Goal: Task Accomplishment & Management: Manage account settings

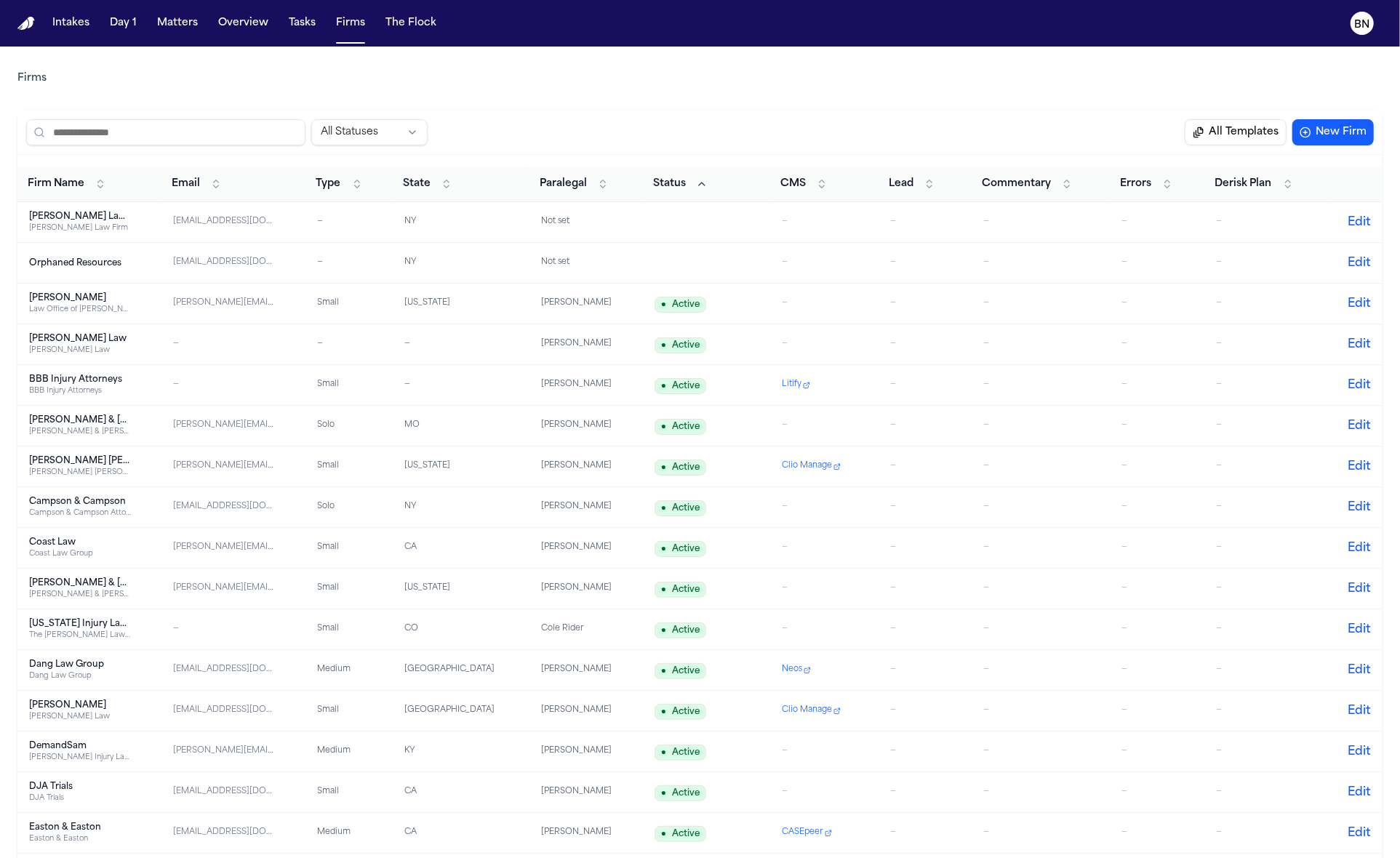
scroll to position [888, 0]
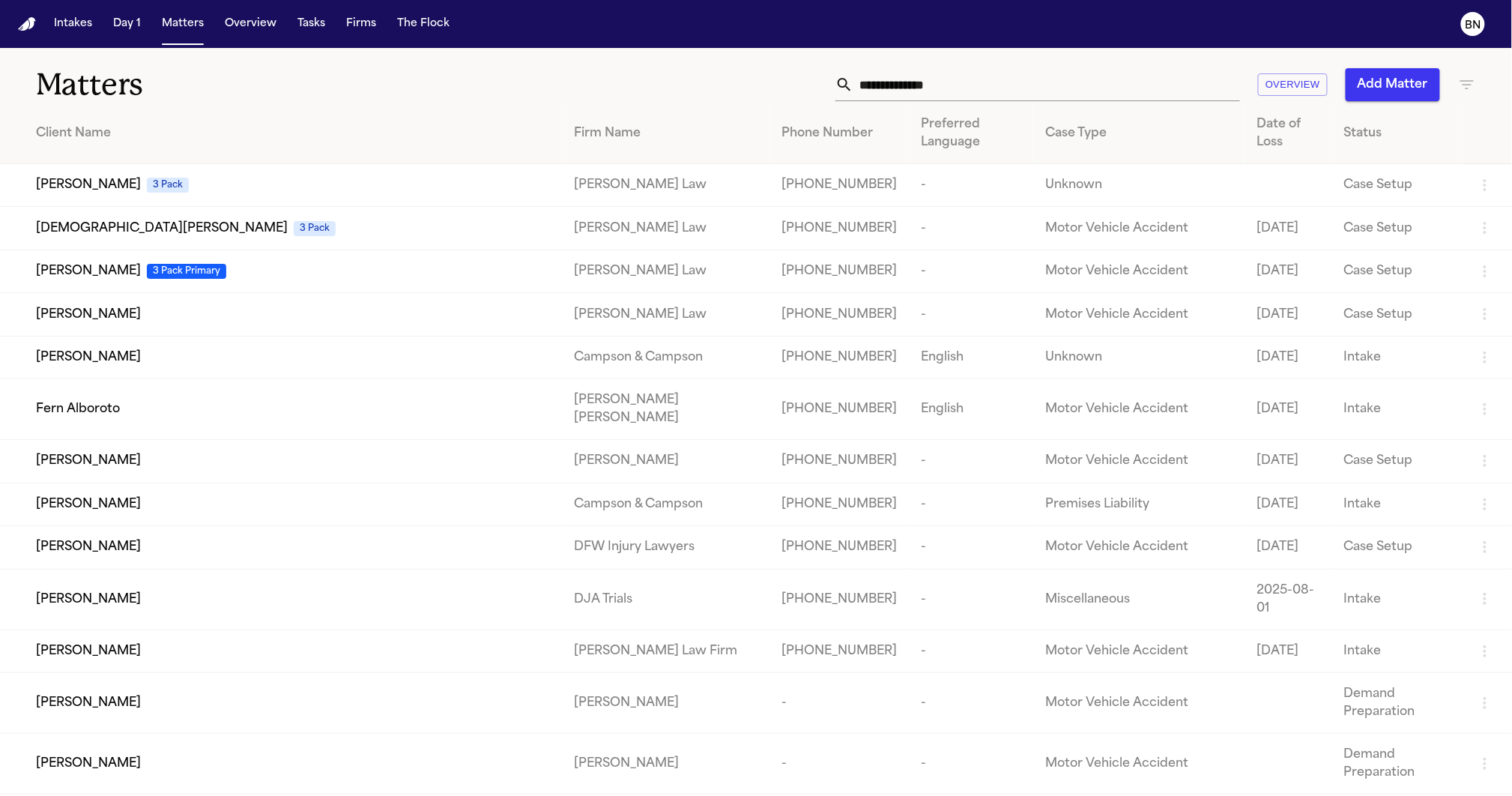
drag, startPoint x: 323, startPoint y: 84, endPoint x: 304, endPoint y: 75, distance: 21.0
click at [296, 73] on h1 "Matters" at bounding box center [246, 85] width 423 height 38
click at [245, 80] on h1 "Matters" at bounding box center [246, 85] width 423 height 38
click at [959, 87] on input "text" at bounding box center [1047, 85] width 387 height 33
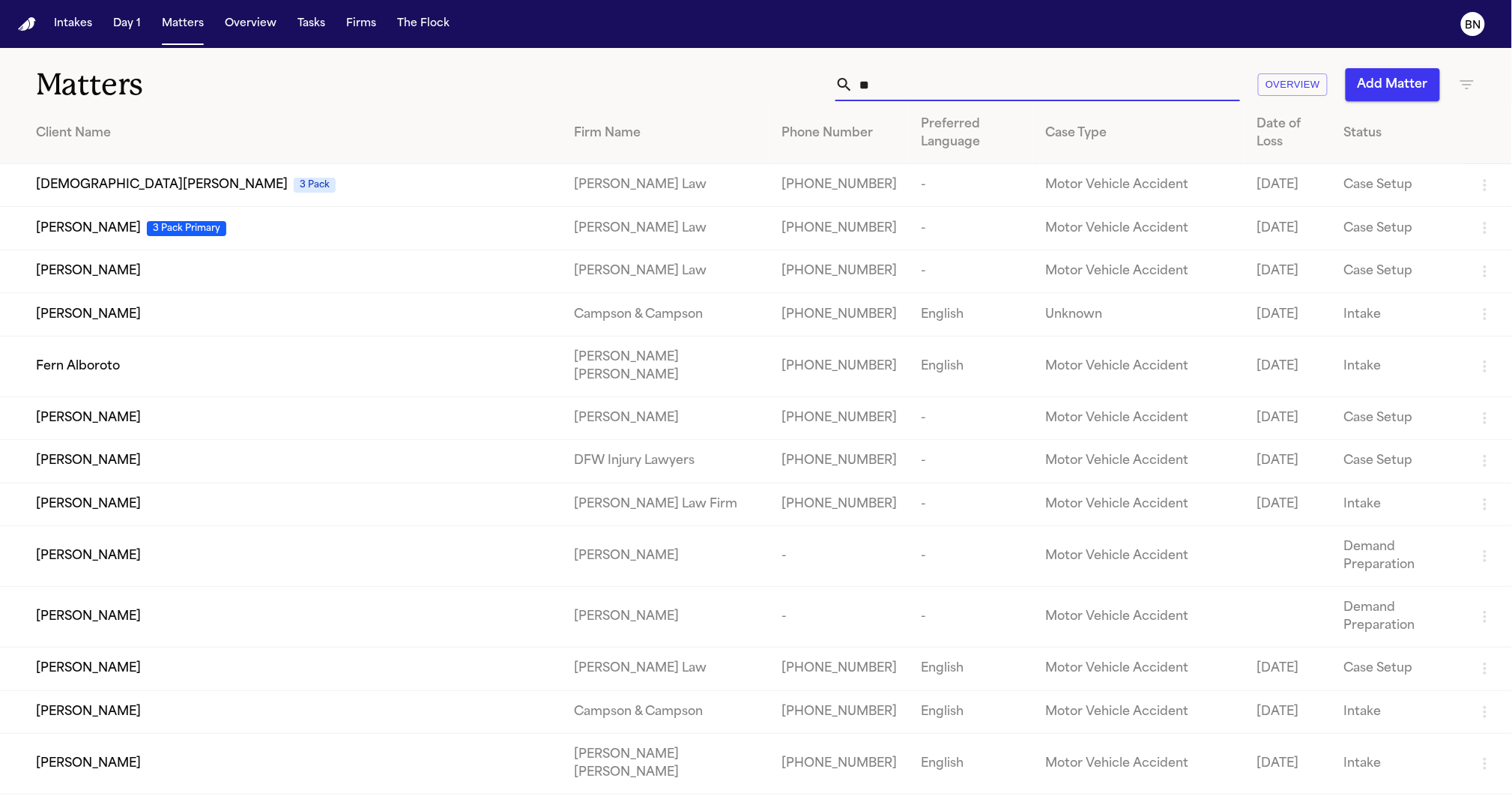
type input "*"
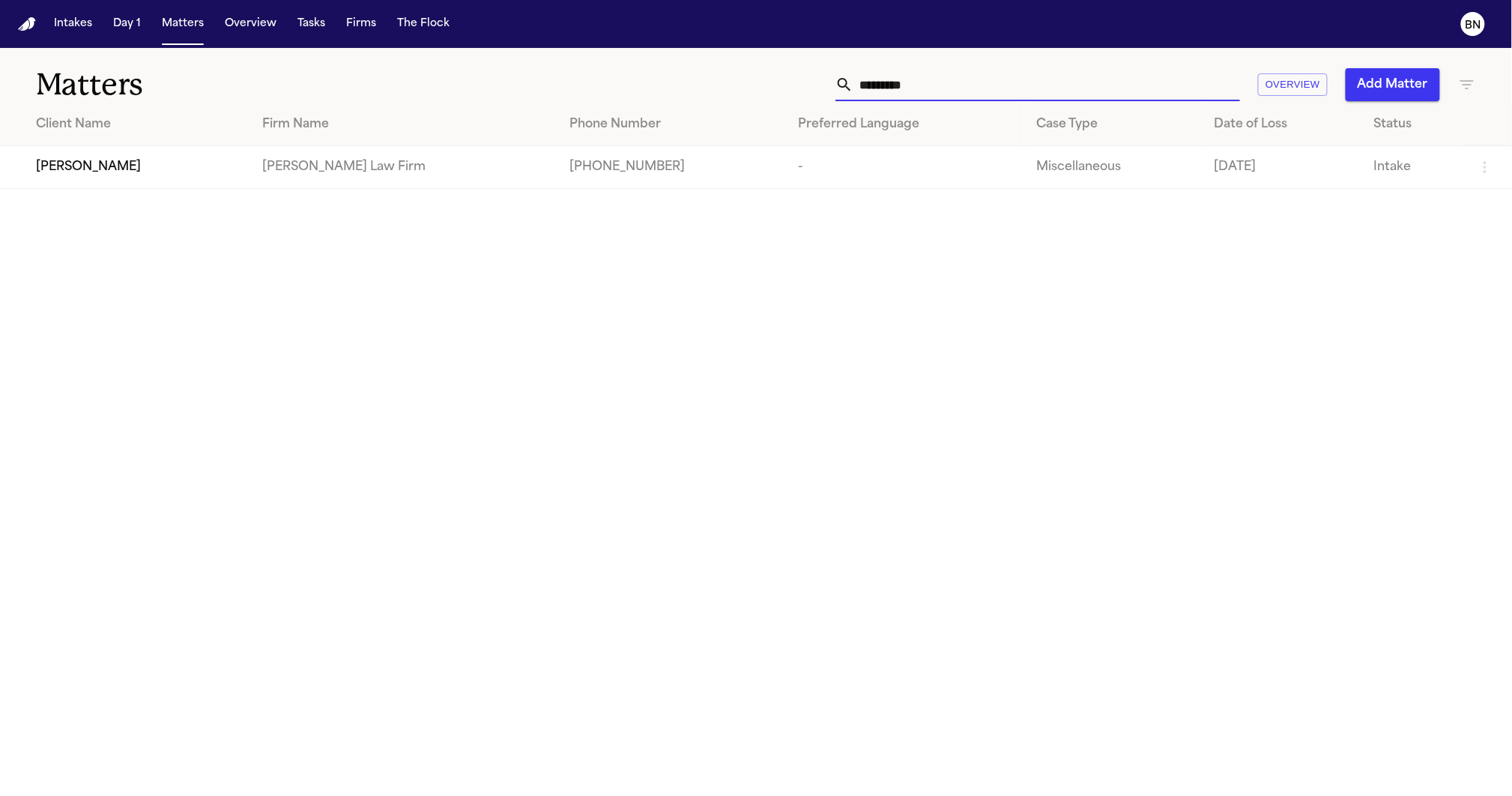
type input "*********"
click at [143, 193] on main "Matters ********* Overview Add Matter Client Name Firm Name Phone Number Prefer…" at bounding box center [756, 422] width 1512 height 748
click at [144, 189] on td "[PERSON_NAME]" at bounding box center [125, 167] width 250 height 42
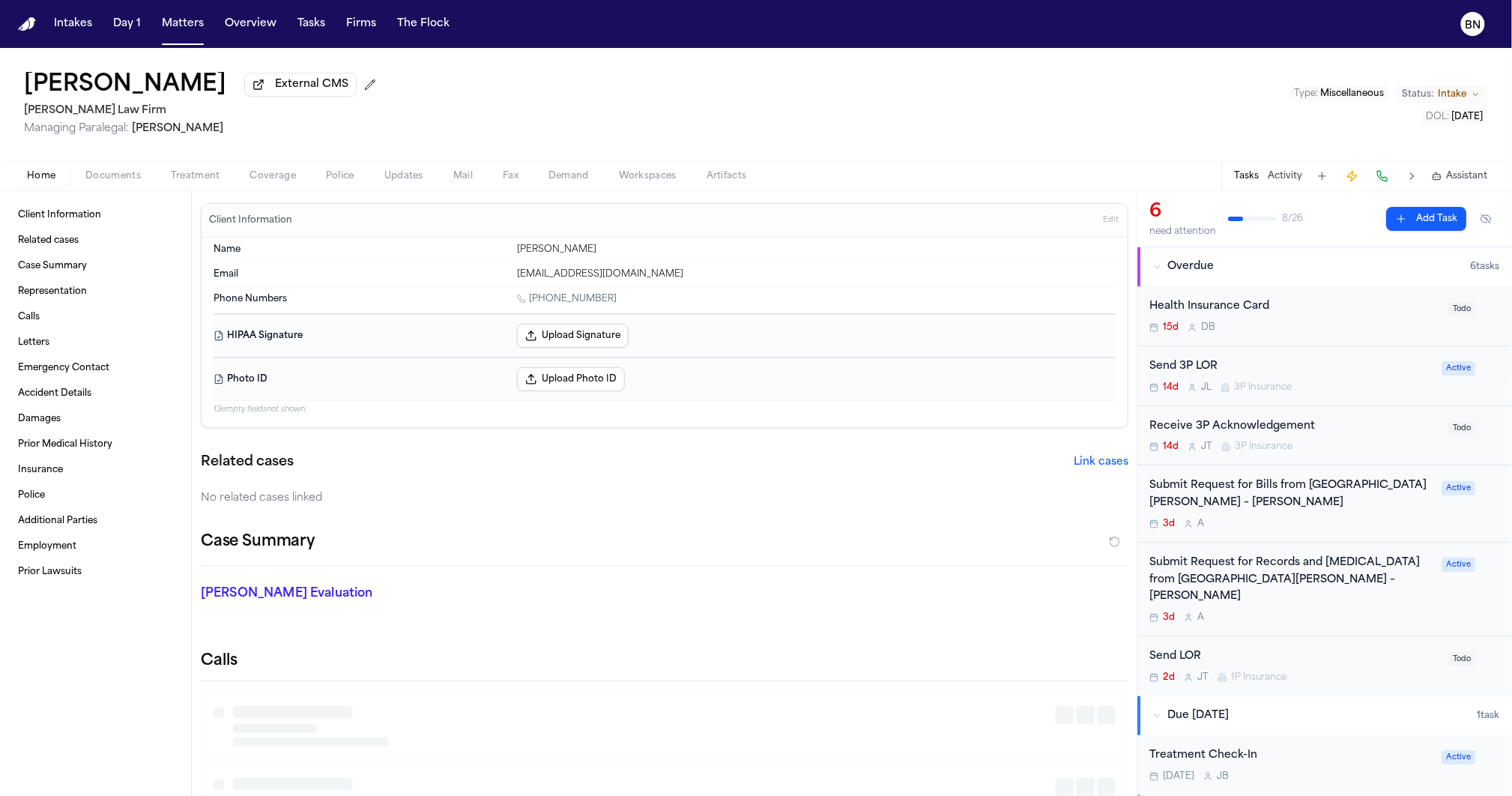
click at [133, 182] on span "Documents" at bounding box center [114, 176] width 56 height 12
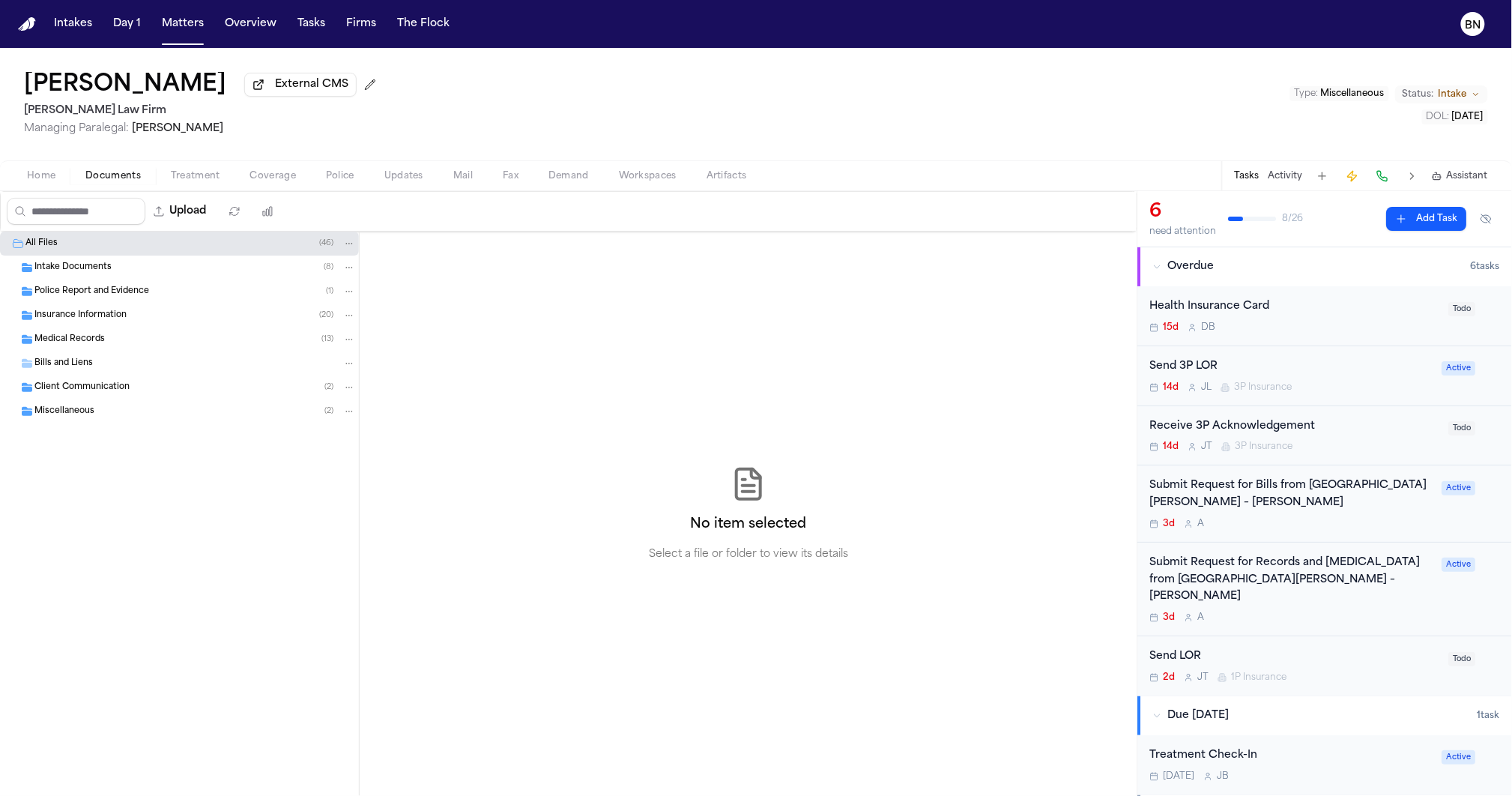
click at [393, 176] on span "Updates" at bounding box center [403, 176] width 38 height 12
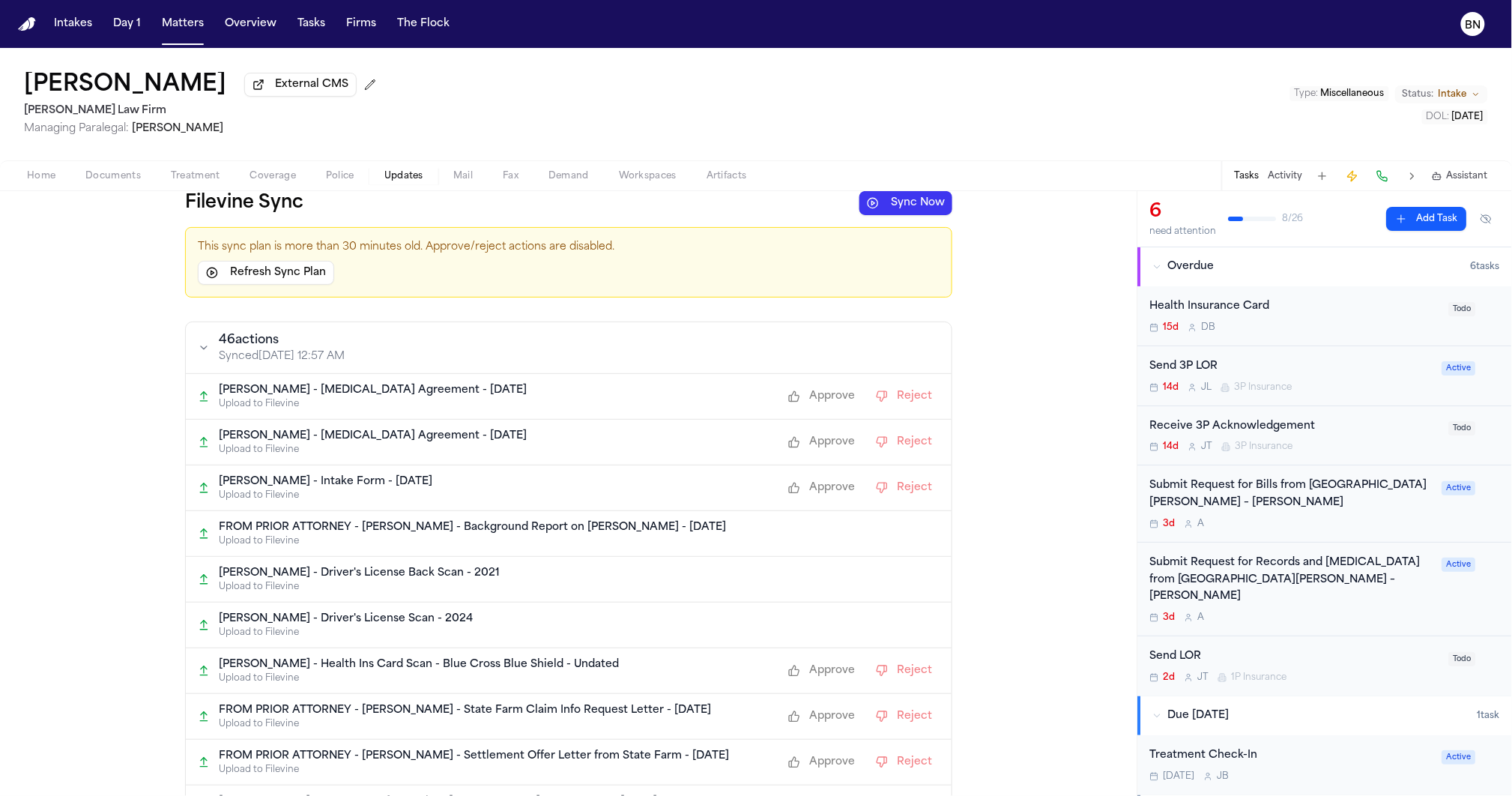
click at [276, 174] on span "Coverage" at bounding box center [272, 176] width 45 height 12
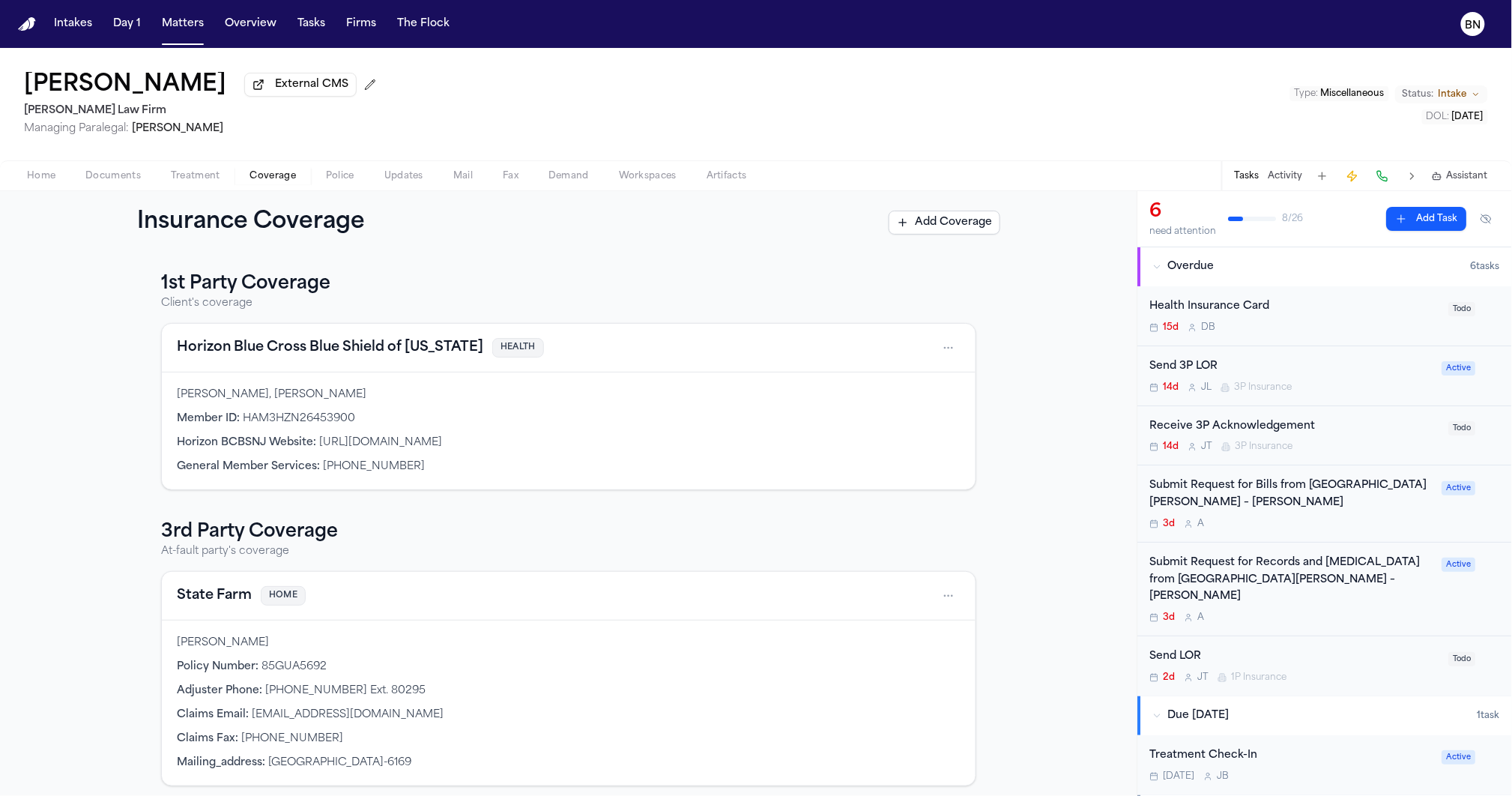
click at [279, 343] on button "Horizon Blue Cross Blue Shield of [US_STATE]" at bounding box center [330, 347] width 306 height 21
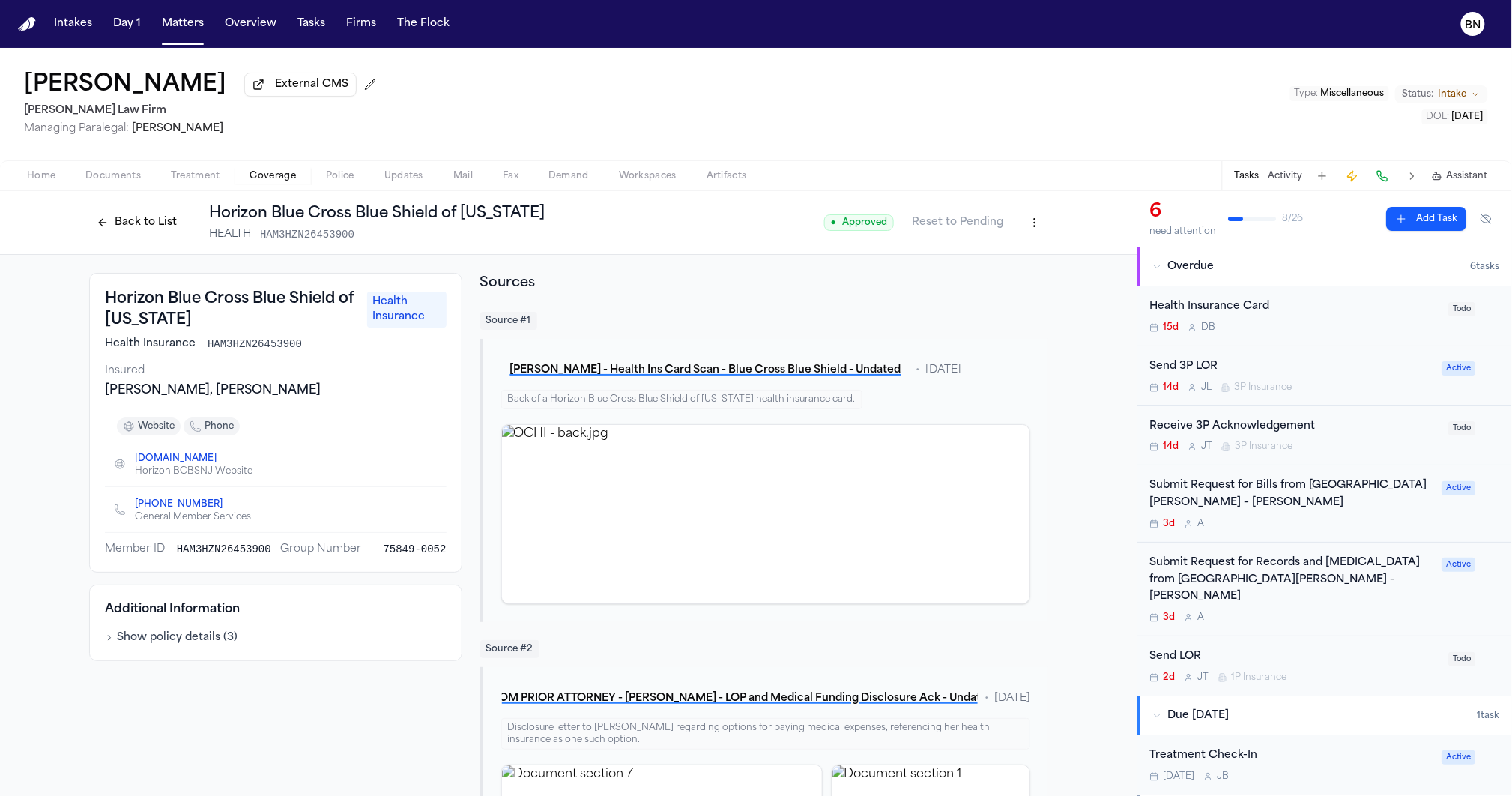
click at [140, 232] on button "Back to List" at bounding box center [137, 222] width 95 height 24
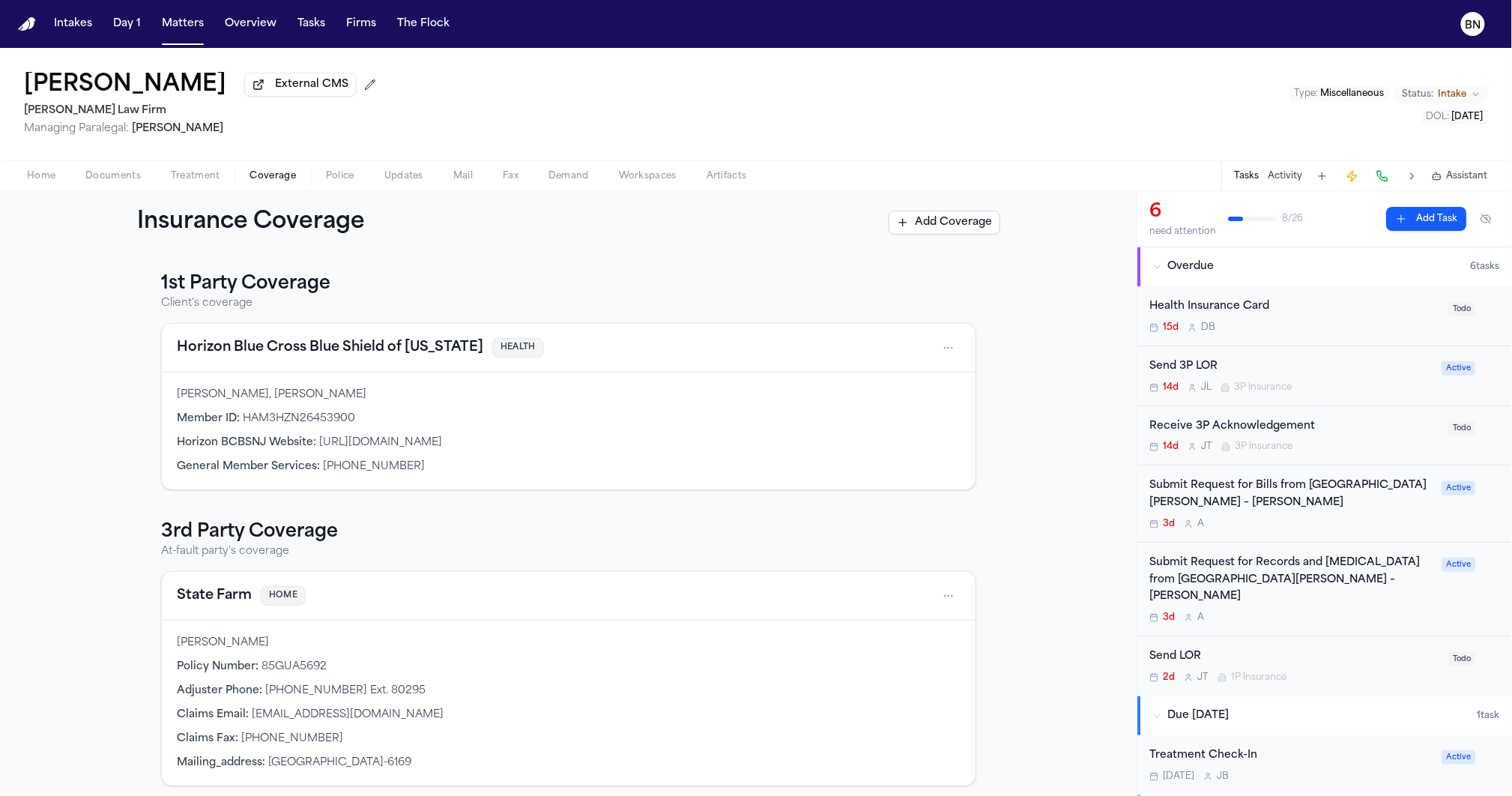
click at [225, 583] on div "State Farm HOME" at bounding box center [568, 596] width 813 height 49
click at [221, 594] on button "State Farm" at bounding box center [215, 596] width 75 height 21
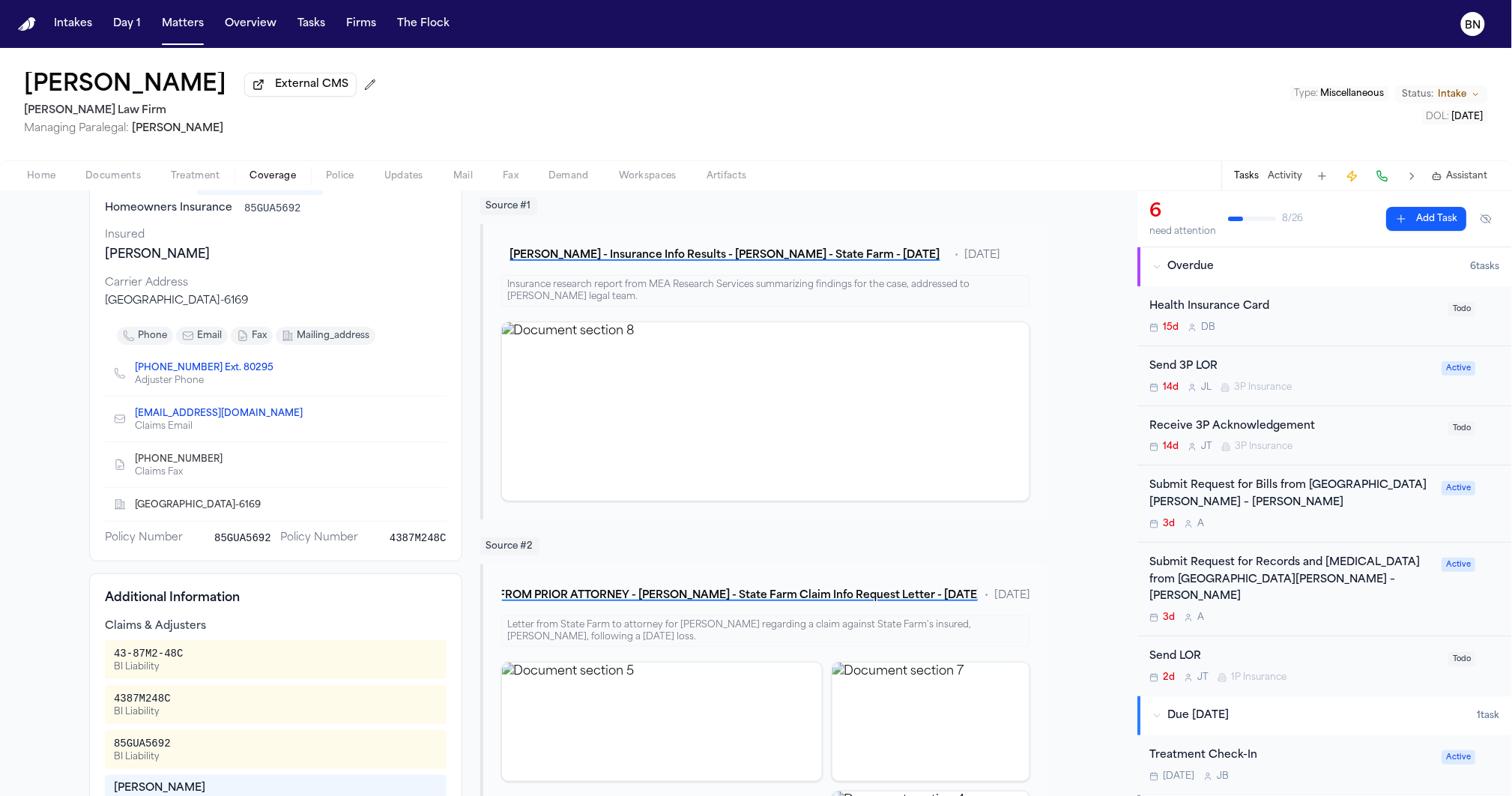
scroll to position [76, 0]
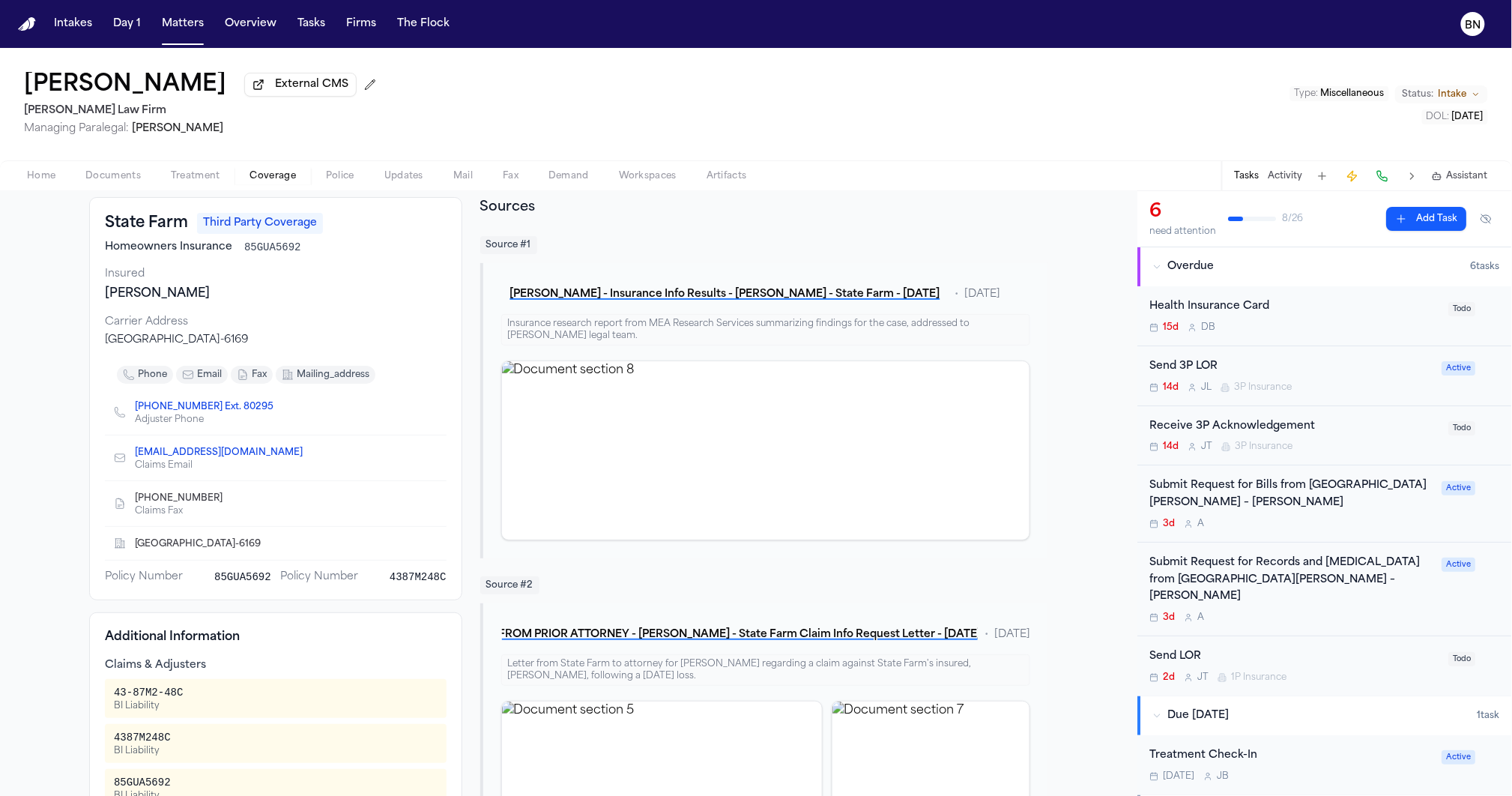
click at [269, 260] on div "State Farm Third Party Coverage Homeowners Insurance 85GUA5692 Insured Clara Ma…" at bounding box center [276, 398] width 373 height 403
click at [268, 254] on span "85GUA5692" at bounding box center [272, 247] width 57 height 15
click at [239, 580] on span "85GUA5692" at bounding box center [243, 578] width 57 height 15
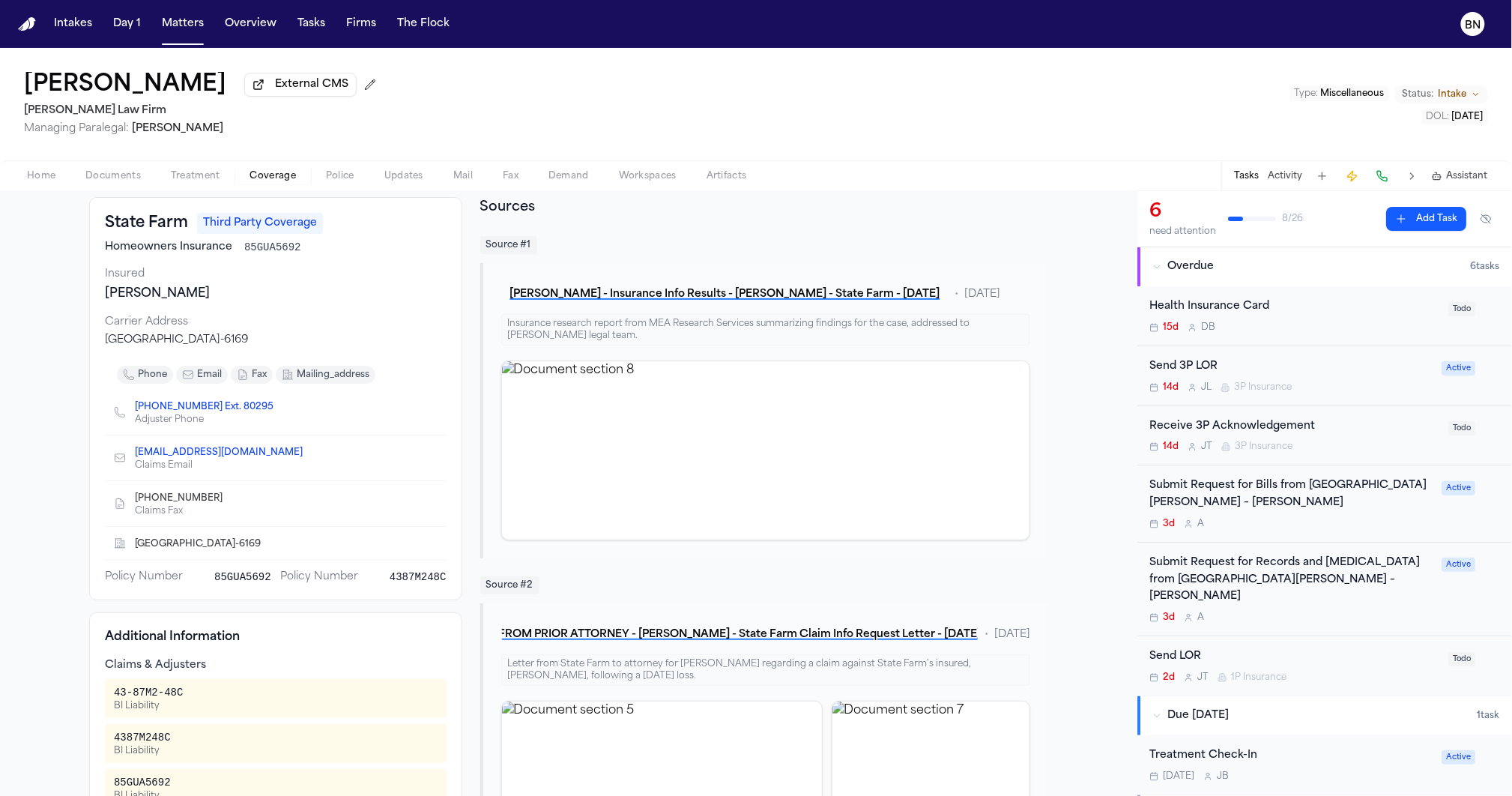
click at [405, 576] on span "4387M248C" at bounding box center [418, 578] width 57 height 15
click at [394, 581] on span "4387M248C" at bounding box center [418, 578] width 57 height 15
click at [308, 583] on span "Policy Number" at bounding box center [319, 578] width 78 height 15
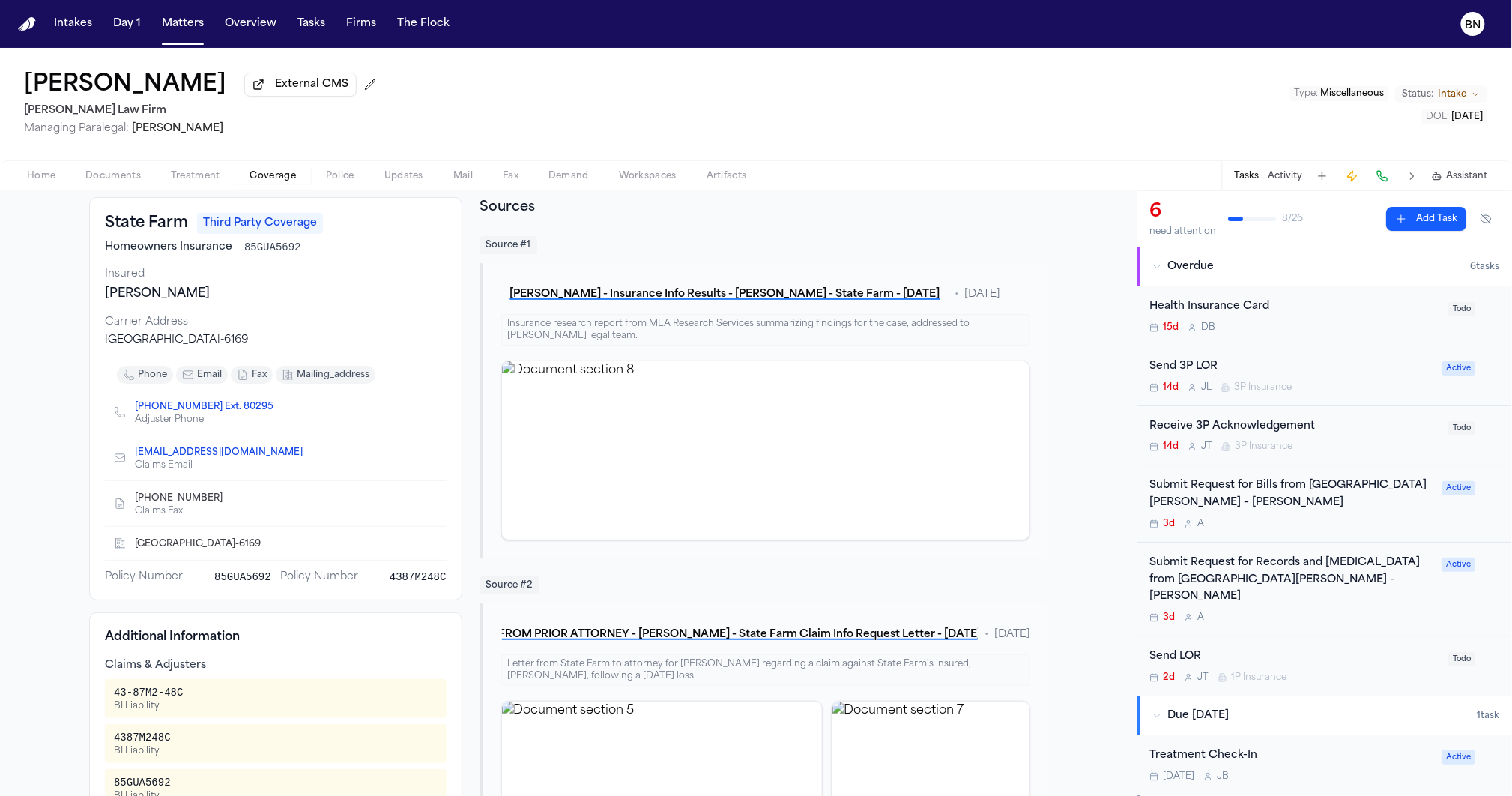
click at [397, 578] on span "4387M248C" at bounding box center [418, 578] width 57 height 15
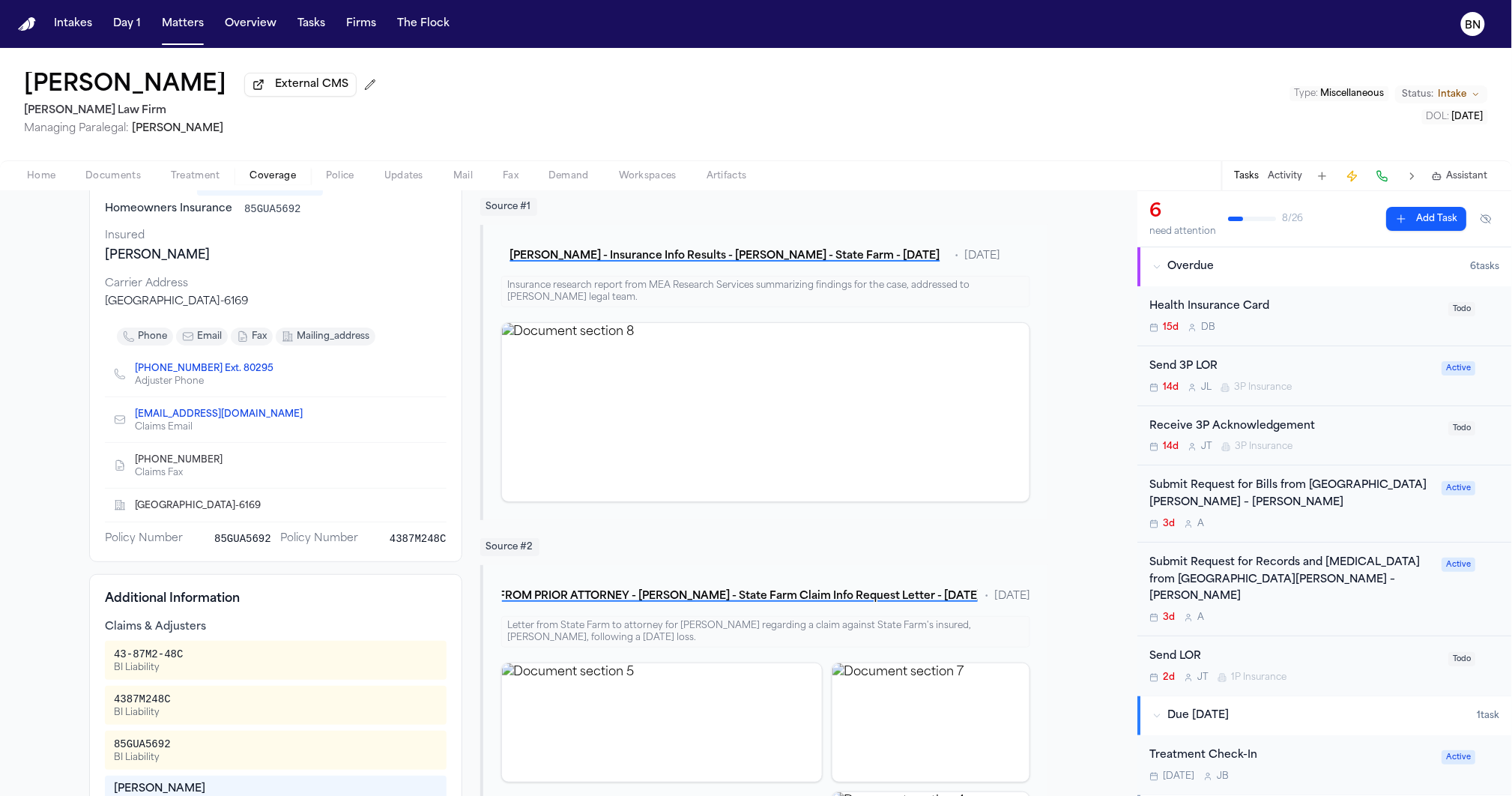
click at [141, 652] on div "43-87M2-48C" at bounding box center [148, 655] width 69 height 15
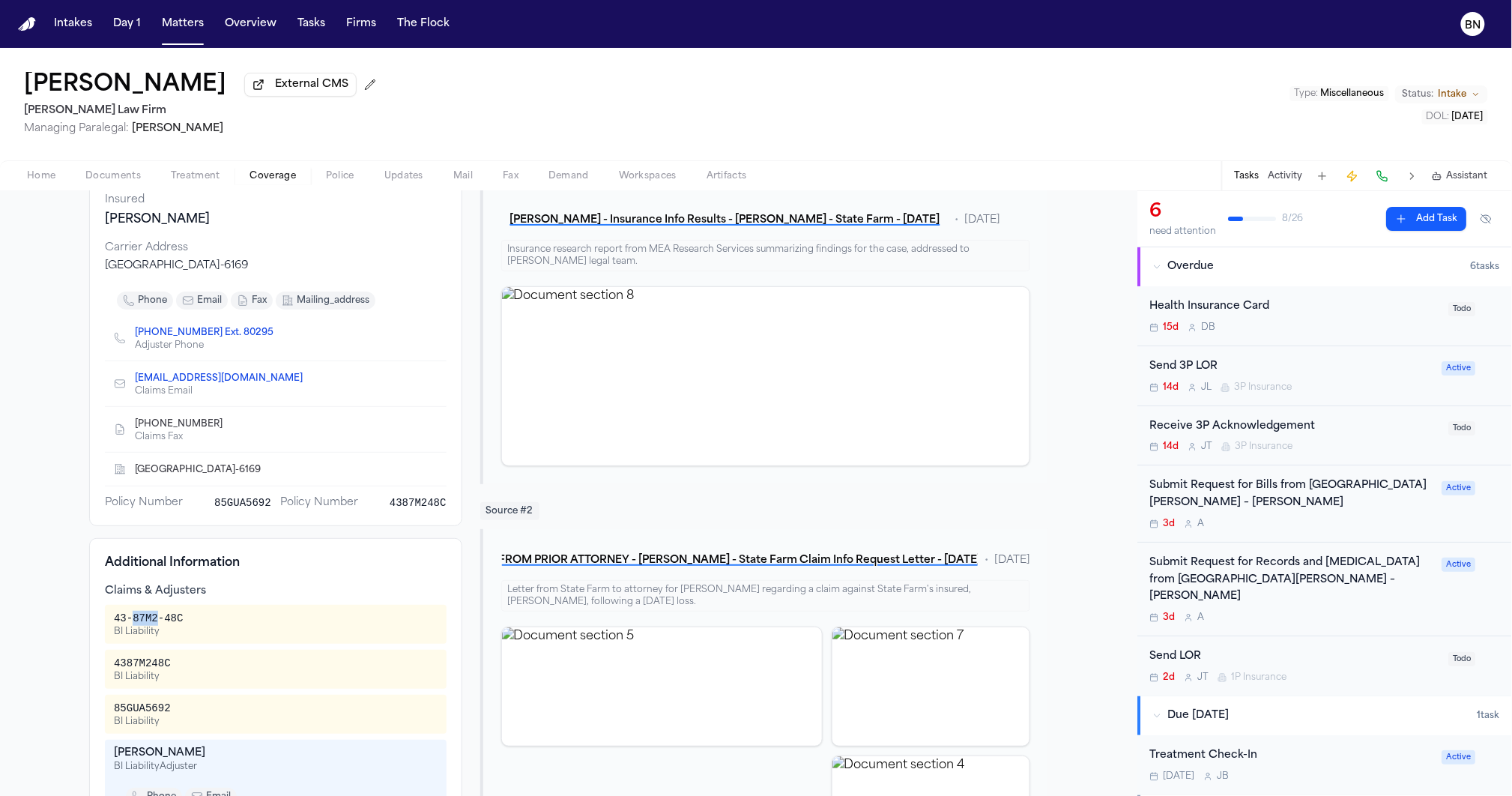
scroll to position [153, 0]
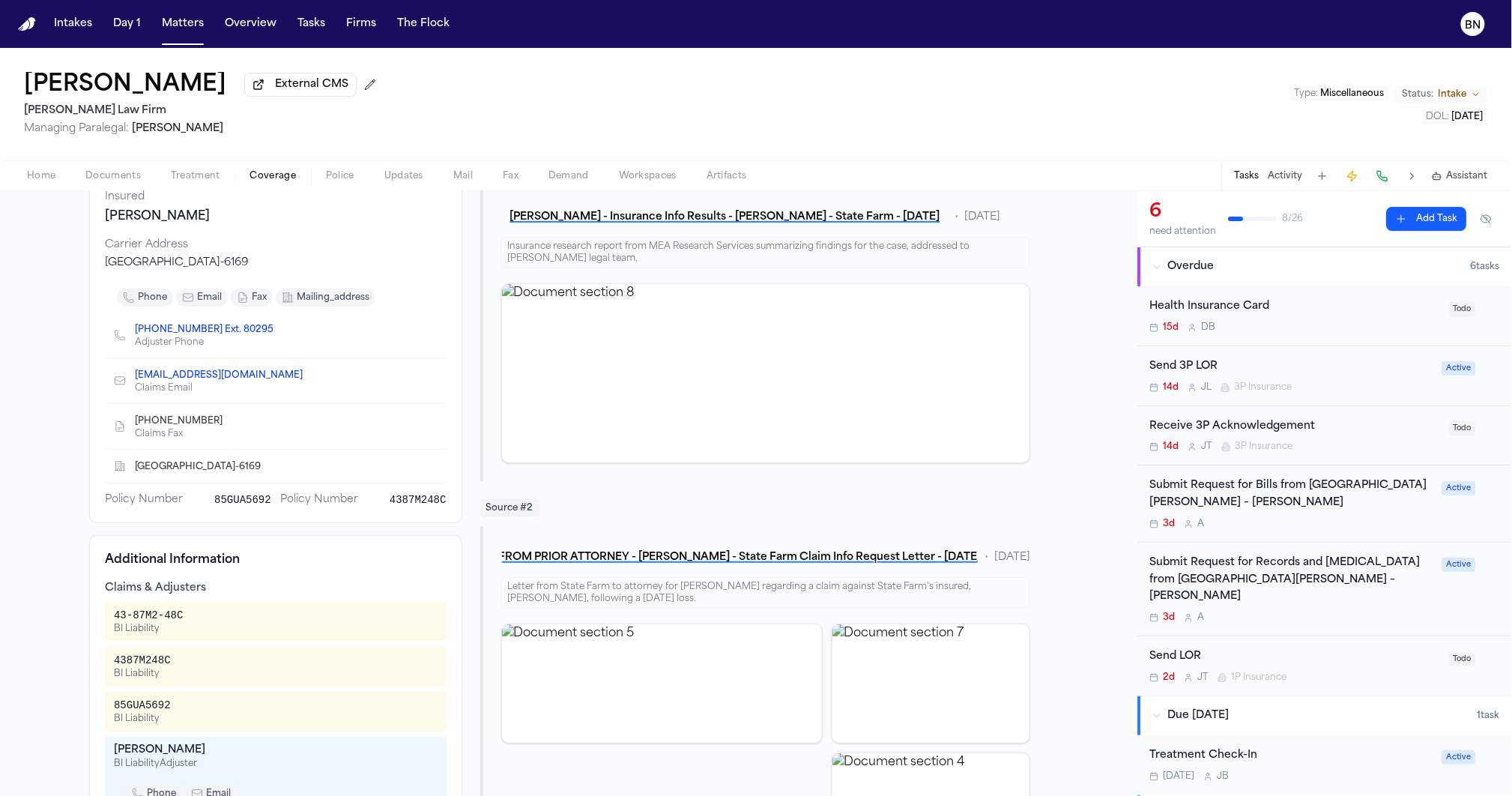
click at [152, 661] on div "4387M248C" at bounding box center [141, 660] width 57 height 15
click at [151, 707] on div "85GUA5692" at bounding box center [141, 706] width 57 height 15
click at [146, 667] on div "4387M248C" at bounding box center [141, 660] width 57 height 15
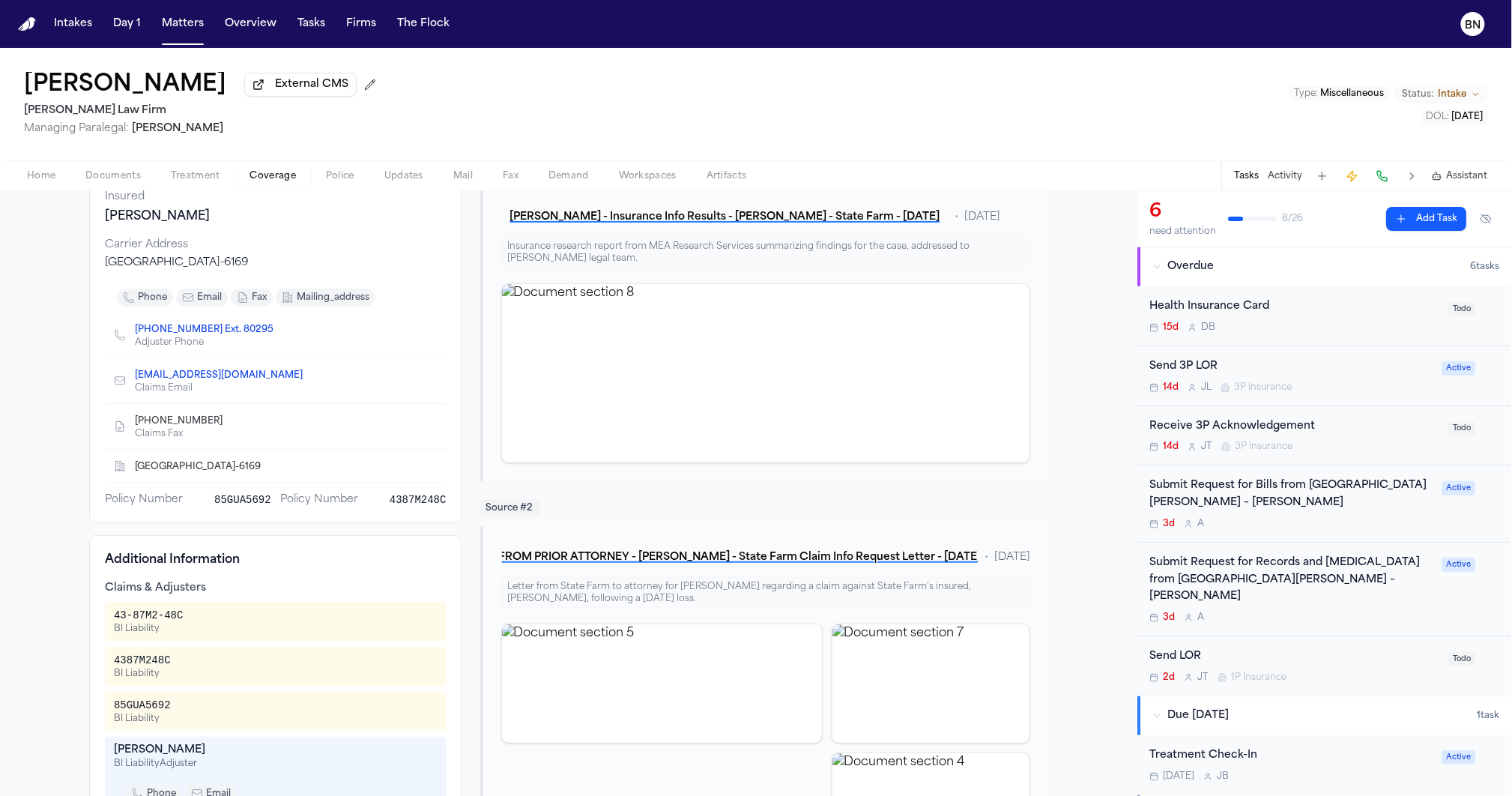
click at [142, 617] on div "43-87M2-48C" at bounding box center [148, 615] width 69 height 15
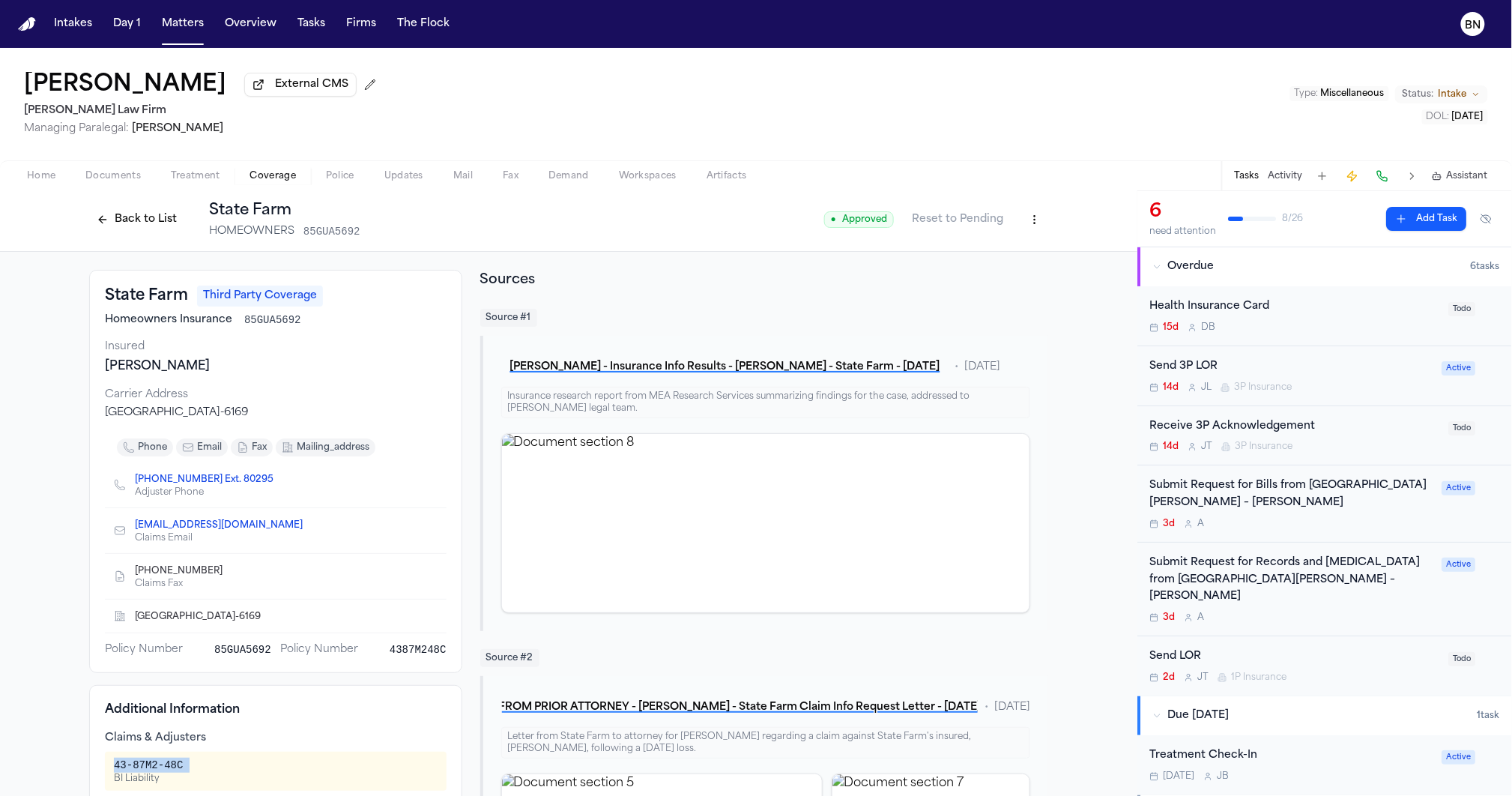
scroll to position [0, 0]
click at [120, 230] on button "Back to List" at bounding box center [137, 222] width 95 height 24
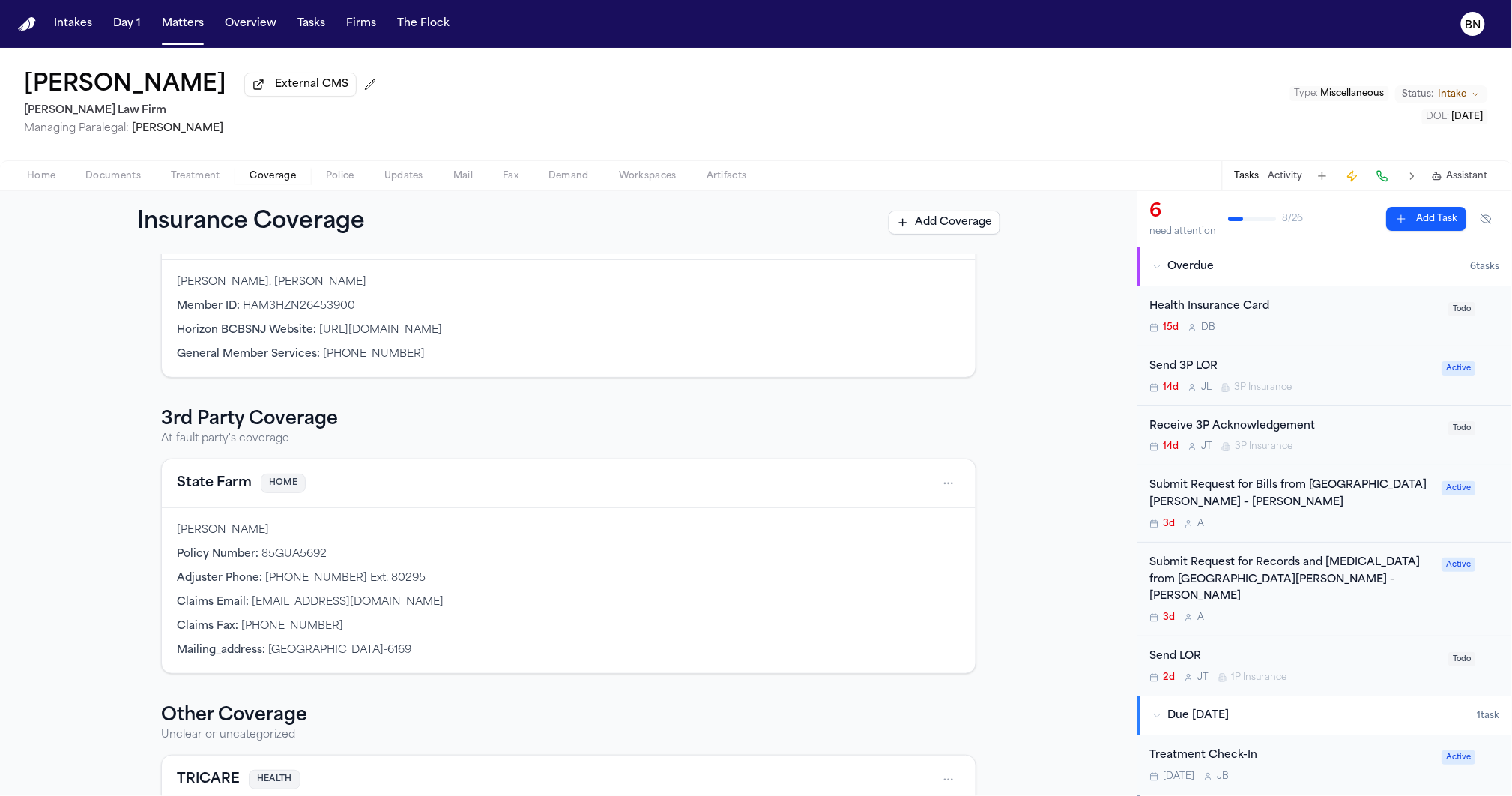
scroll to position [137, 0]
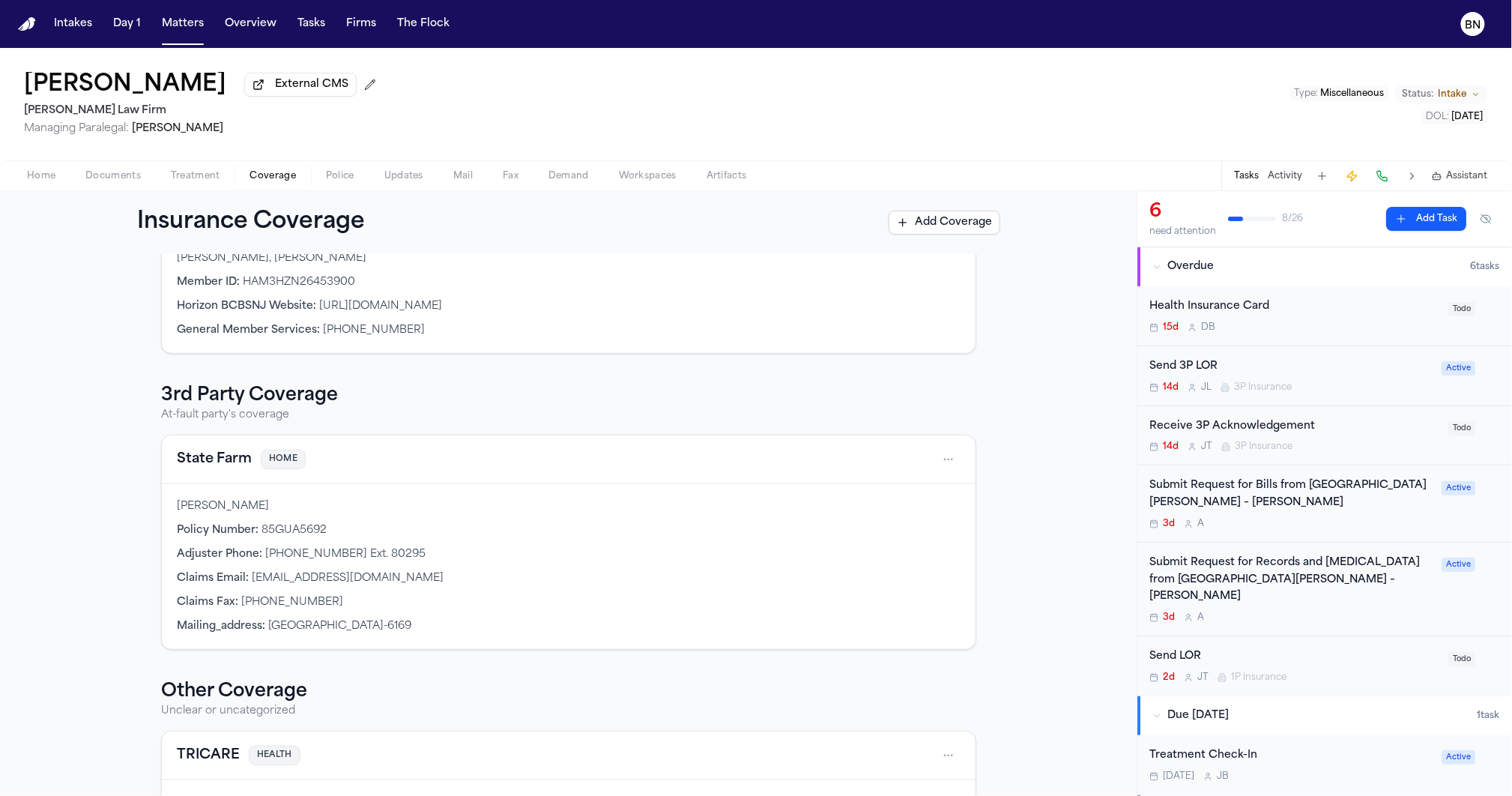
click at [221, 472] on div "State Farm HOME" at bounding box center [569, 459] width 783 height 24
click at [220, 469] on button "State Farm" at bounding box center [215, 459] width 75 height 21
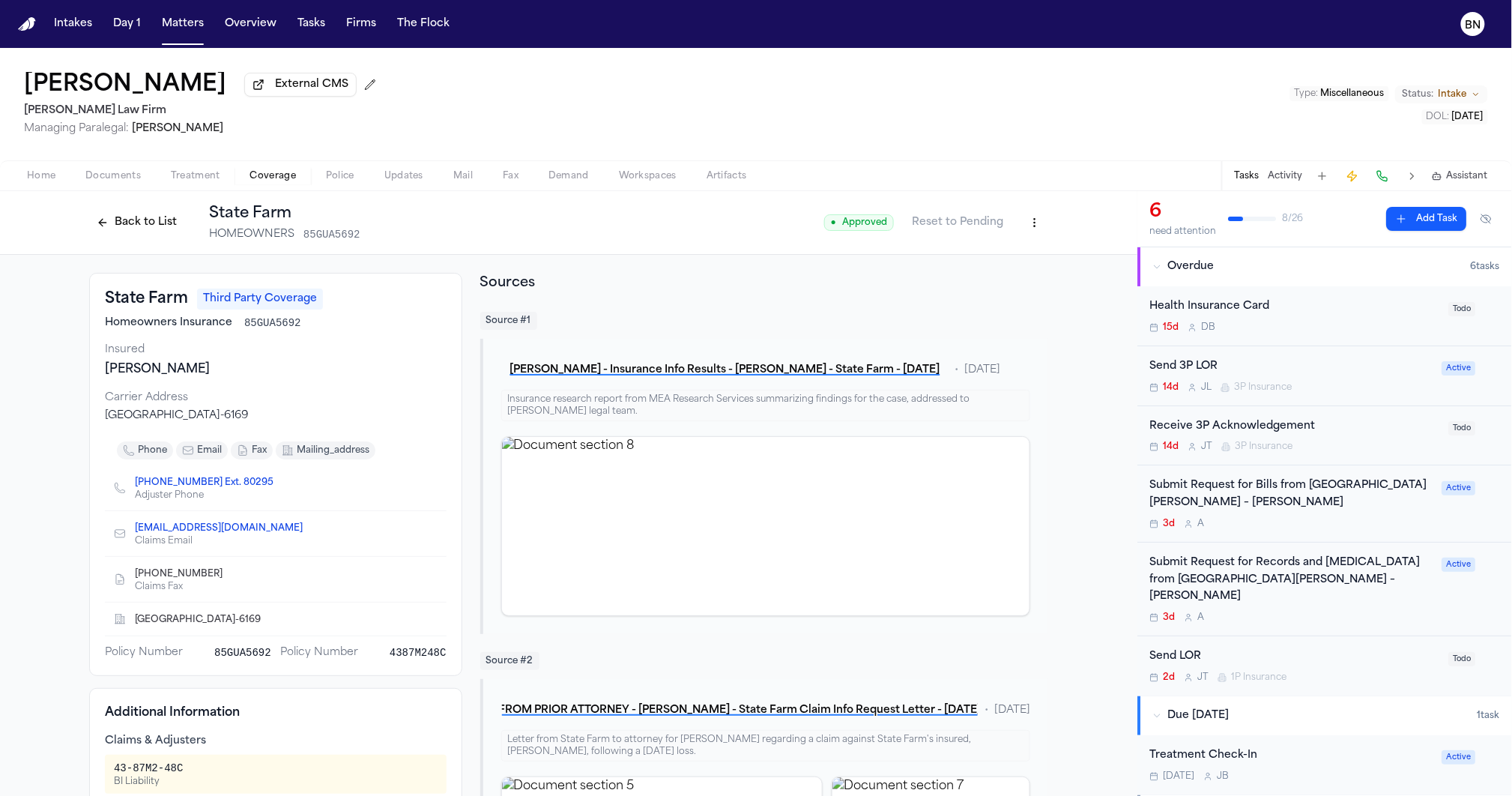
click at [156, 230] on button "Back to List" at bounding box center [137, 222] width 95 height 24
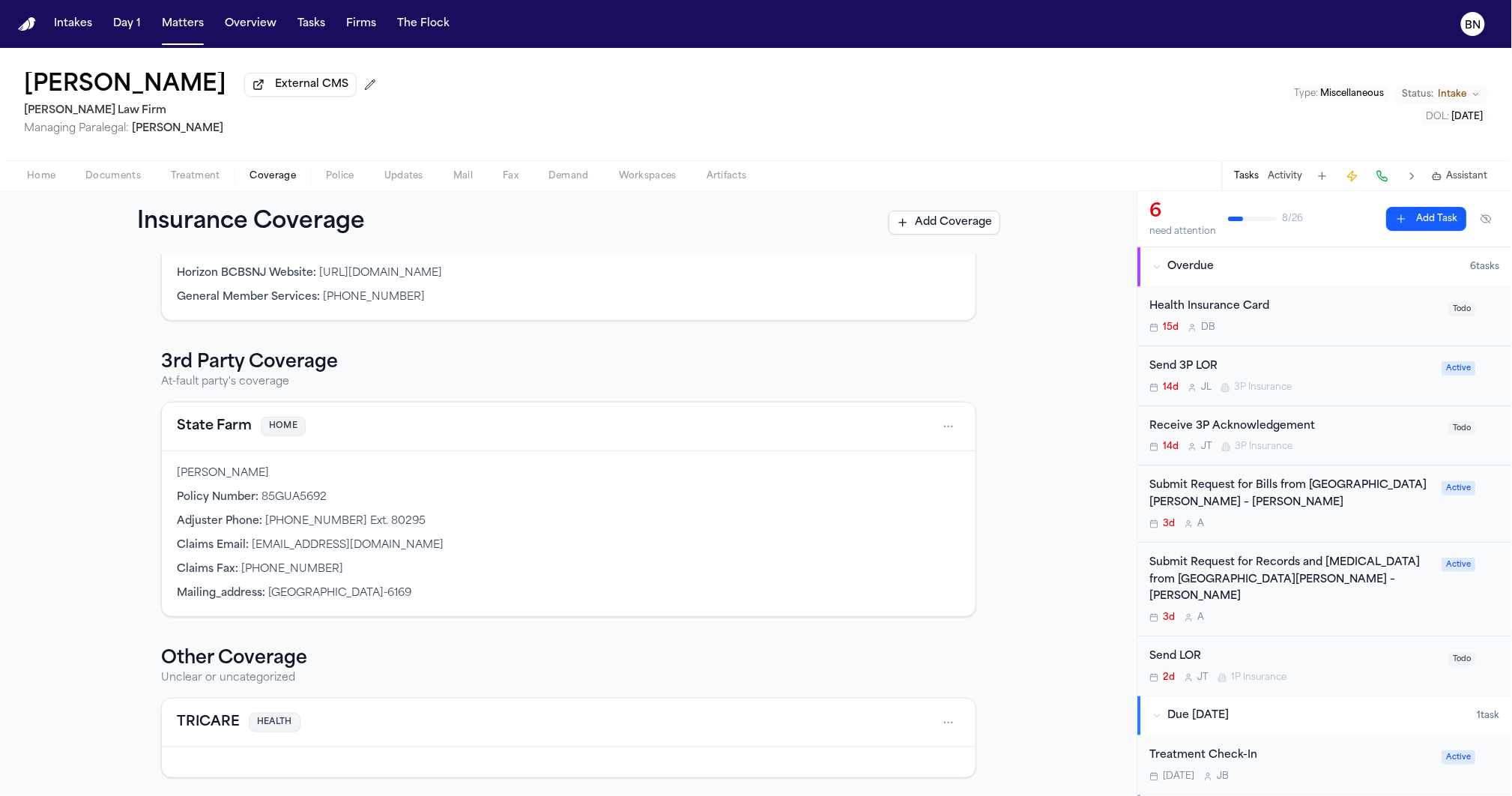
scroll to position [170, 0]
click at [269, 429] on span "HOME" at bounding box center [283, 426] width 45 height 20
click at [607, 495] on div "Policy Number : 85GUA5692" at bounding box center [569, 498] width 783 height 15
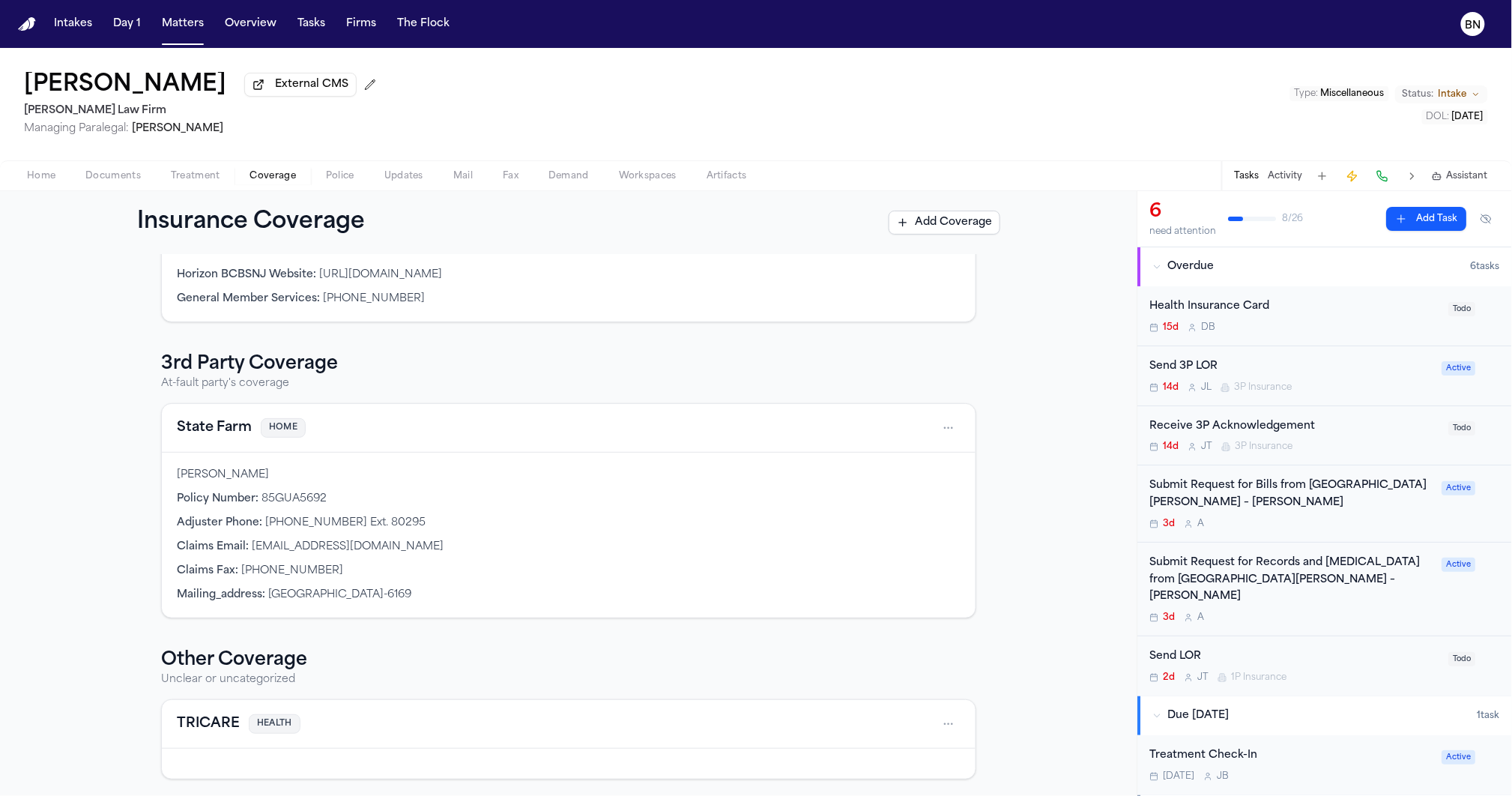
scroll to position [167, 0]
click at [279, 433] on span "HOME" at bounding box center [283, 429] width 45 height 20
click at [444, 462] on div "Clara Mae Richardson Policy Number : 85GUA5692 Adjuster Phone : (844) 458-4300 …" at bounding box center [568, 536] width 813 height 165
click at [519, 537] on div "Clara Mae Richardson Policy Number : 85GUA5692 Adjuster Phone : (844) 458-4300 …" at bounding box center [568, 536] width 813 height 165
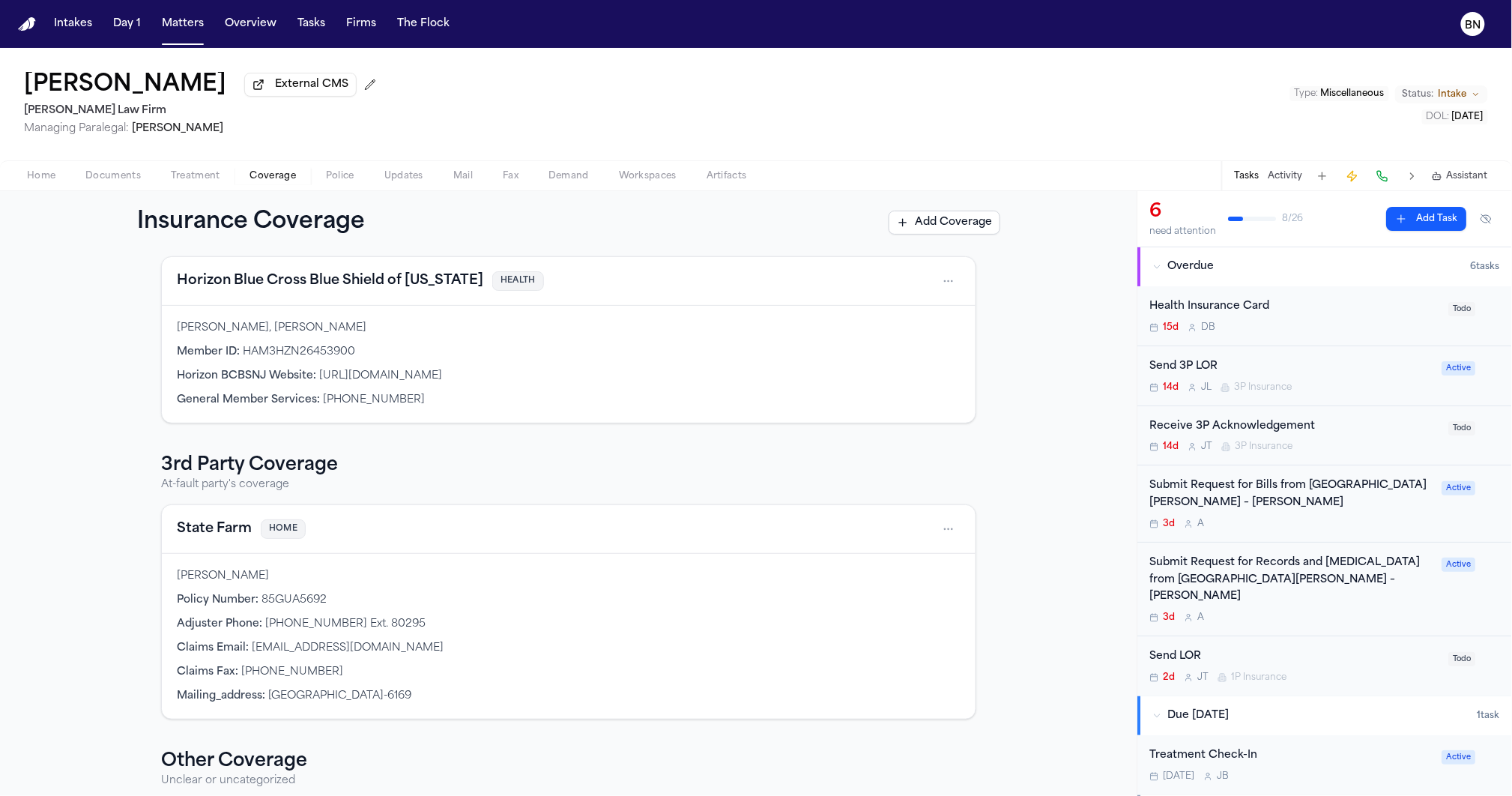
scroll to position [0, 0]
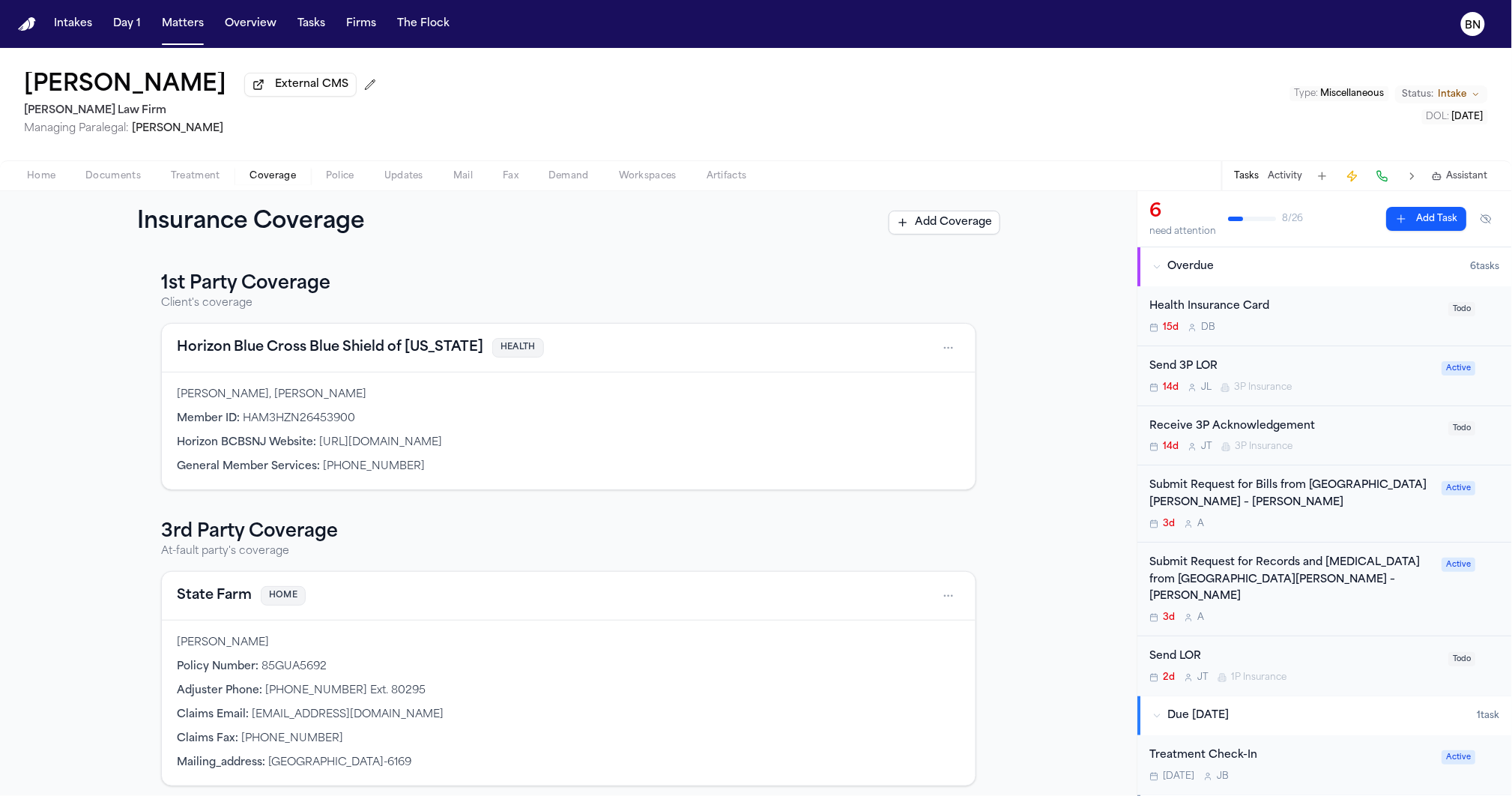
click at [1278, 368] on div "Send 3P LOR" at bounding box center [1292, 367] width 283 height 17
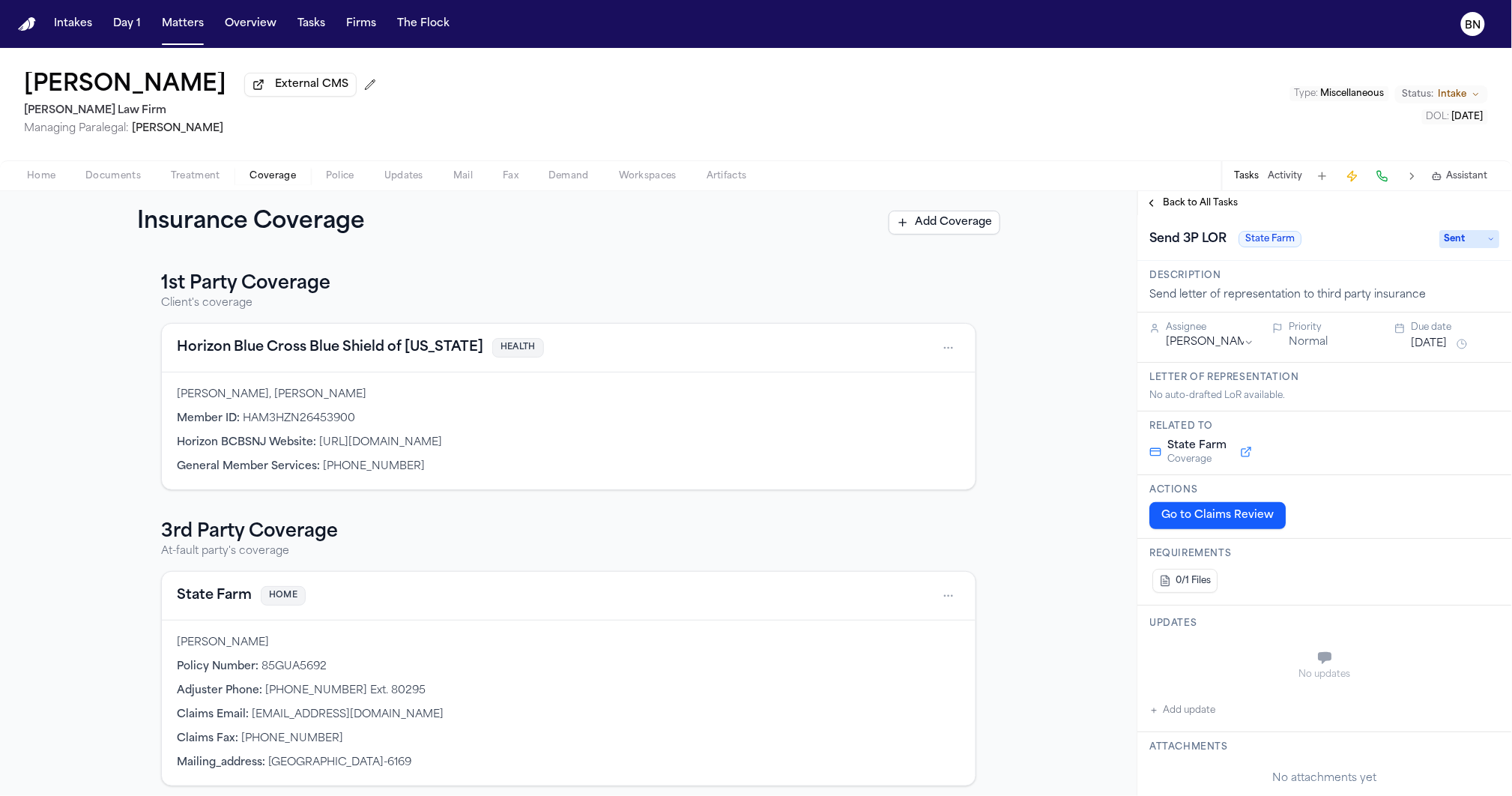
click at [1243, 451] on button at bounding box center [1246, 451] width 27 height 18
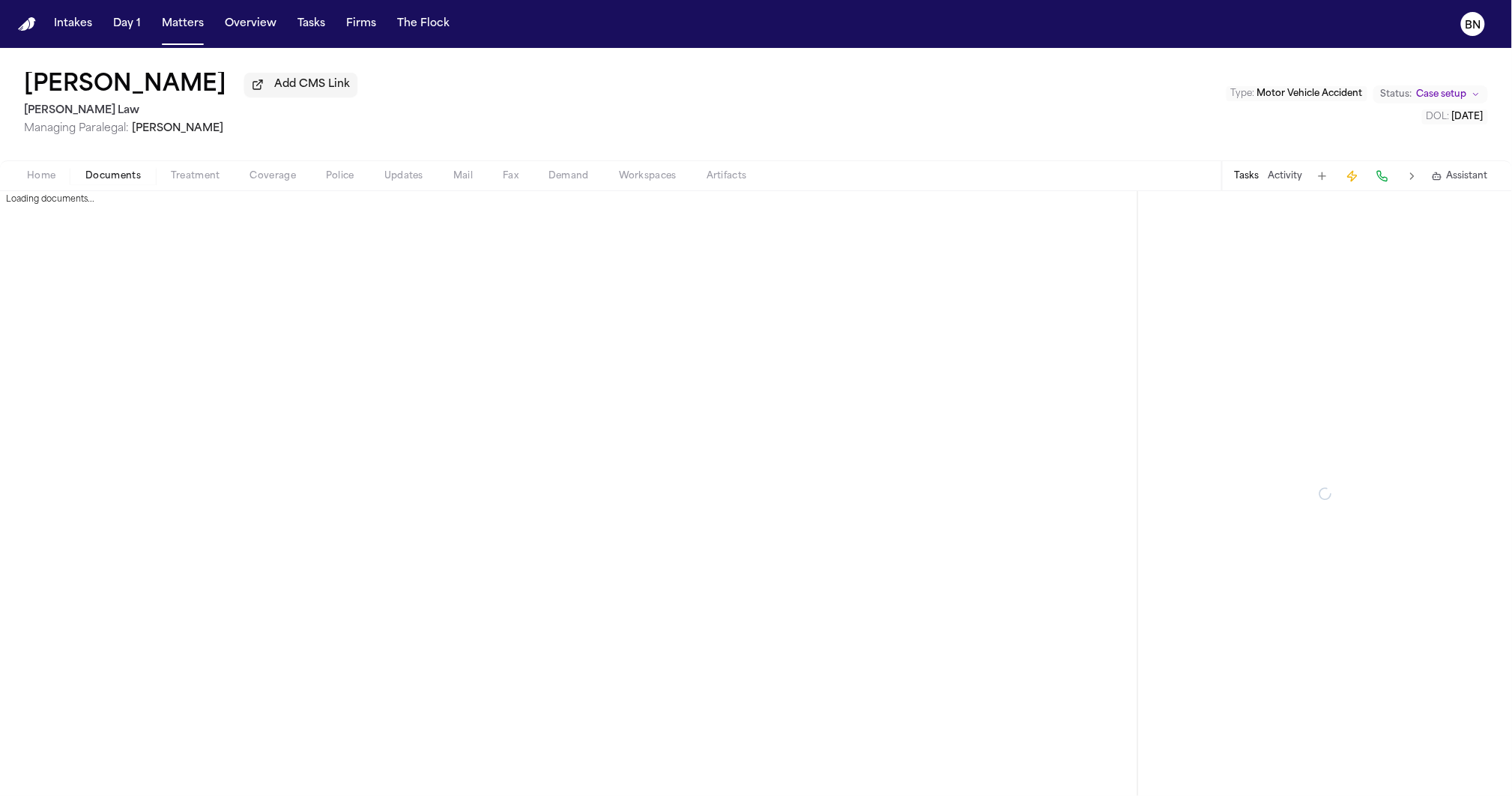
click at [103, 176] on span "Documents" at bounding box center [114, 176] width 56 height 12
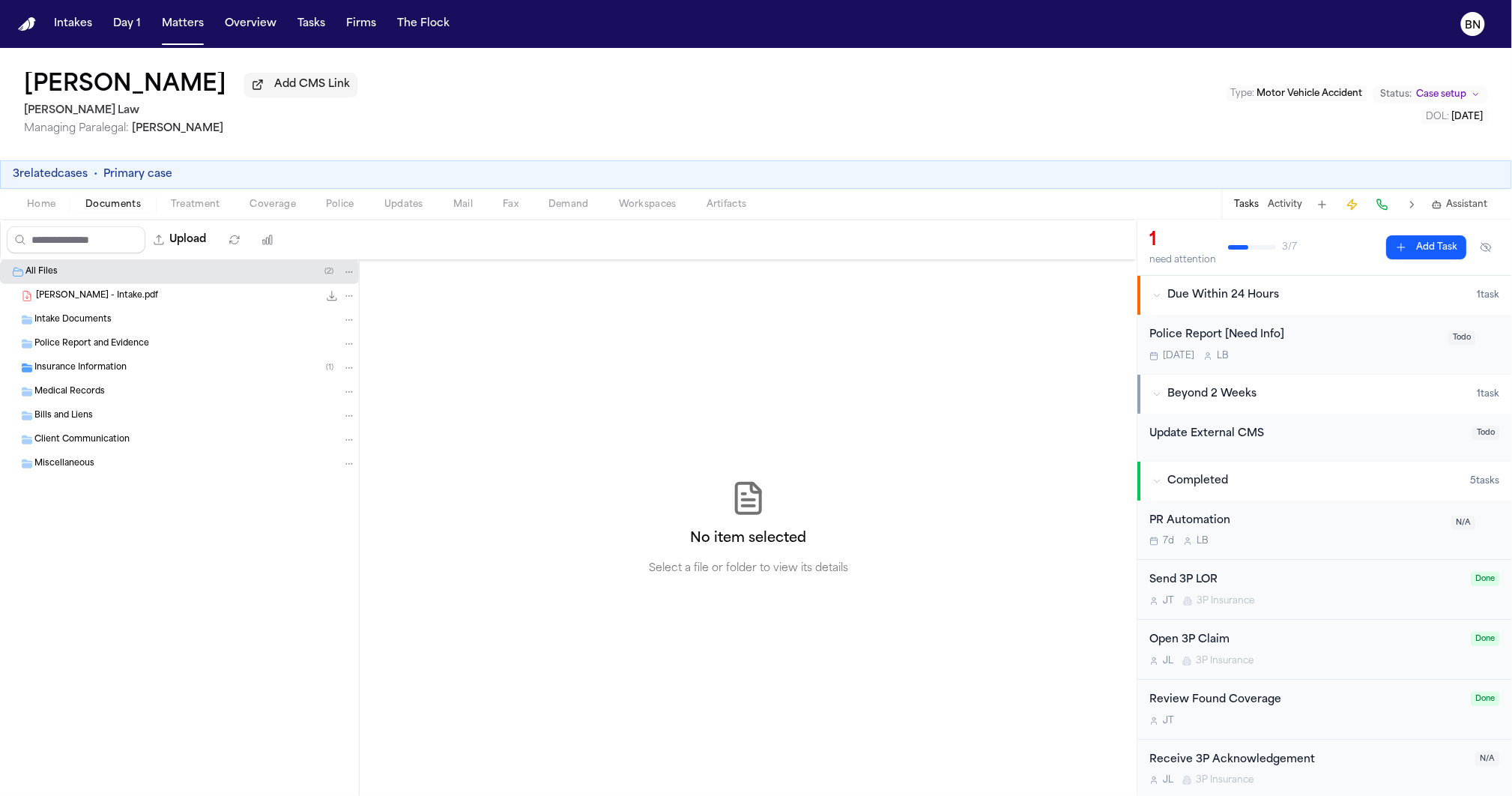
click at [115, 323] on div "Intake Documents" at bounding box center [195, 320] width 321 height 13
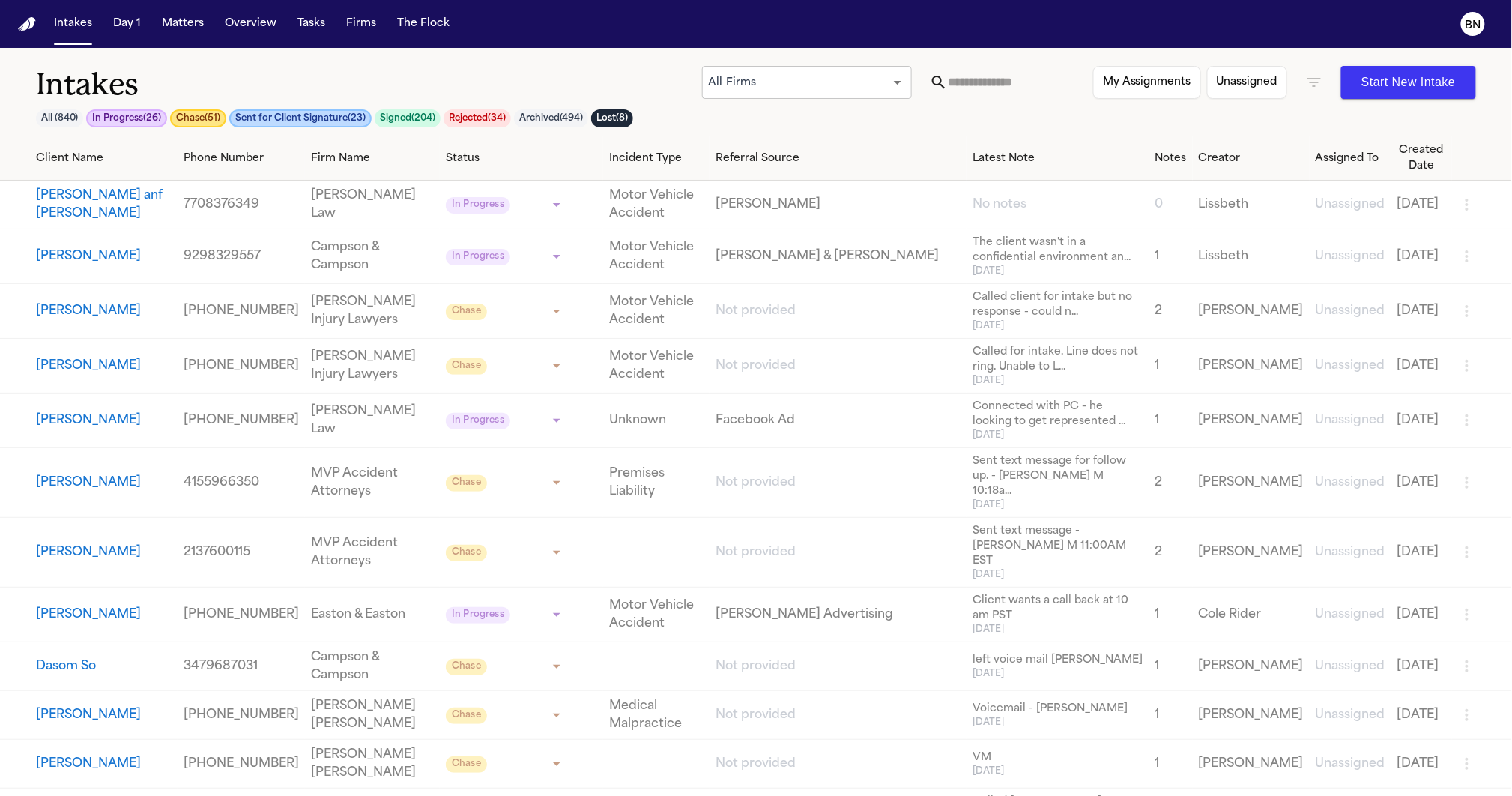
click at [1309, 87] on icon "button" at bounding box center [1314, 82] width 18 height 18
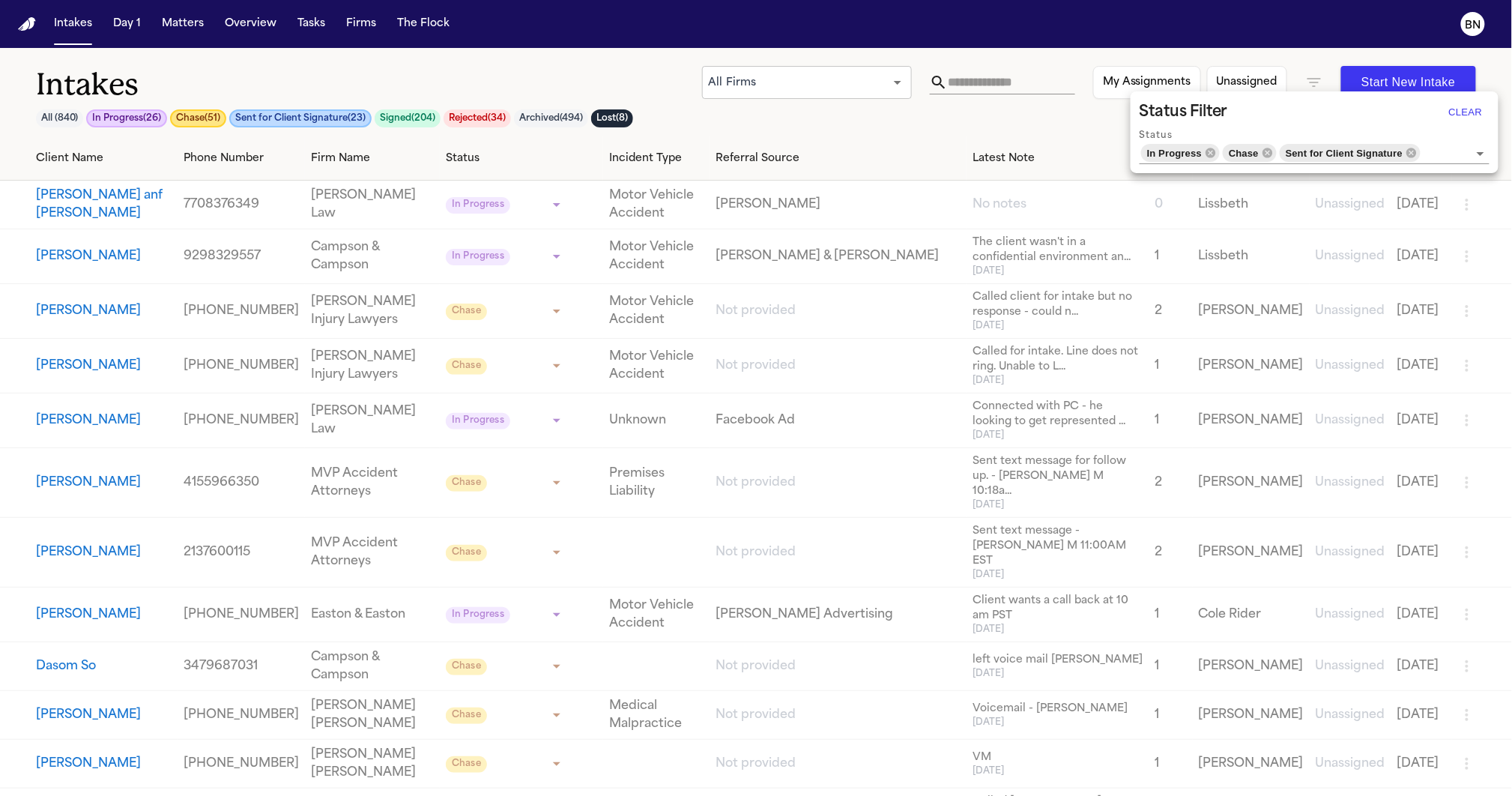
click at [1465, 115] on button "Clear" at bounding box center [1466, 112] width 48 height 24
click at [952, 77] on div at bounding box center [756, 398] width 1512 height 796
click at [966, 83] on div at bounding box center [756, 398] width 1512 height 796
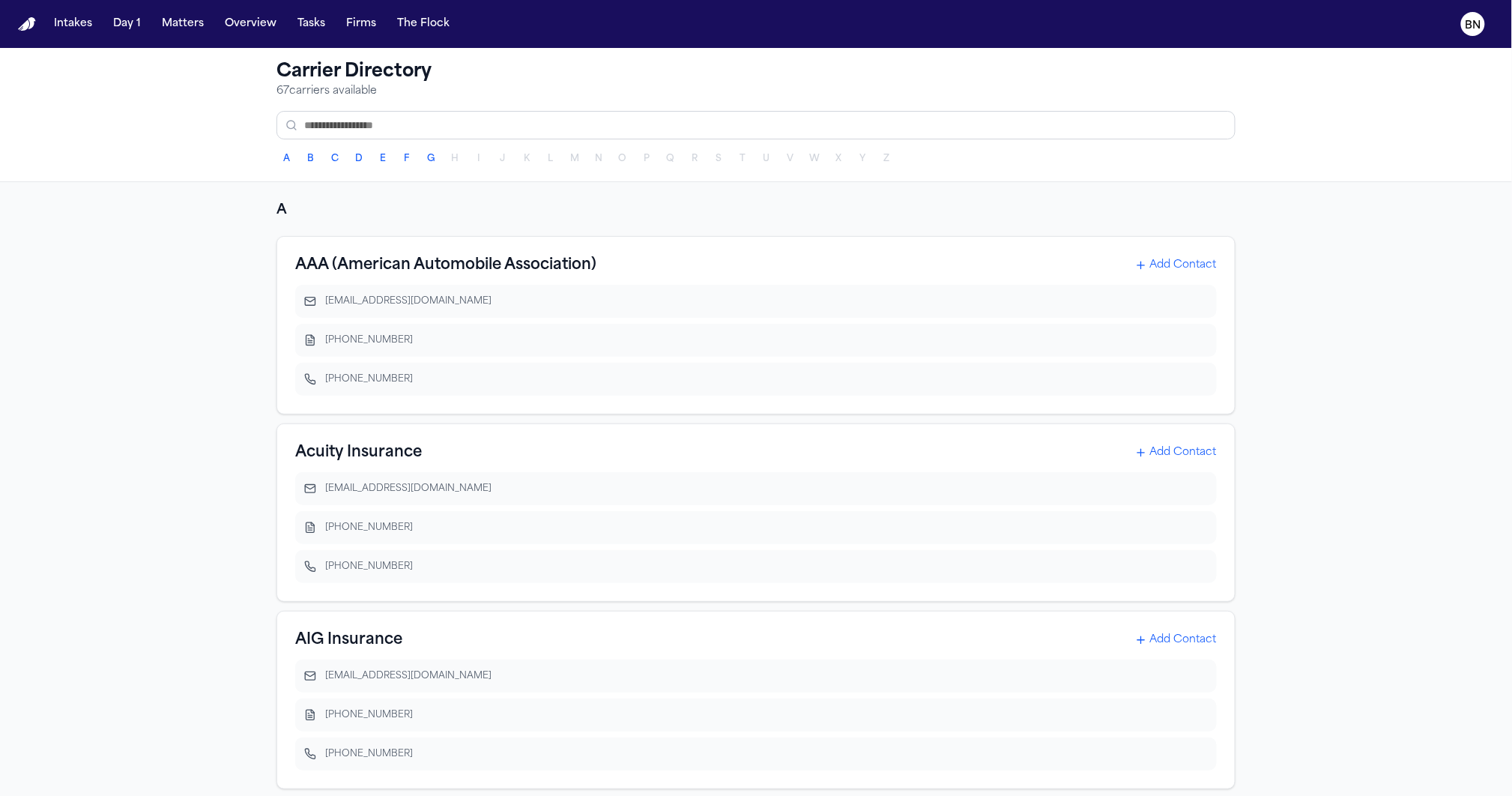
click at [467, 161] on div "A B C D E F G H I J K L M N O P Q R S T U V W X Y Z" at bounding box center [756, 159] width 959 height 21
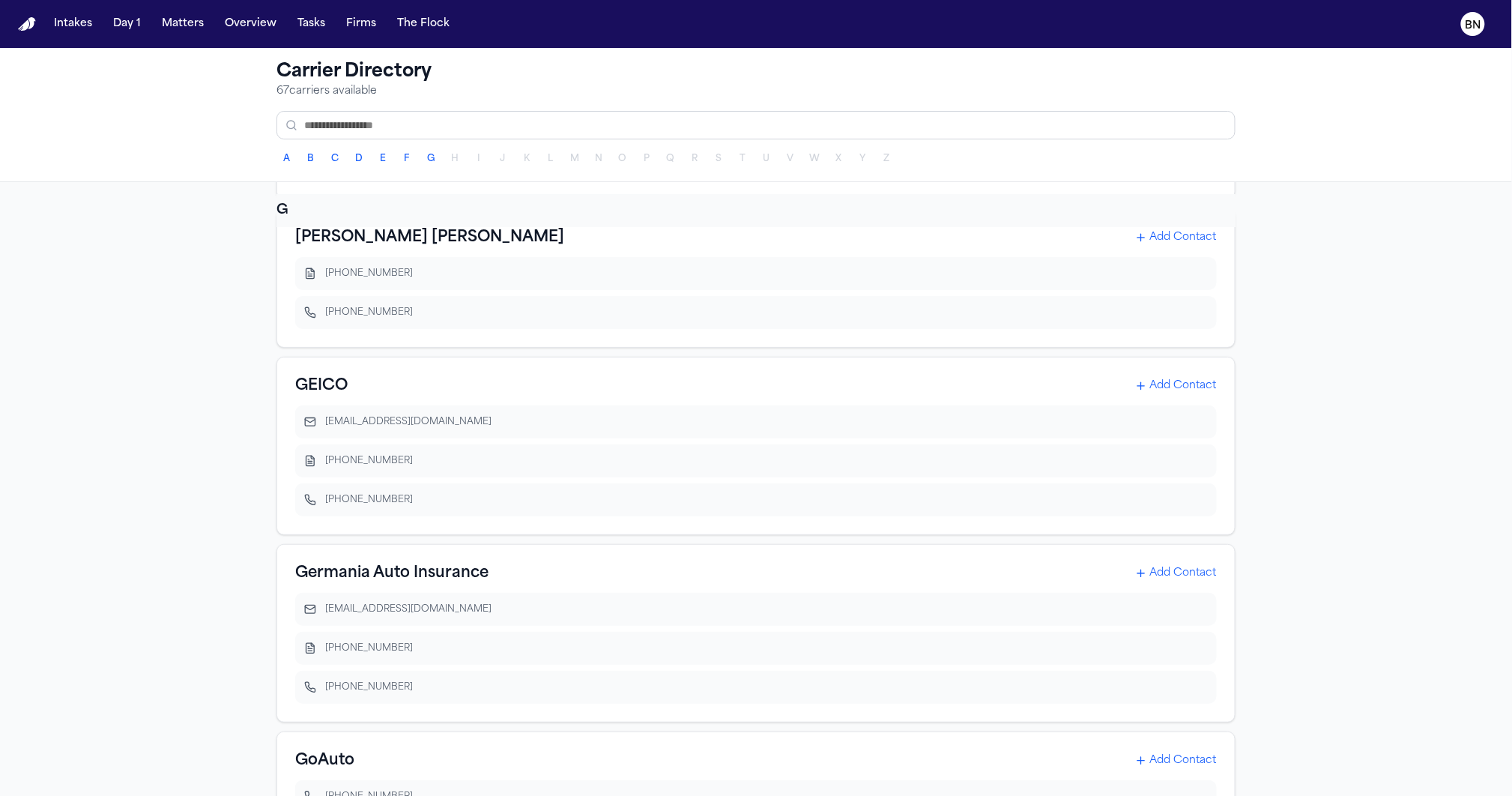
scroll to position [48, 0]
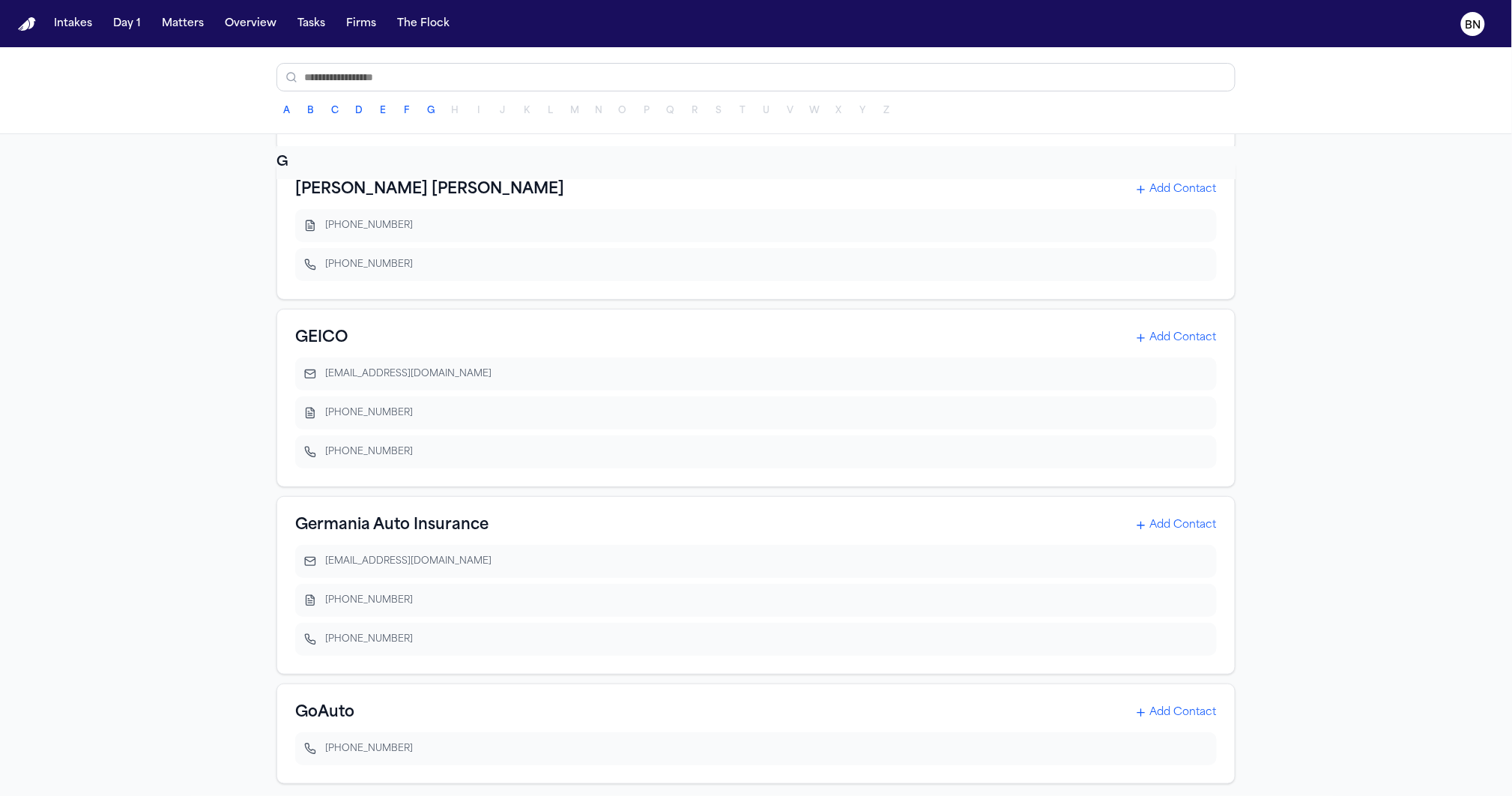
click at [634, 112] on div "A B C D E F G H I J K L M N O P Q R S T U V W X Y Z" at bounding box center [756, 111] width 959 height 21
click at [628, 78] on input "text" at bounding box center [756, 77] width 959 height 29
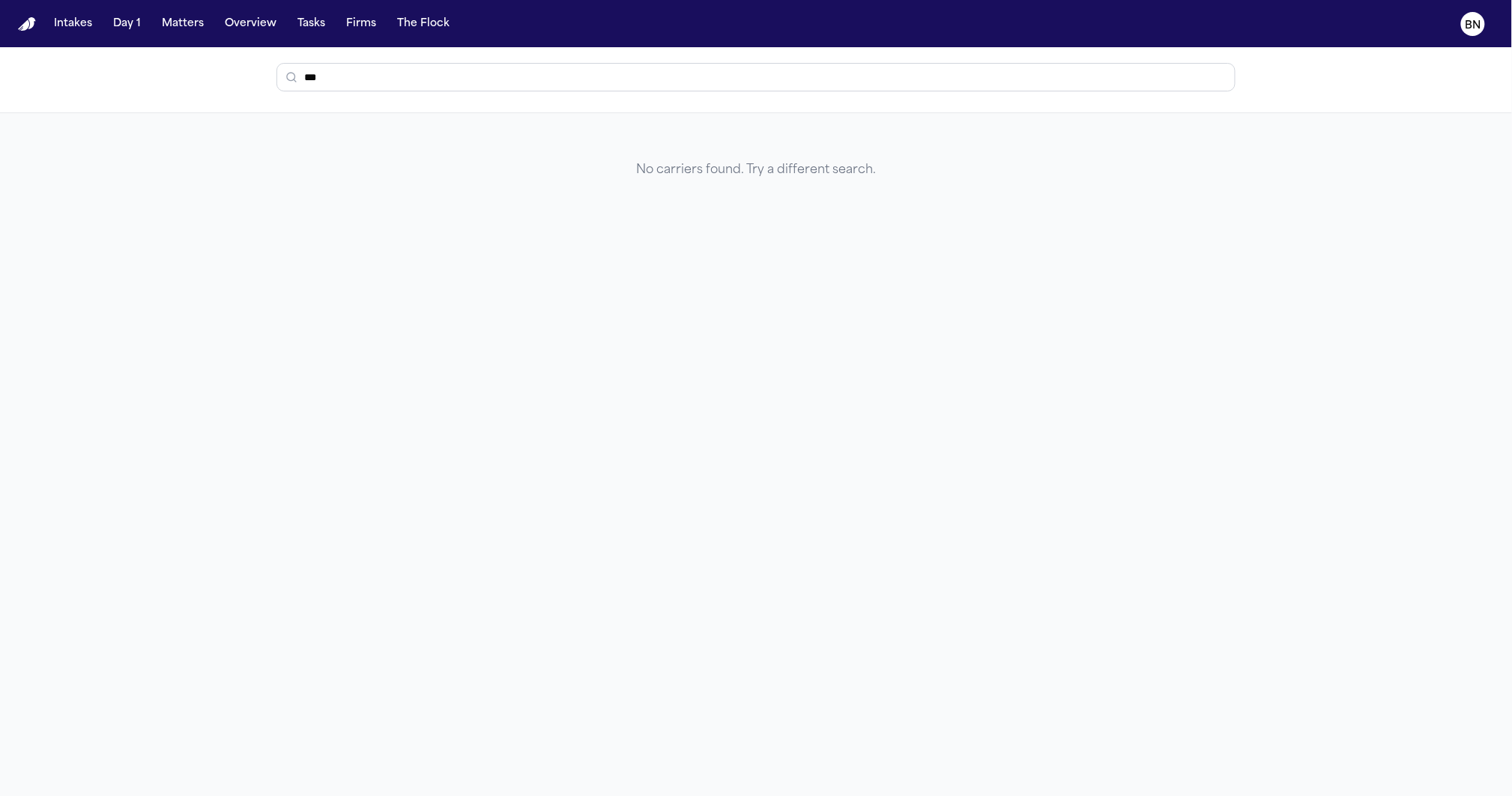
type input "**"
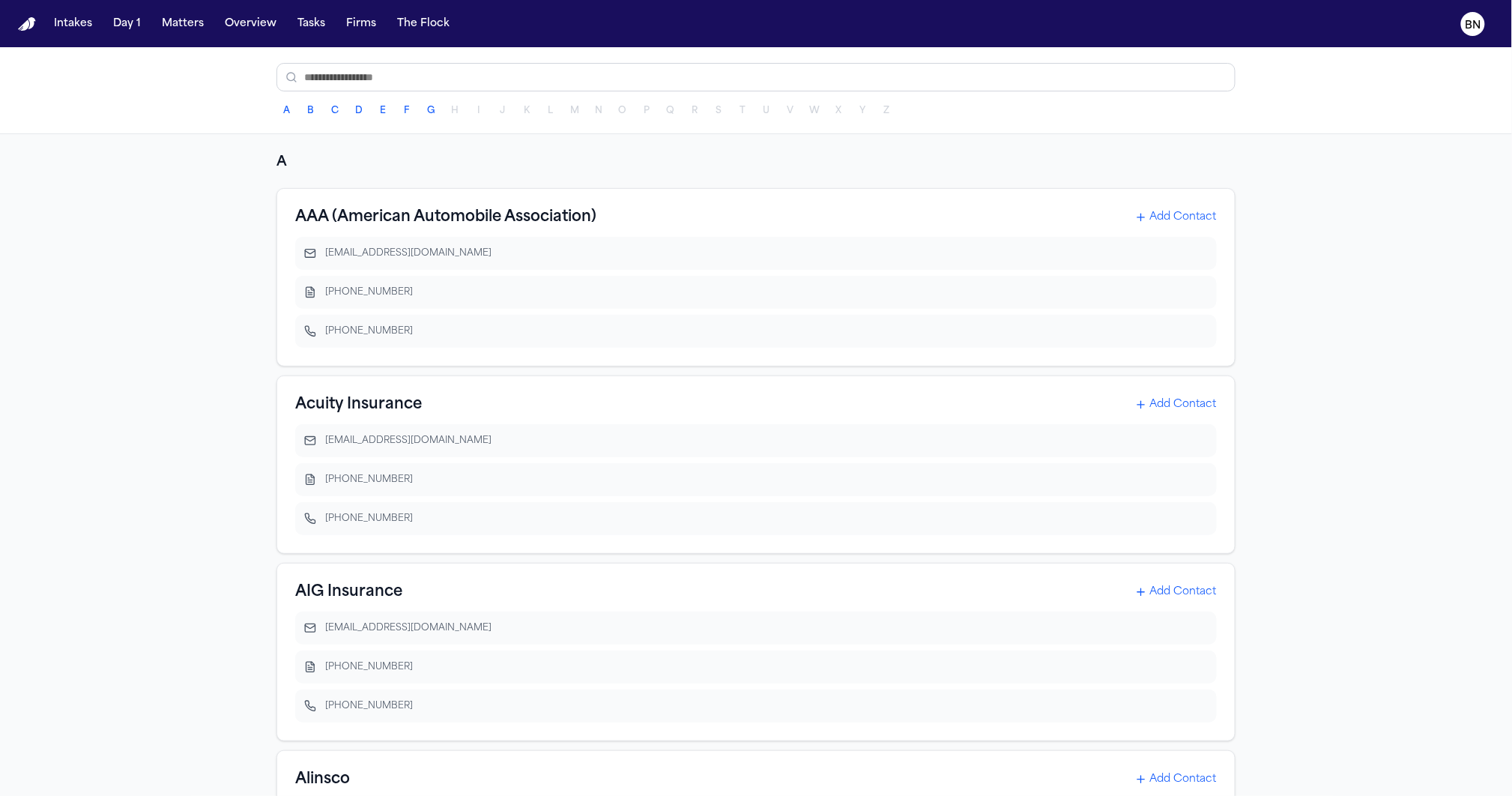
click at [634, 77] on input "text" at bounding box center [756, 77] width 959 height 29
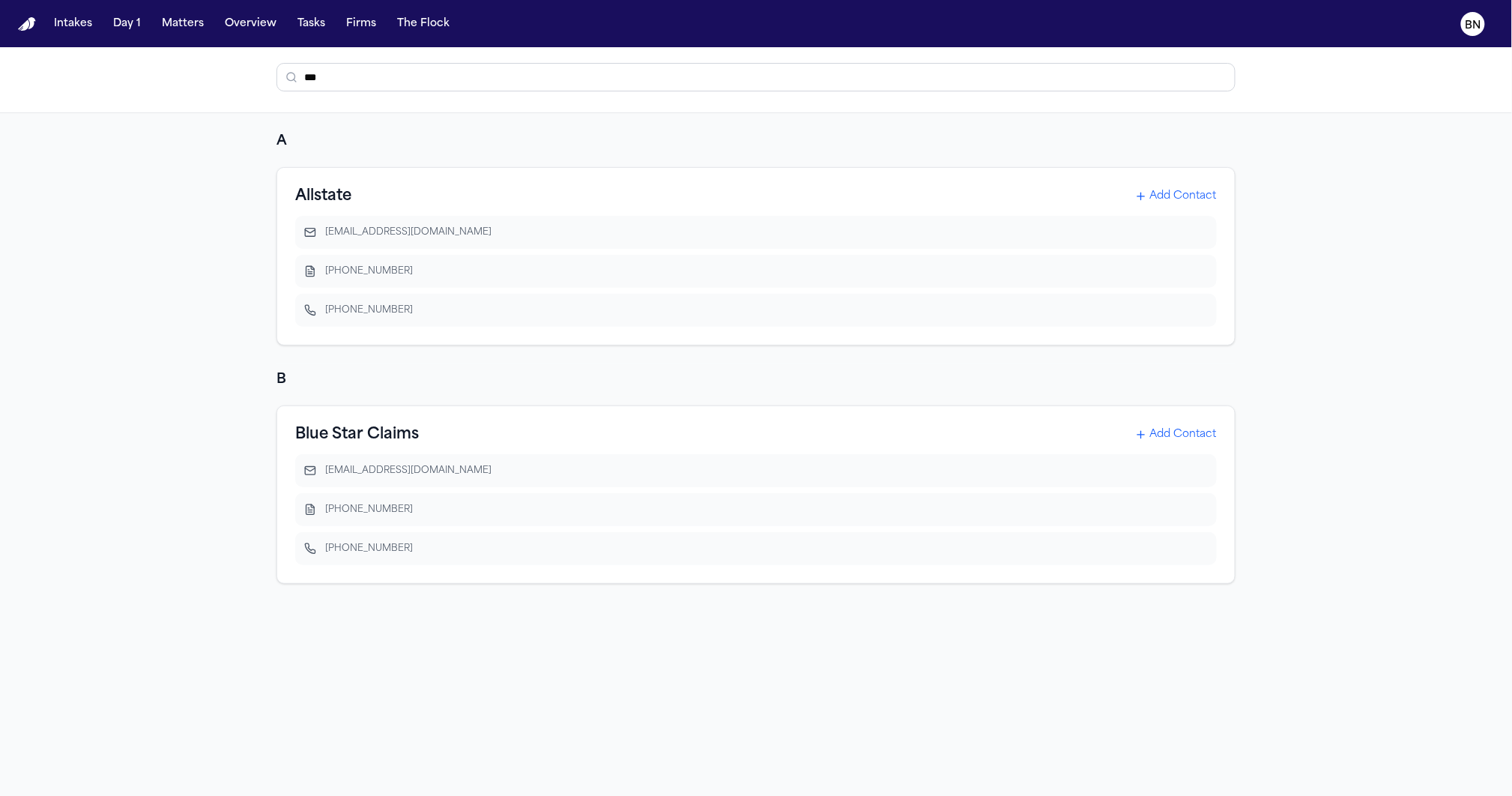
type input "***"
drag, startPoint x: 342, startPoint y: 73, endPoint x: 243, endPoint y: 80, distance: 99.2
click at [243, 80] on div "Carrier Directory 67 carriers available ***" at bounding box center [756, 57] width 1512 height 114
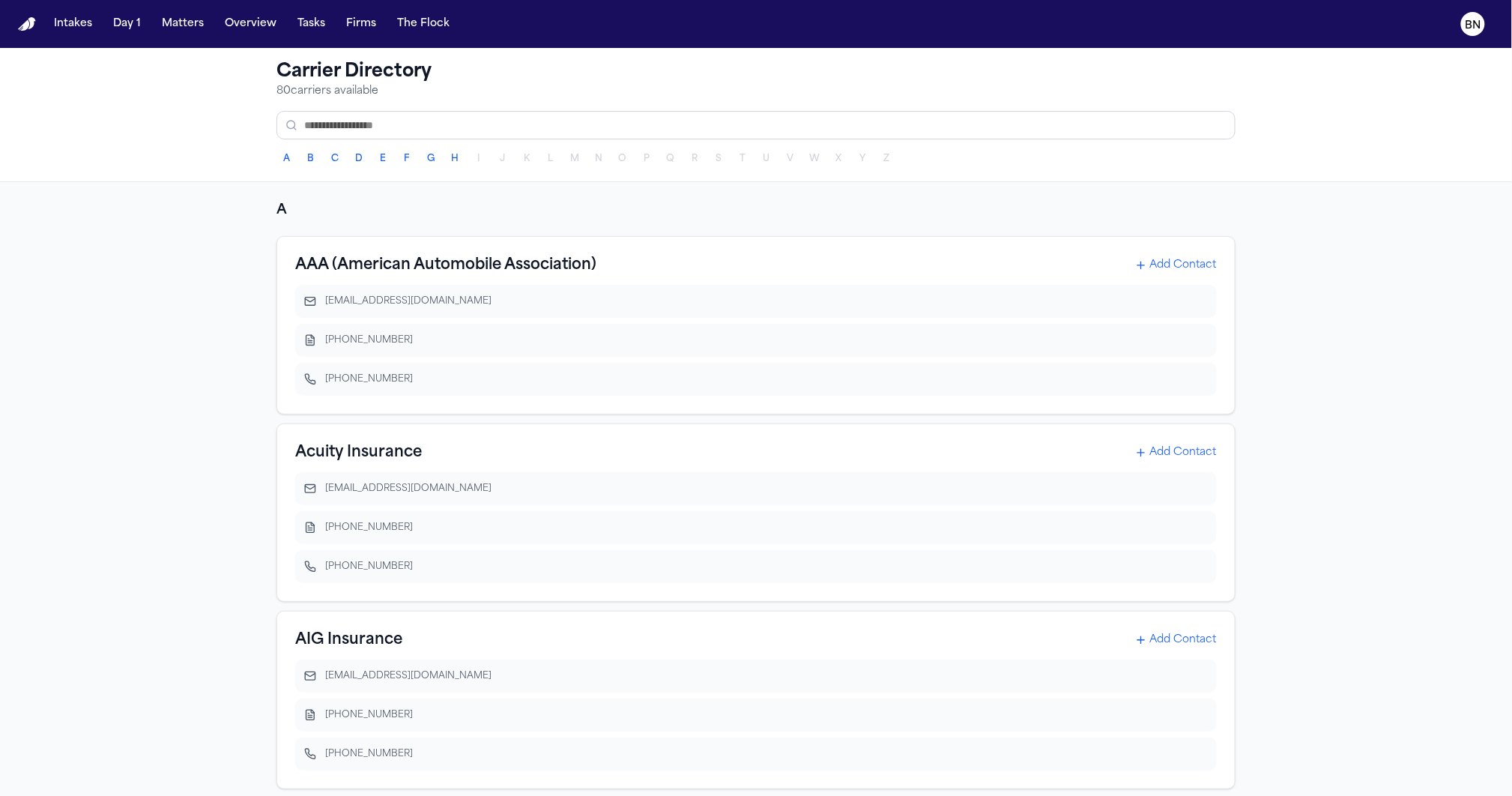
drag, startPoint x: 464, startPoint y: 193, endPoint x: 455, endPoint y: 185, distance: 12.0
click at [387, 270] on h3 "AAA (American Automobile Association)" at bounding box center [446, 266] width 301 height 21
click at [427, 157] on button "G" at bounding box center [431, 159] width 21 height 21
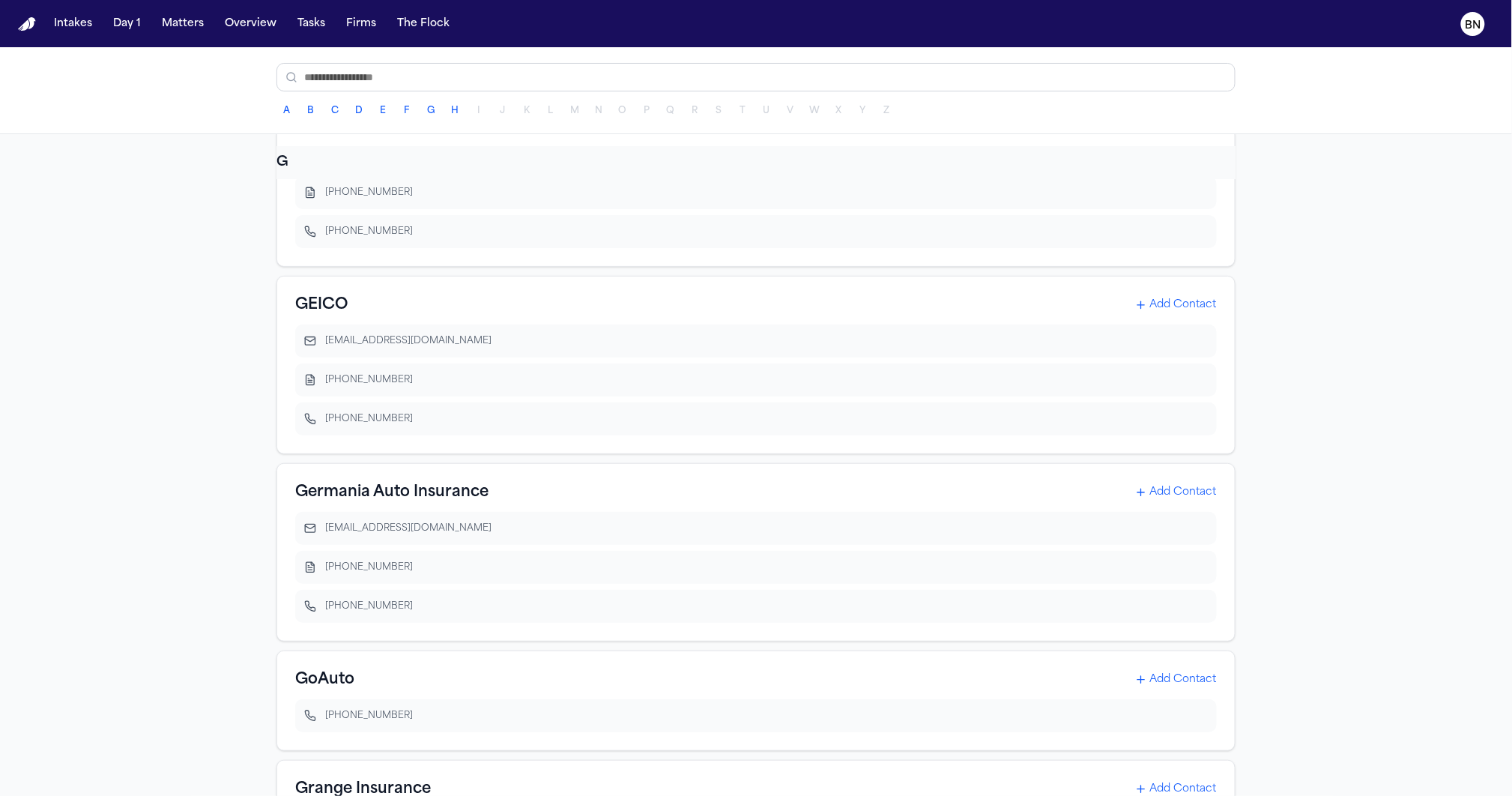
scroll to position [11310, 0]
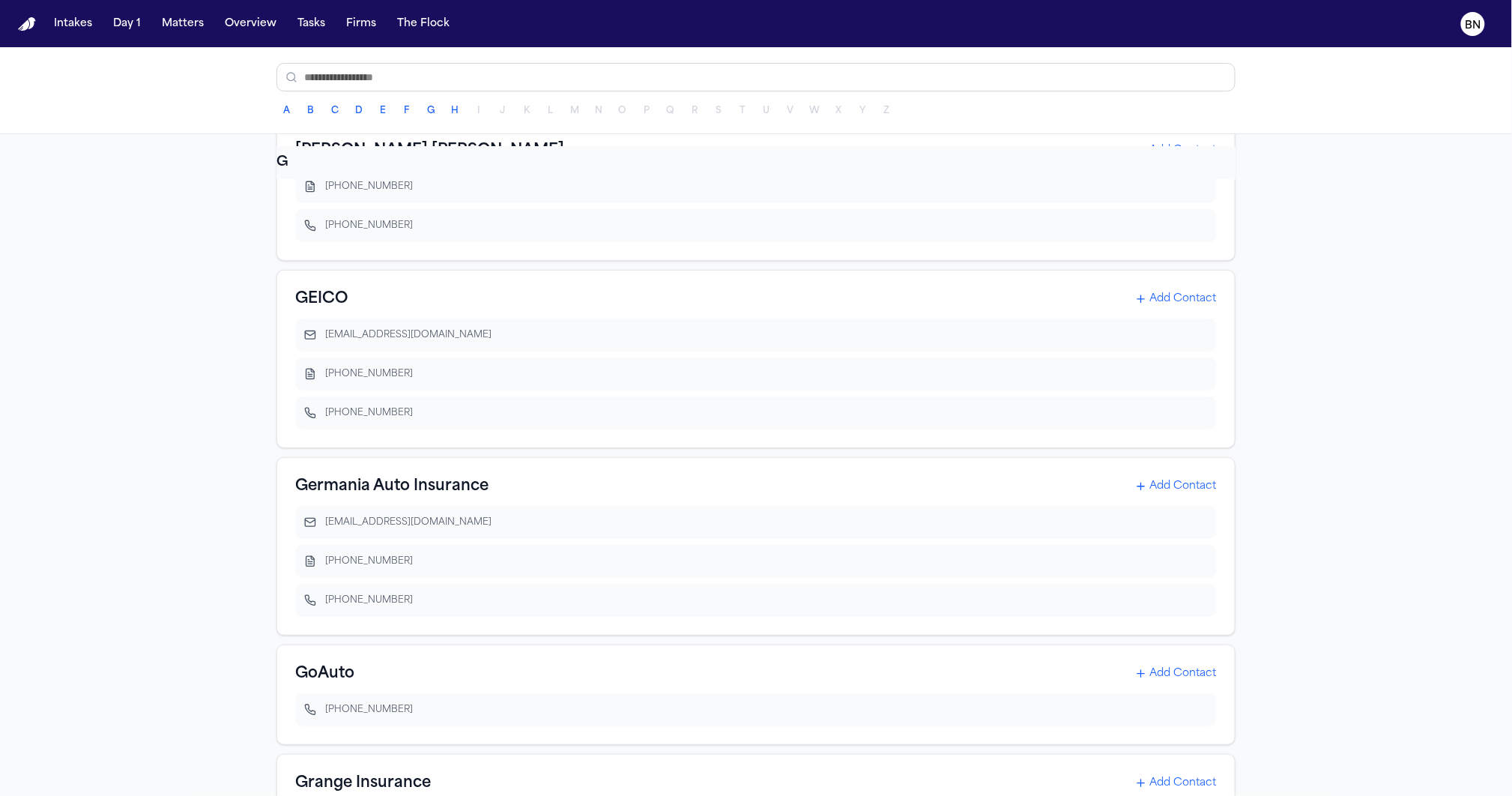
click at [333, 310] on h3 "GEICO" at bounding box center [321, 299] width 52 height 21
click at [311, 310] on h3 "GEICO" at bounding box center [321, 299] width 52 height 21
drag, startPoint x: 442, startPoint y: 308, endPoint x: 582, endPoint y: 301, distance: 140.2
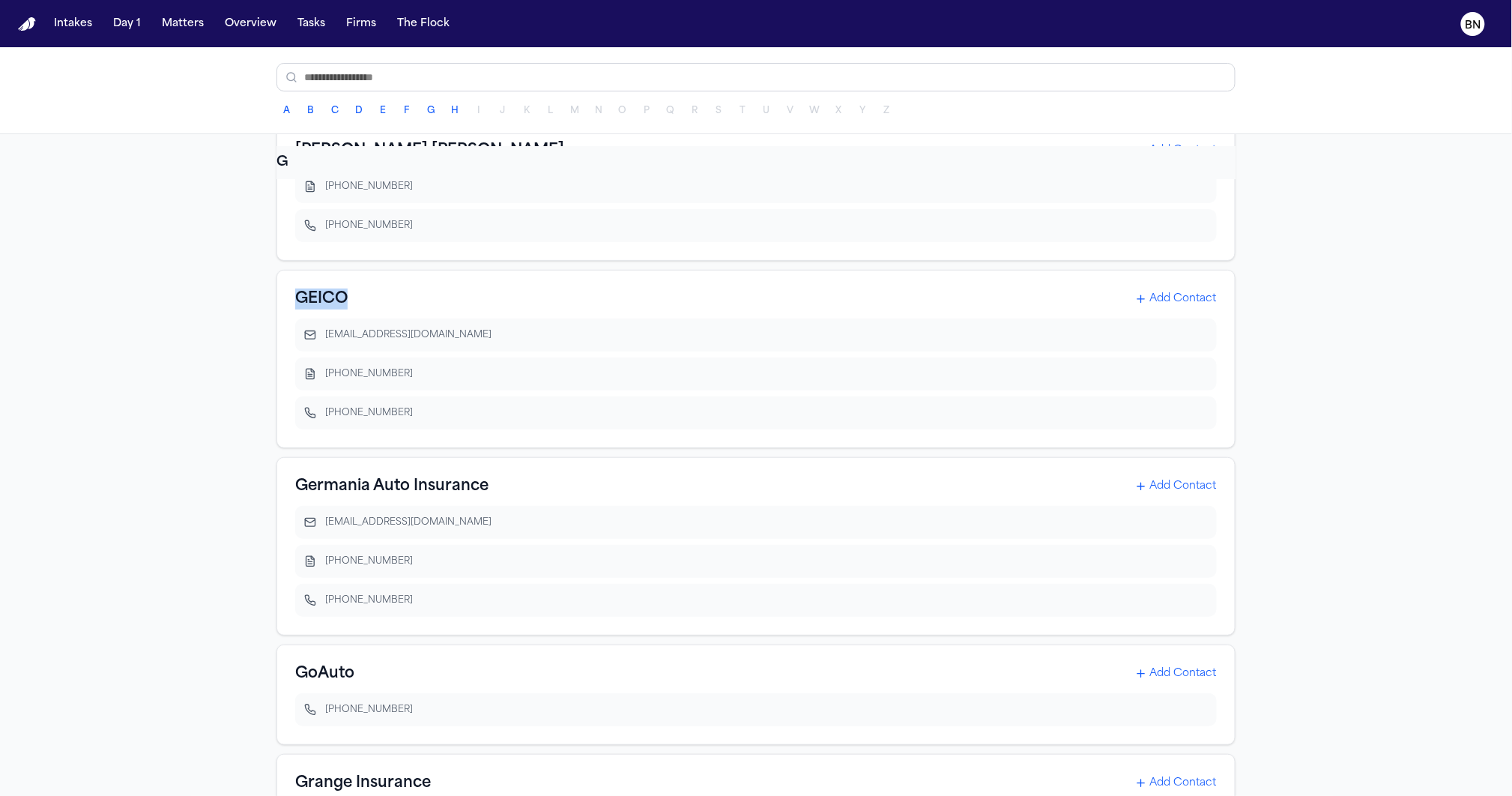
click at [442, 306] on div "GEICO Add Contact myclaim@geicomail.com 202-354-4691 800-841-3000" at bounding box center [756, 358] width 959 height 178
click at [1189, 310] on div "GEICO Add Contact" at bounding box center [756, 299] width 922 height 21
click at [1180, 306] on button "Add Contact" at bounding box center [1175, 299] width 82 height 15
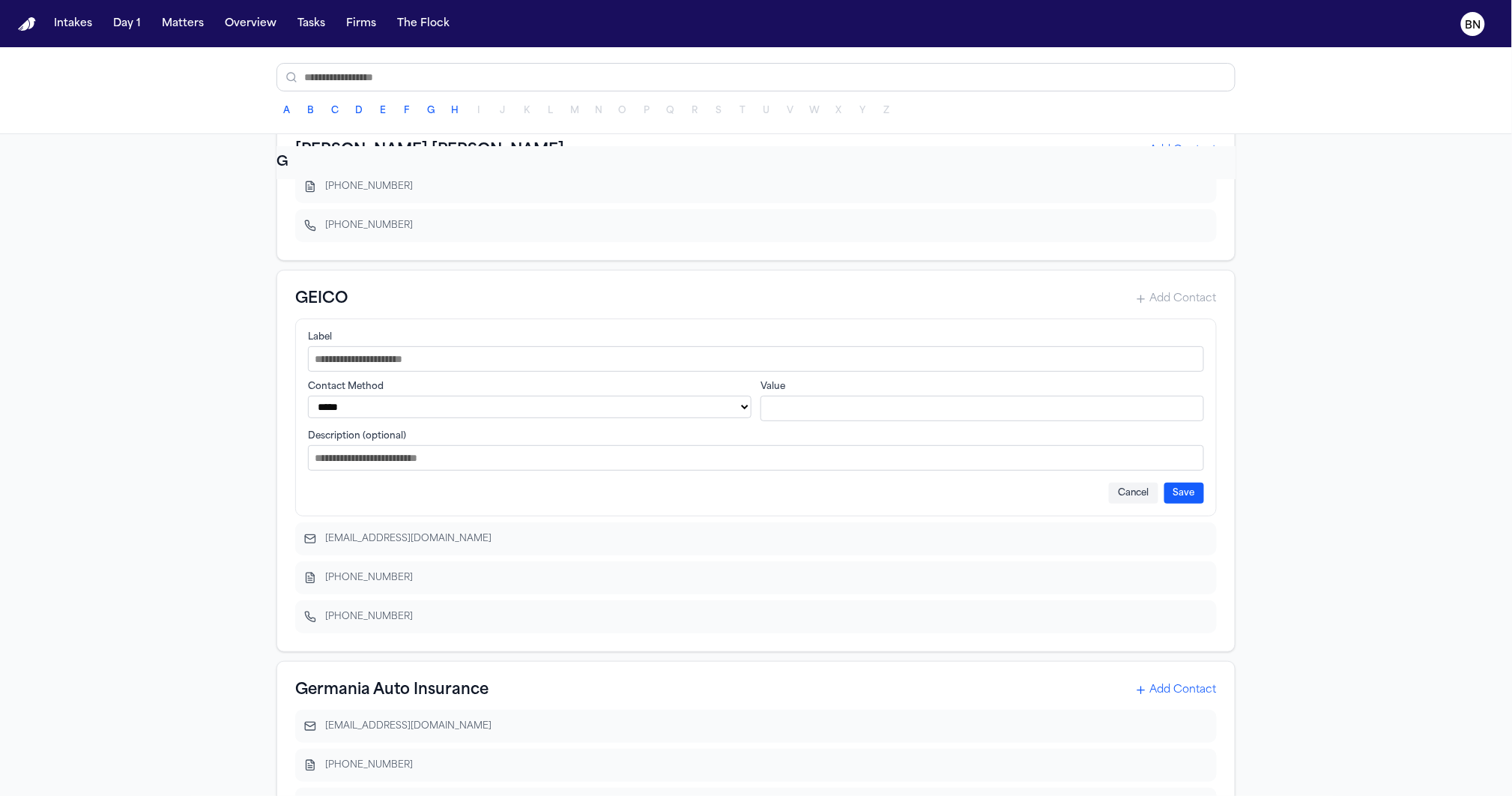
click at [489, 418] on select "**********" at bounding box center [529, 406] width 444 height 22
select select "**********"
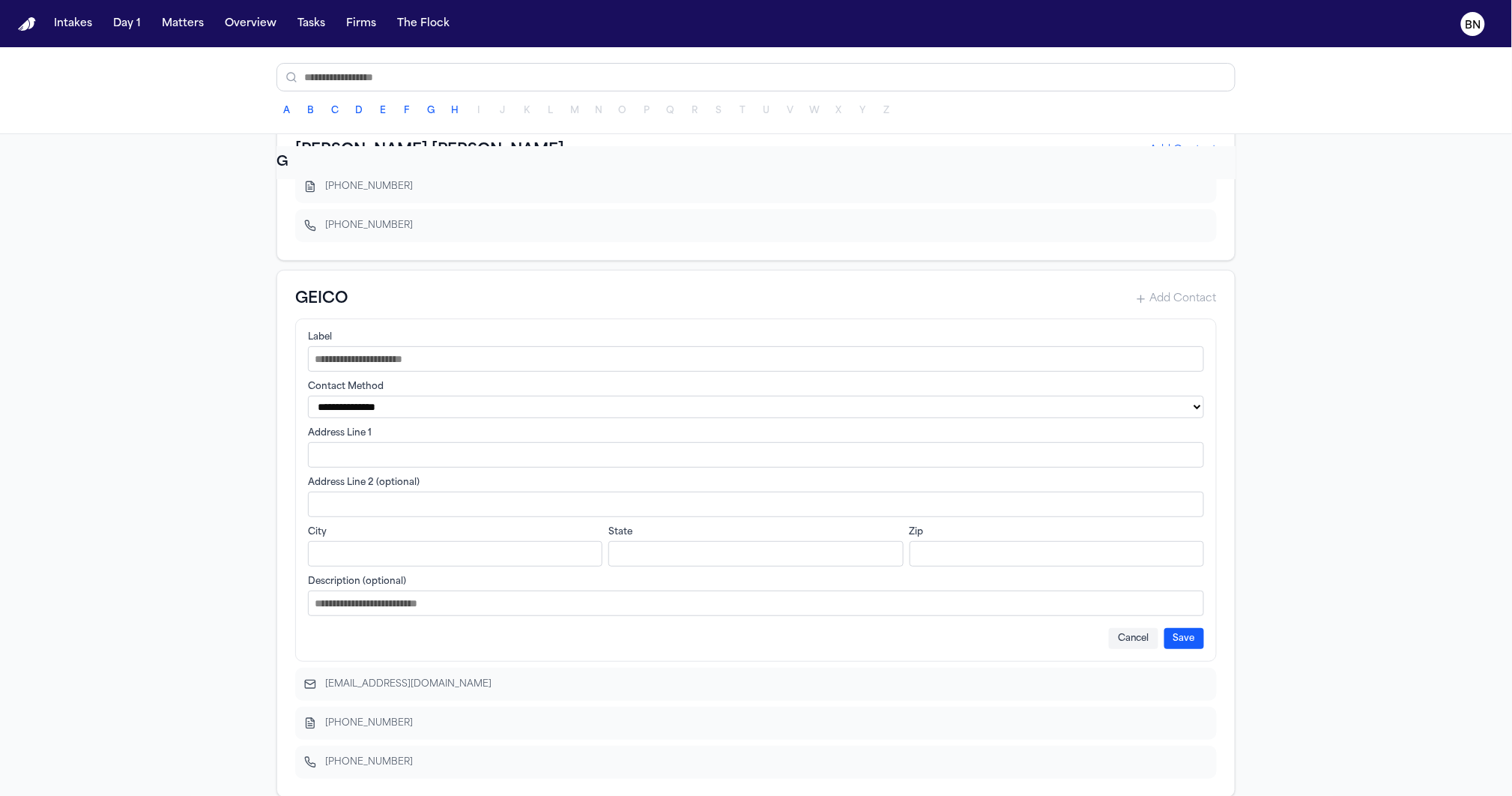
click at [471, 468] on input "Address Line 1" at bounding box center [756, 454] width 896 height 25
click at [276, 307] on div "**********" at bounding box center [756, 533] width 959 height 527
click at [248, 400] on div "A AAA (American Automobile Association) Add Contact claims@acg.aaa.com 877-827-…" at bounding box center [756, 464] width 1512 height 661
click at [400, 468] on input "Address Line 1" at bounding box center [756, 454] width 896 height 25
click at [404, 418] on select "**********" at bounding box center [756, 406] width 896 height 22
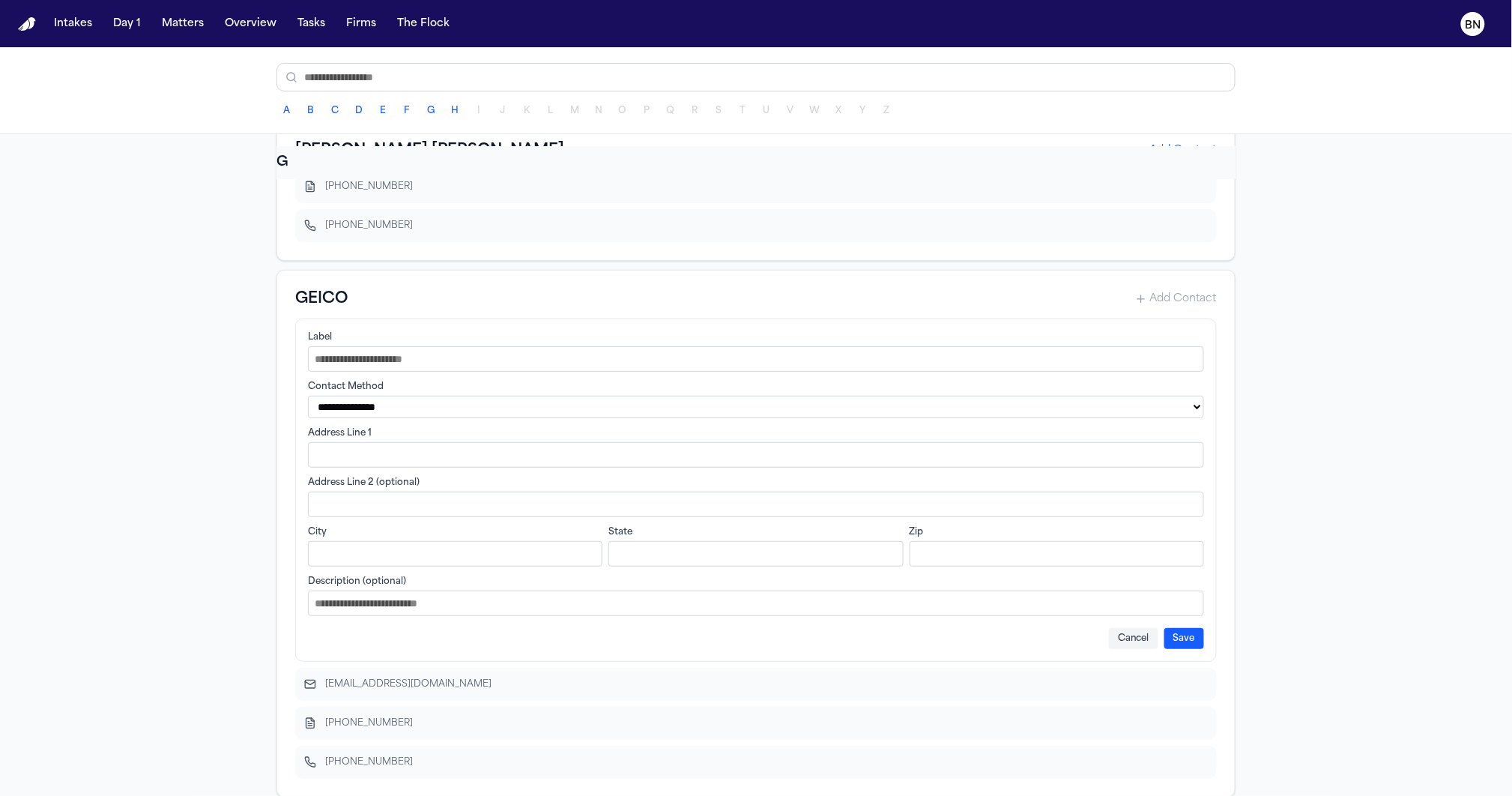
click at [388, 418] on select "**********" at bounding box center [756, 406] width 896 height 22
click at [380, 418] on select "**********" at bounding box center [756, 406] width 896 height 22
click at [245, 306] on div "A AAA (American Automobile Association) Add Contact claims@acg.aaa.com 877-827-…" at bounding box center [756, 464] width 1512 height 661
click at [431, 418] on select "**********" at bounding box center [756, 406] width 896 height 22
click at [428, 468] on input "Address Line 1" at bounding box center [756, 454] width 896 height 25
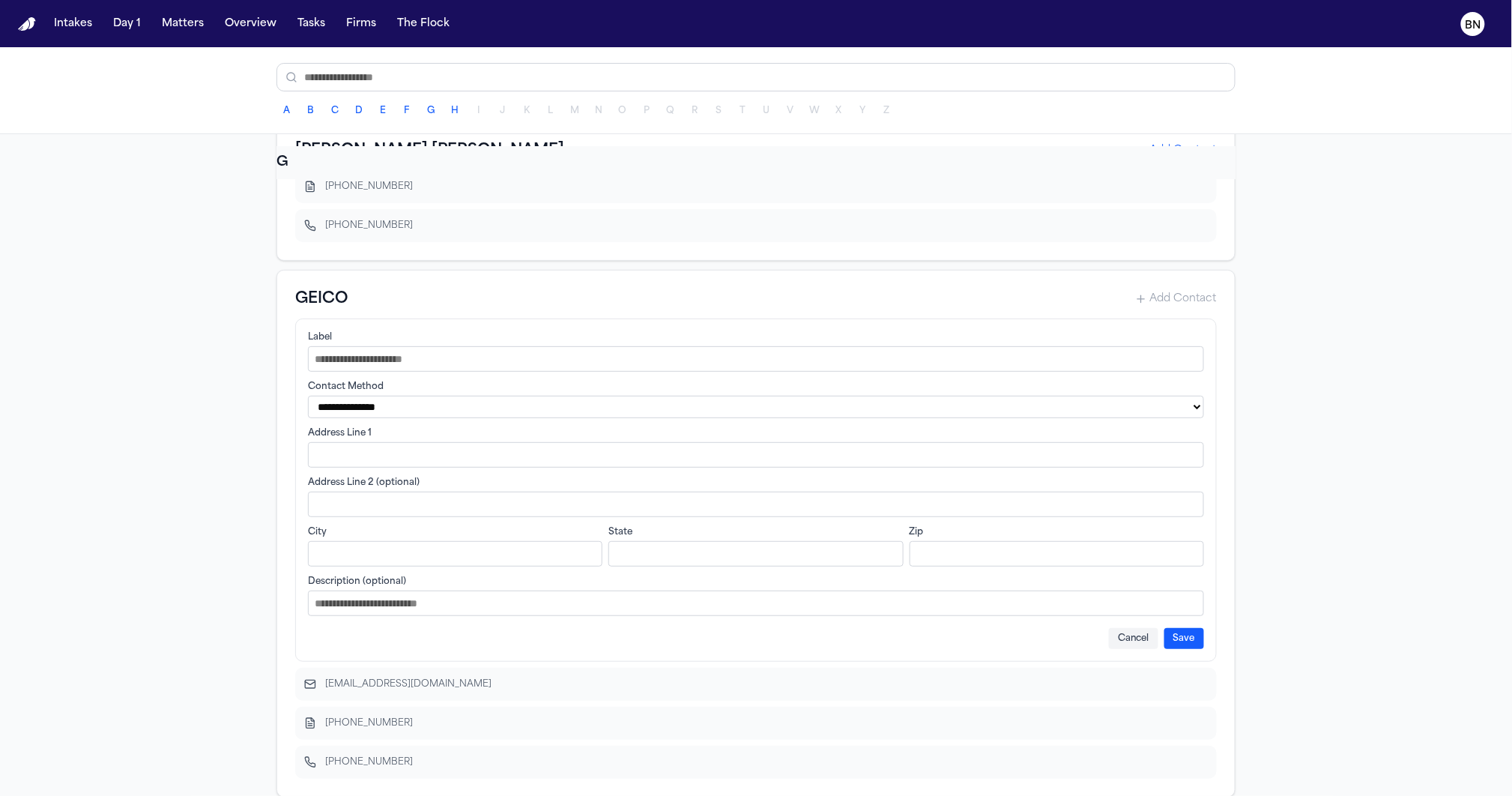
scroll to position [11341, 0]
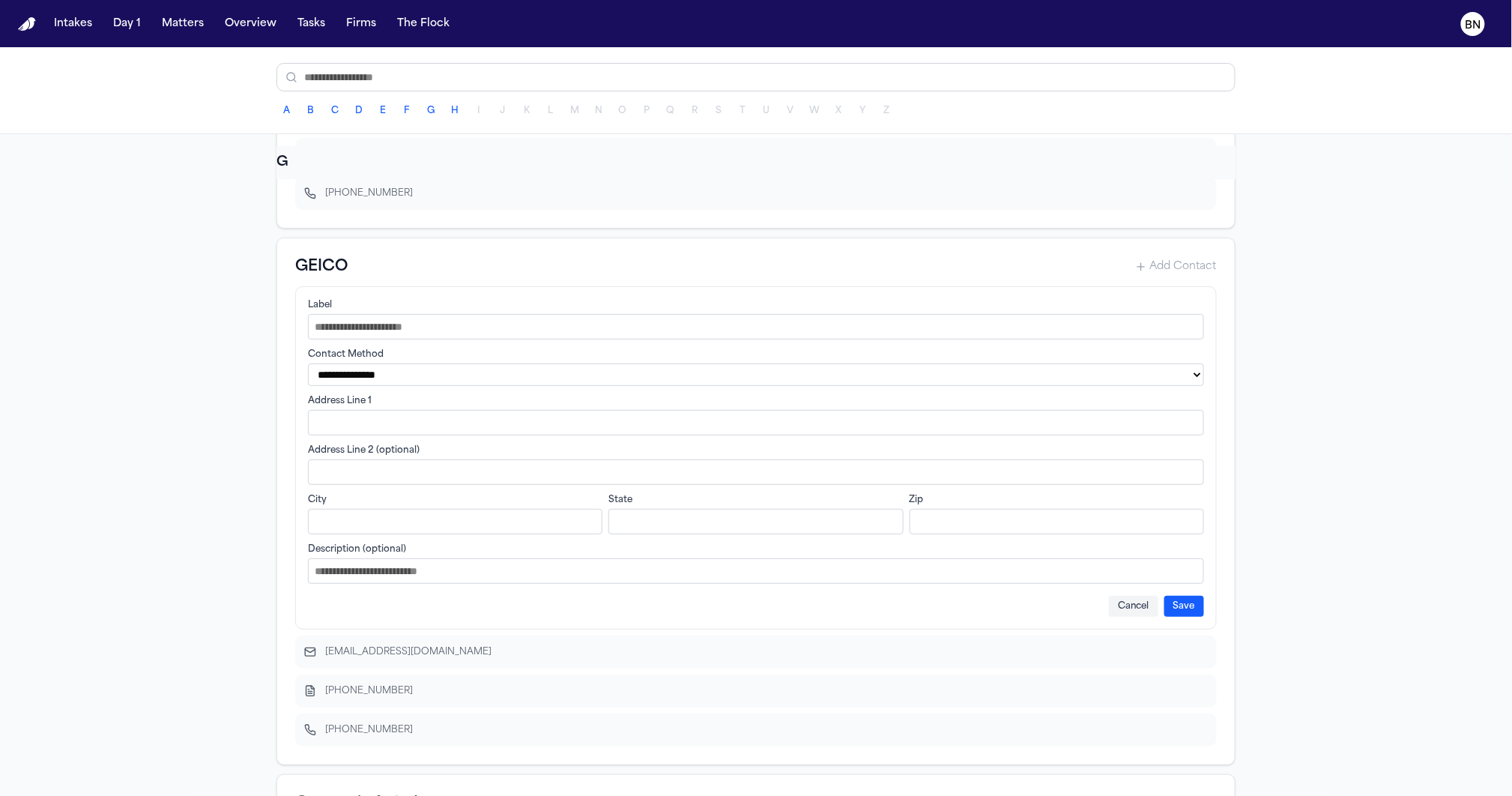
click at [265, 274] on div "A AAA (American Automobile Association) Add Contact claims@acg.aaa.com 877-827-…" at bounding box center [756, 464] width 1512 height 661
click at [554, 386] on select "**********" at bounding box center [756, 374] width 896 height 22
click at [1136, 617] on button "Cancel" at bounding box center [1133, 606] width 49 height 21
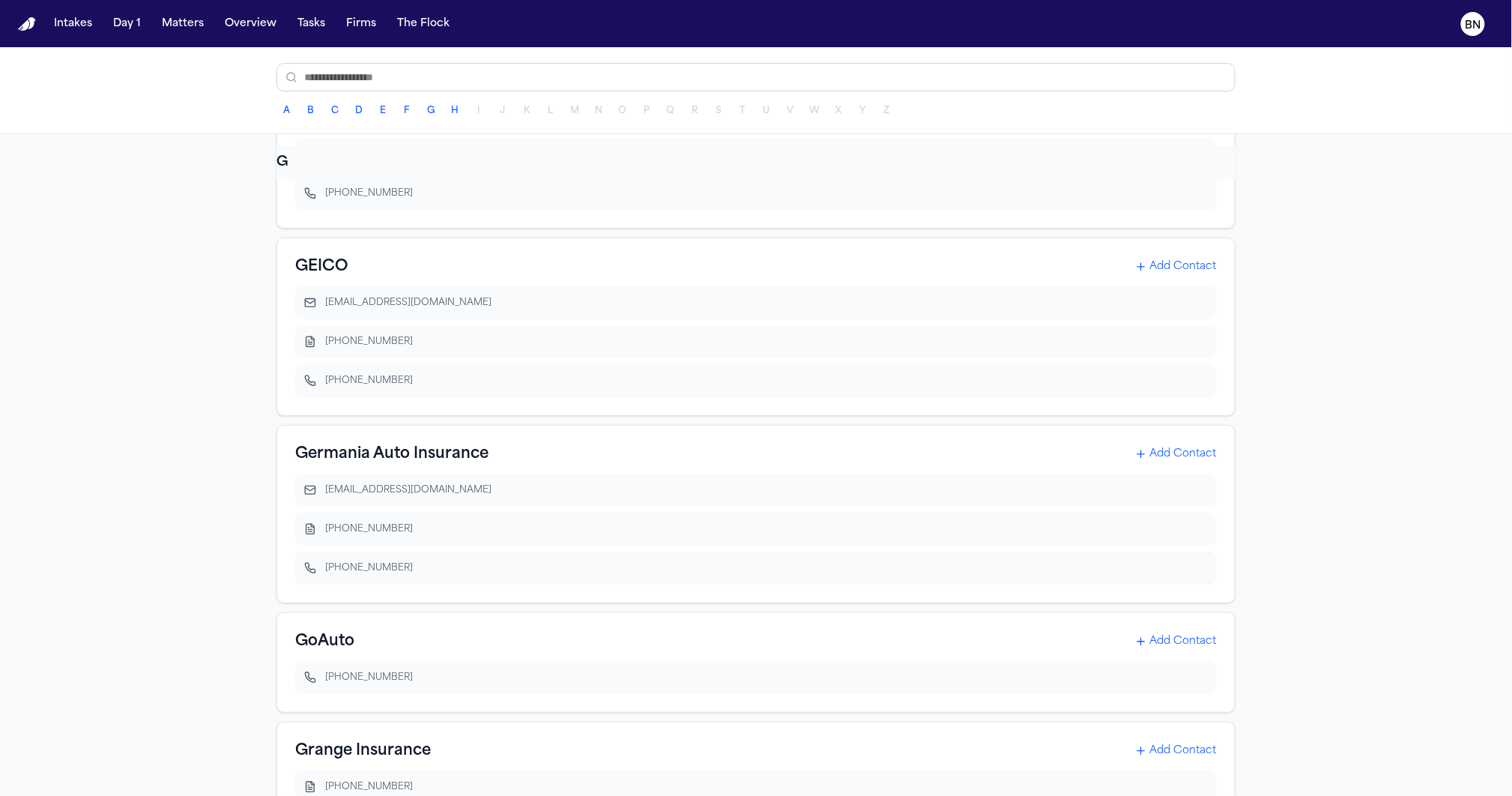
click at [320, 277] on h3 "GEICO" at bounding box center [321, 267] width 52 height 21
click at [1183, 274] on button "Add Contact" at bounding box center [1175, 267] width 82 height 15
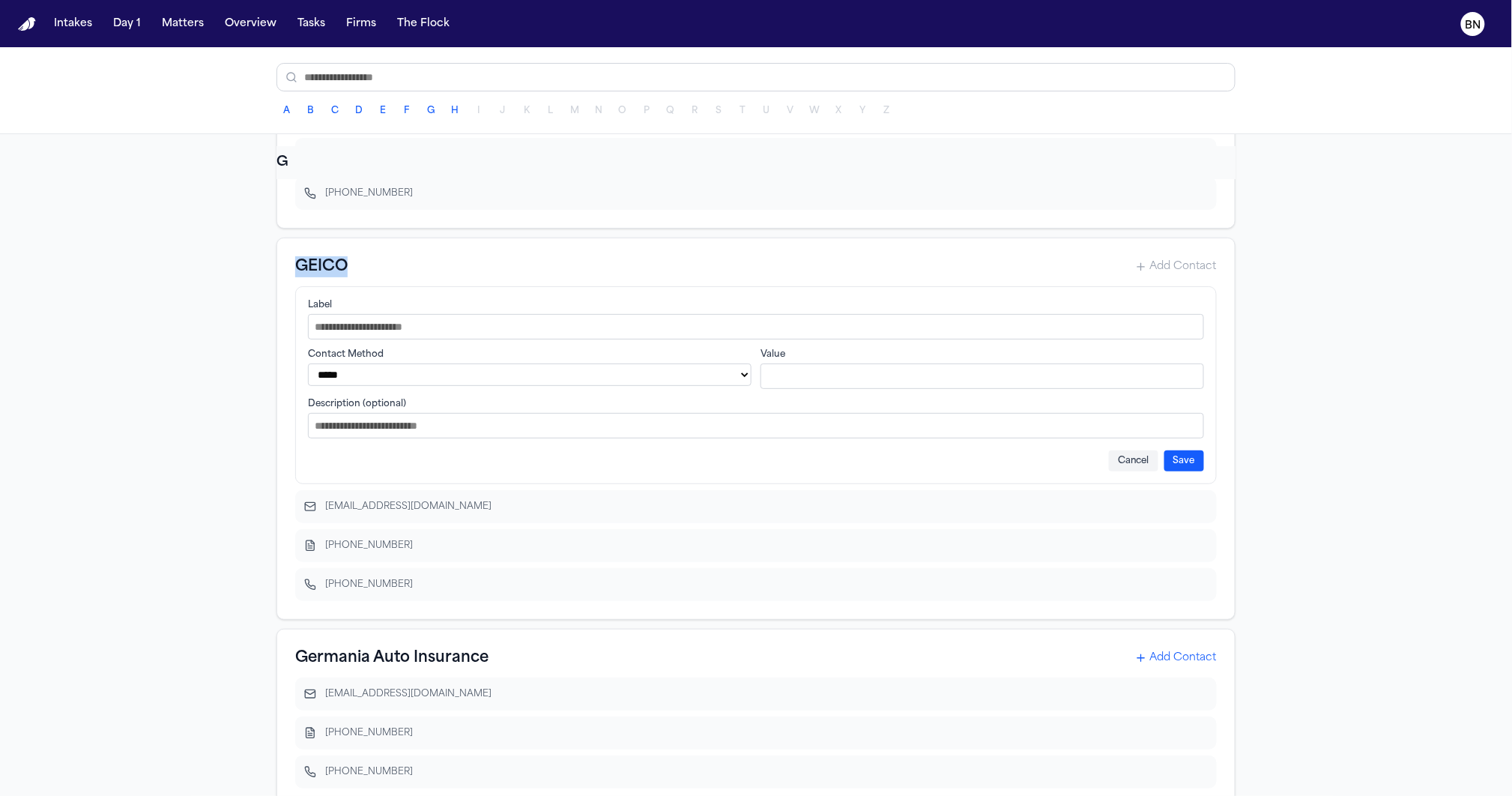
click at [488, 386] on select "**********" at bounding box center [529, 374] width 444 height 22
select select "**********"
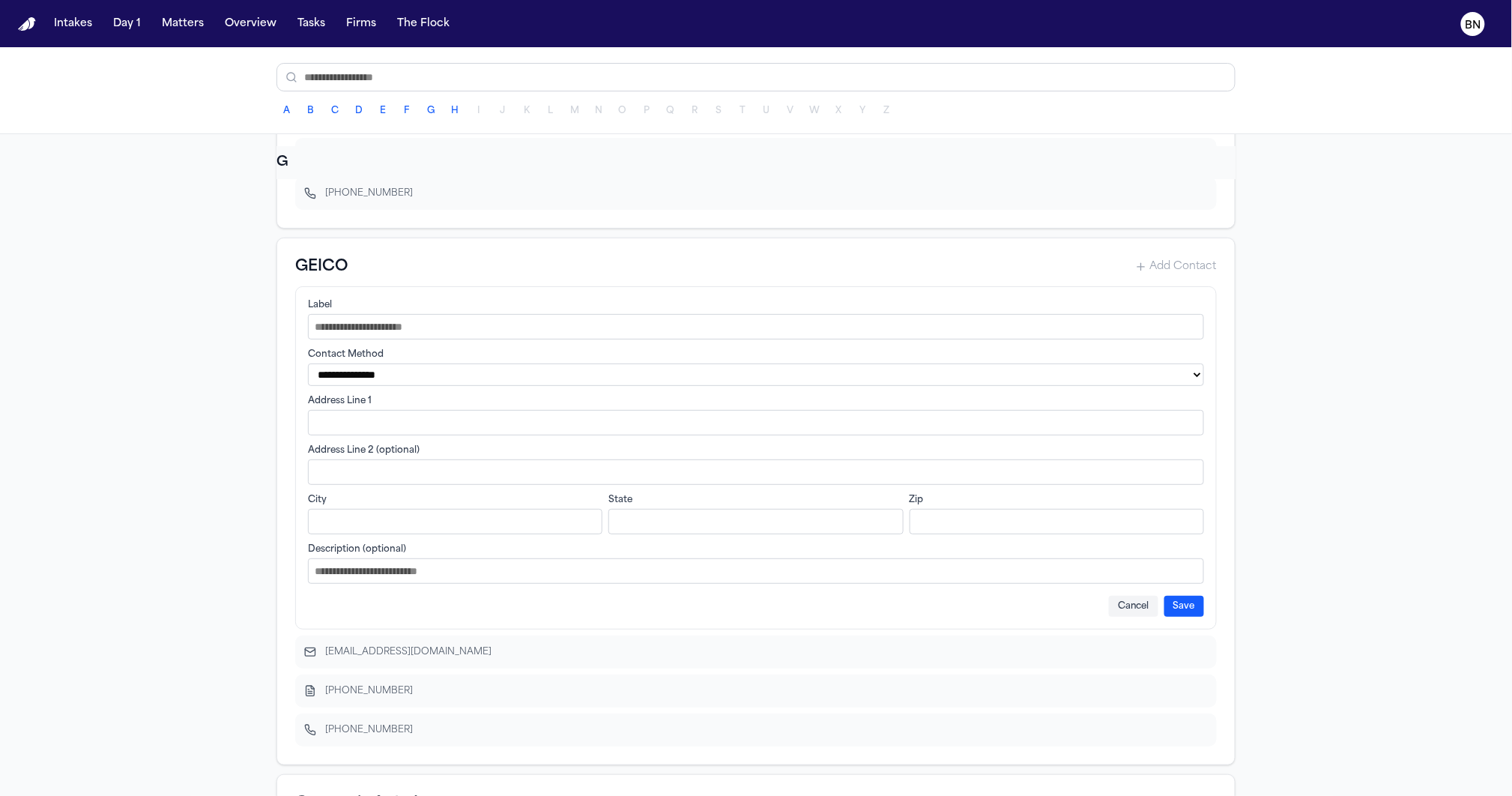
click at [445, 340] on input "Label" at bounding box center [756, 326] width 896 height 25
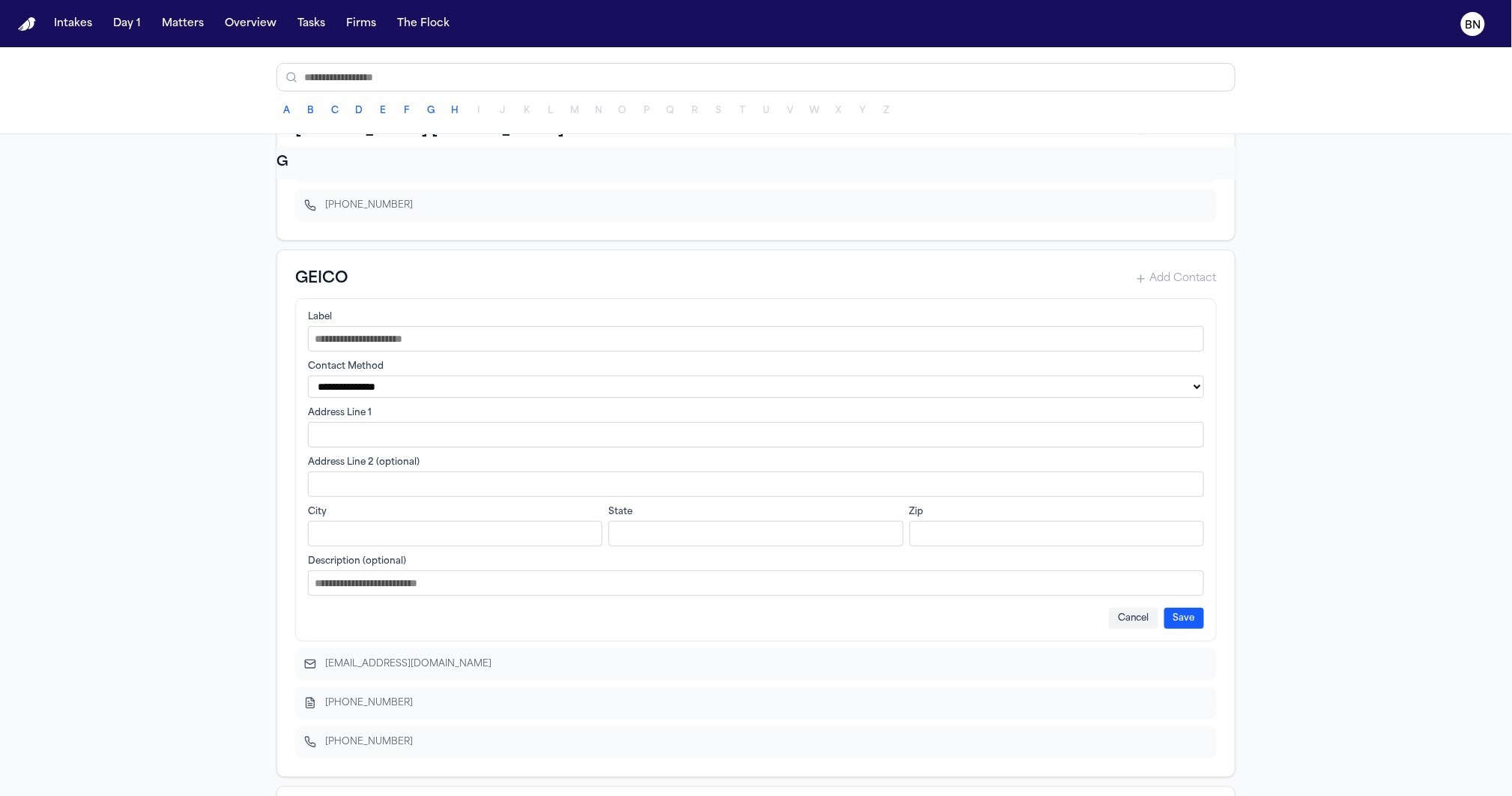
scroll to position [11311, 0]
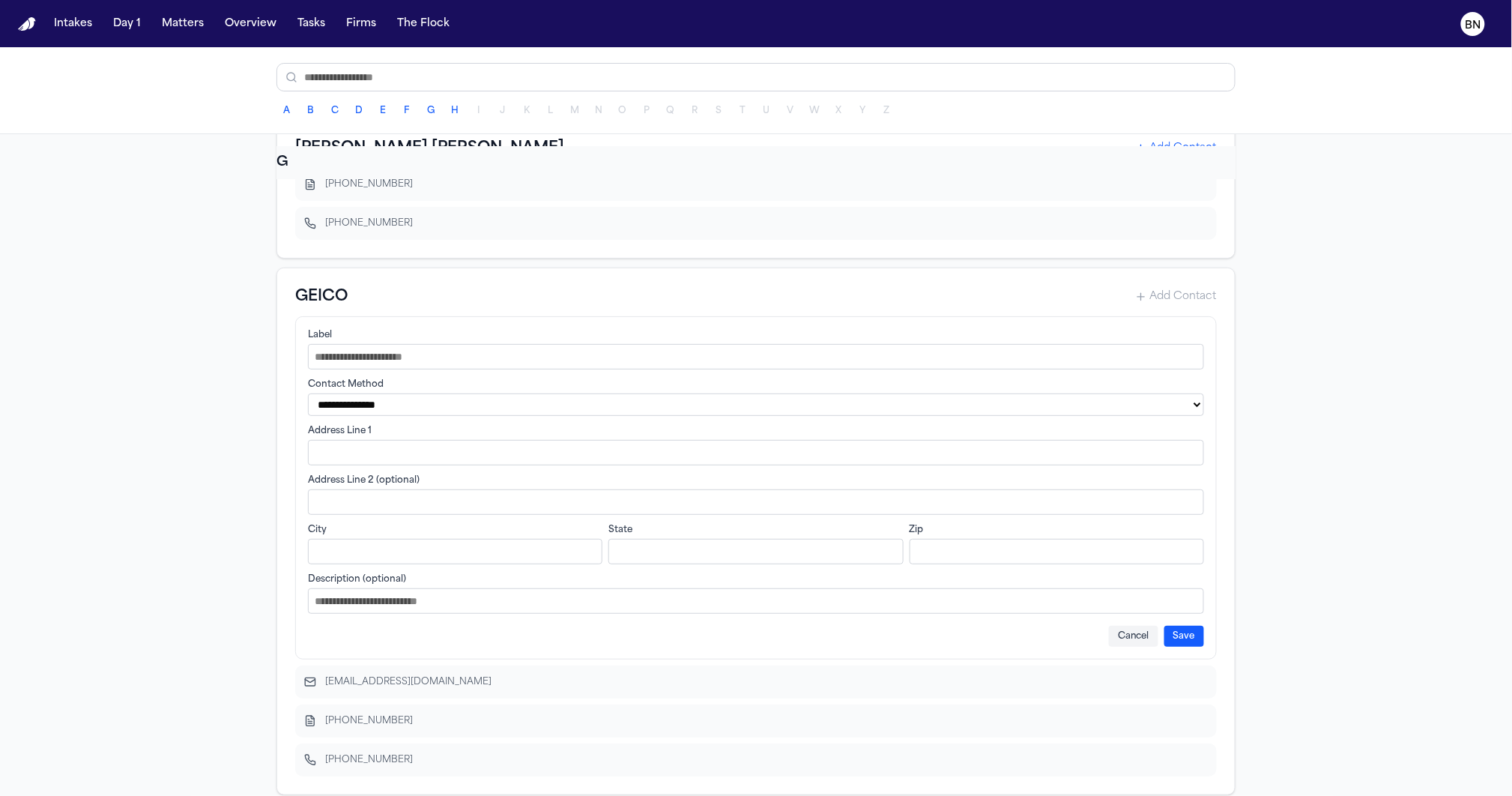
drag, startPoint x: 145, startPoint y: 387, endPoint x: 228, endPoint y: 329, distance: 101.3
click at [146, 387] on div "A AAA (American Automobile Association) Add Contact claims@acg.aaa.com 877-827-…" at bounding box center [756, 464] width 1512 height 661
click at [391, 240] on div "248-475-0215" at bounding box center [756, 223] width 922 height 33
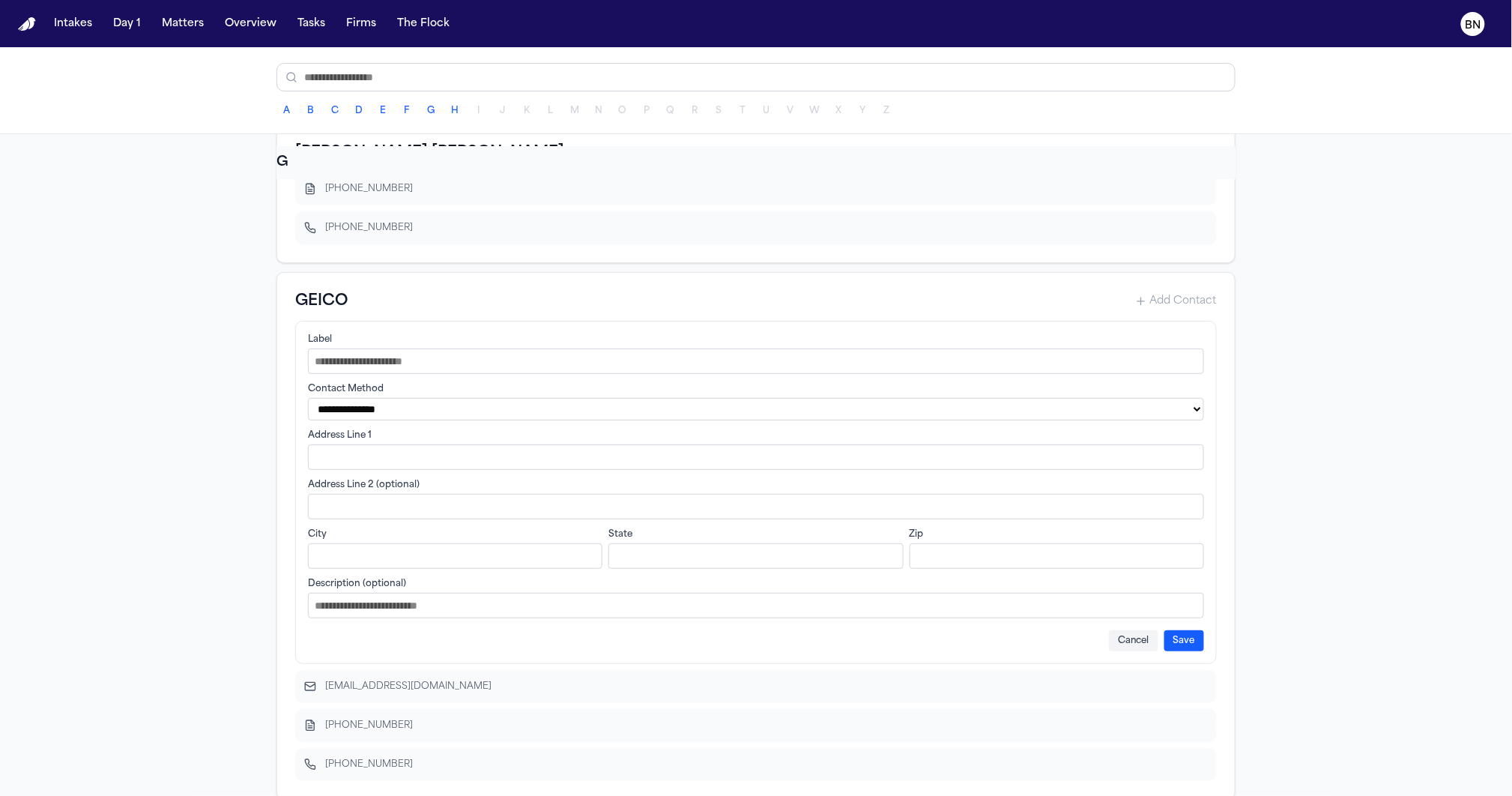
click at [310, 205] on div "630-932-4223" at bounding box center [756, 189] width 922 height 33
click at [306, 193] on icon at bounding box center [310, 189] width 9 height 10
click at [367, 194] on div "630-932-4223" at bounding box center [755, 189] width 859 height 12
click at [1129, 652] on button "Cancel" at bounding box center [1133, 641] width 49 height 21
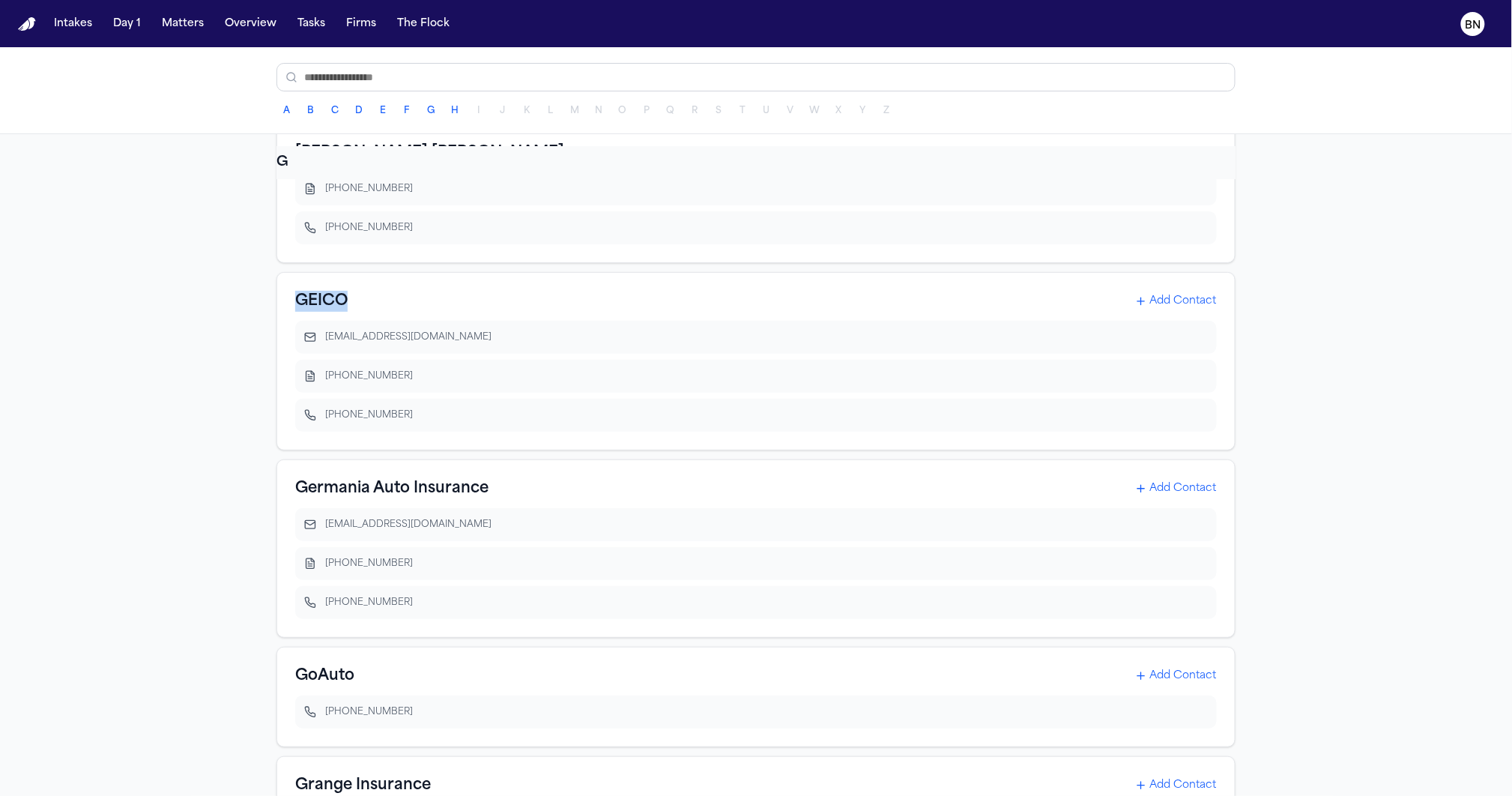
click at [276, 312] on div "GAINSCO Insurance Add Contact 800-734-8117 866-424-6726 Gallagher Bassett Add C…" at bounding box center [756, 622] width 959 height 1295
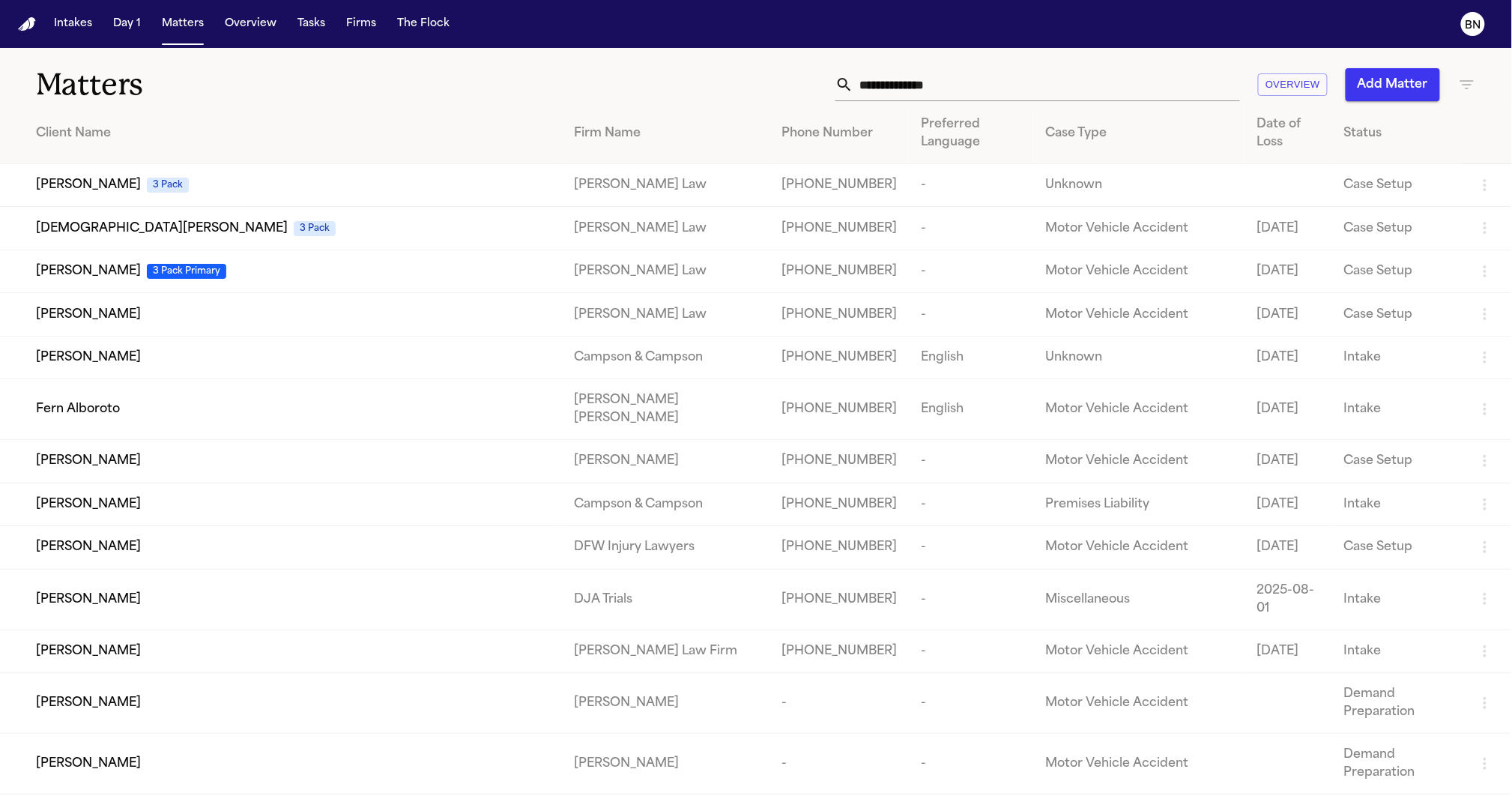
click at [256, 288] on td "Clifton Simon 3 Pack Primary" at bounding box center [281, 270] width 562 height 42
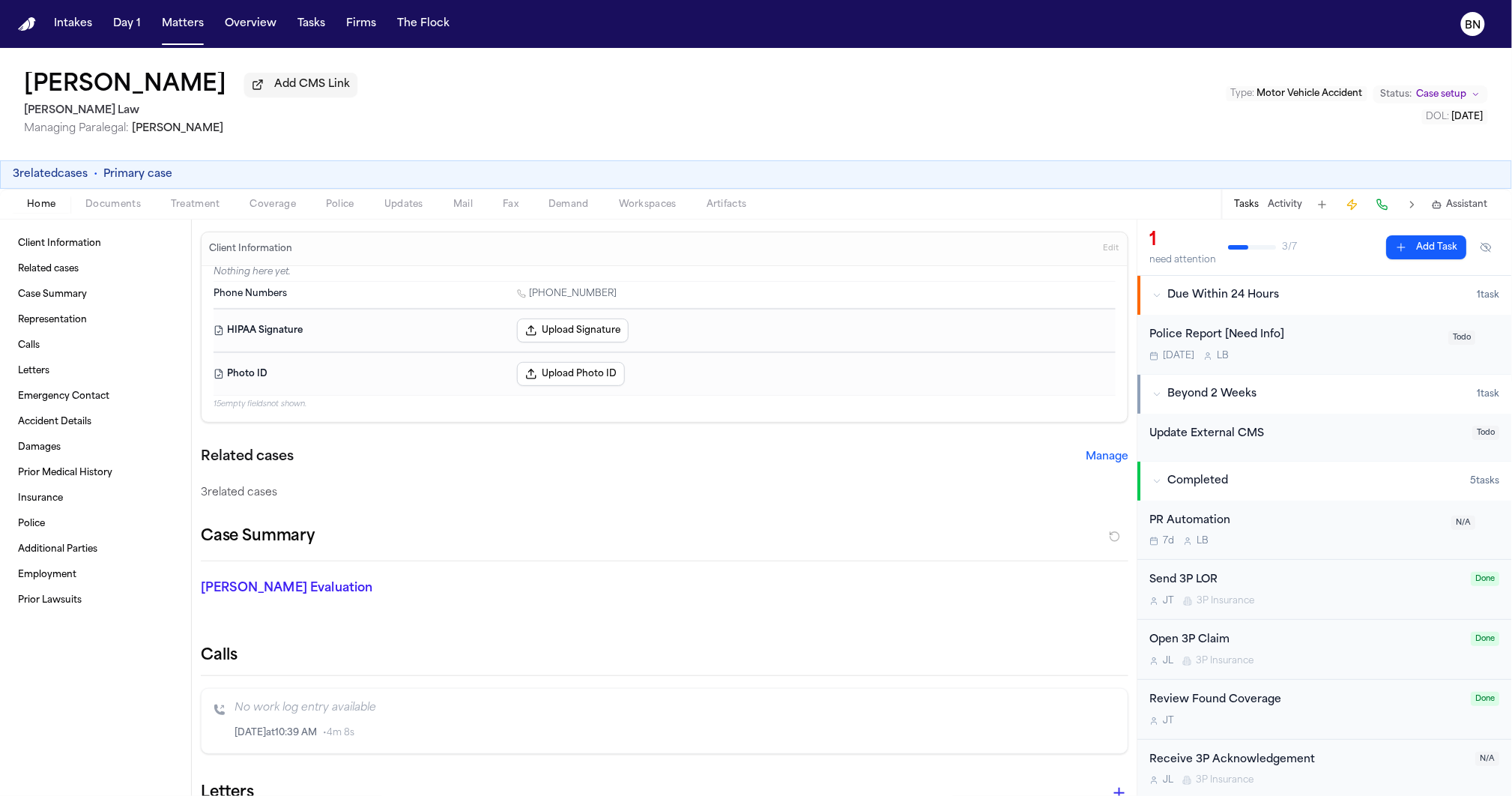
click at [256, 206] on span "Coverage" at bounding box center [272, 204] width 45 height 12
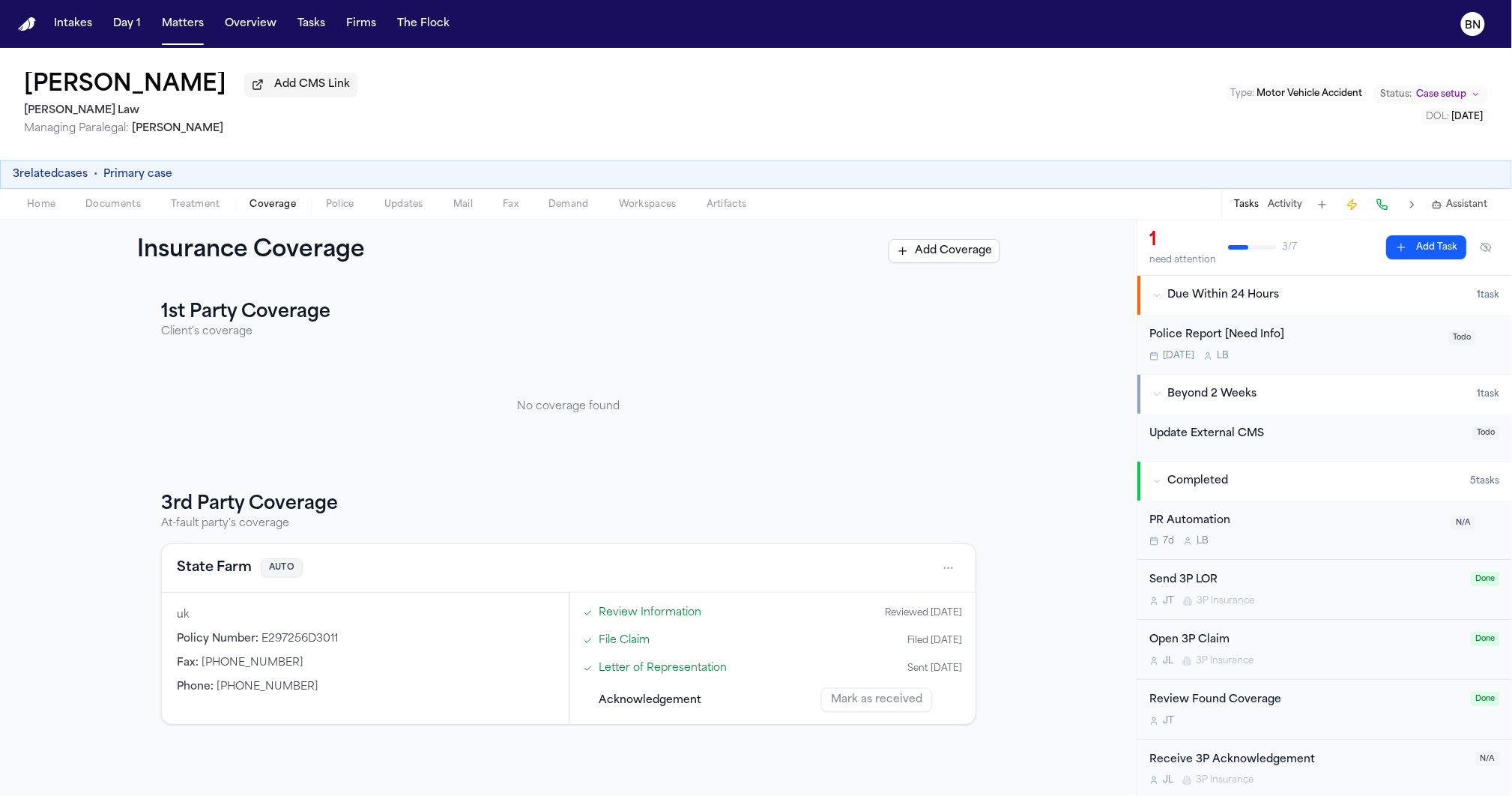
click at [646, 611] on link "Review Information" at bounding box center [650, 612] width 103 height 15
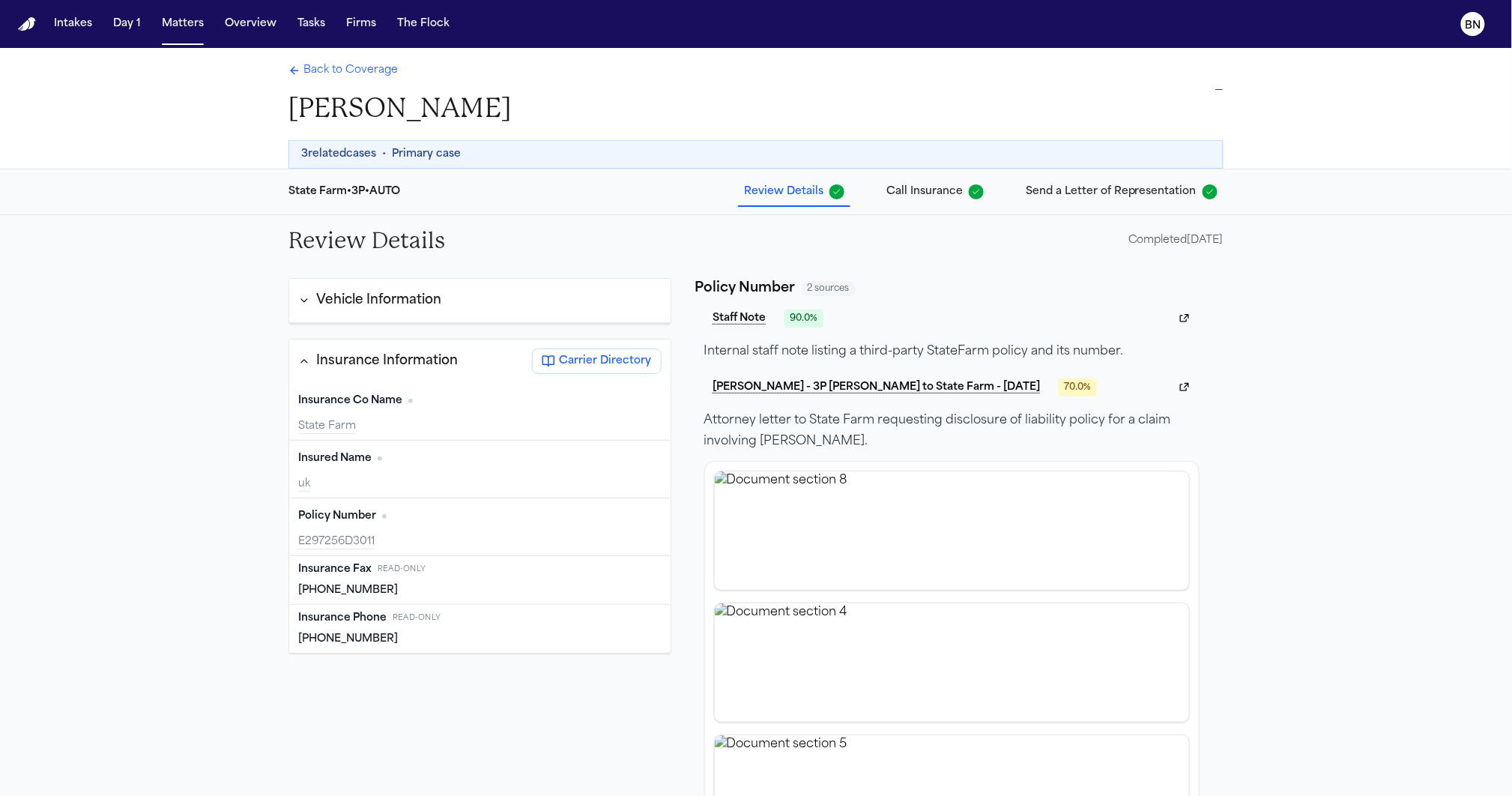
click at [1061, 205] on div "State Farm • 3P • AUTO Review Details Call Insurance Send a Letter of Represent…" at bounding box center [756, 192] width 959 height 45
click at [1064, 198] on span "Send a Letter of Representation" at bounding box center [1111, 193] width 170 height 15
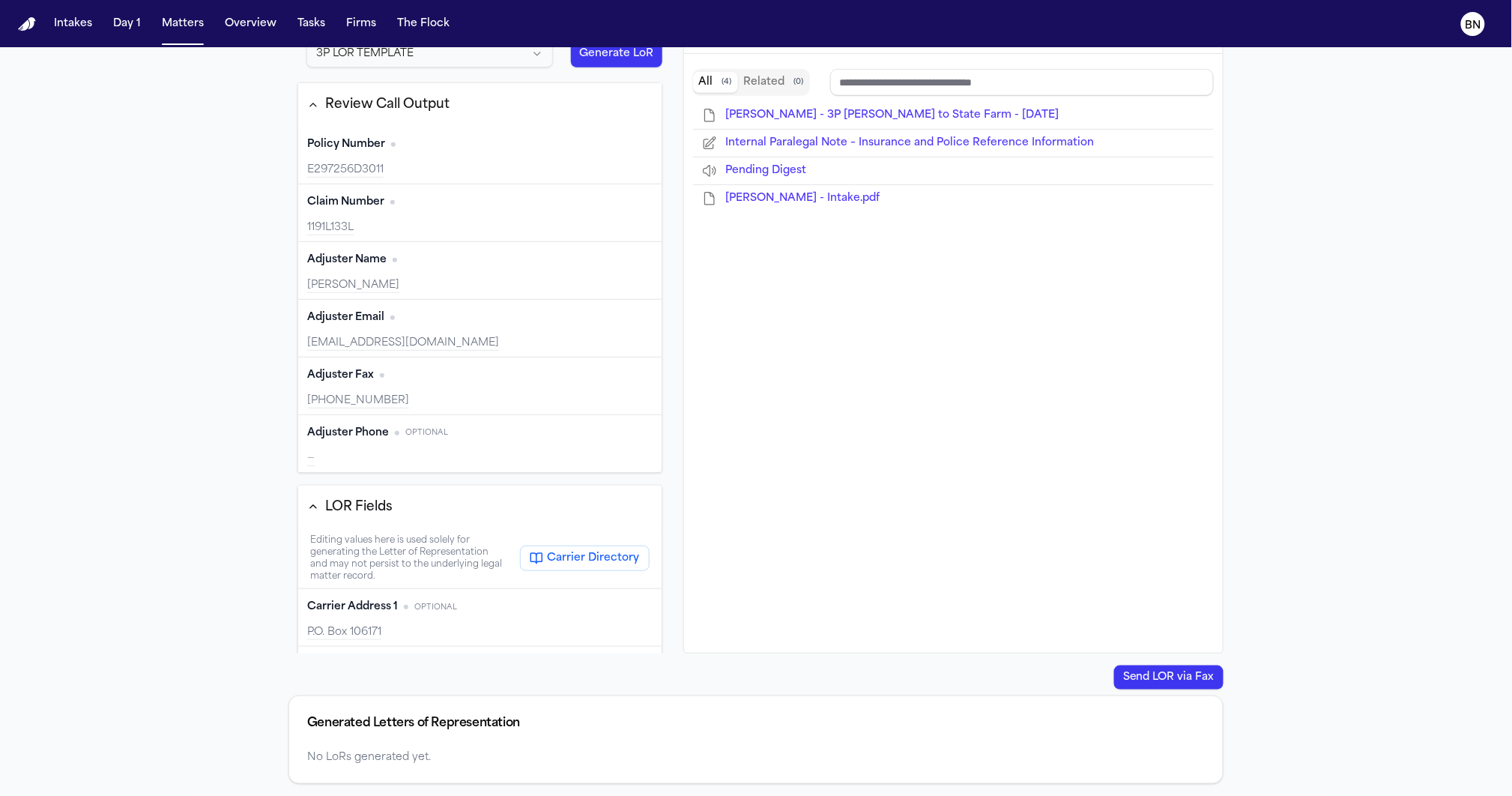
scroll to position [378, 0]
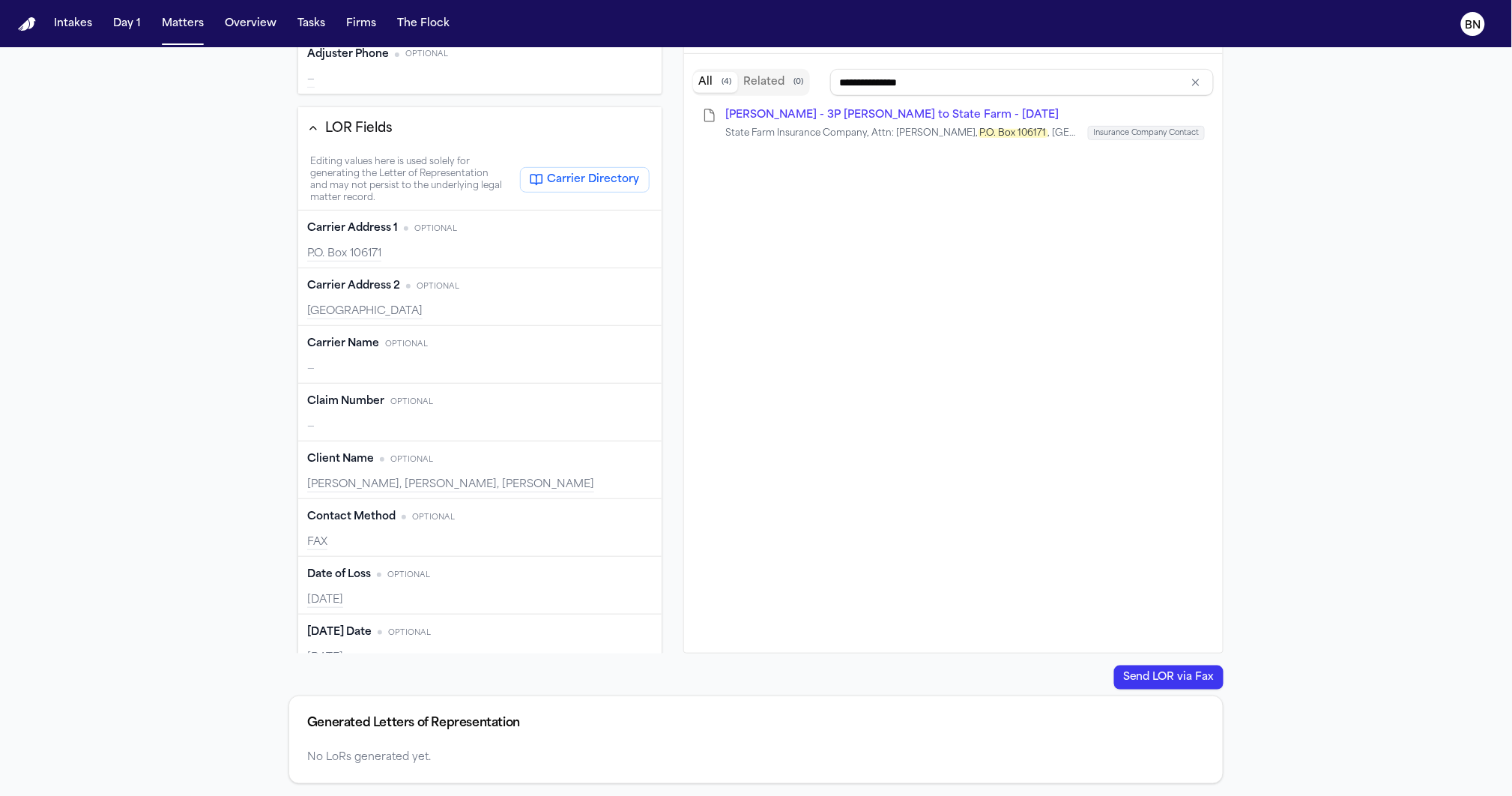
click at [579, 182] on span "Carrier Directory" at bounding box center [594, 180] width 92 height 15
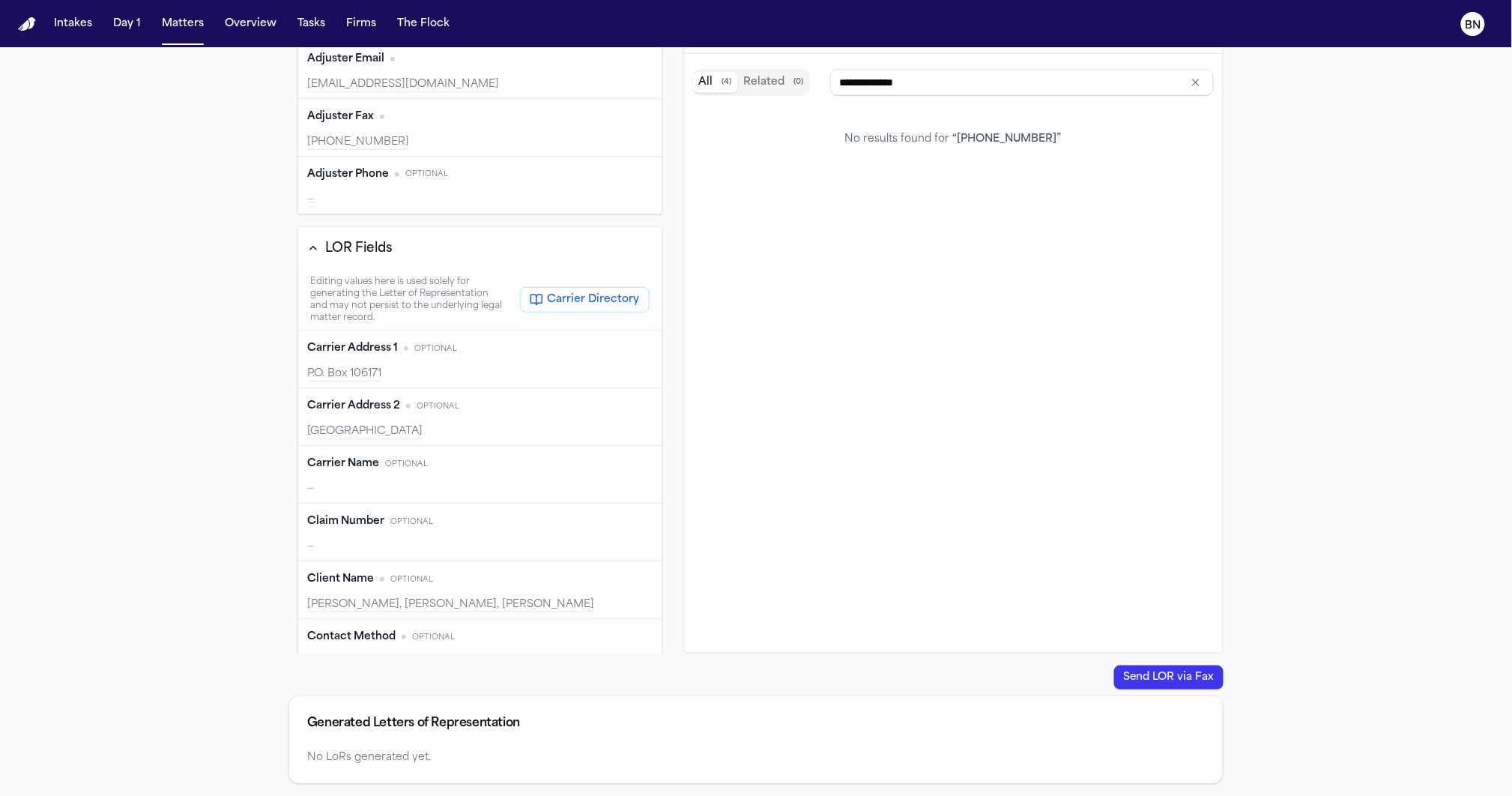
scroll to position [265, 0]
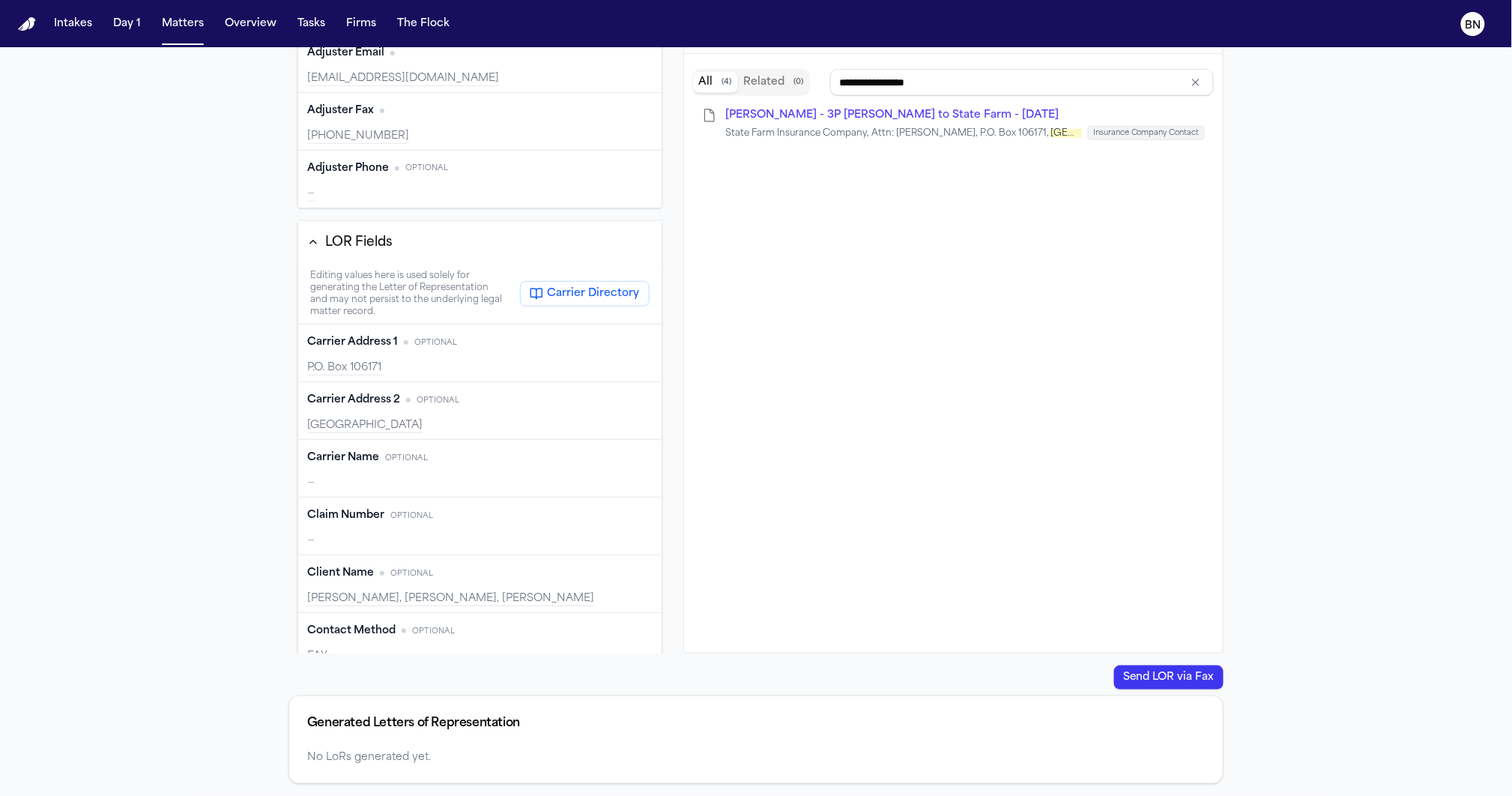
type input "**********"
click at [574, 290] on span "Carrier Directory" at bounding box center [594, 294] width 92 height 15
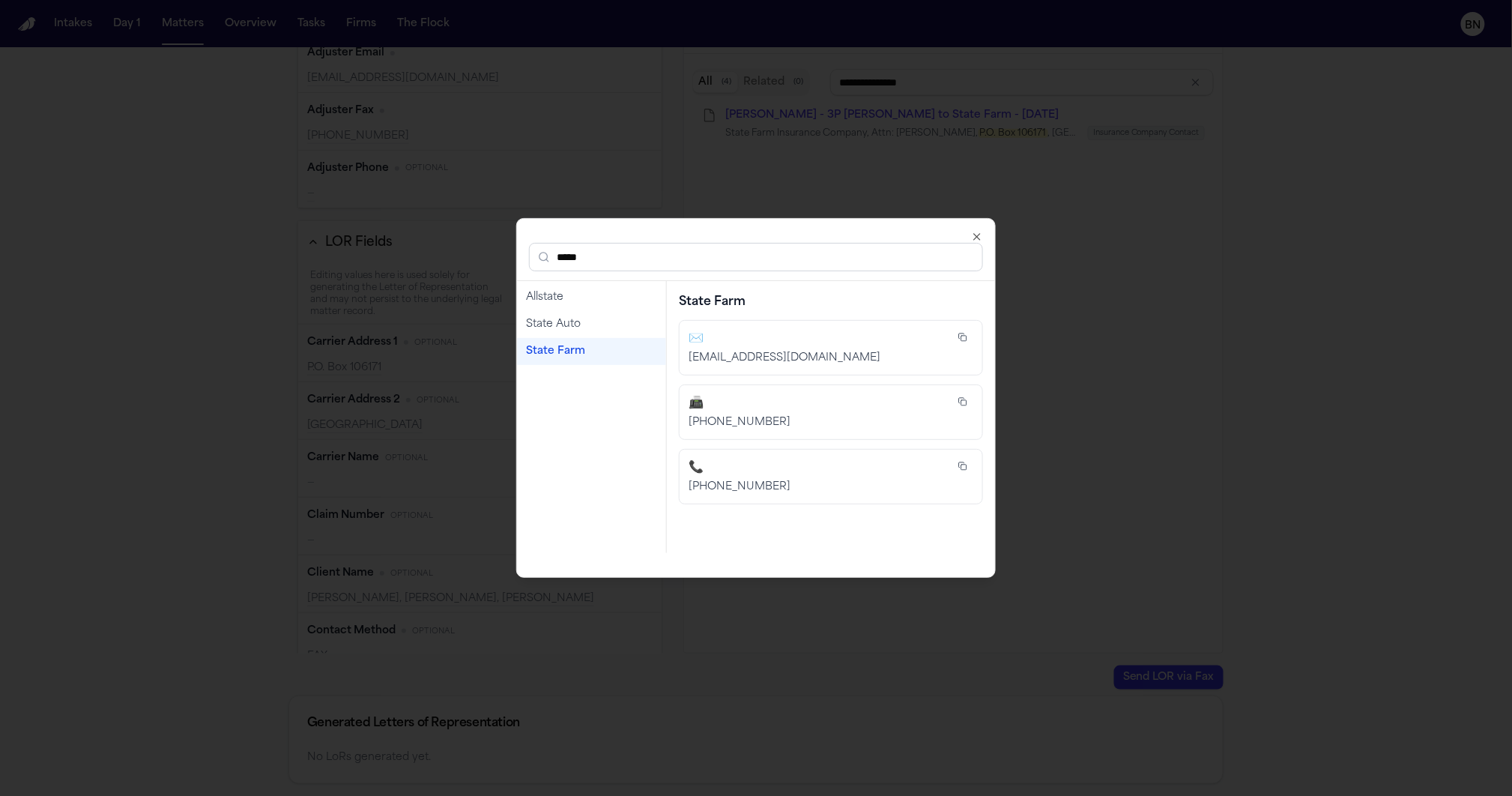
type input "*****"
click at [577, 362] on div "State Farm" at bounding box center [591, 351] width 149 height 27
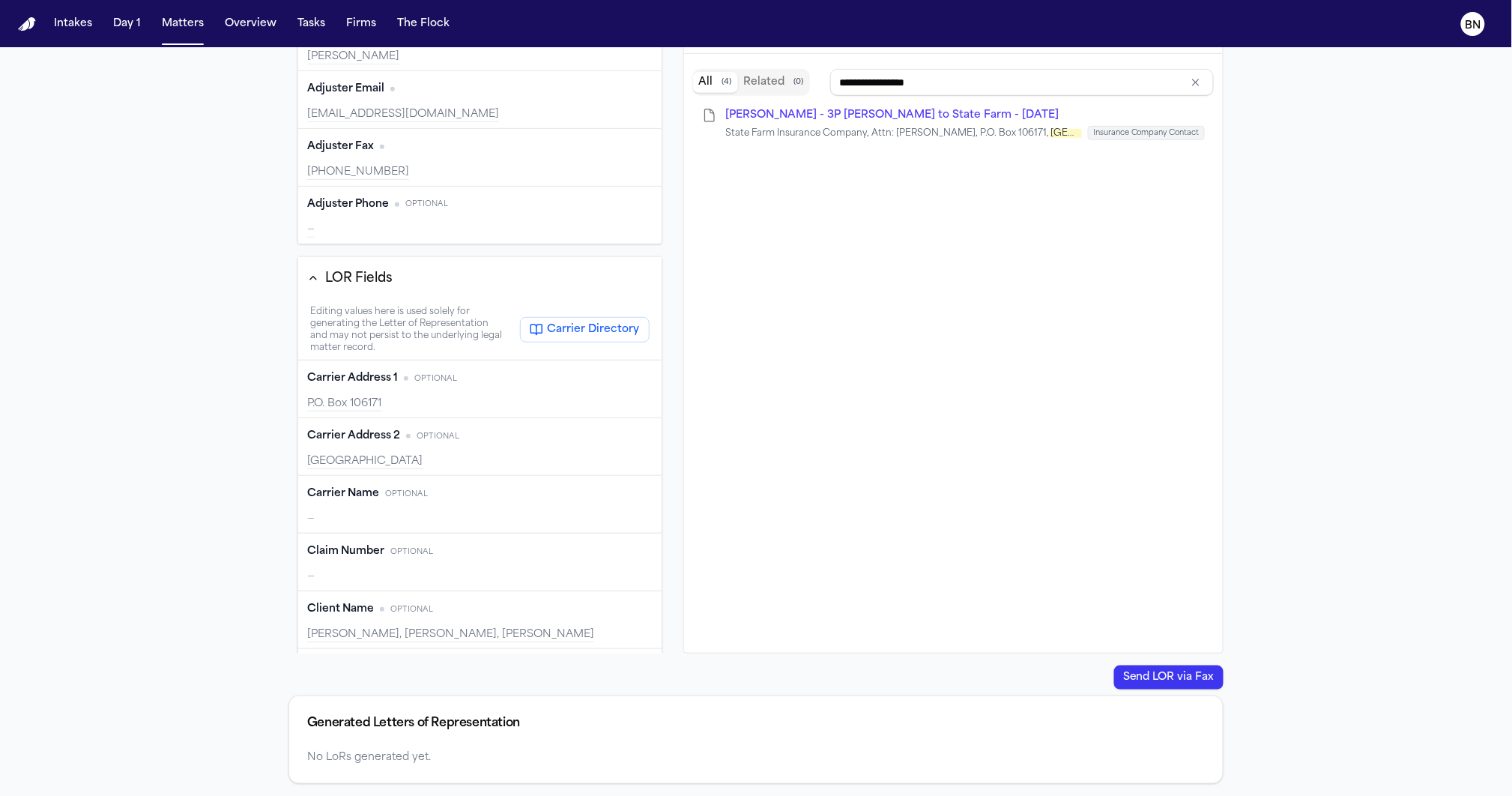
scroll to position [355, 0]
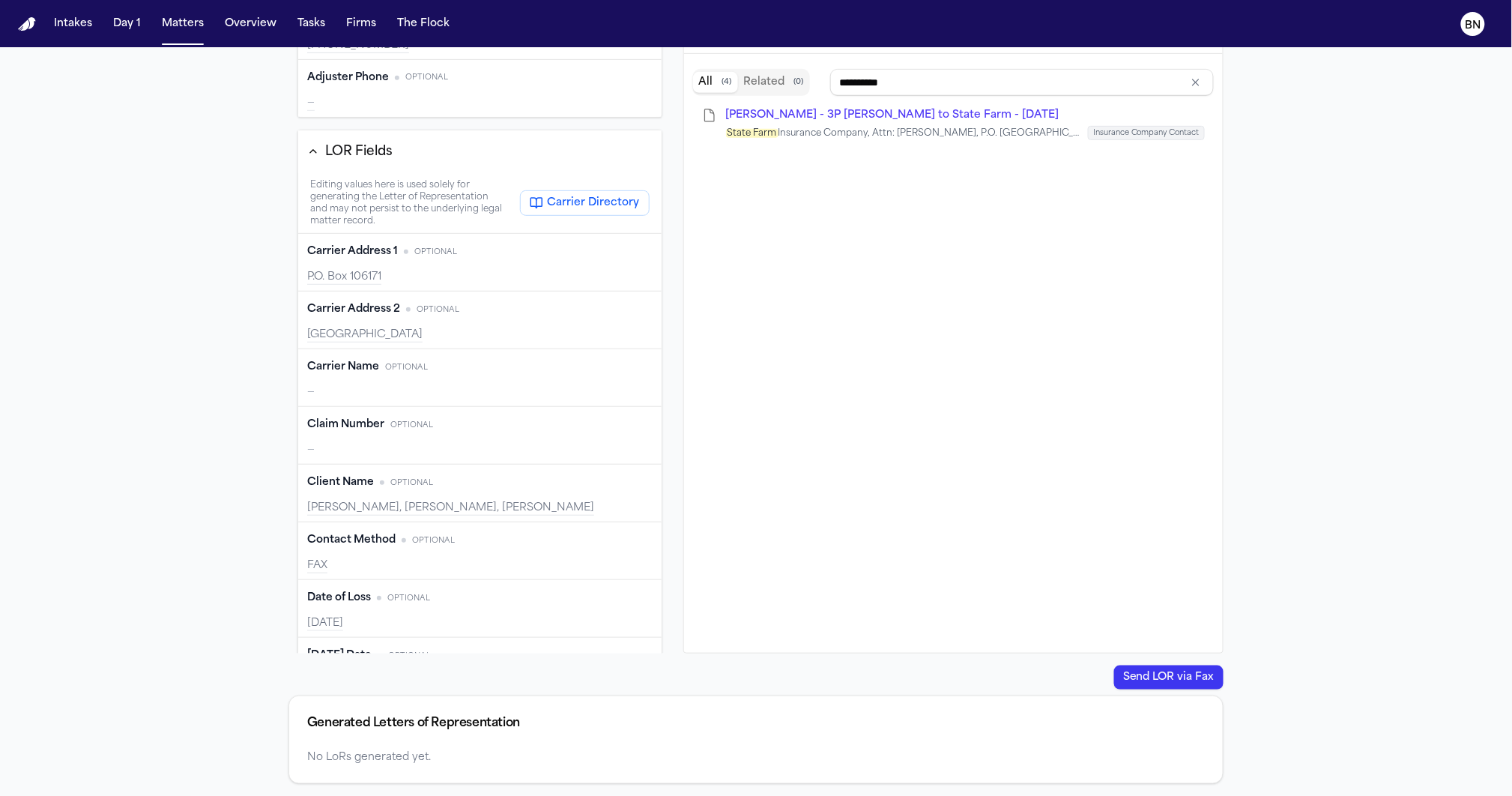
click at [328, 380] on div "Carrier Name Optional Edit —" at bounding box center [480, 378] width 364 height 58
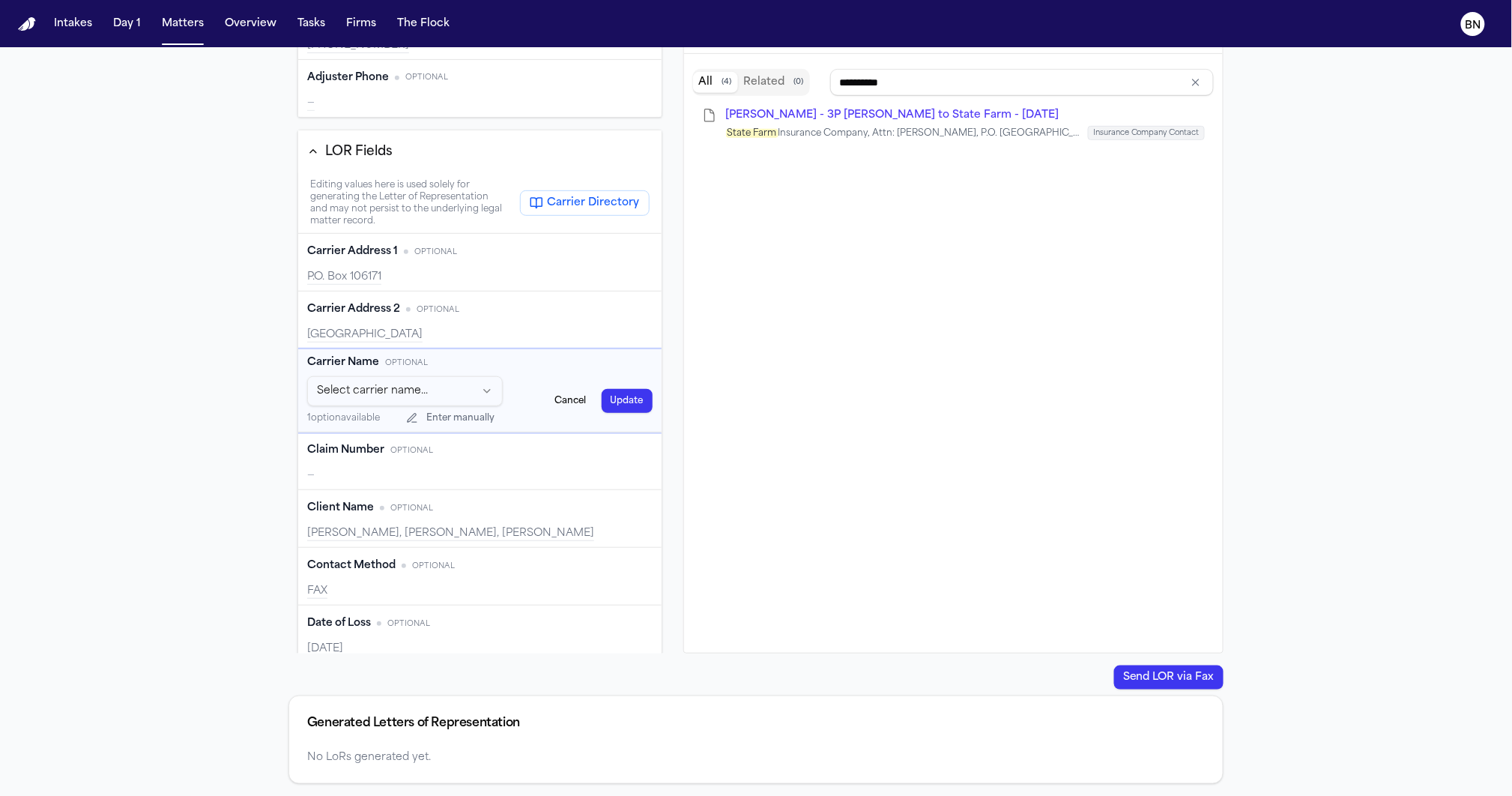
click at [280, 394] on div "Template 3P LOR TEMPLATE Generate LoR Review Call Output Policy Number Edit E29…" at bounding box center [756, 395] width 959 height 800
click at [289, 391] on div "Template 3P LOR TEMPLATE Generate LoR Review Call Output Policy Number Edit E29…" at bounding box center [480, 330] width 383 height 646
click at [557, 409] on button "Cancel" at bounding box center [571, 400] width 49 height 24
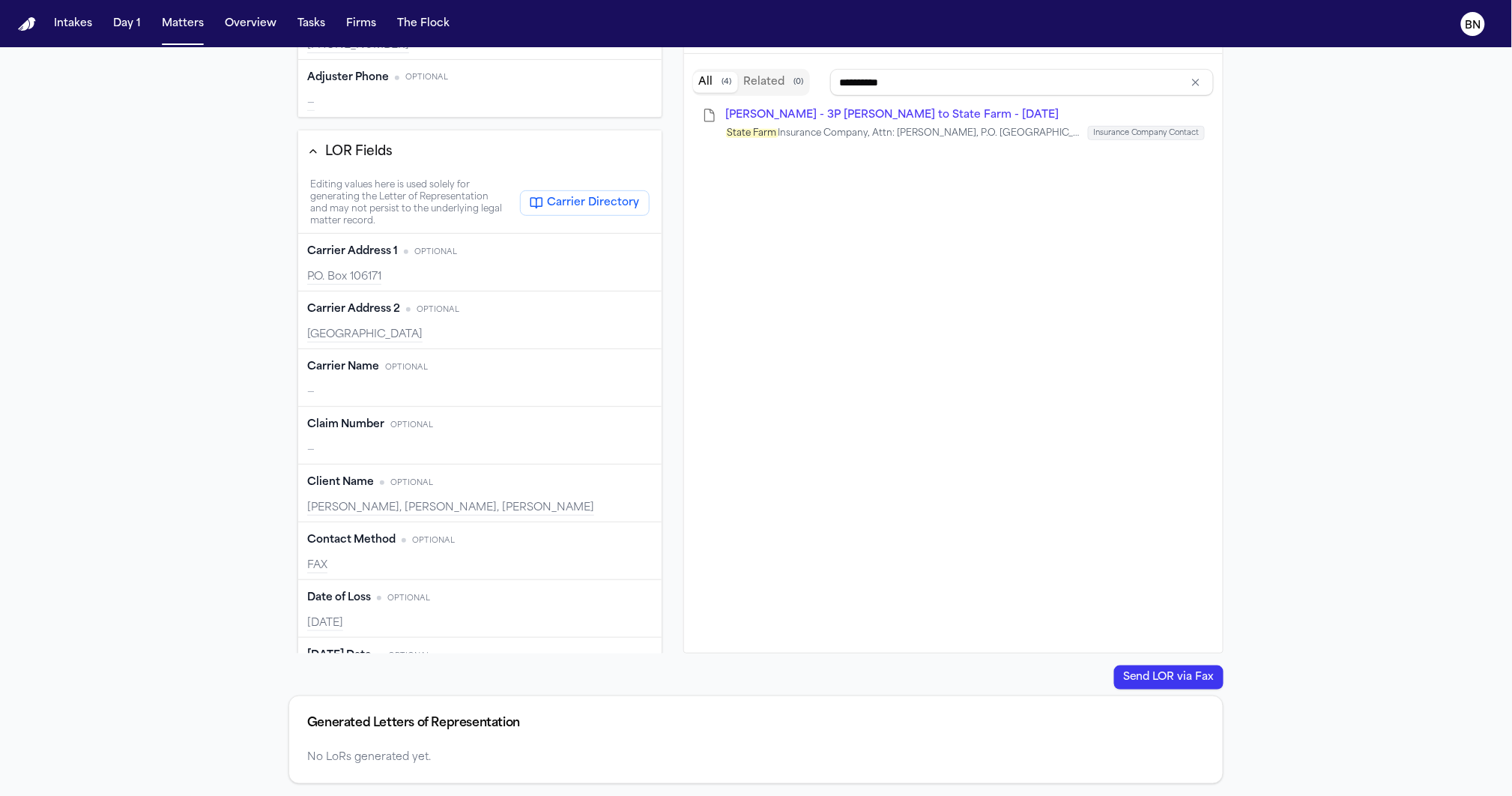
type input "*********"
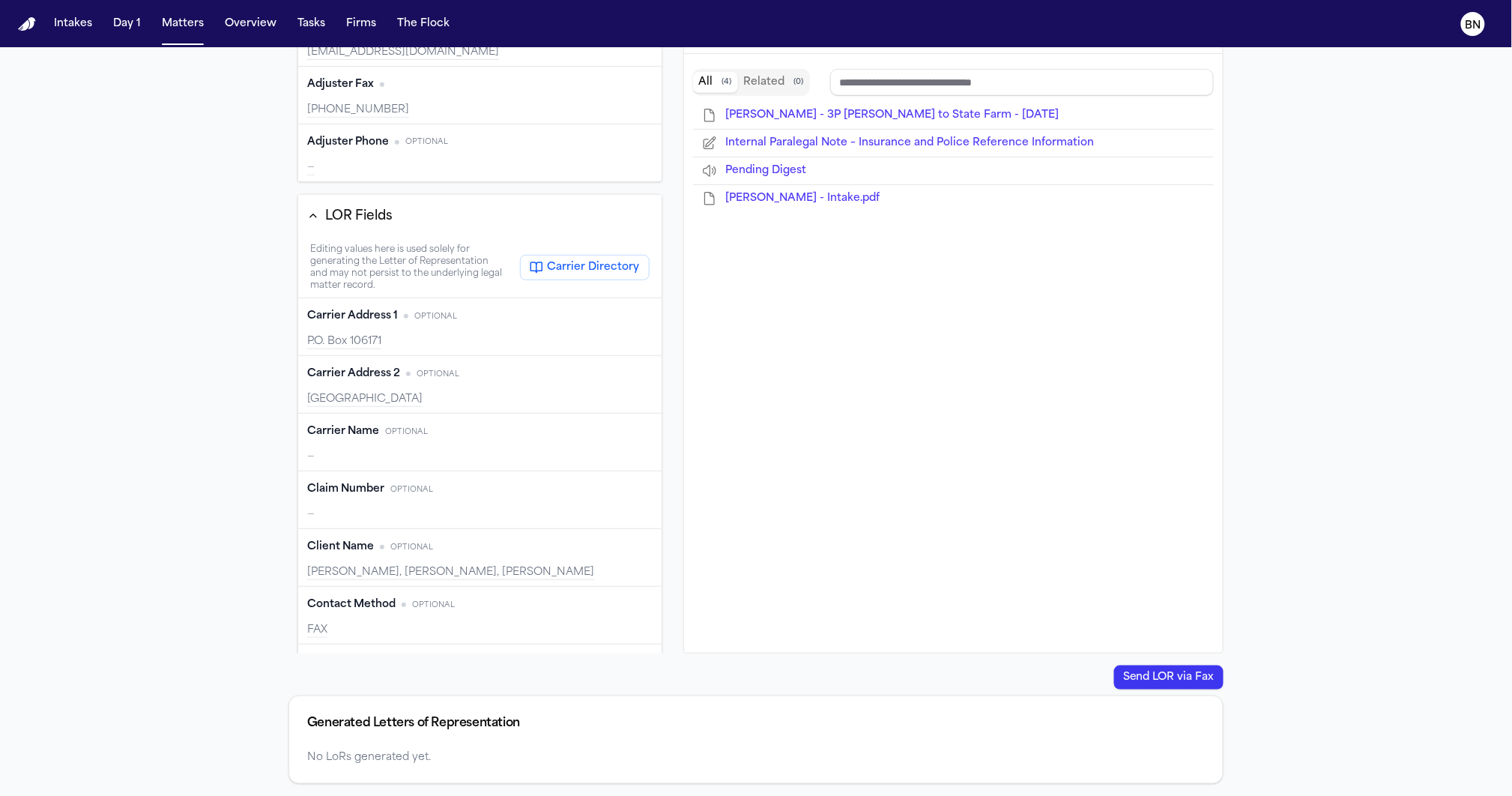
scroll to position [401, 0]
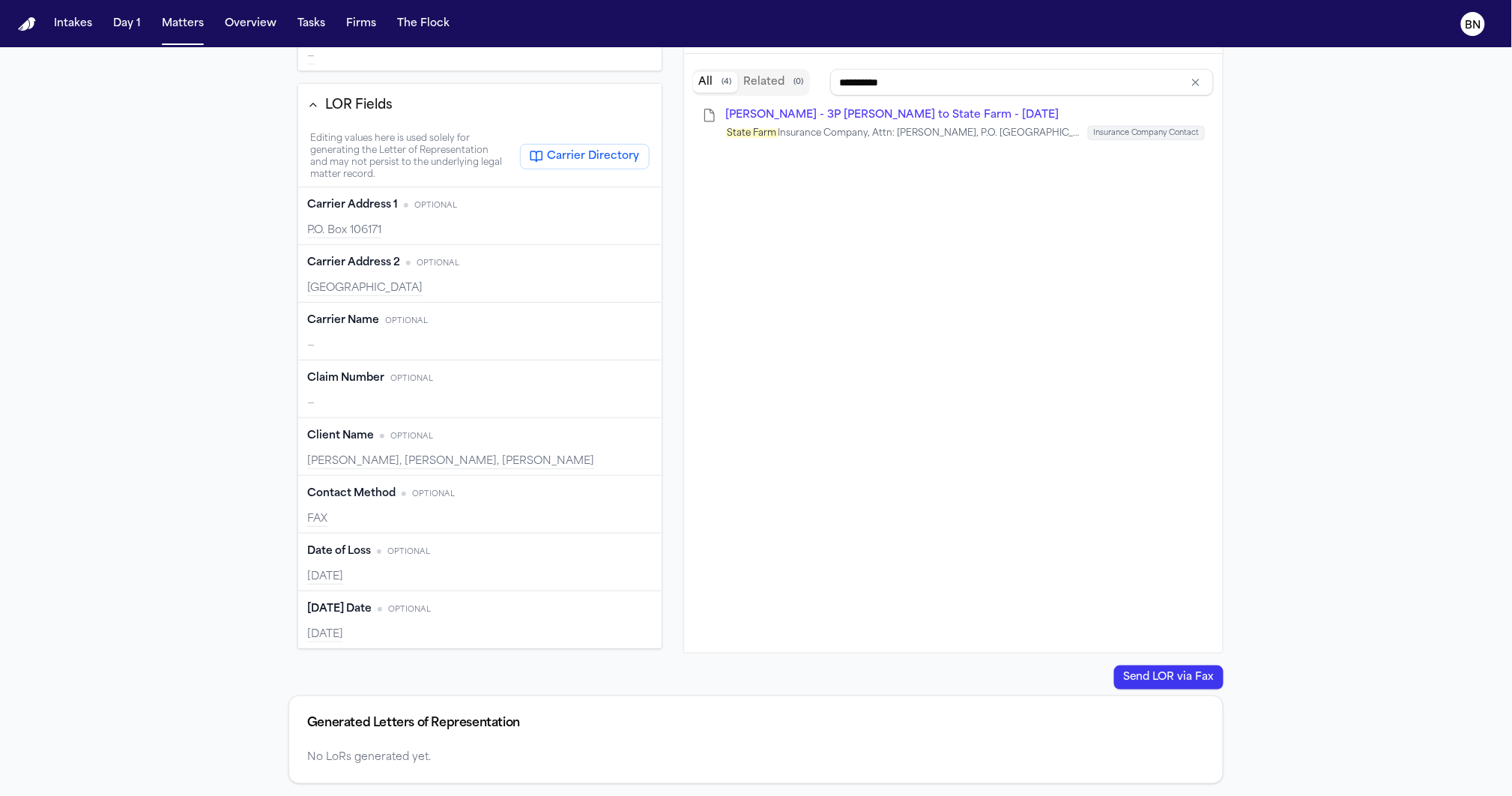
click at [387, 350] on div "—" at bounding box center [479, 347] width 346 height 15
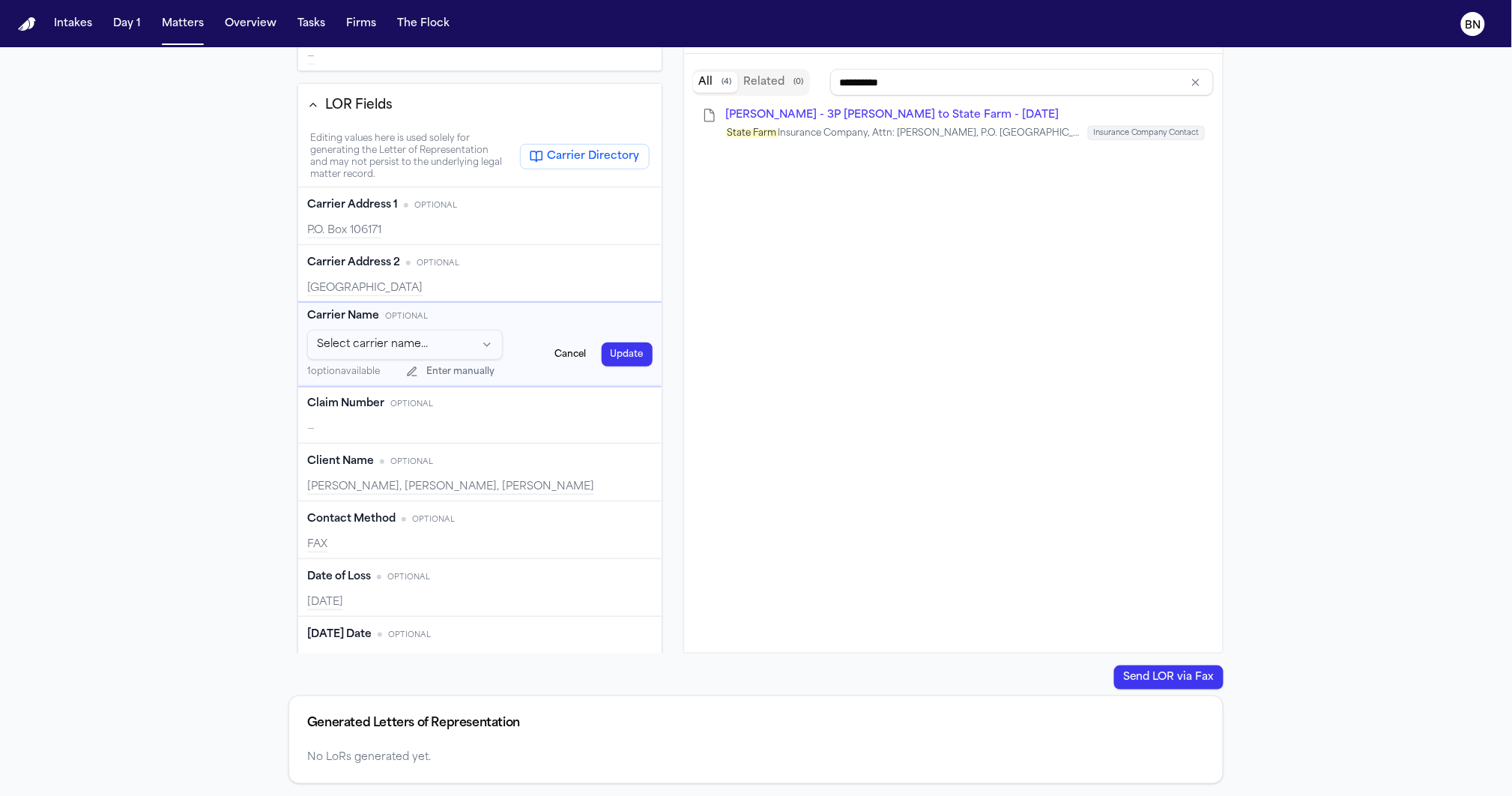
click at [422, 347] on html "Intakes Day 1 Matters Overview Tasks Firms The Flock BN Back to Coverage Clifto…" at bounding box center [756, 398] width 1512 height 796
click at [259, 372] on html "Intakes Day 1 Matters Overview Tasks Firms The Flock BN Back to Coverage Clifto…" at bounding box center [756, 398] width 1512 height 796
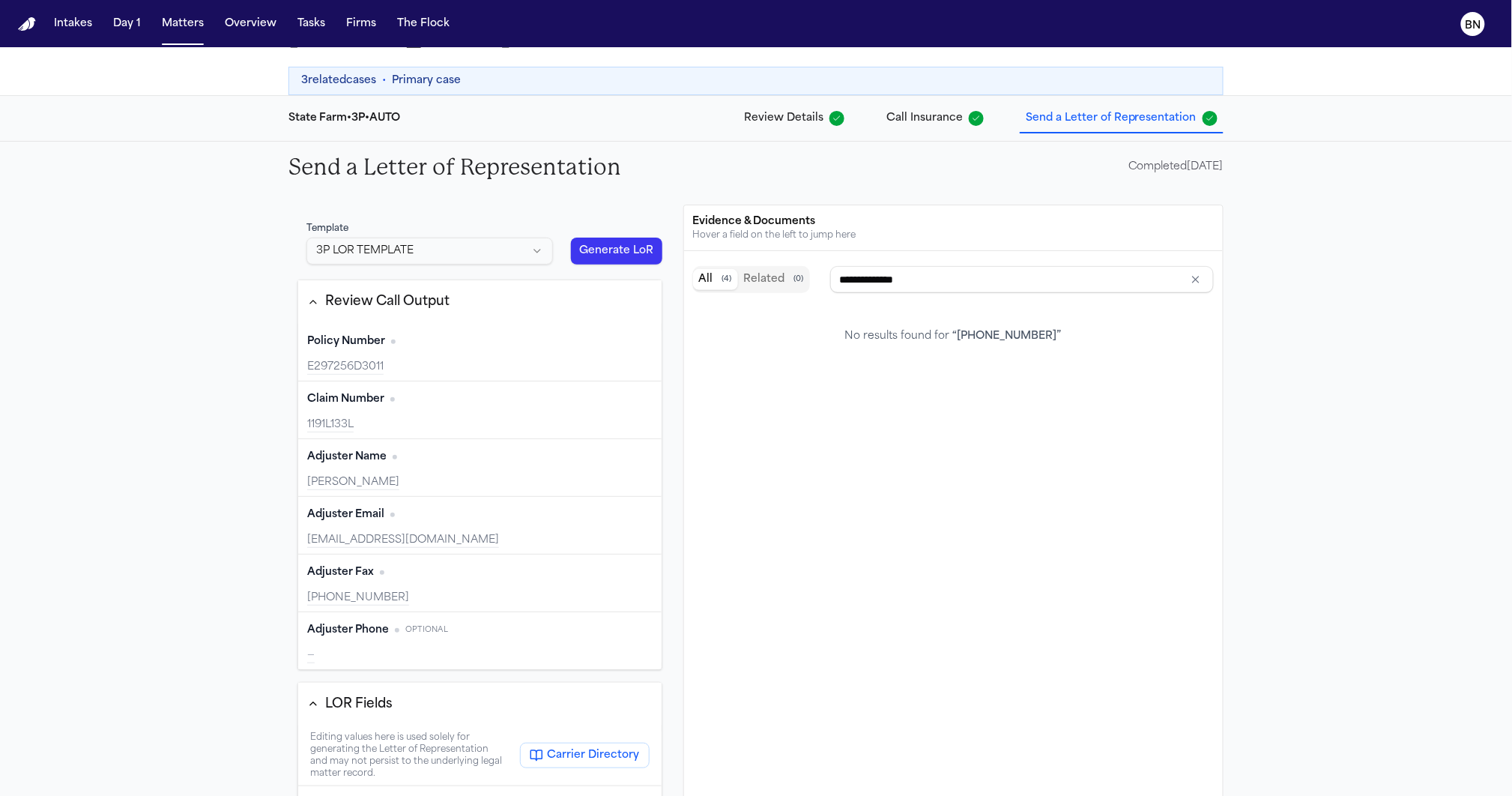
scroll to position [0, 0]
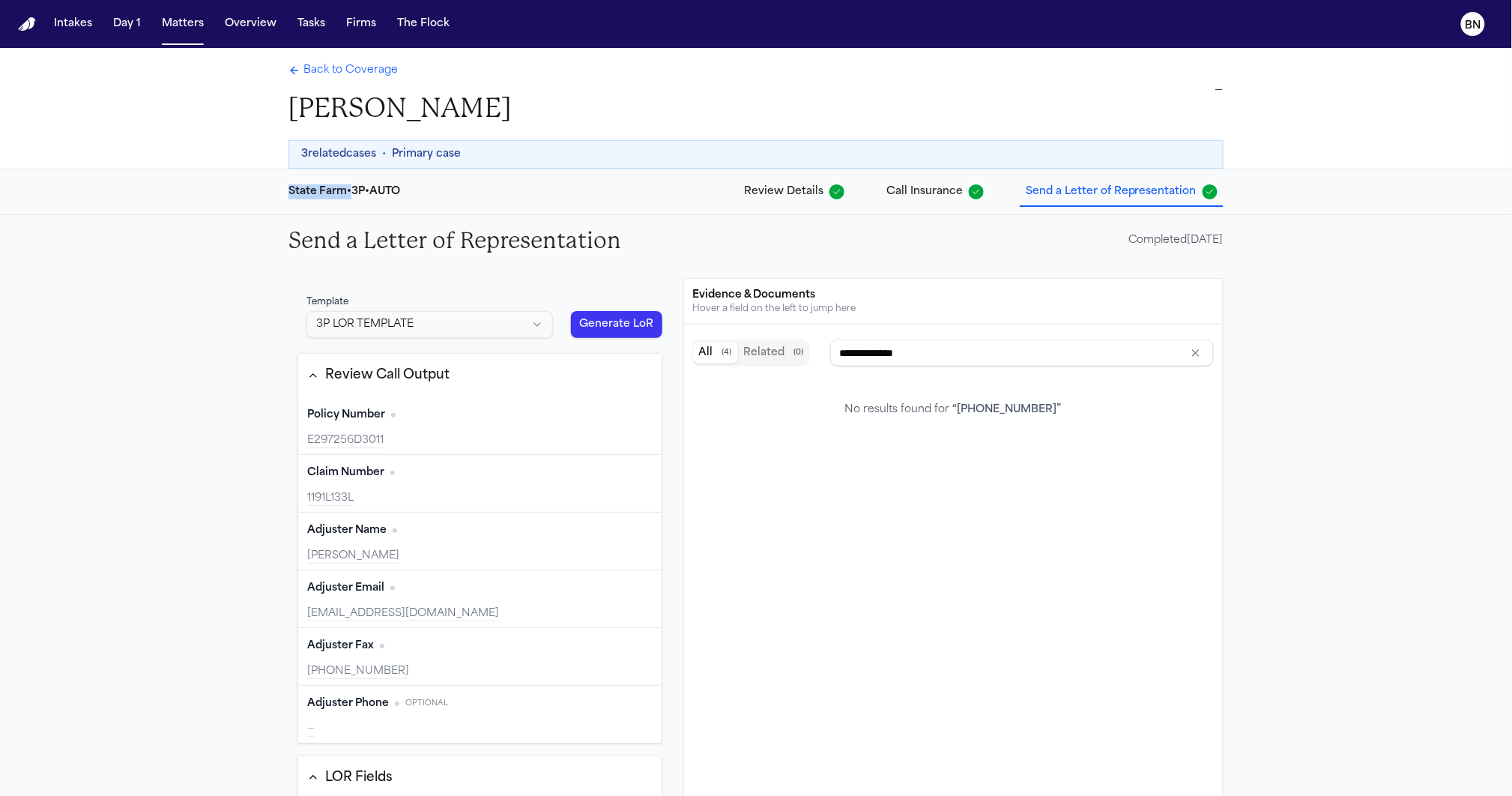
drag, startPoint x: 350, startPoint y: 191, endPoint x: 252, endPoint y: 194, distance: 98.0
click at [248, 187] on div "State Farm • 3P • AUTO Review Details Call Insurance Send a Letter of Represent…" at bounding box center [756, 192] width 1512 height 45
click at [310, 197] on div "State Farm • 3P • AUTO Review Details Call Insurance Send a Letter of Represent…" at bounding box center [756, 192] width 959 height 45
drag, startPoint x: 345, startPoint y: 193, endPoint x: 252, endPoint y: 195, distance: 93.0
click at [252, 195] on div "State Farm • 3P • AUTO Review Details Call Insurance Send a Letter of Represent…" at bounding box center [756, 192] width 1512 height 45
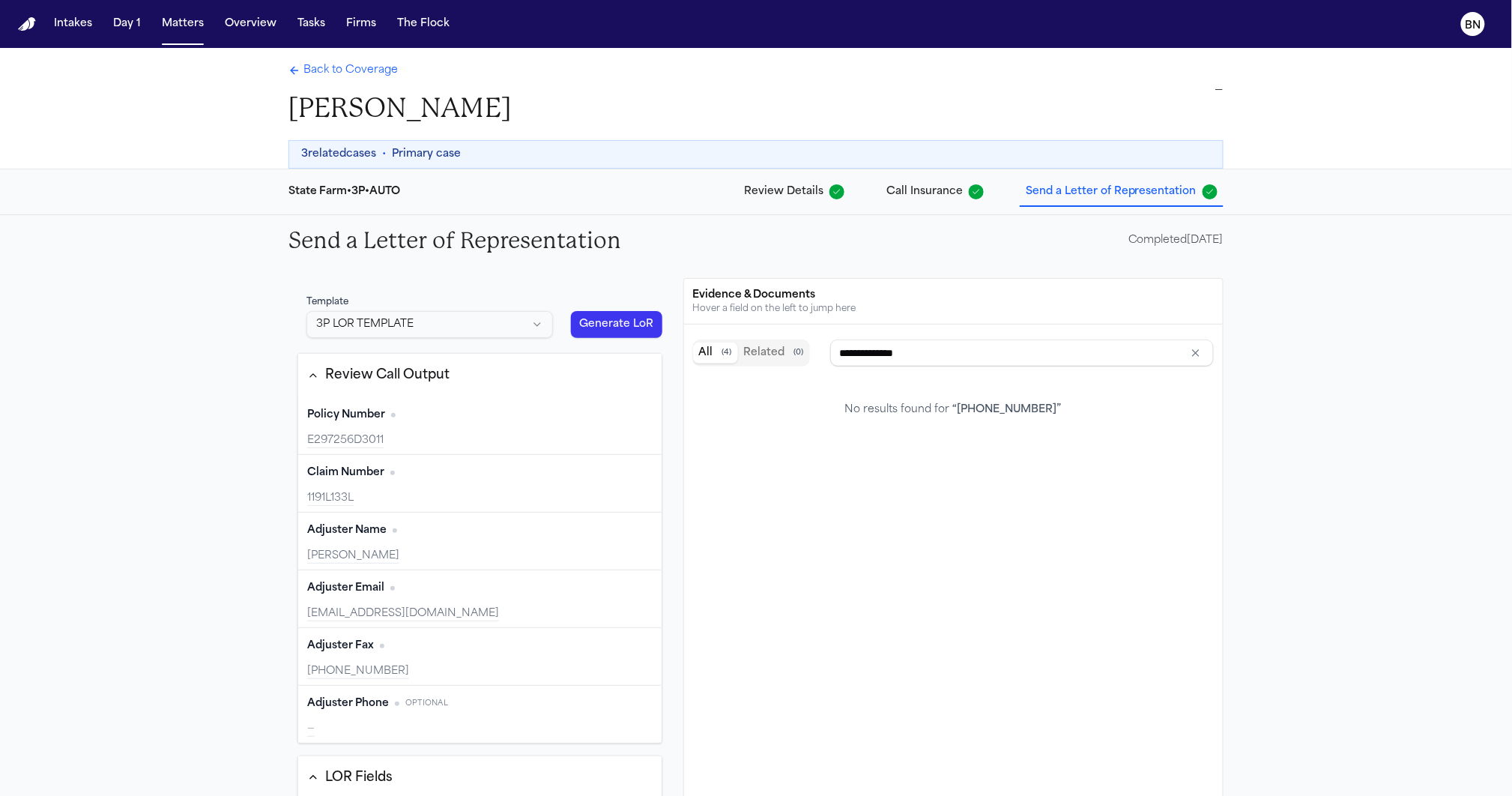
click at [228, 342] on div "Send a Letter of Representation Completed 10/10/2025 Template 3P LOR TEMPLATE G…" at bounding box center [756, 640] width 1512 height 851
drag, startPoint x: 347, startPoint y: 192, endPoint x: 252, endPoint y: 203, distance: 95.6
click at [252, 192] on div "State Farm • 3P • AUTO Review Details Call Insurance Send a Letter of Represent…" at bounding box center [756, 192] width 1512 height 45
click at [222, 373] on div "Send a Letter of Representation Completed 10/10/2025 Template 3P LOR TEMPLATE G…" at bounding box center [756, 640] width 1512 height 851
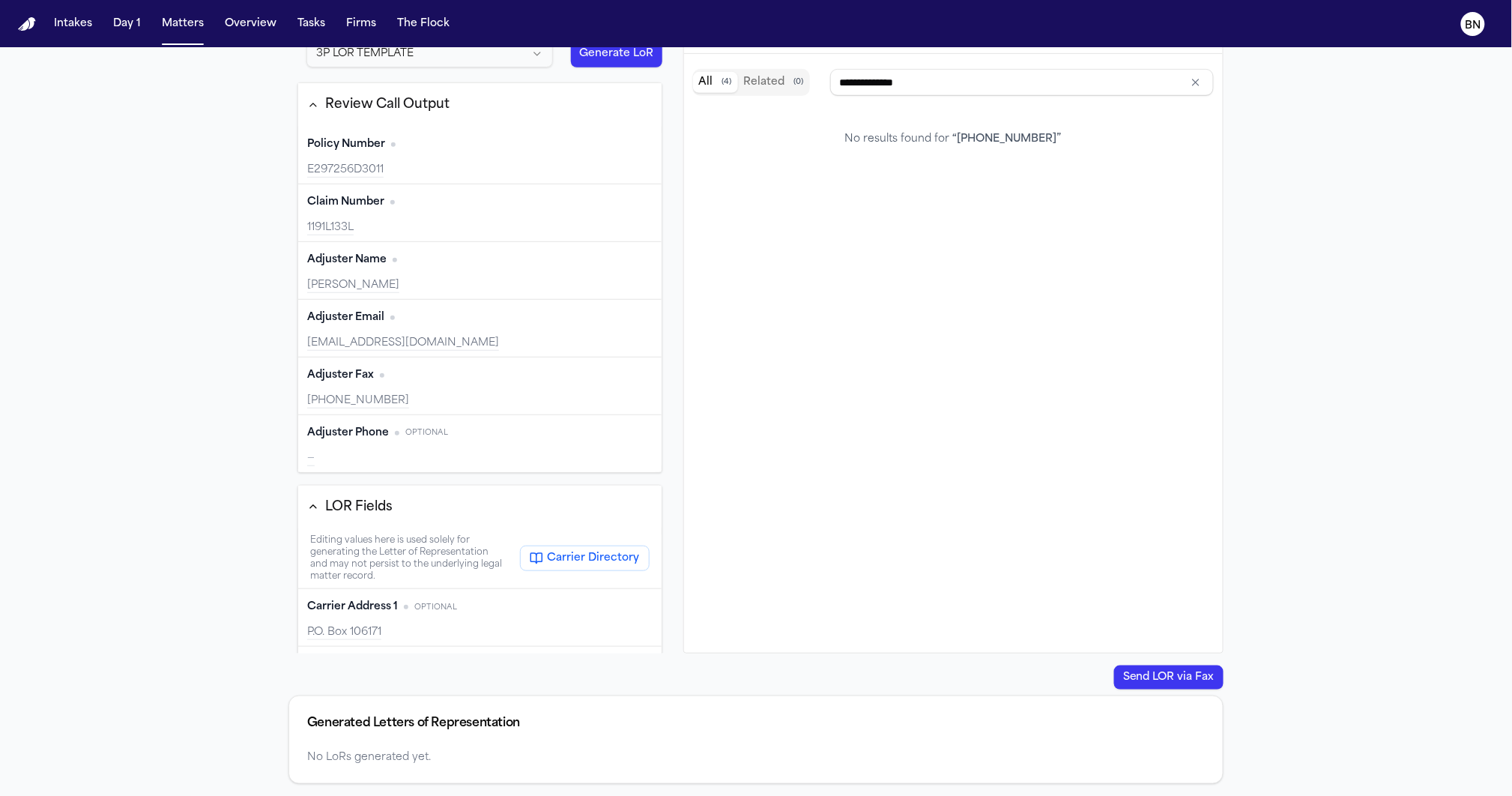
scroll to position [398, 0]
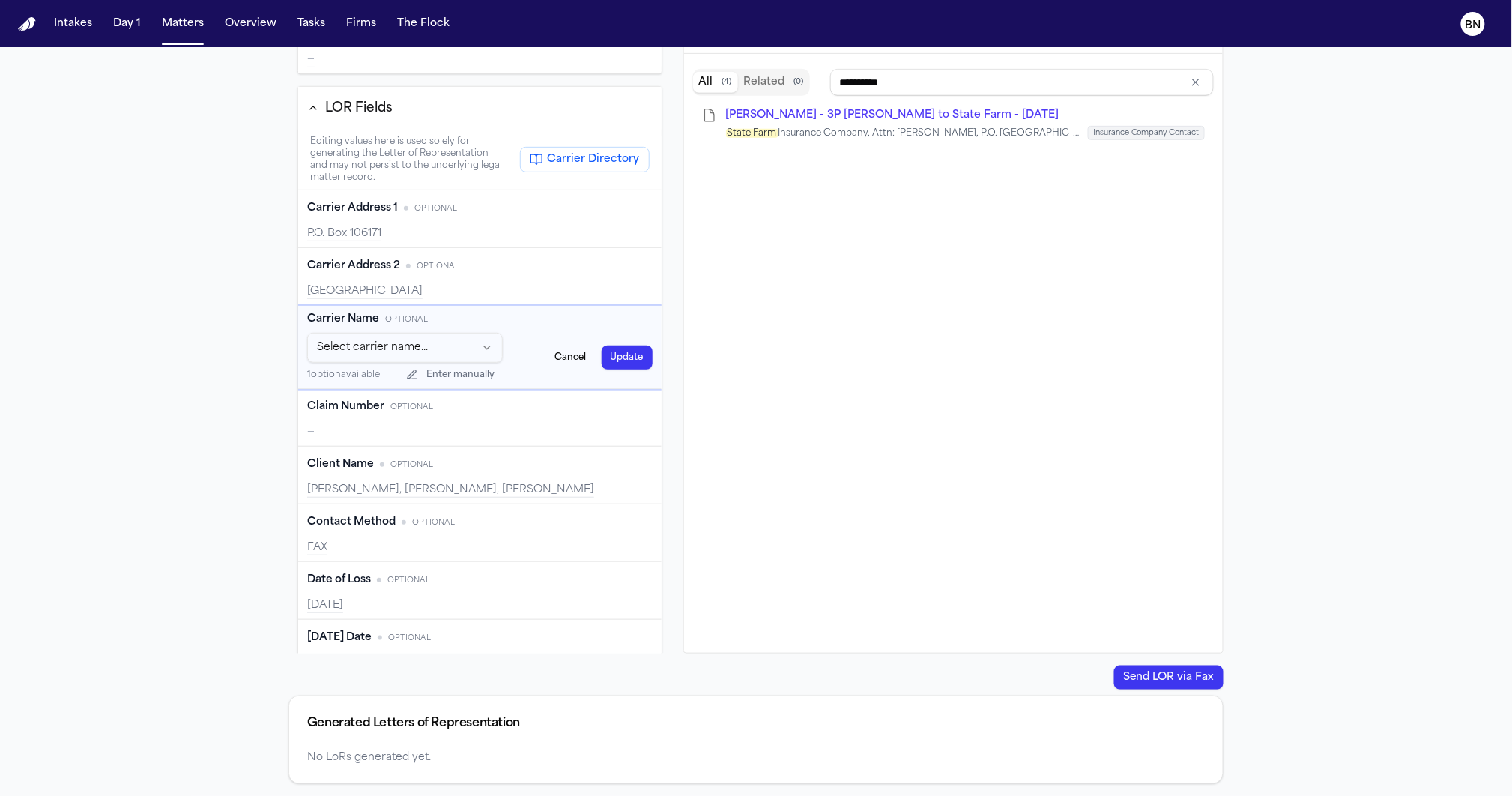
click at [273, 373] on div "Send a Letter of Representation Completed 10/10/2025 Template 3P LOR TEMPLATE G…" at bounding box center [756, 370] width 1512 height 851
click at [557, 366] on button "Cancel" at bounding box center [571, 357] width 49 height 24
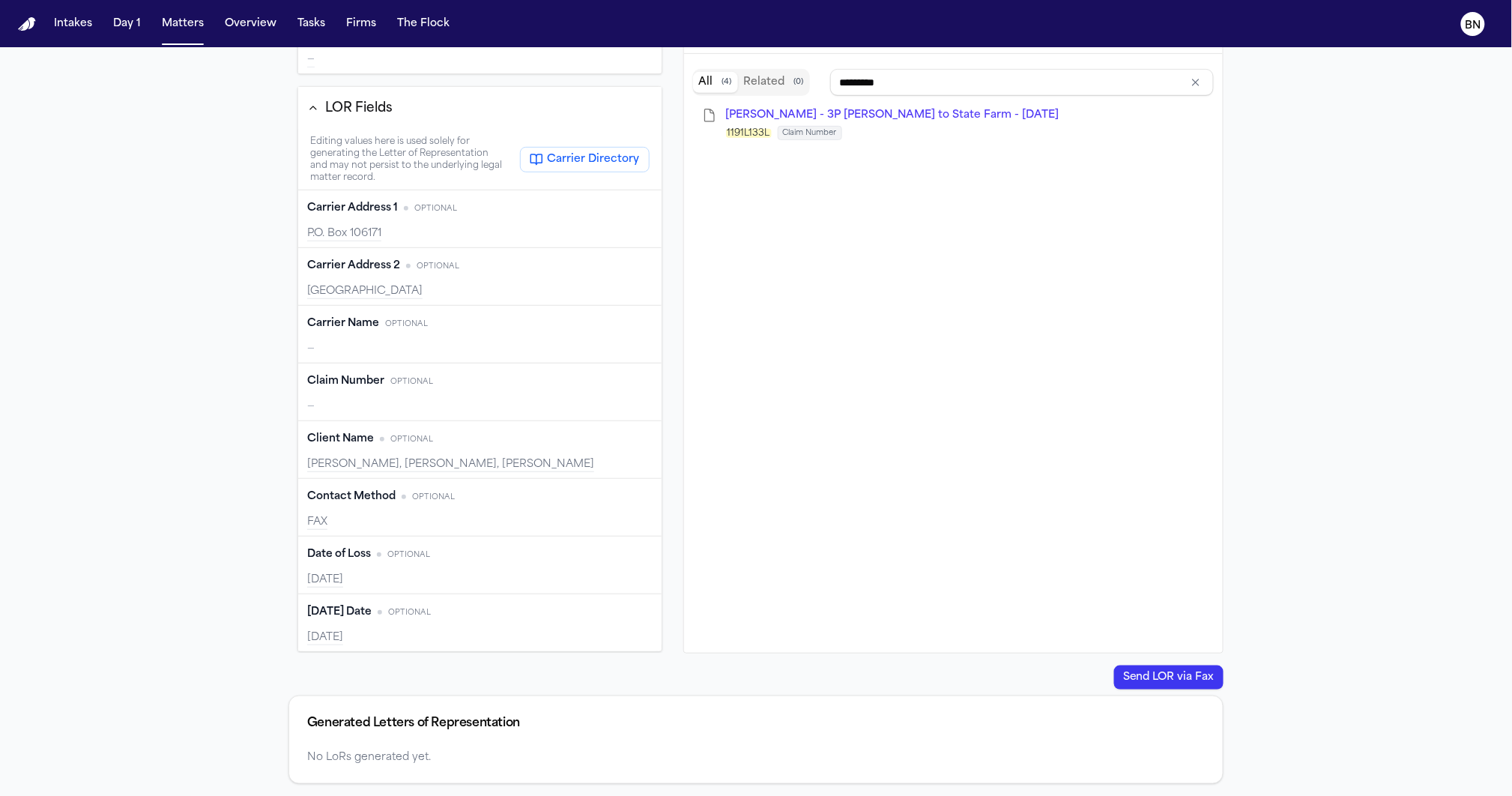
scroll to position [409, 0]
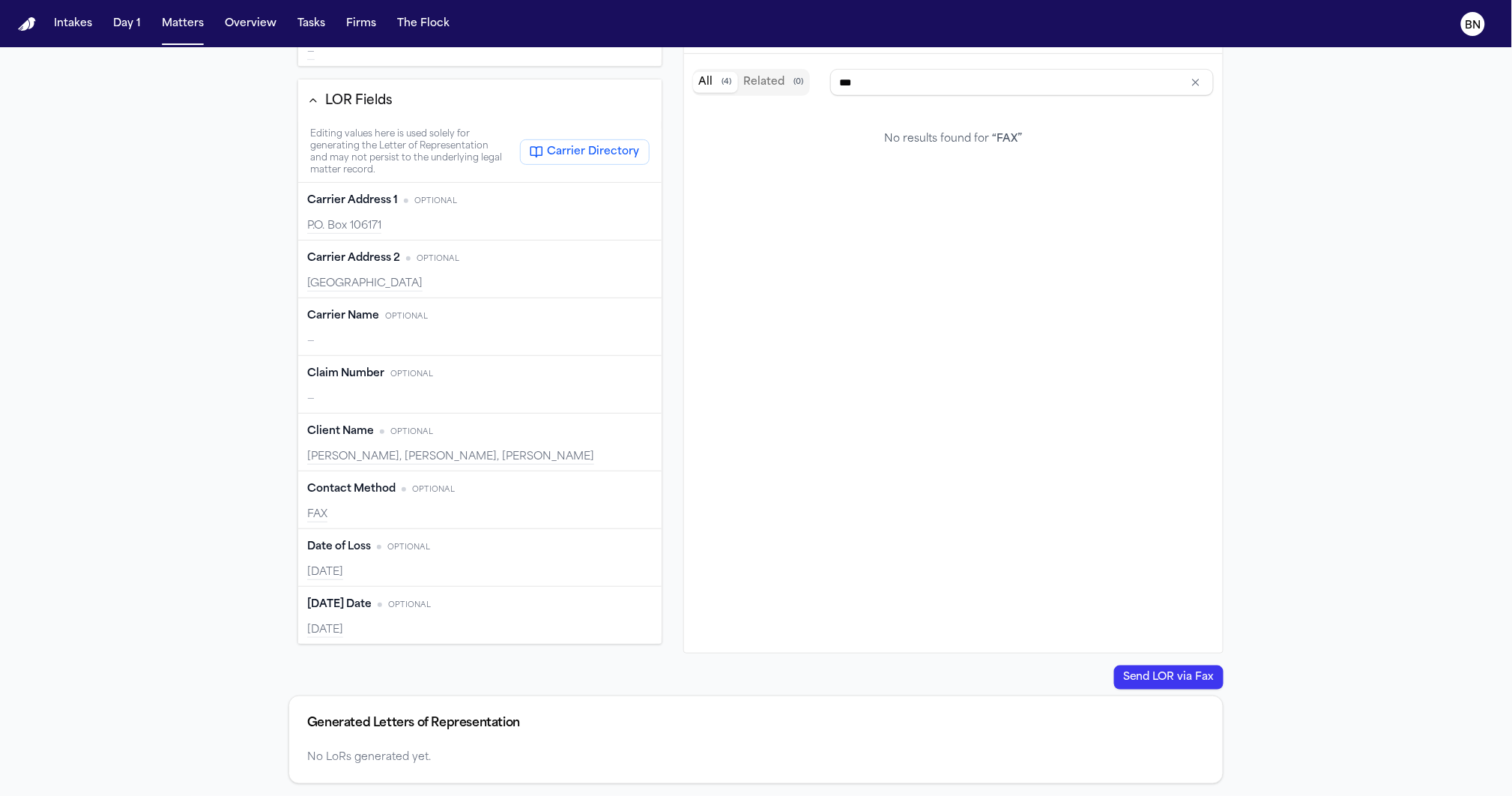
click at [414, 514] on div "FAX" at bounding box center [479, 515] width 346 height 15
click at [184, 516] on div "Send a Letter of Representation Completed 10/10/2025 Template 3P LOR TEMPLATE G…" at bounding box center [756, 370] width 1512 height 851
click at [210, 505] on div "Send a Letter of Representation Completed 10/10/2025 Template 3P LOR TEMPLATE G…" at bounding box center [756, 370] width 1512 height 851
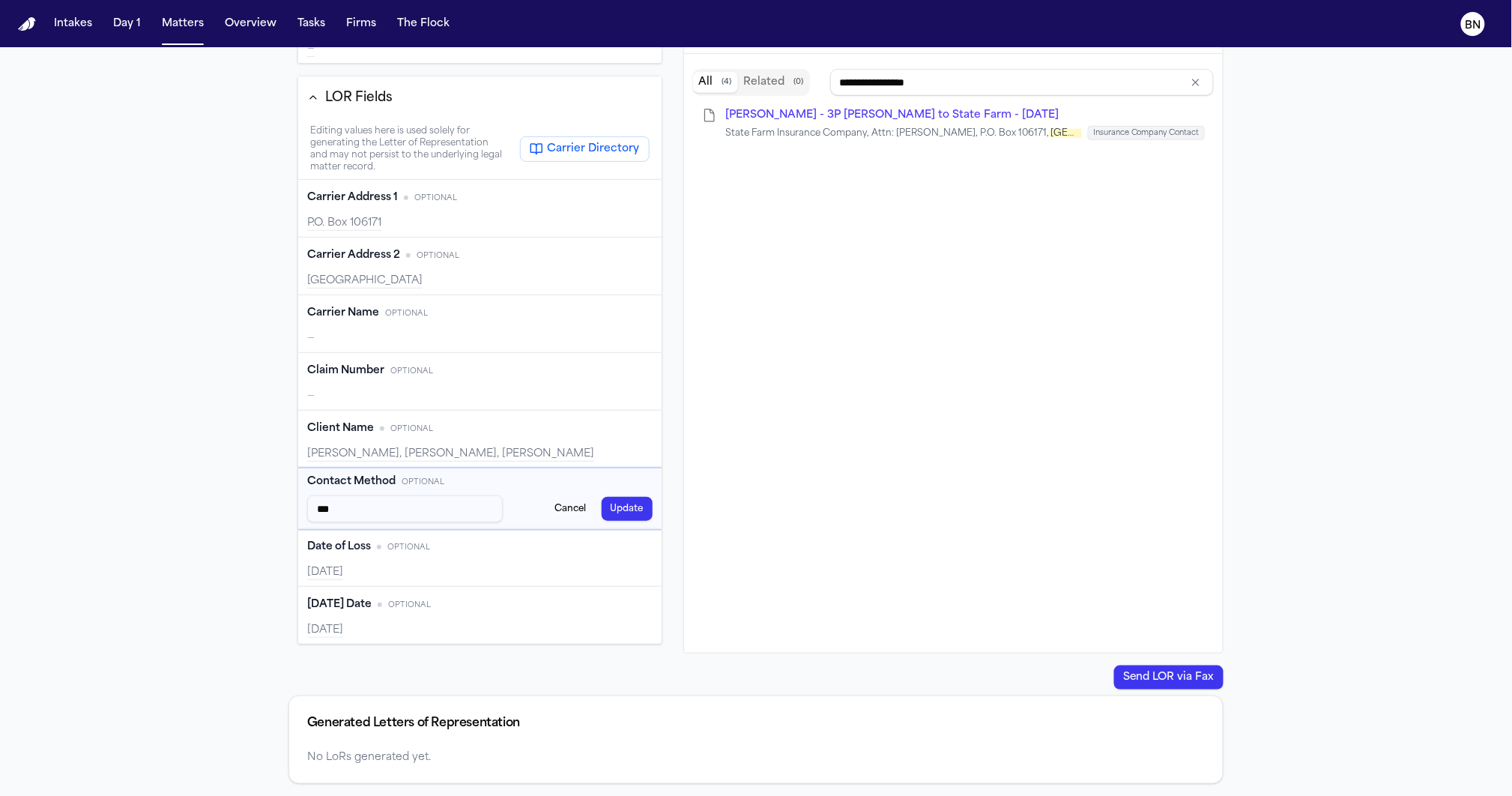
click at [230, 288] on div "Send a Letter of Representation Completed 10/10/2025 Template 3P LOR TEMPLATE G…" at bounding box center [756, 370] width 1512 height 851
click at [211, 283] on div "Send a Letter of Representation Completed 10/10/2025 Template 3P LOR TEMPLATE G…" at bounding box center [756, 370] width 1512 height 851
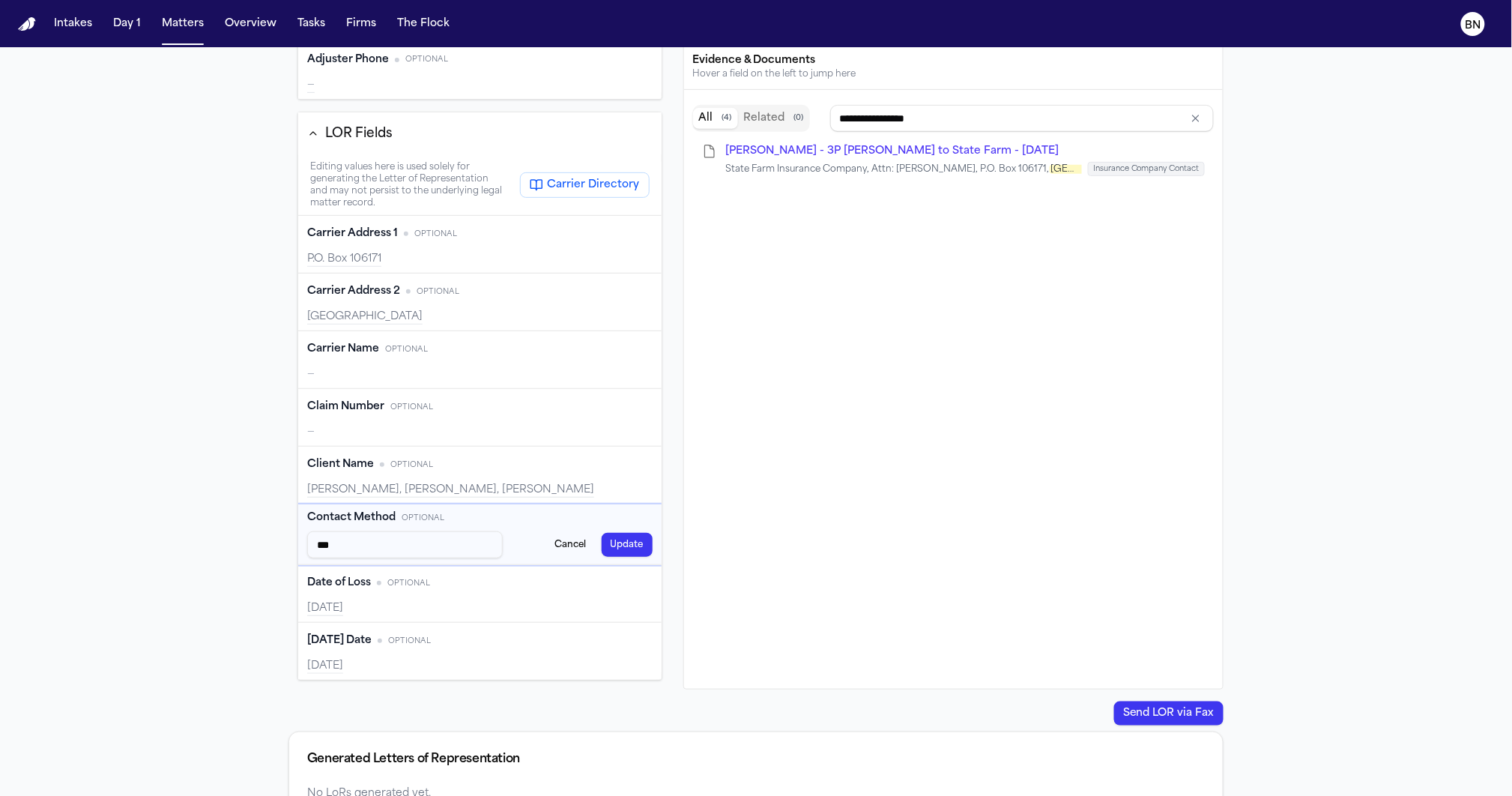
click at [278, 110] on div "Template 3P LOR TEMPLATE Generate LoR Review Call Output Policy Number Edit E29…" at bounding box center [756, 431] width 959 height 800
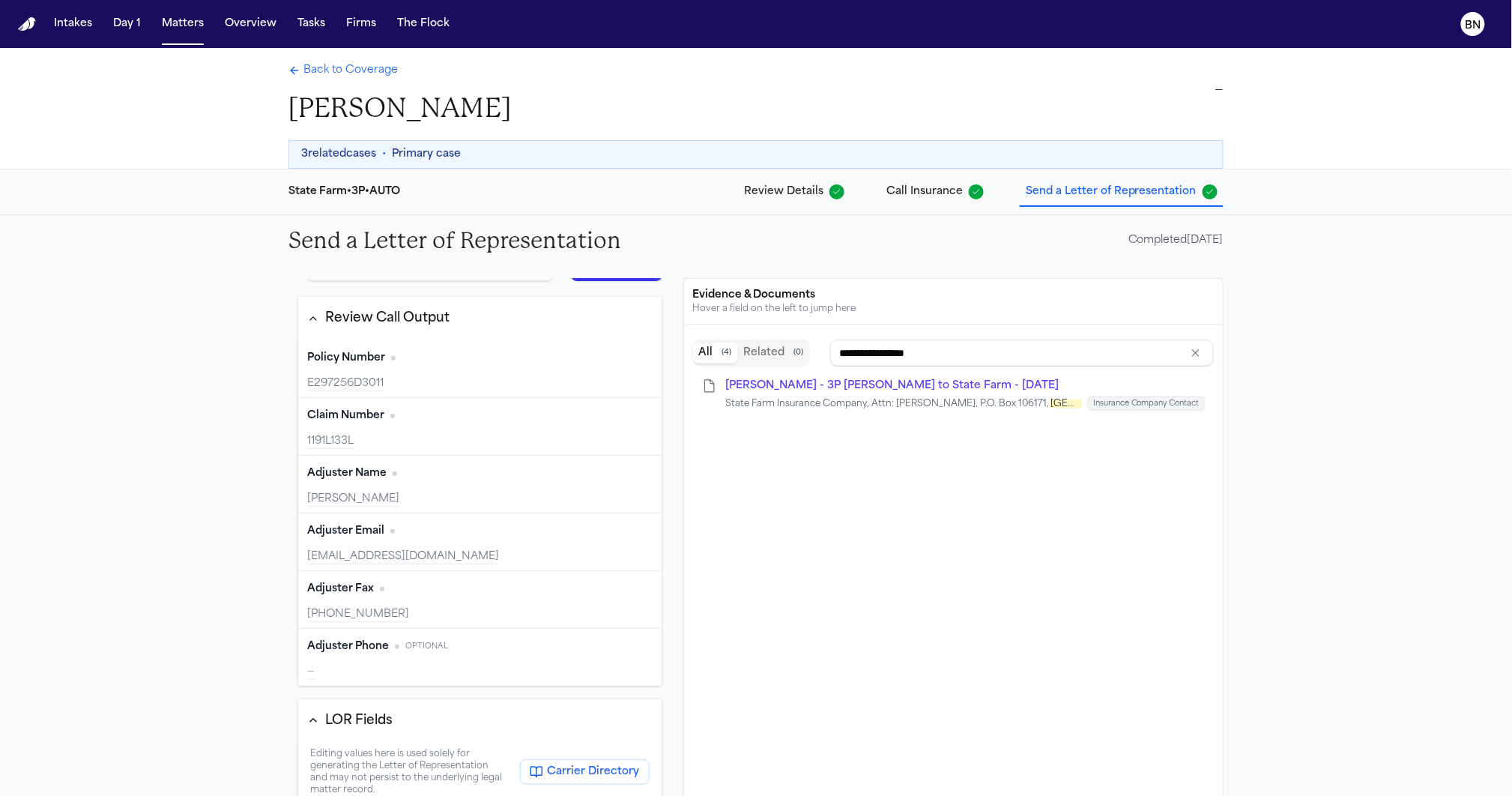
scroll to position [0, 0]
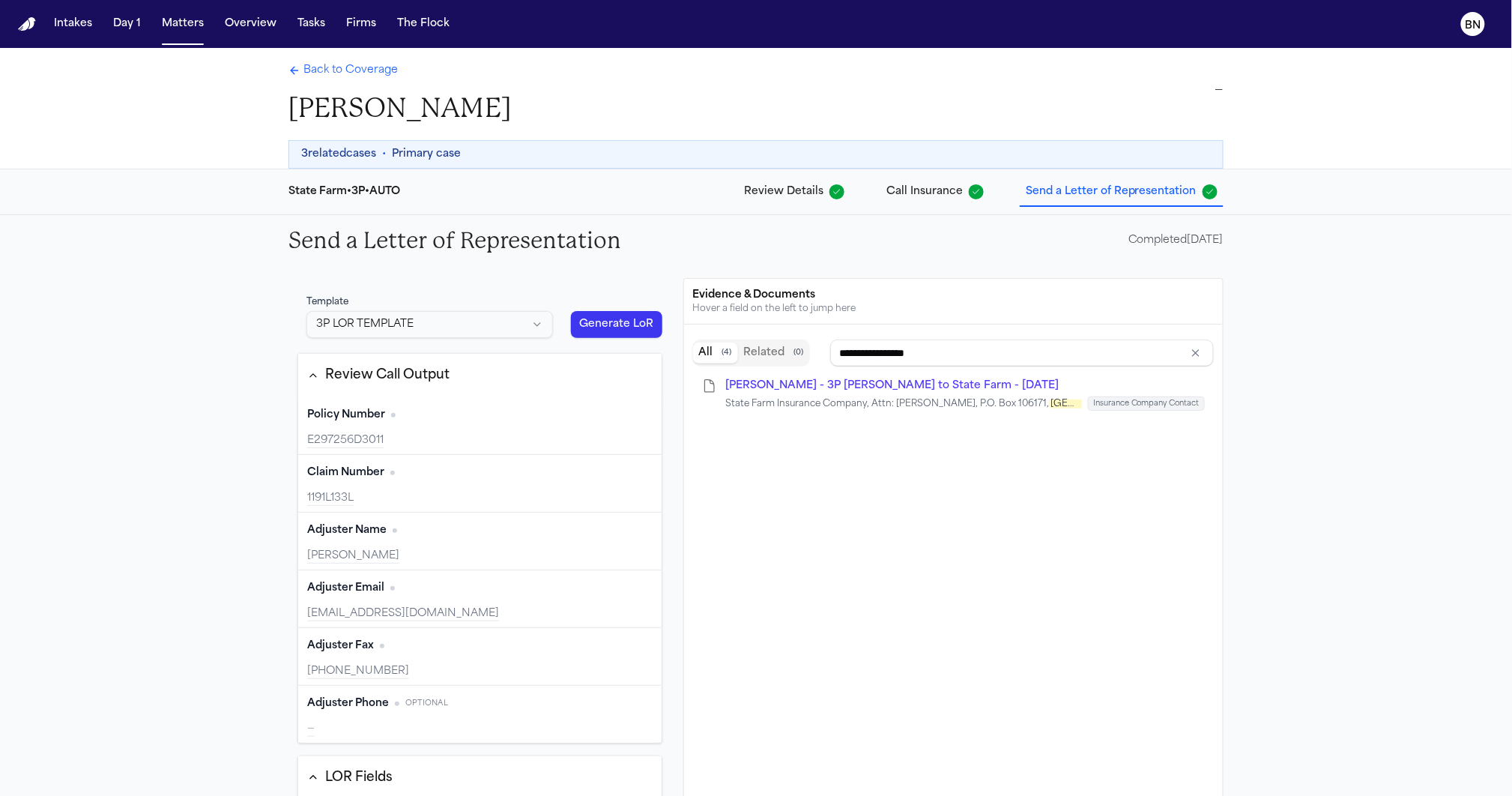
type input "**********"
click at [357, 73] on span "Back to Coverage" at bounding box center [350, 70] width 94 height 15
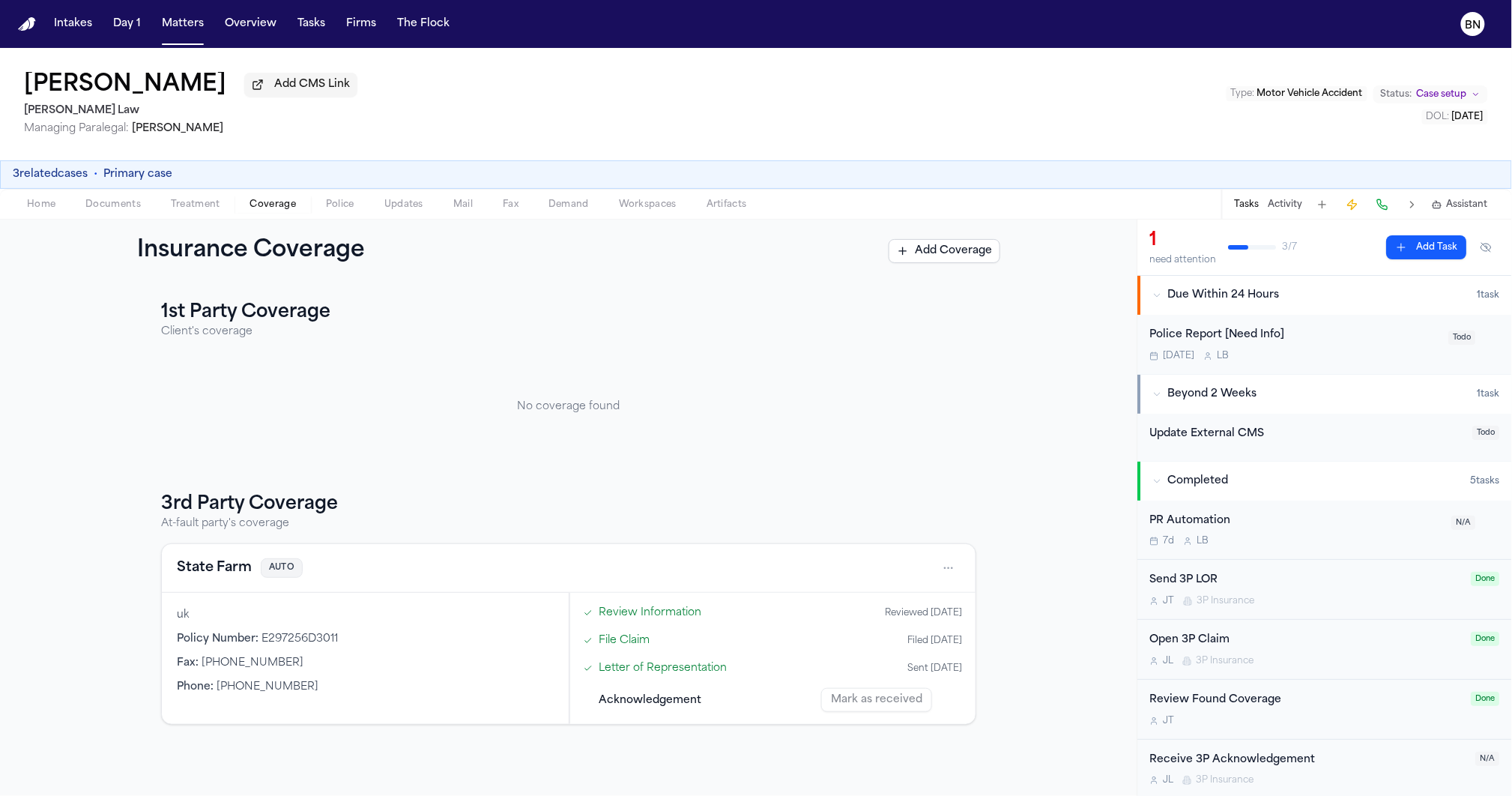
click at [227, 577] on button "State Farm" at bounding box center [215, 568] width 75 height 21
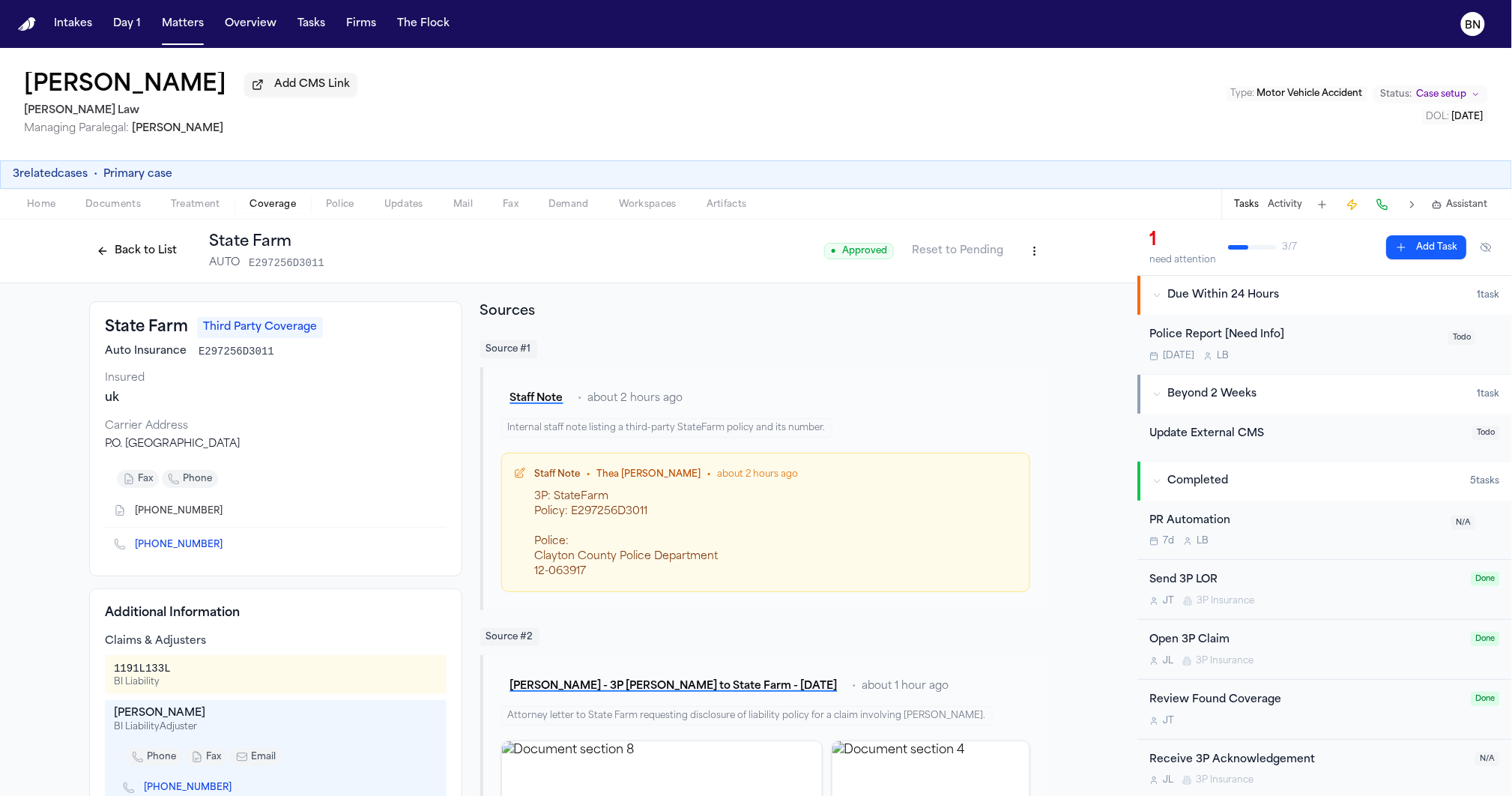
click at [106, 261] on button "Back to List" at bounding box center [137, 250] width 95 height 24
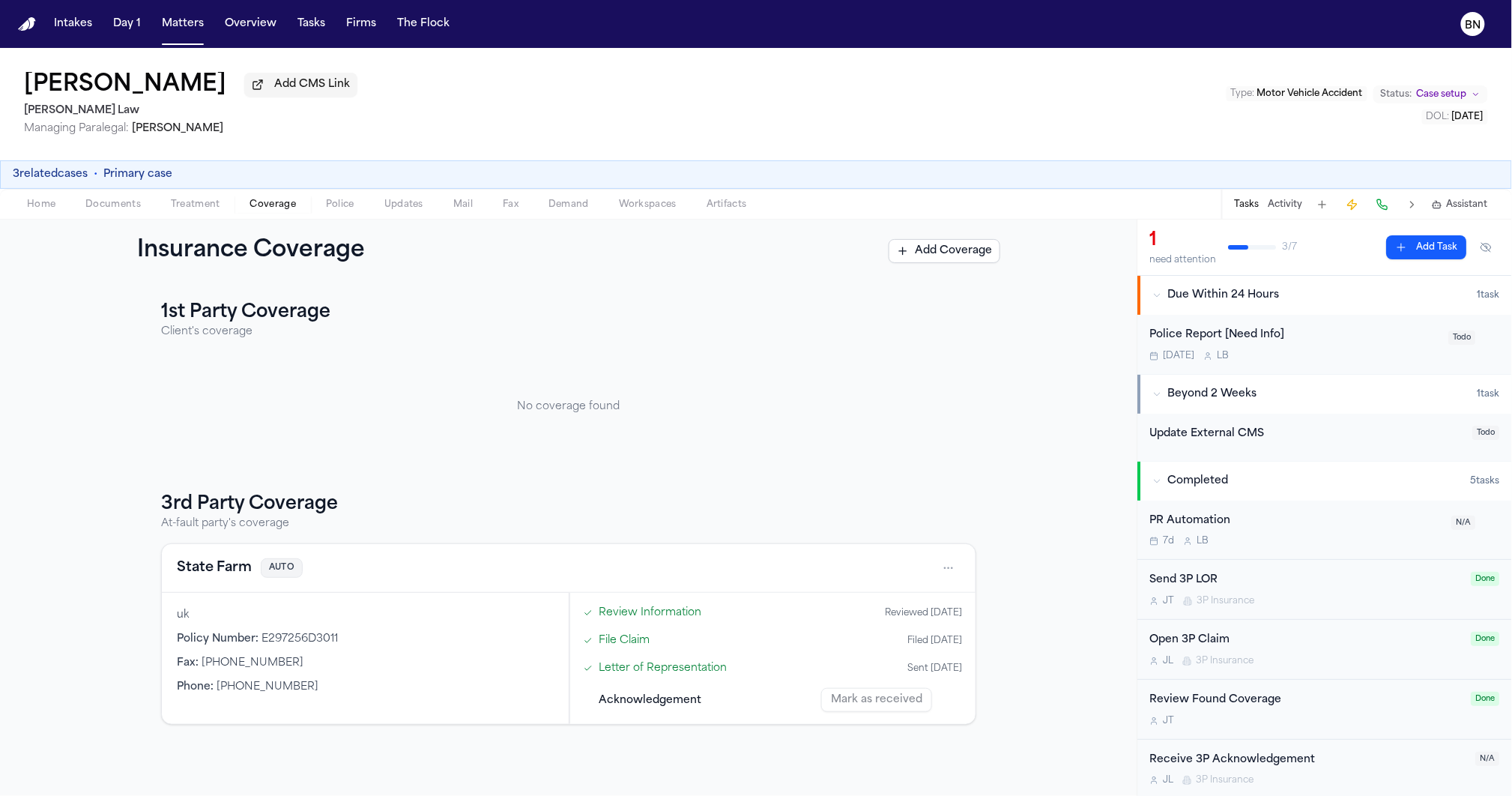
click at [652, 669] on link "Letter of Representation" at bounding box center [662, 668] width 128 height 15
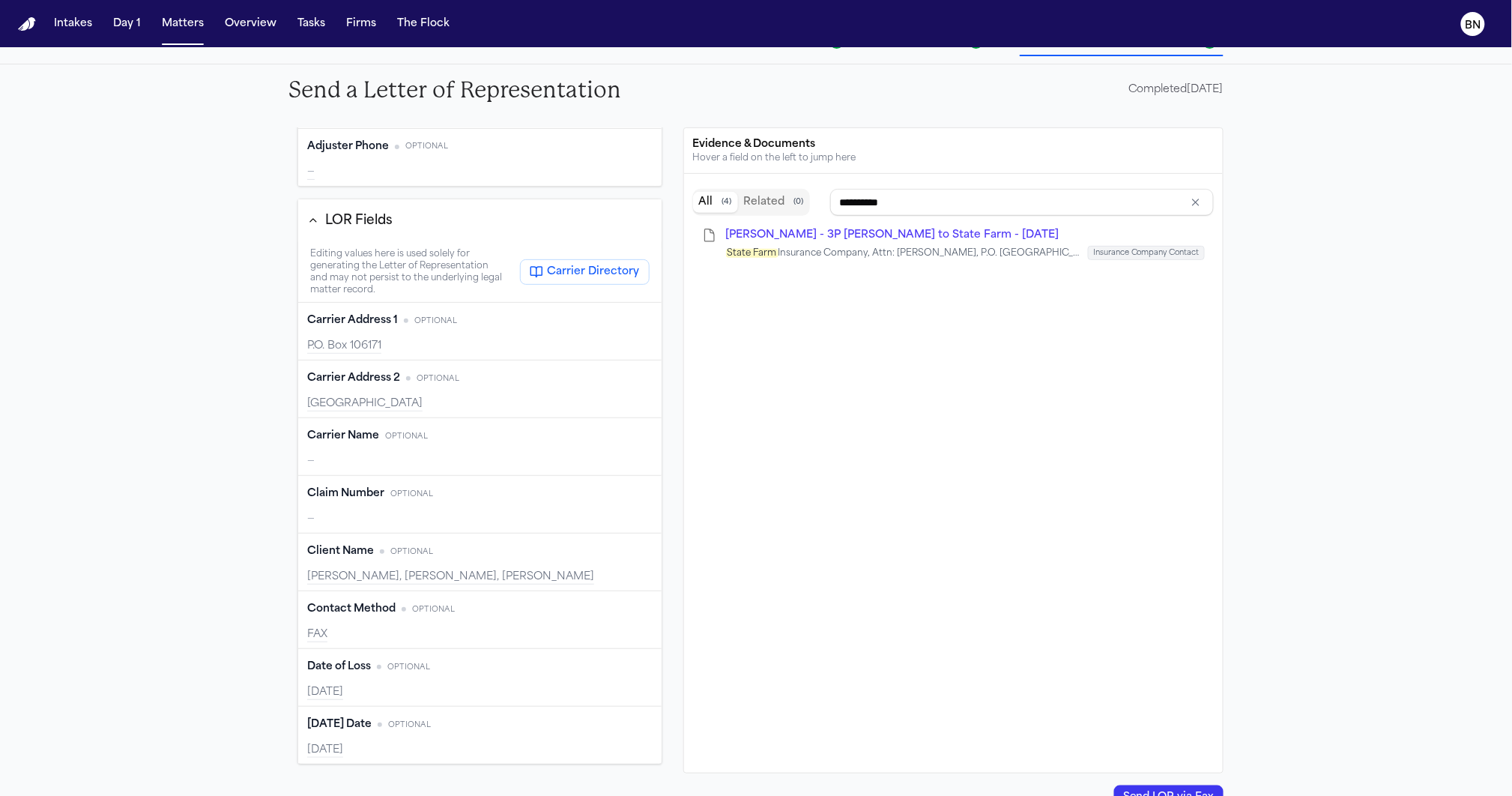
scroll to position [186, 0]
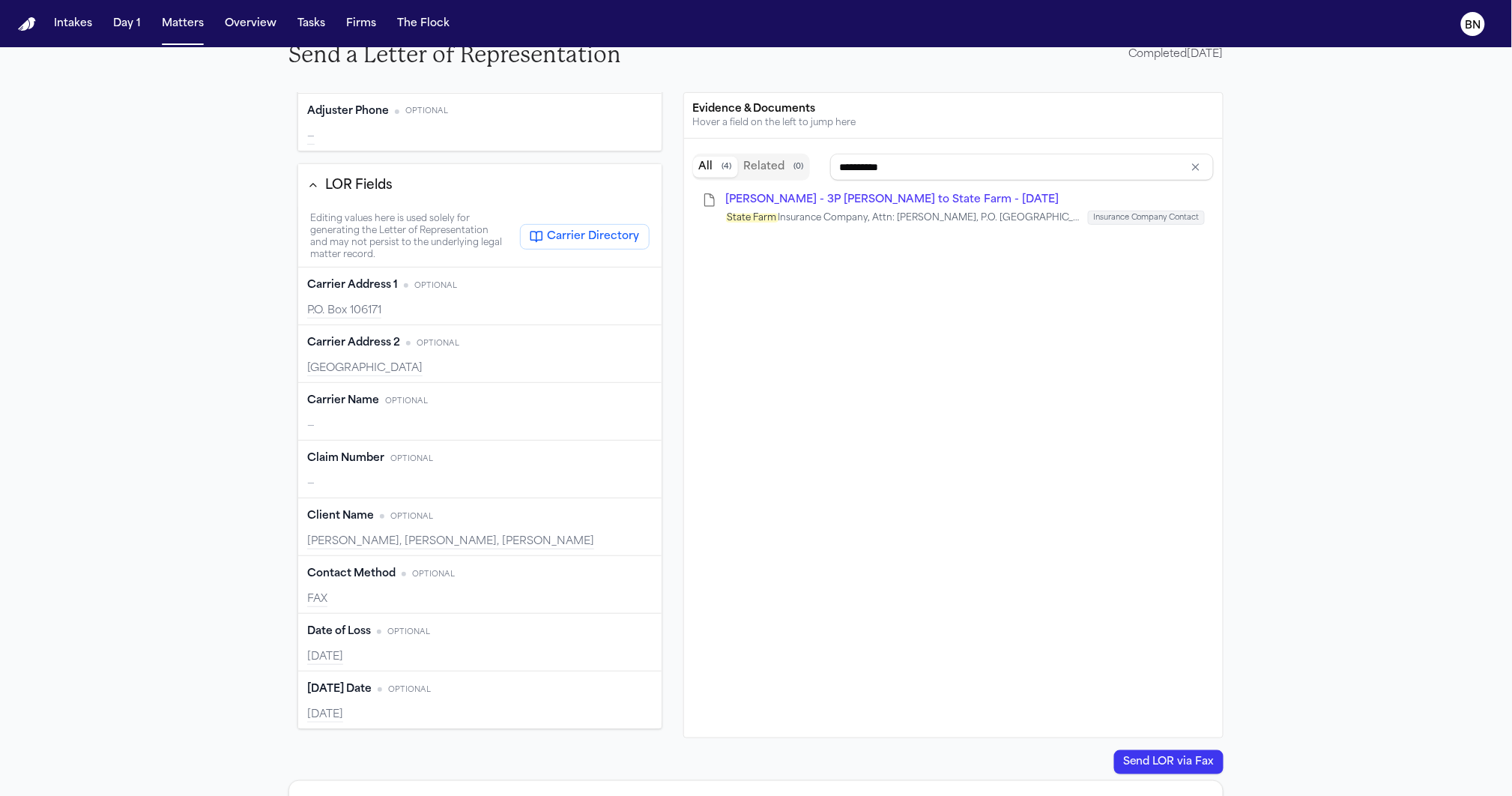
click at [403, 421] on div "—" at bounding box center [479, 426] width 346 height 15
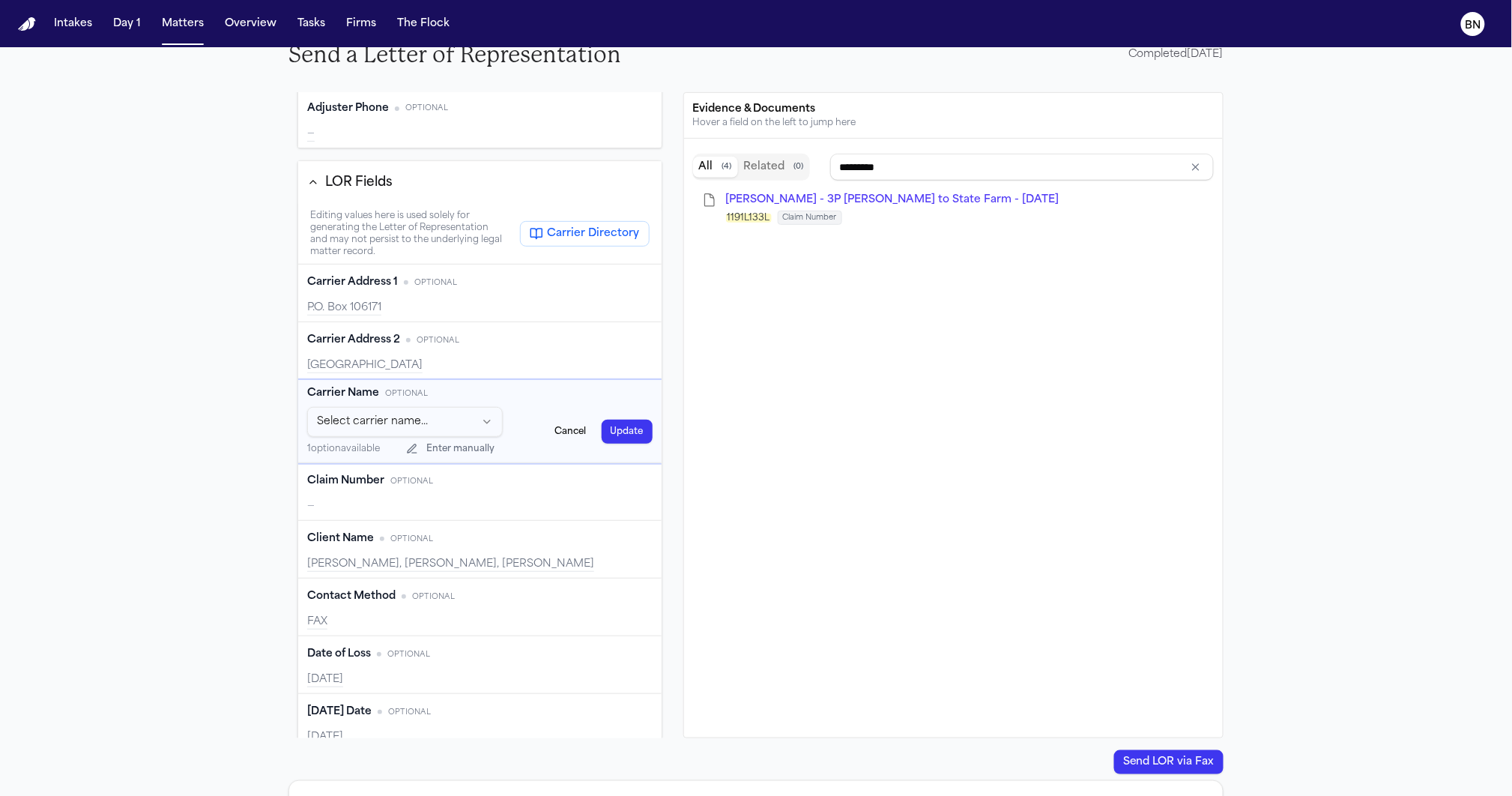
click at [376, 514] on div "—" at bounding box center [479, 506] width 346 height 15
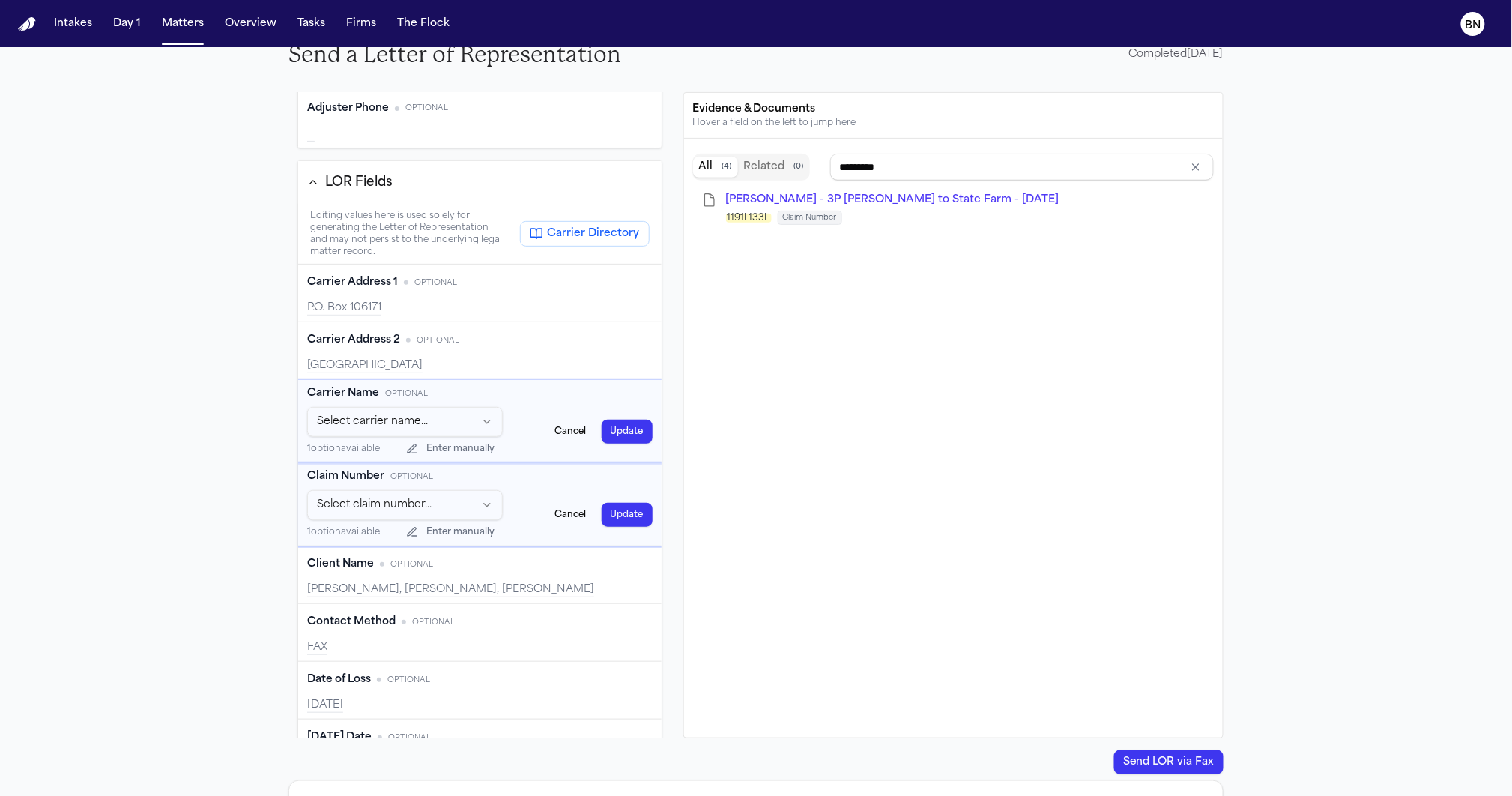
click at [376, 512] on html "Intakes Day 1 Matters Overview Tasks Firms The Flock BN Back to Coverage Clifto…" at bounding box center [756, 398] width 1512 height 796
click at [261, 538] on html "Intakes Day 1 Matters Overview Tasks Firms The Flock BN Back to Coverage Clifto…" at bounding box center [756, 398] width 1512 height 796
click at [379, 421] on html "Intakes Day 1 Matters Overview Tasks Firms The Flock BN Back to Coverage Clifto…" at bounding box center [756, 398] width 1512 height 796
click at [225, 456] on html "Intakes Day 1 Matters Overview Tasks Firms The Flock BN Back to Coverage Clifto…" at bounding box center [756, 398] width 1512 height 796
click at [416, 427] on html "Intakes Day 1 Matters Overview Tasks Firms The Flock BN Back to Coverage Clifto…" at bounding box center [756, 398] width 1512 height 796
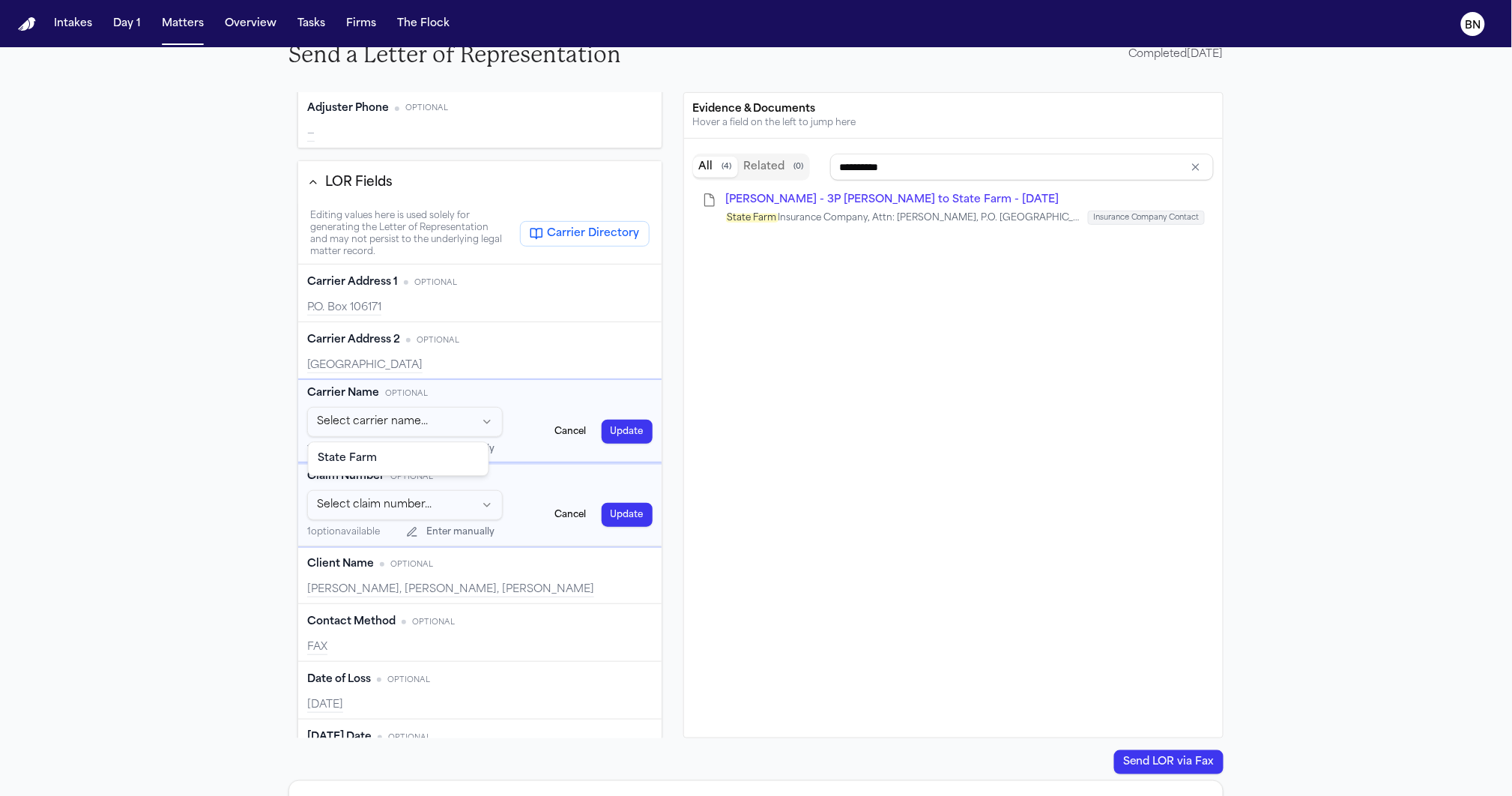
click at [218, 490] on html "Intakes Day 1 Matters Overview Tasks Firms The Flock BN Back to Coverage Clifto…" at bounding box center [756, 398] width 1512 height 796
click at [346, 519] on html "Intakes Day 1 Matters Overview Tasks Firms The Flock BN Back to Coverage Clifto…" at bounding box center [756, 398] width 1512 height 796
click at [249, 528] on html "Intakes Day 1 Matters Overview Tasks Firms The Flock BN Back to Coverage Clifto…" at bounding box center [756, 398] width 1512 height 796
click at [419, 513] on html "Intakes Day 1 Matters Overview Tasks Firms The Flock BN Back to Coverage Clifto…" at bounding box center [756, 398] width 1512 height 796
click at [243, 550] on html "Intakes Day 1 Matters Overview Tasks Firms The Flock BN Back to Coverage Clifto…" at bounding box center [756, 398] width 1512 height 796
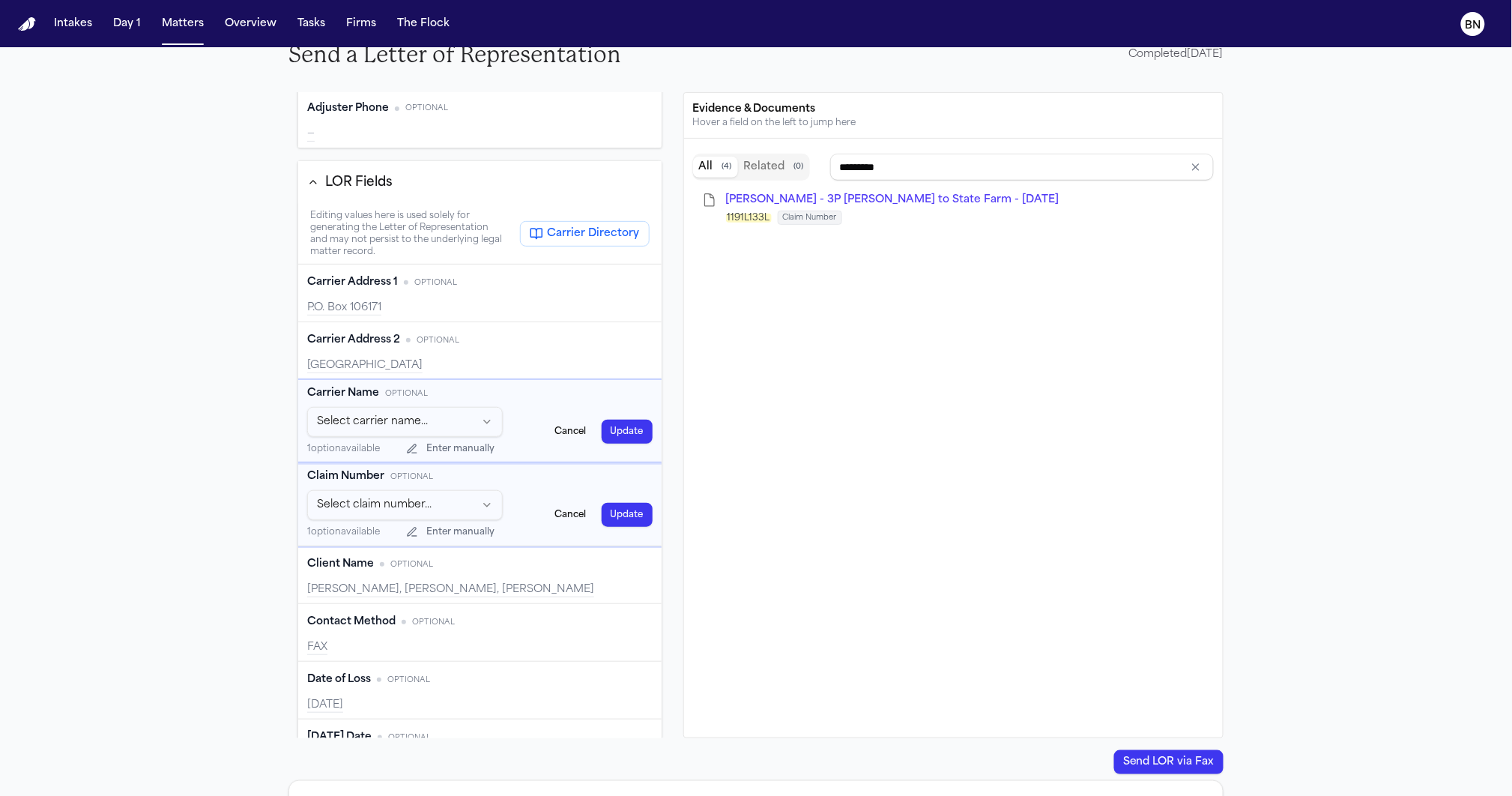
scroll to position [0, 0]
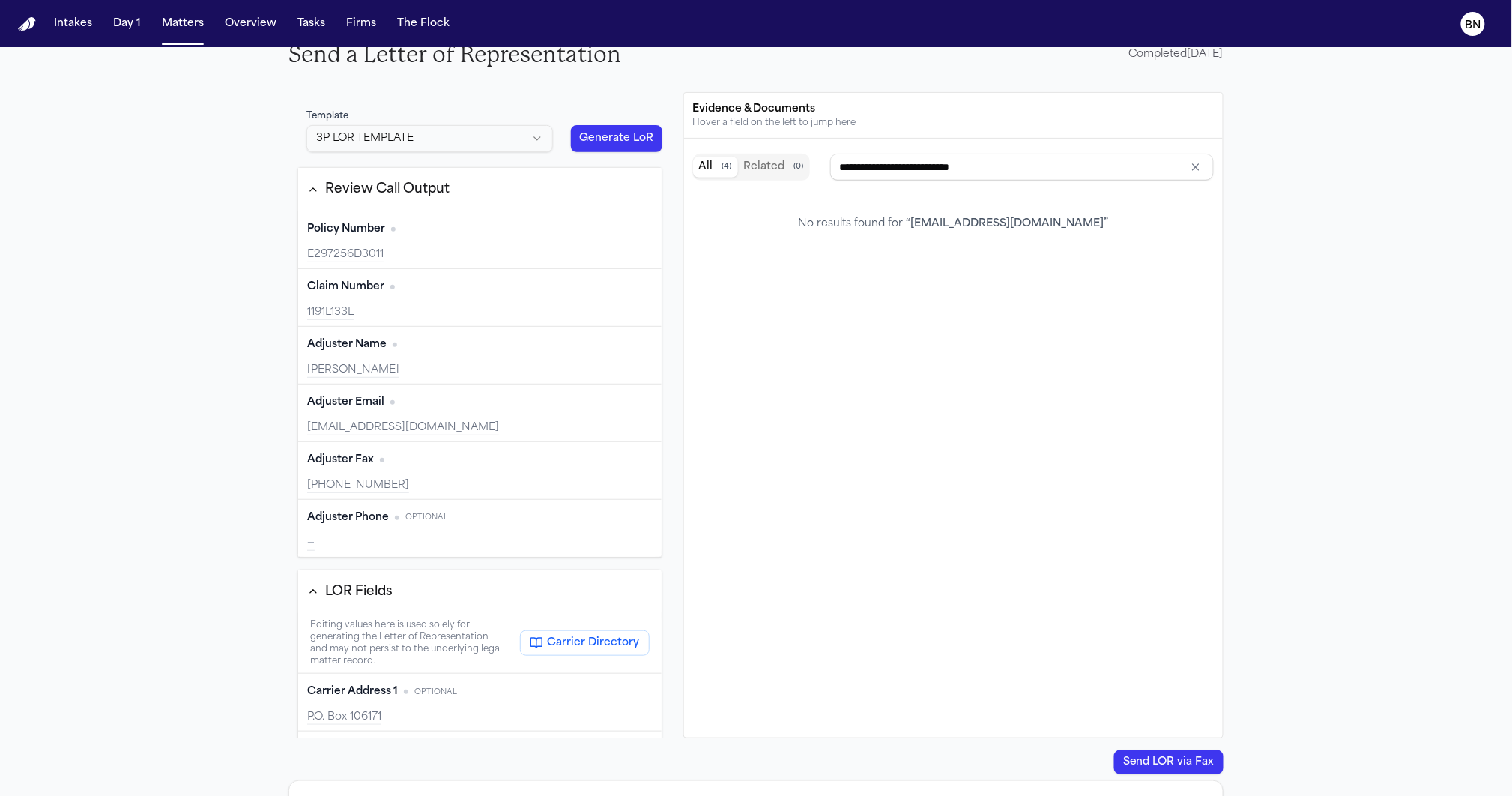
type input "**********"
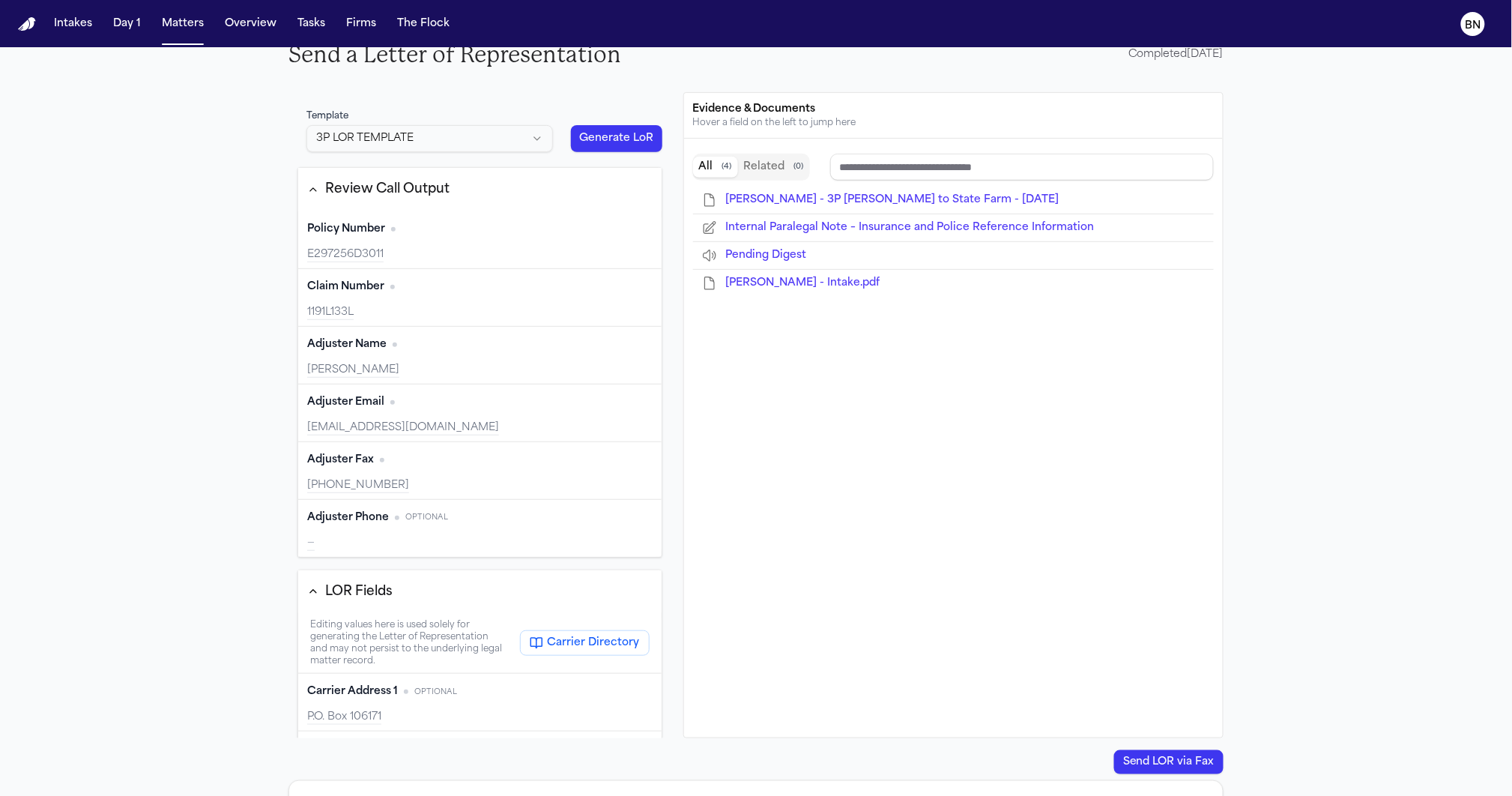
click at [380, 536] on div "—" at bounding box center [479, 544] width 346 height 15
click at [400, 534] on div "Adjuster Phone Optional Edit —" at bounding box center [480, 527] width 364 height 57
click at [273, 446] on div "Send a Letter of Representation Completed 10/10/2025 Template 3P LOR TEMPLATE G…" at bounding box center [756, 454] width 1512 height 851
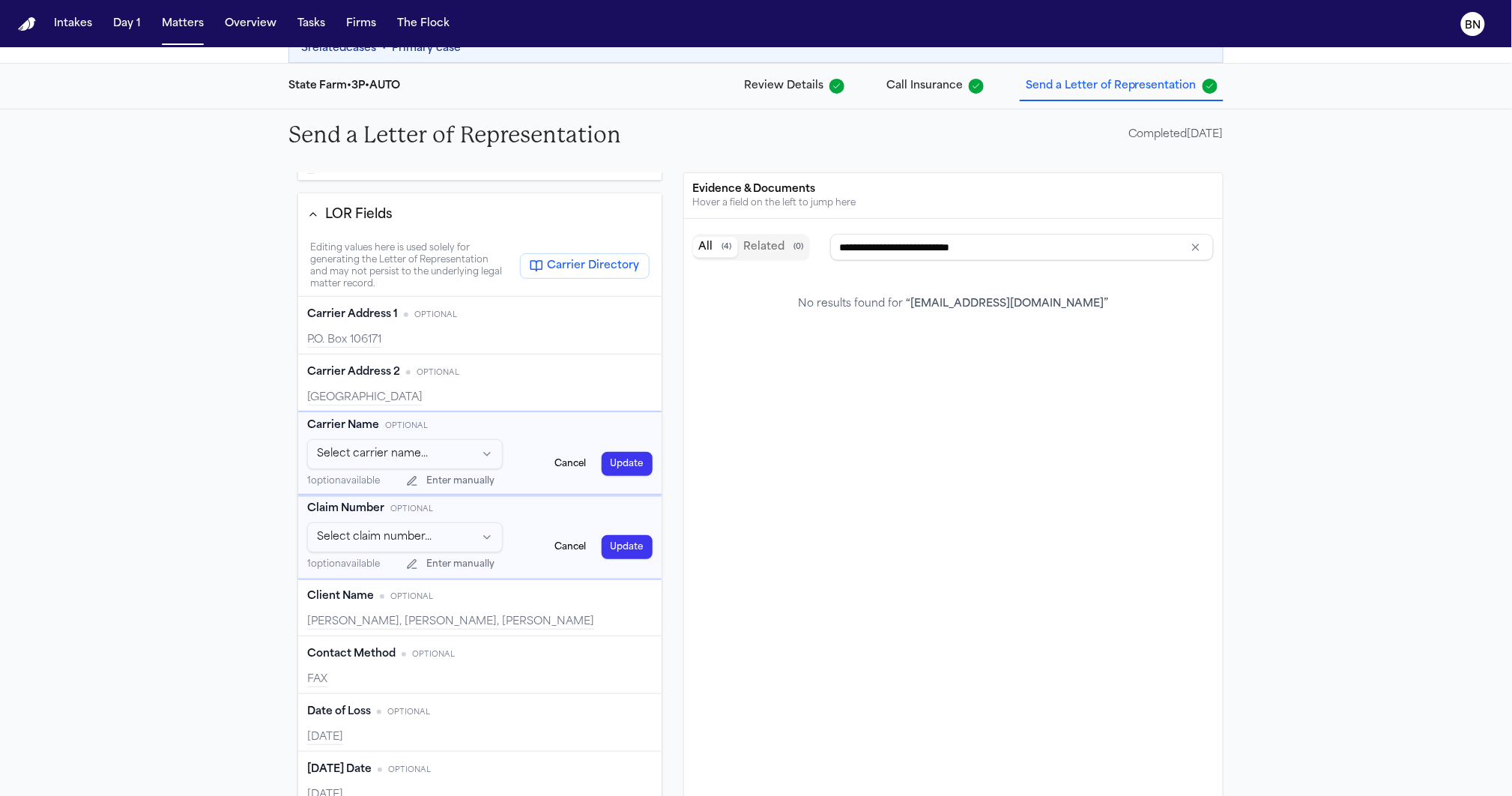
scroll to position [270, 0]
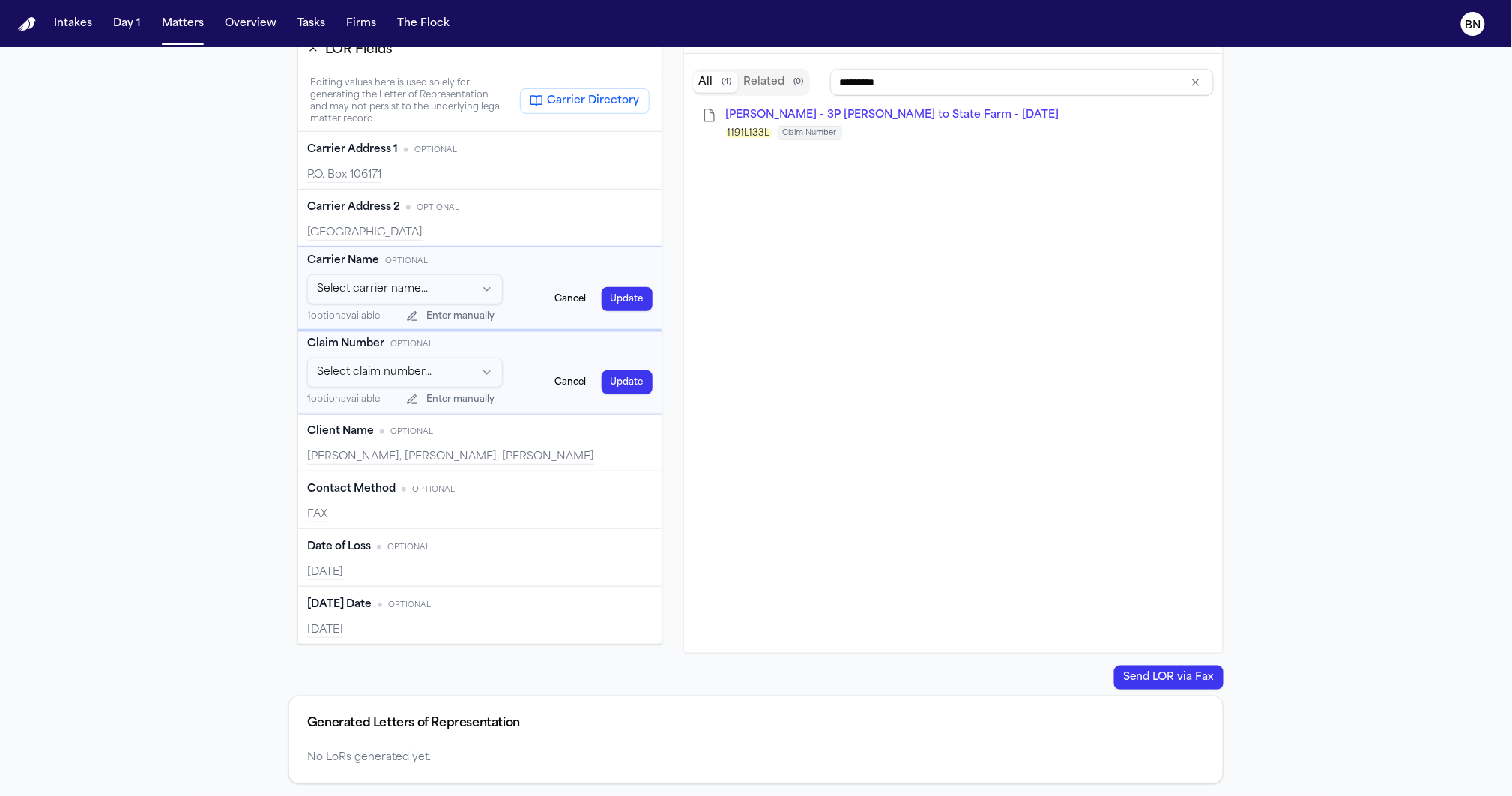
click at [415, 355] on html "Intakes Day 1 Matters Overview Tasks Firms The Flock BN Back to Coverage Clifto…" at bounding box center [756, 398] width 1512 height 796
click at [288, 363] on html "Intakes Day 1 Matters Overview Tasks Firms The Flock BN Back to Coverage Clifto…" at bounding box center [756, 398] width 1512 height 796
click at [357, 356] on html "Intakes Day 1 Matters Overview Tasks Firms The Flock BN Back to Coverage Clifto…" at bounding box center [756, 398] width 1512 height 796
type input "*********"
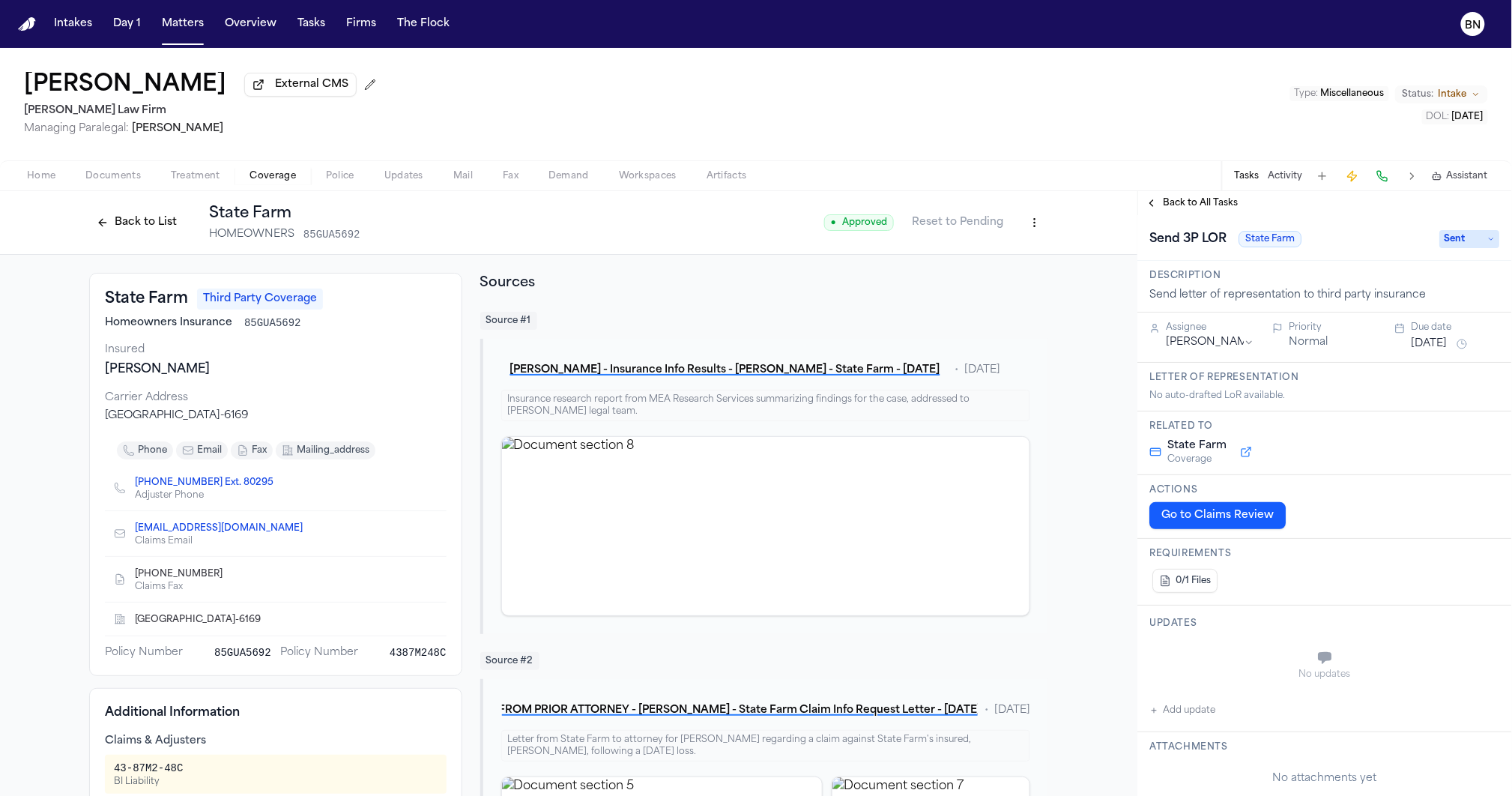
click at [218, 242] on span "HOMEOWNERS" at bounding box center [251, 235] width 86 height 15
click at [1029, 228] on html "Intakes Day 1 Matters Overview Tasks Firms The Flock BN [PERSON_NAME] External …" at bounding box center [756, 398] width 1512 height 796
click at [735, 295] on html "Intakes Day 1 Matters Overview Tasks Firms The Flock BN [PERSON_NAME] External …" at bounding box center [756, 398] width 1512 height 796
click at [163, 225] on button "Back to List" at bounding box center [137, 222] width 95 height 24
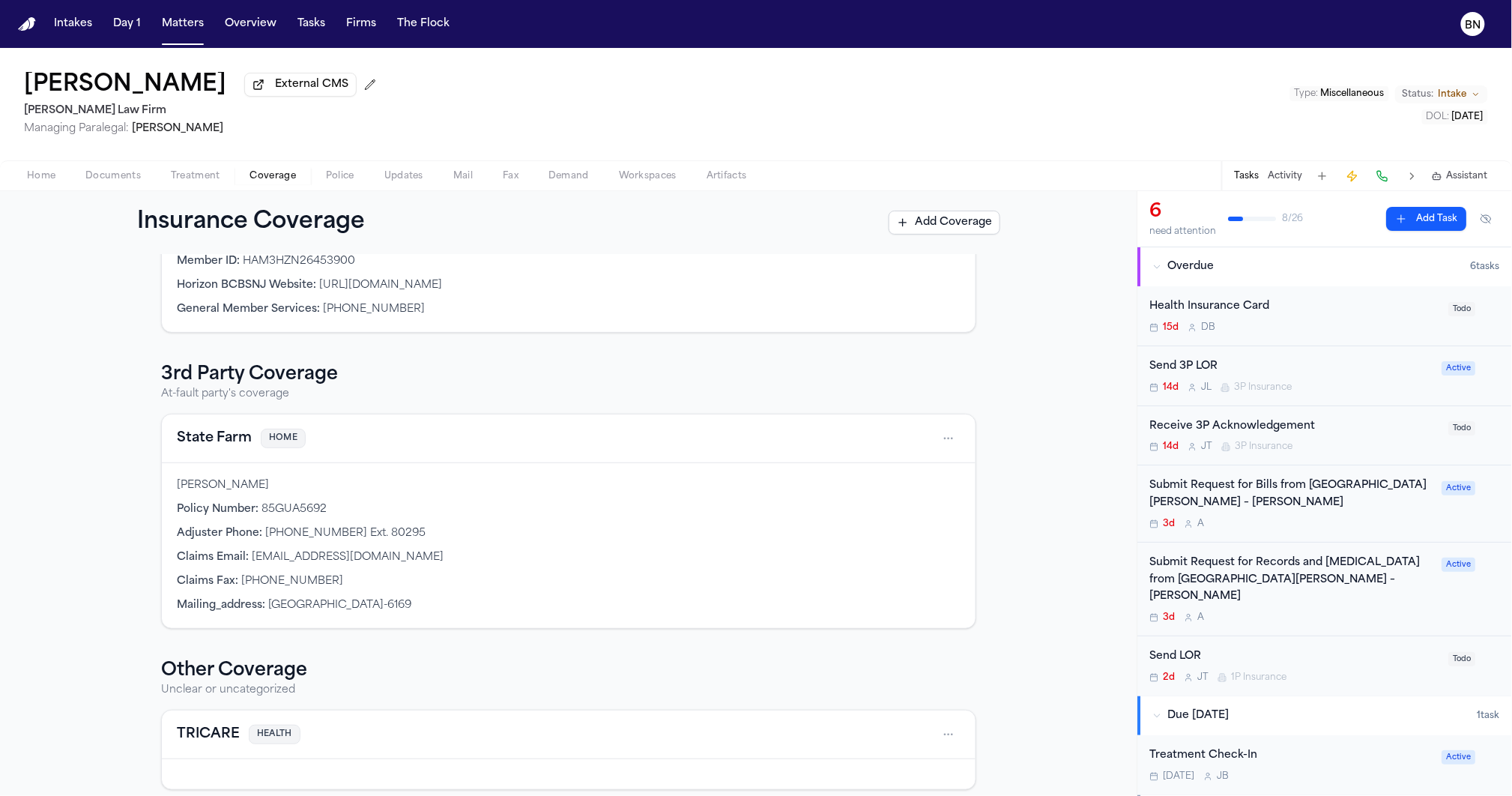
scroll to position [174, 0]
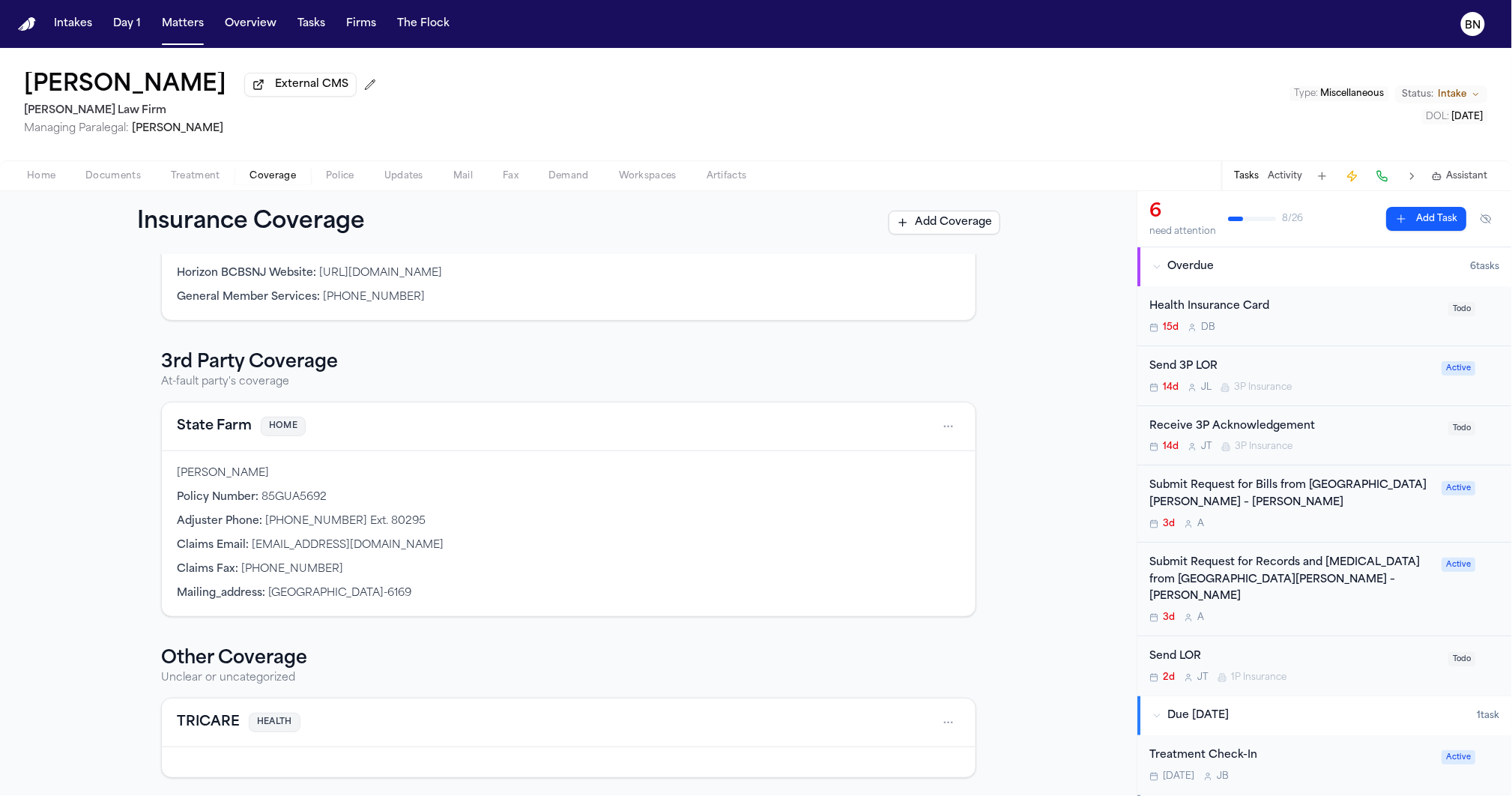
click at [648, 542] on div "Claims Email : [EMAIL_ADDRESS][DOMAIN_NAME]" at bounding box center [569, 546] width 783 height 15
click at [162, 421] on div "State Farm HOME" at bounding box center [568, 426] width 813 height 49
click at [177, 424] on button "State Farm" at bounding box center [215, 426] width 75 height 21
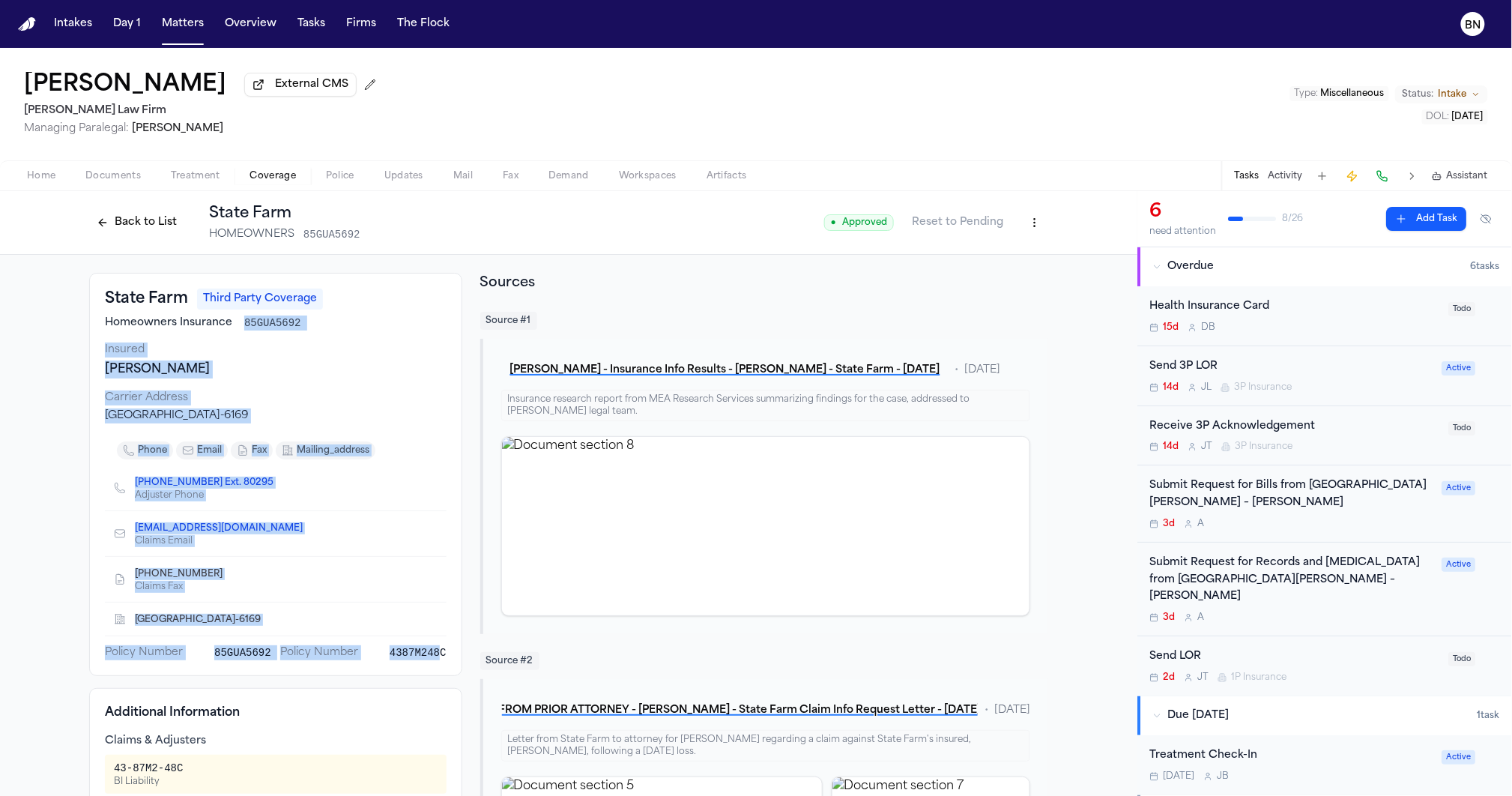
drag, startPoint x: 231, startPoint y: 326, endPoint x: 431, endPoint y: 658, distance: 387.6
click at [431, 658] on div "State Farm Third Party Coverage Homeowners Insurance 85GUA5692 Insured [PERSON_…" at bounding box center [276, 474] width 373 height 403
click at [431, 658] on span "4387M248C" at bounding box center [418, 653] width 57 height 15
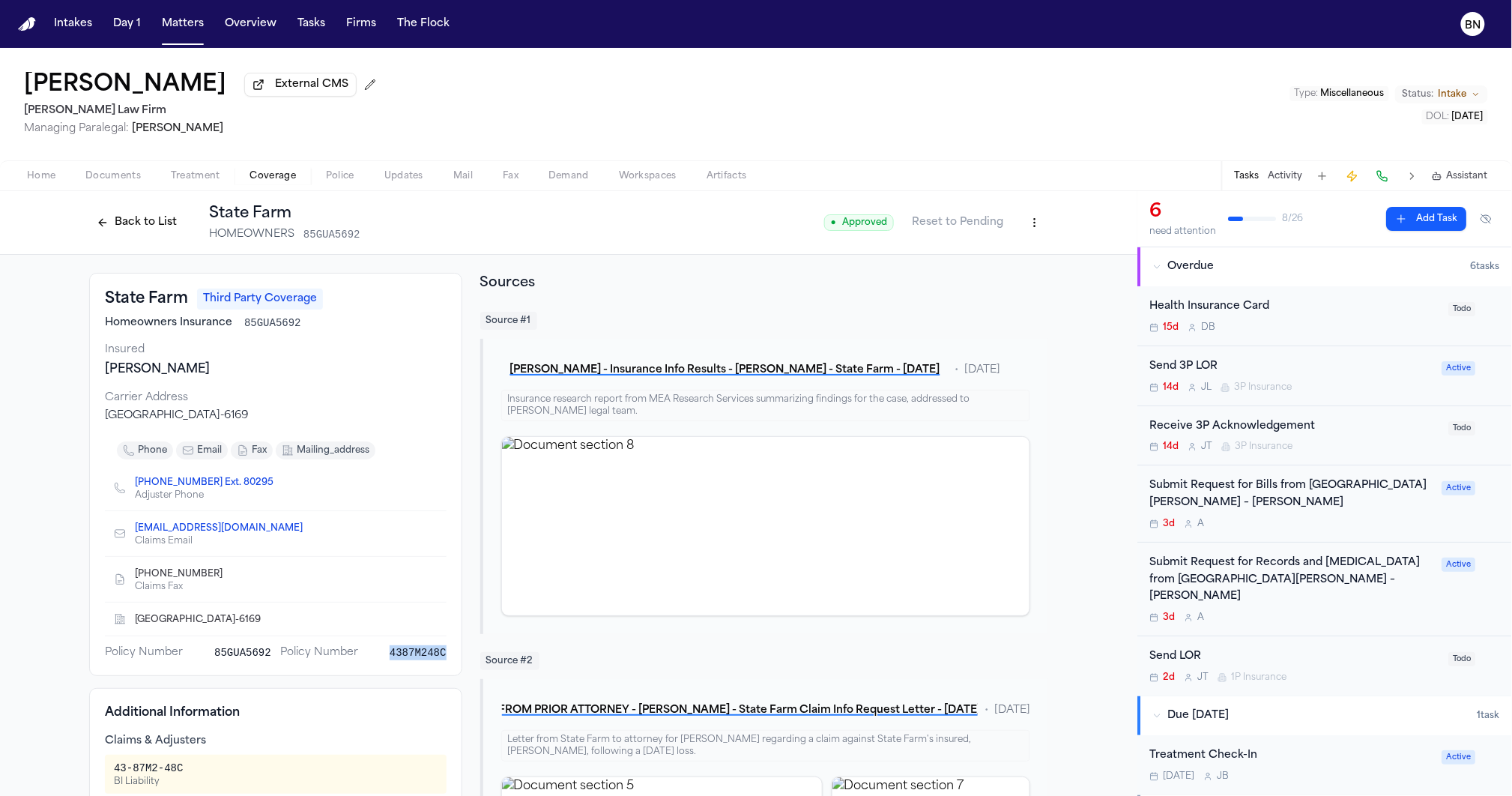
click at [431, 658] on span "4387M248C" at bounding box center [418, 653] width 57 height 15
click at [394, 665] on div "State Farm Third Party Coverage Homeowners Insurance 85GUA5692 Insured [PERSON_…" at bounding box center [276, 474] width 373 height 403
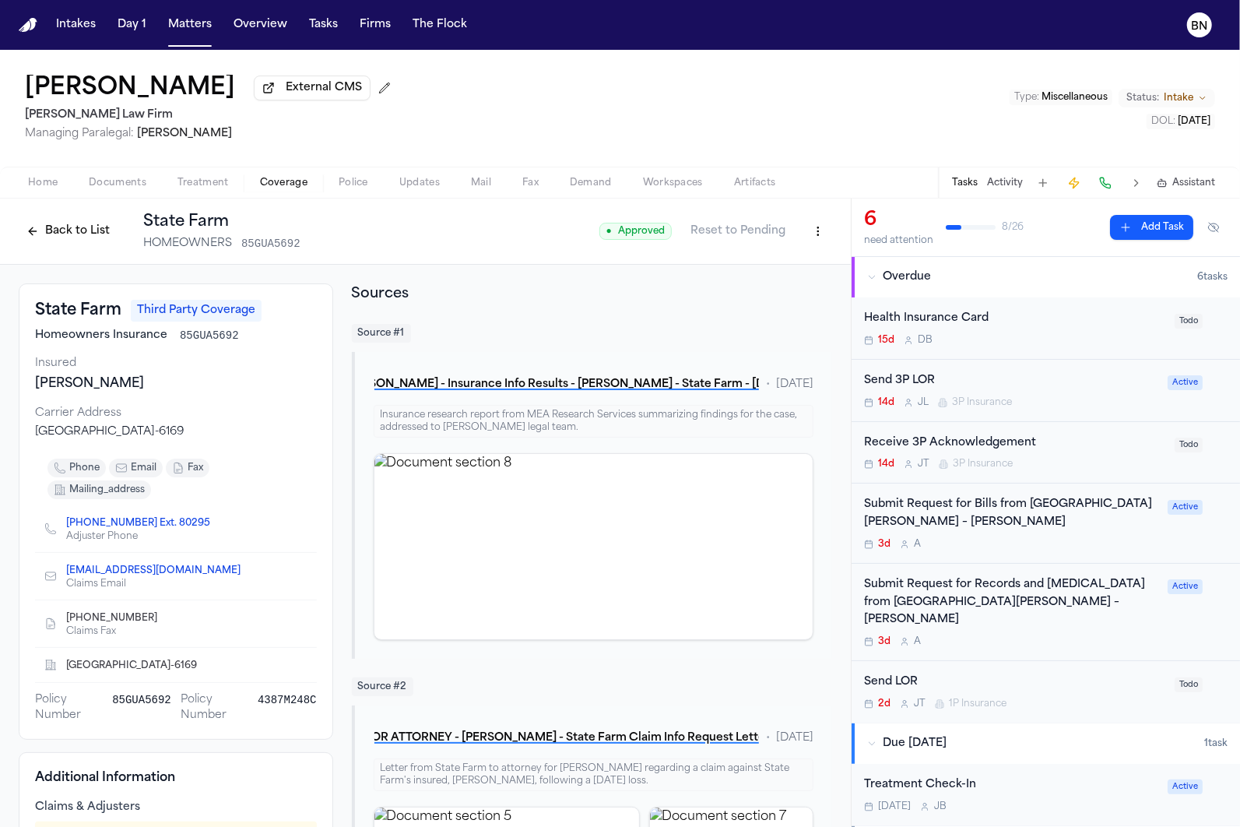
click at [420, 192] on span "button" at bounding box center [419, 192] width 59 height 2
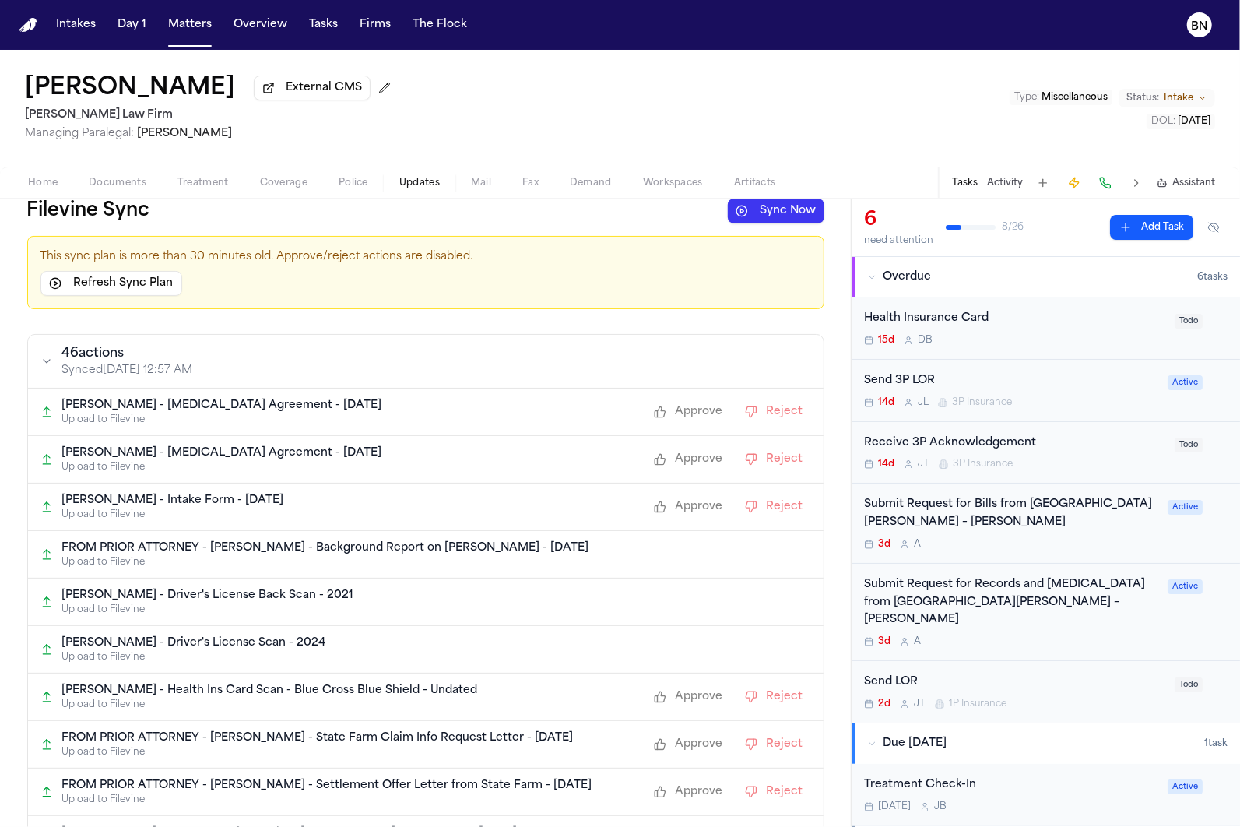
click at [132, 283] on button "Refresh Sync Plan" at bounding box center [111, 283] width 142 height 25
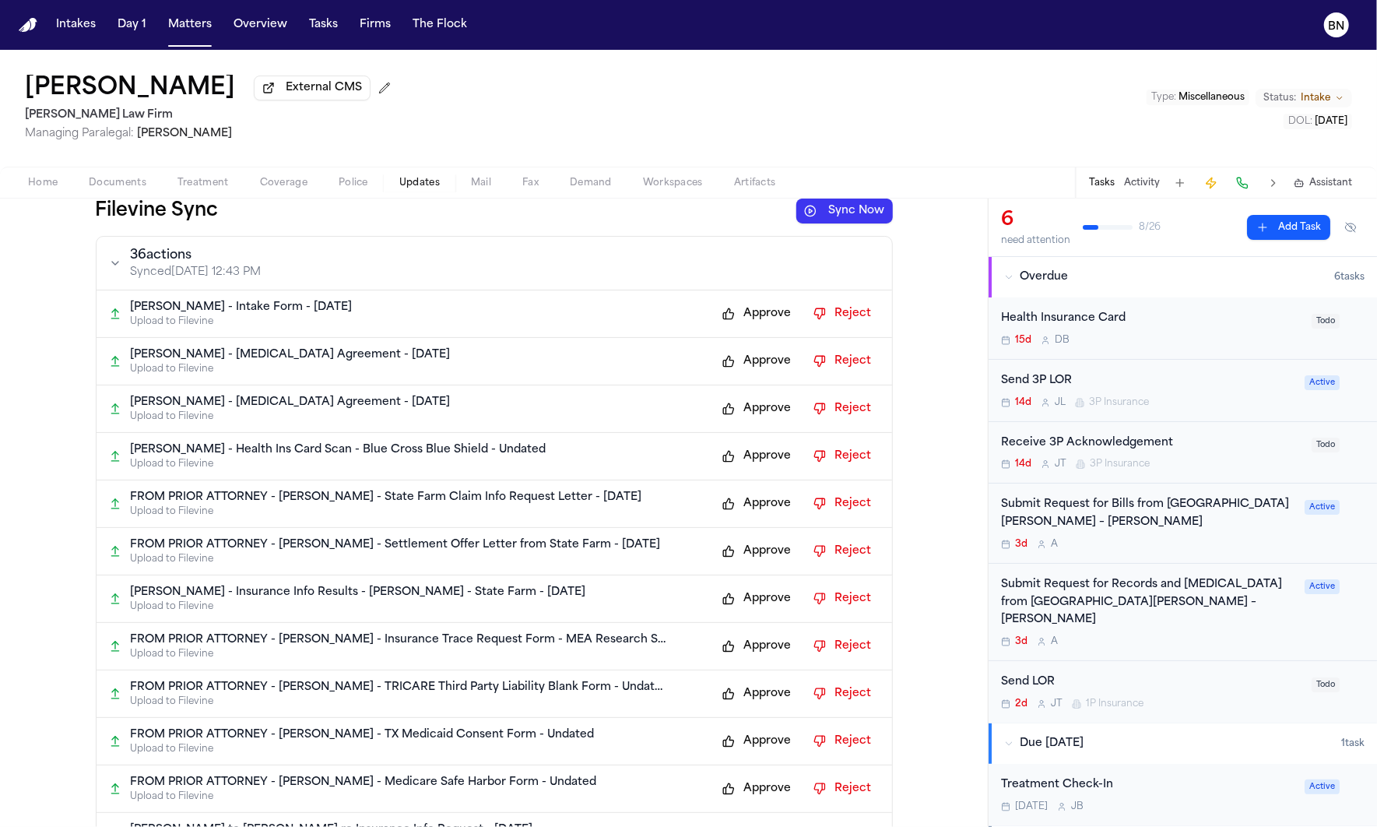
click at [732, 460] on button "Approve" at bounding box center [757, 456] width 85 height 25
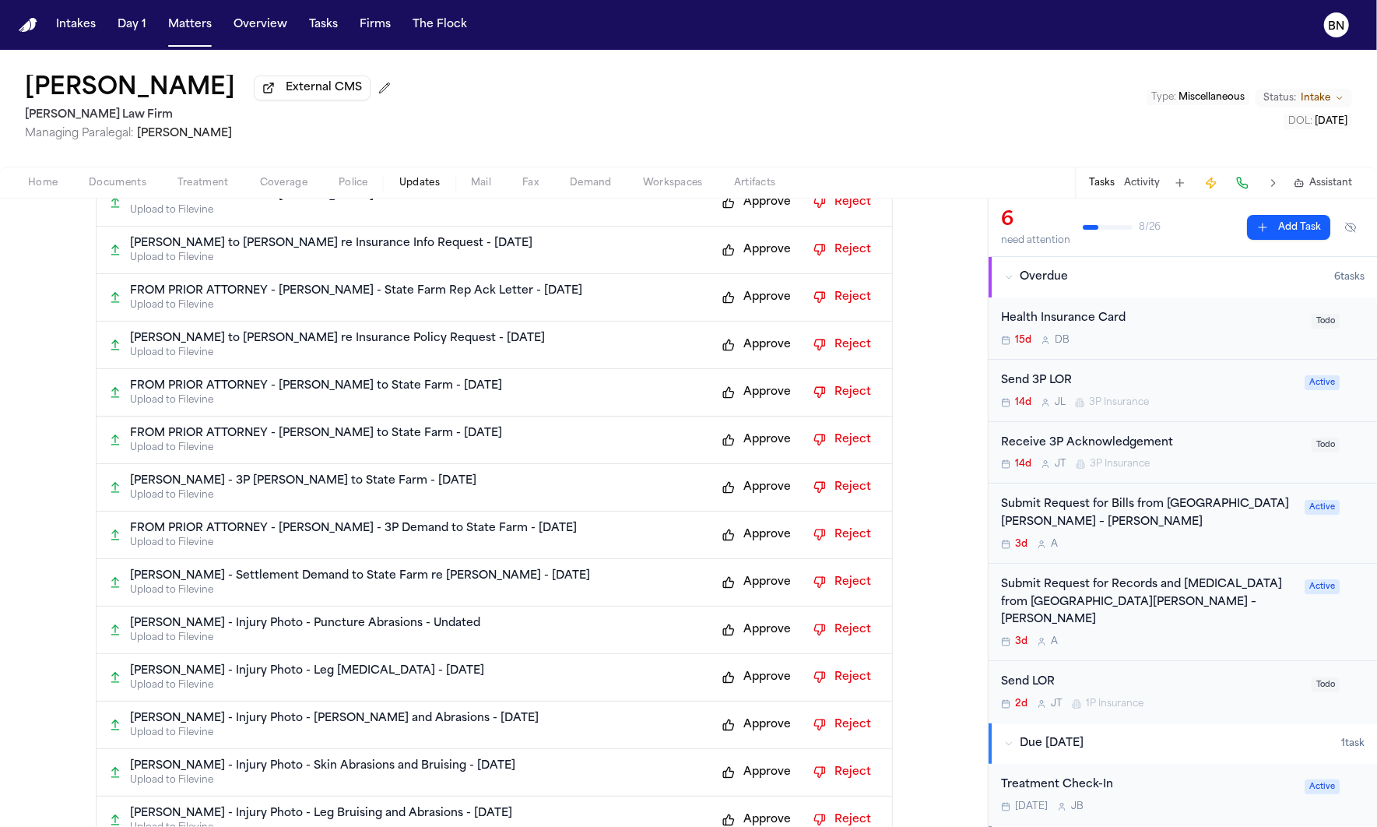
scroll to position [859, 0]
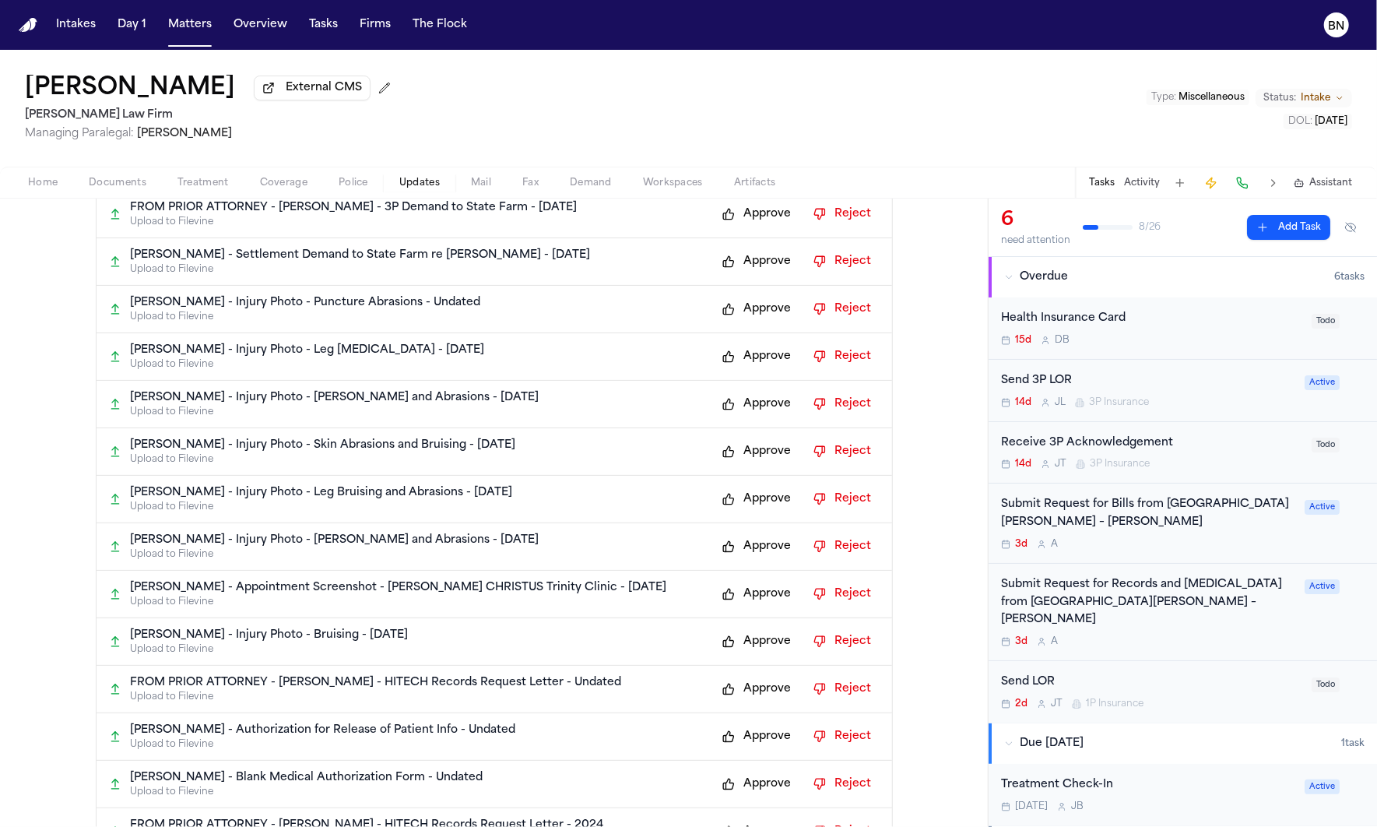
click at [750, 649] on button "Approve" at bounding box center [757, 641] width 85 height 25
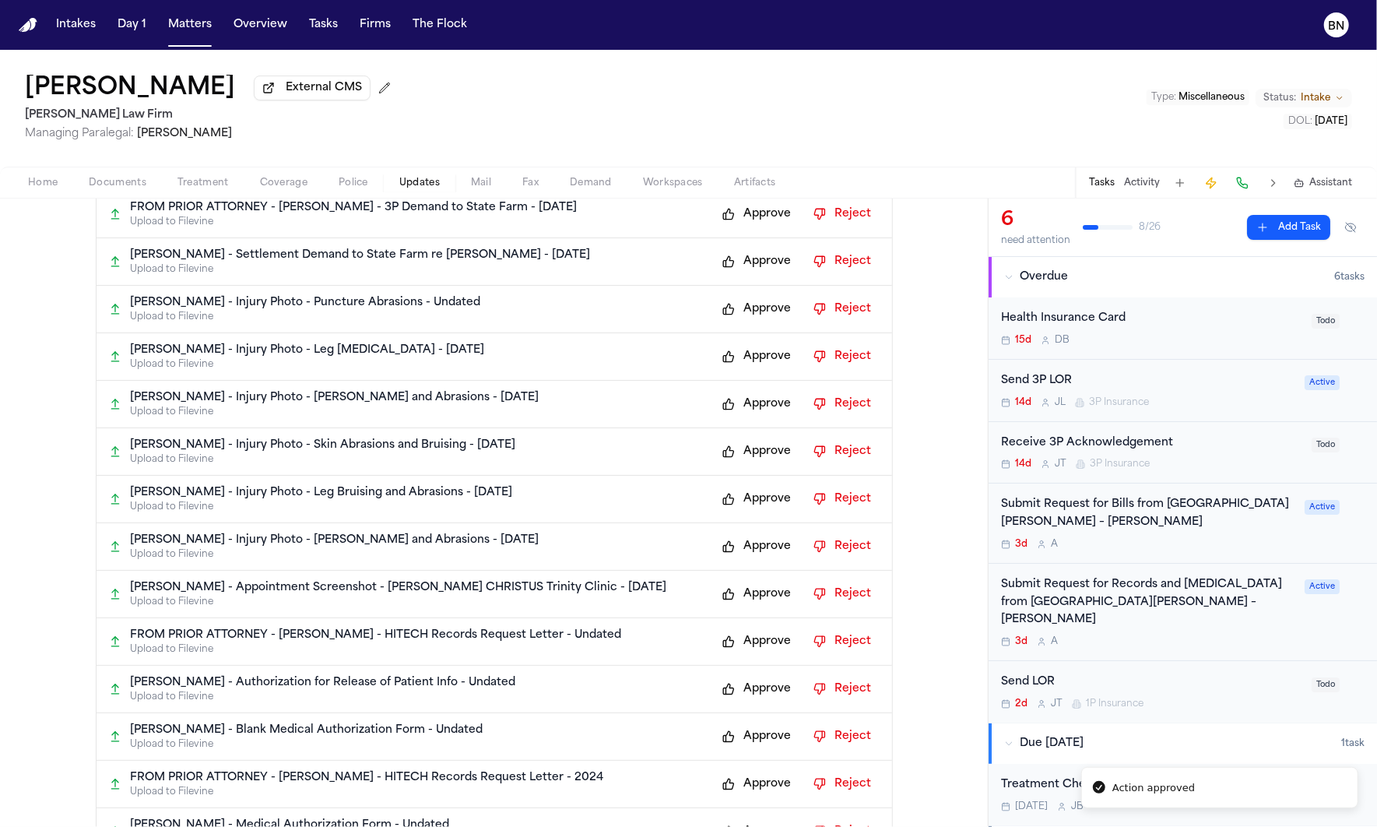
click at [753, 602] on button "Approve" at bounding box center [757, 594] width 85 height 25
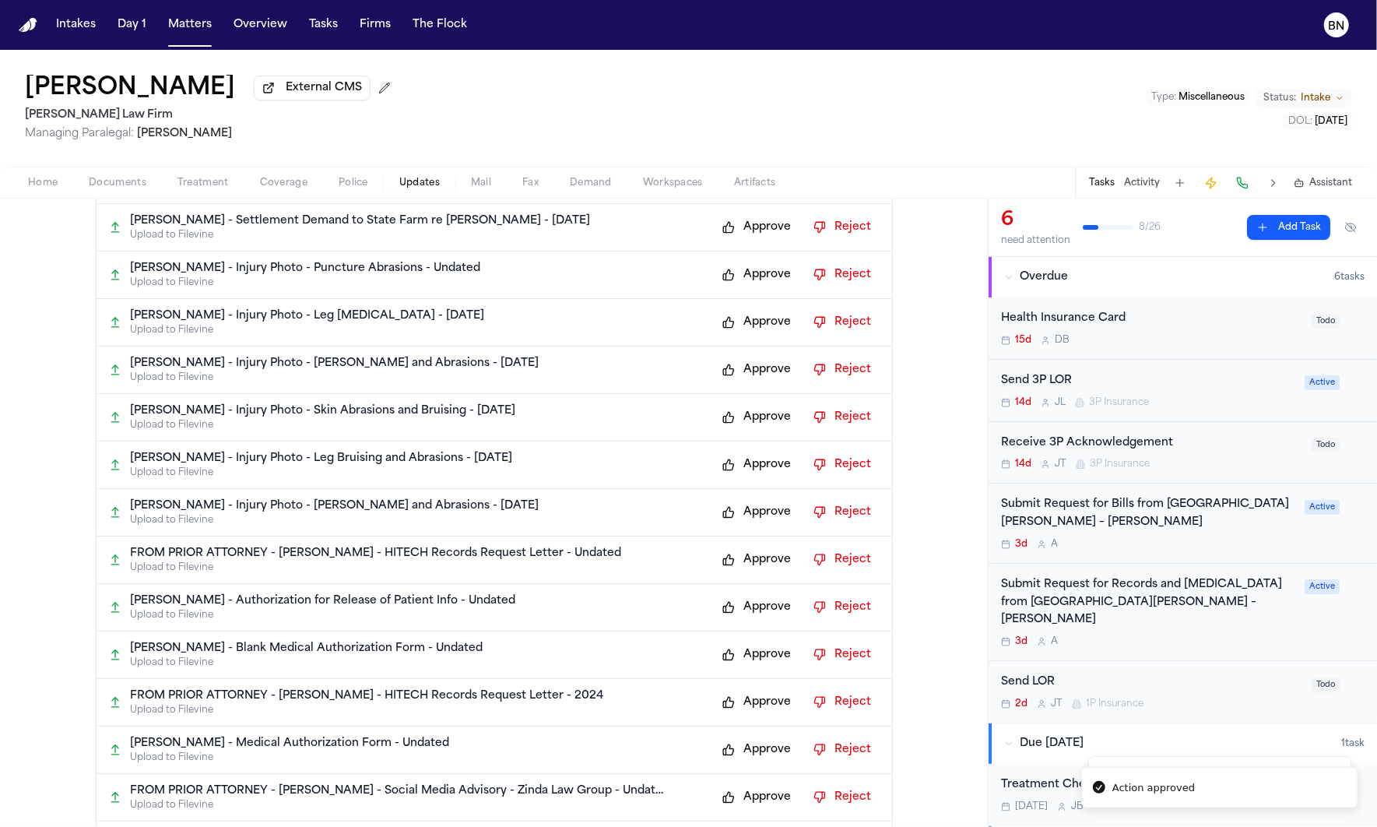
scroll to position [1038, 0]
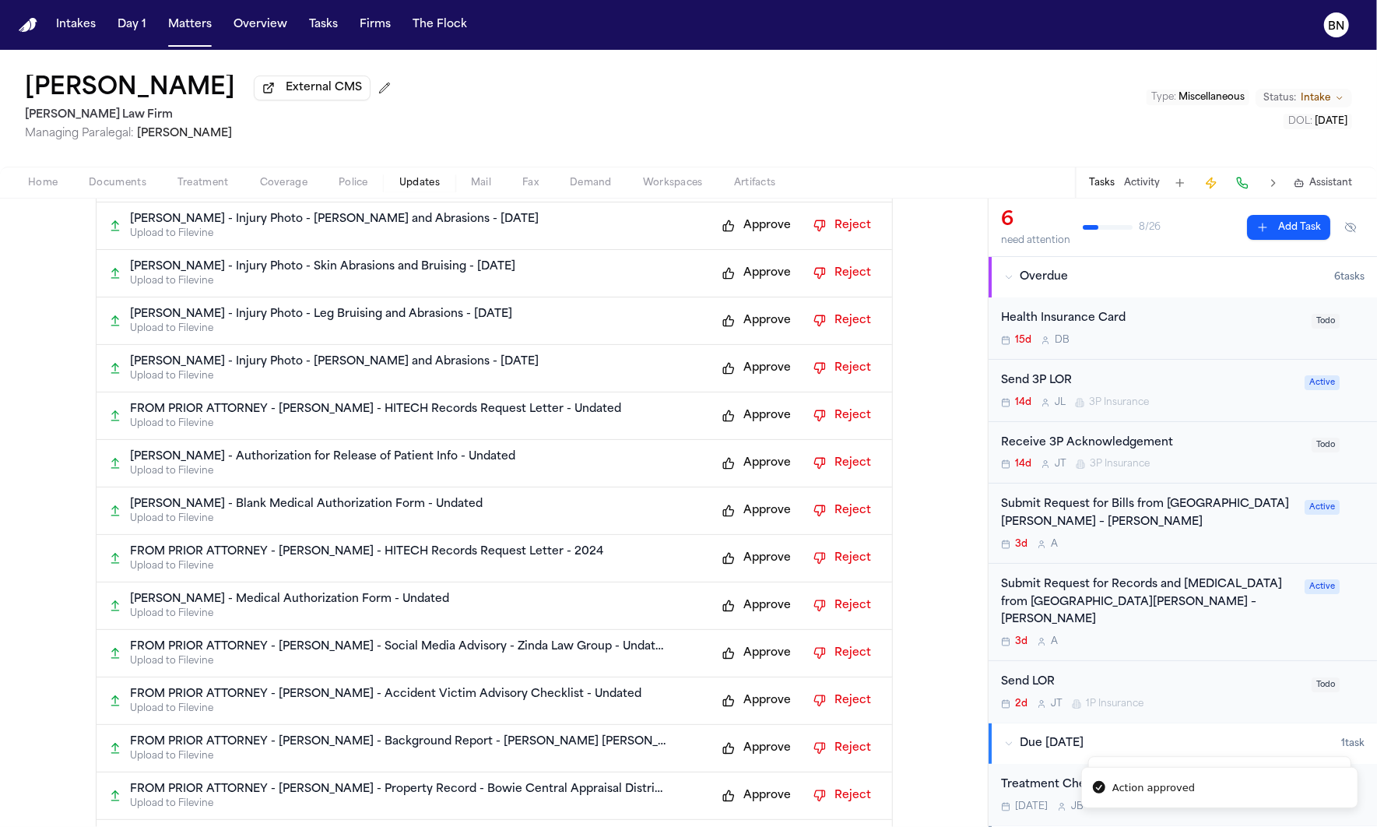
click at [753, 571] on button "Approve" at bounding box center [757, 558] width 85 height 25
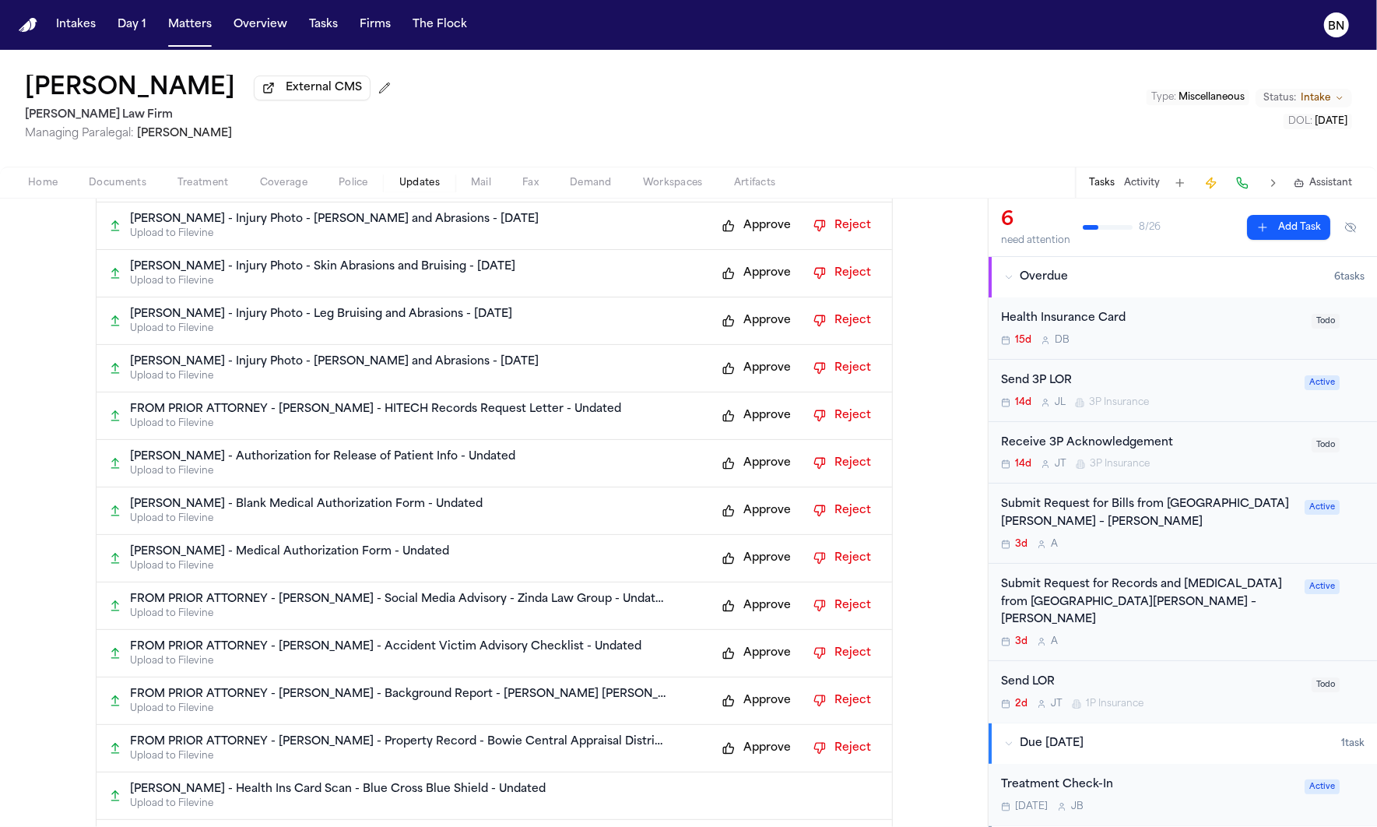
drag, startPoint x: 900, startPoint y: 110, endPoint x: 881, endPoint y: 102, distance: 20.2
click at [864, 92] on div "Cindy Odom External CMS Hecht Law Firm Managing Paralegal: Jessica Barrett Type…" at bounding box center [688, 108] width 1377 height 117
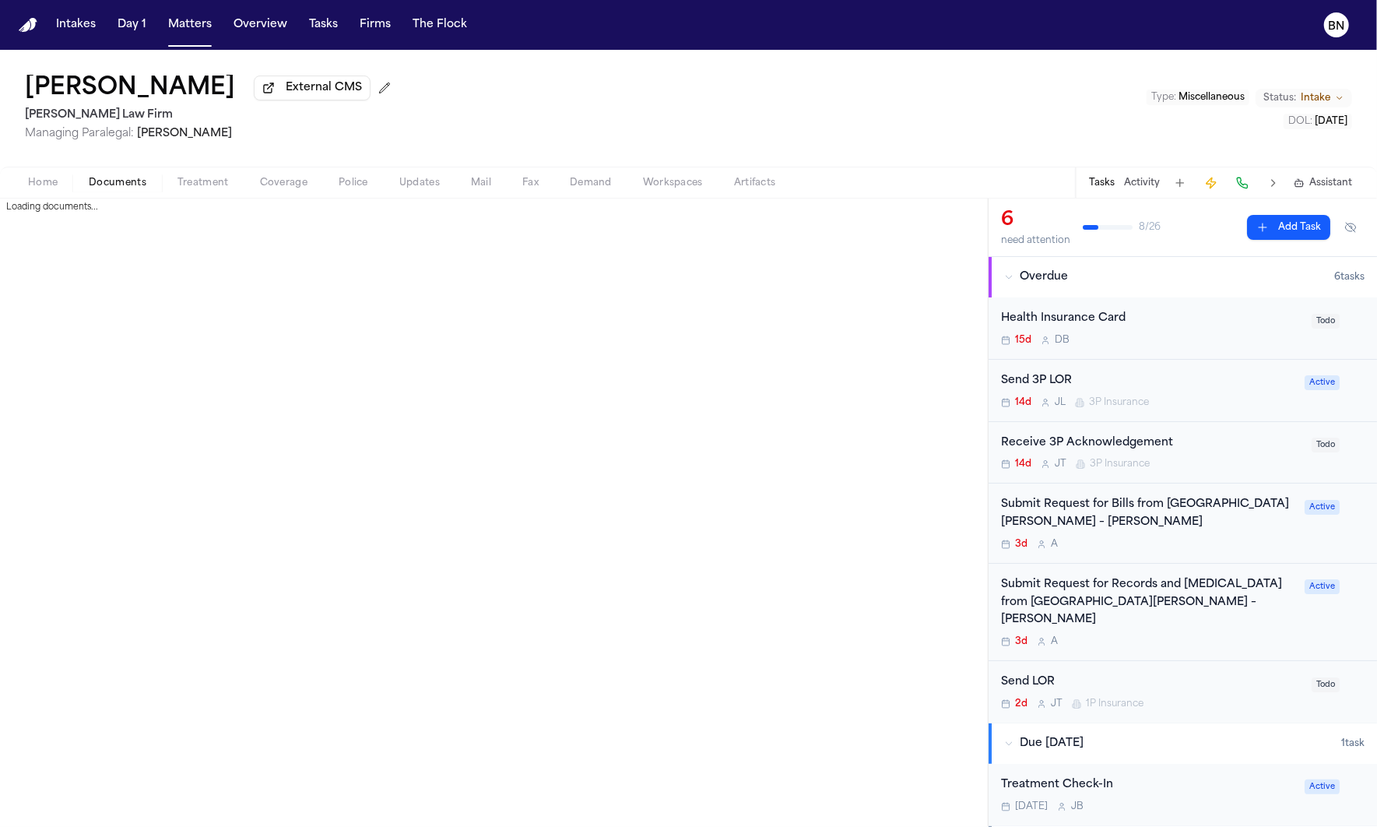
click at [100, 185] on span "Documents" at bounding box center [118, 183] width 58 height 12
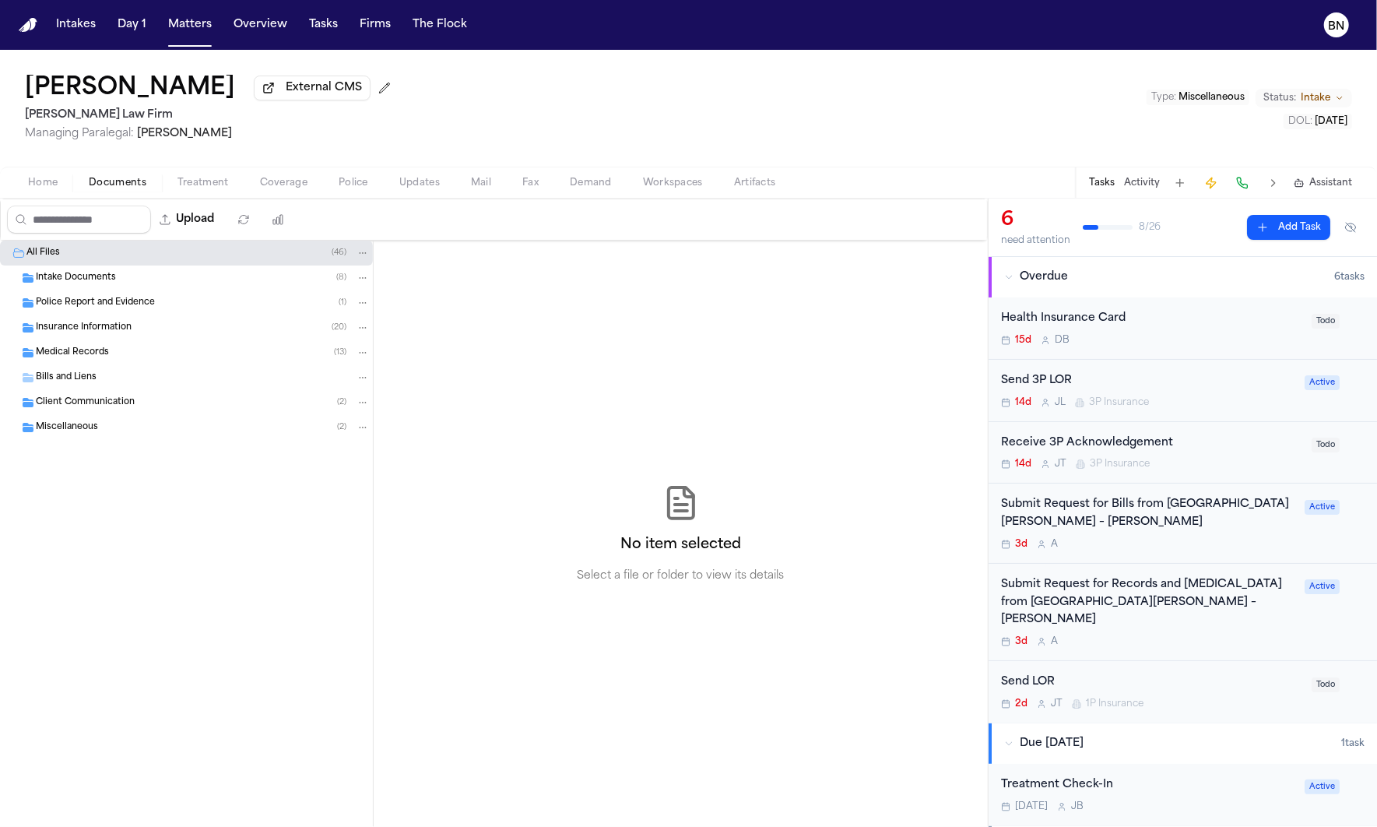
click at [97, 285] on span "Intake Documents" at bounding box center [76, 278] width 80 height 13
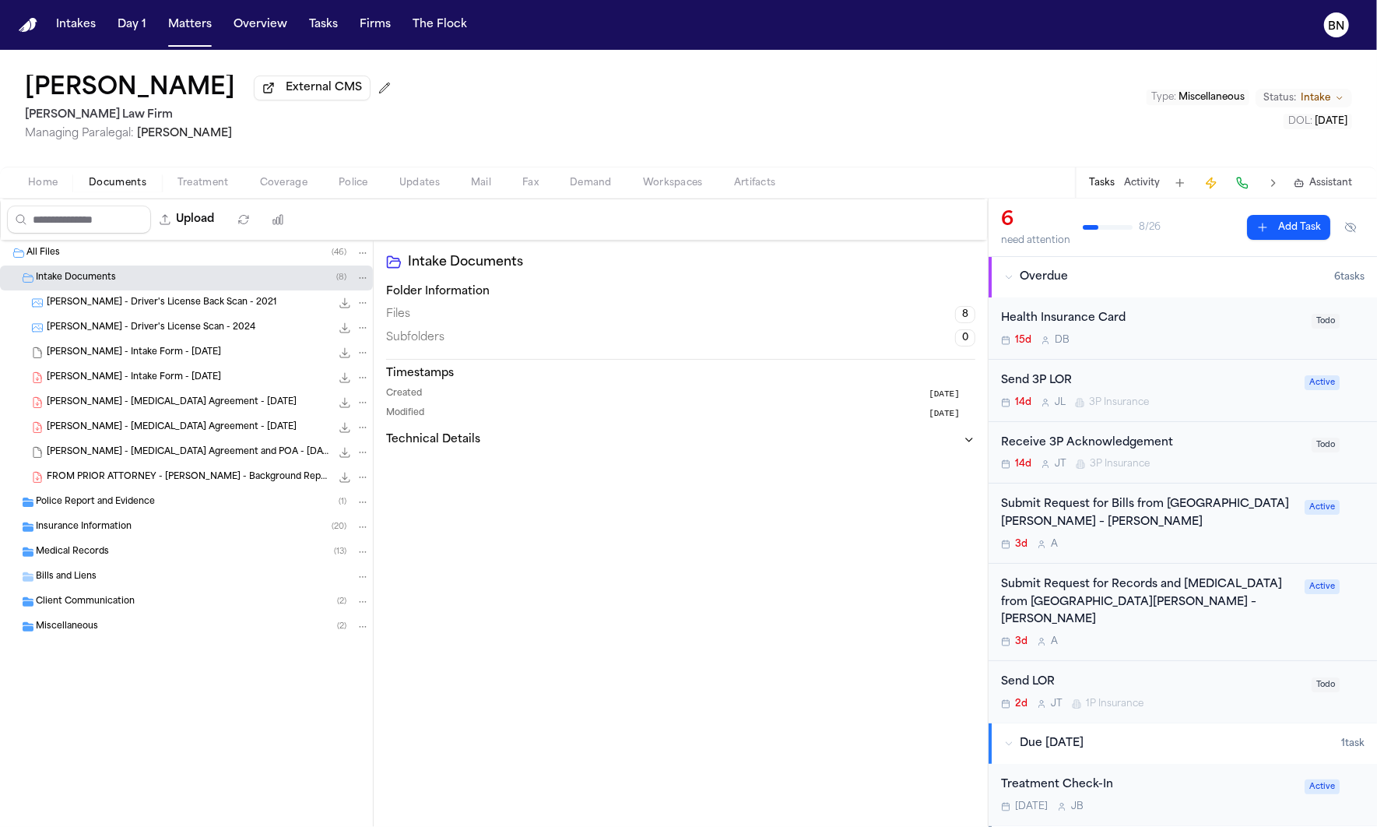
click at [188, 335] on span "C. Odom - Driver's License Scan - 2024" at bounding box center [151, 328] width 209 height 13
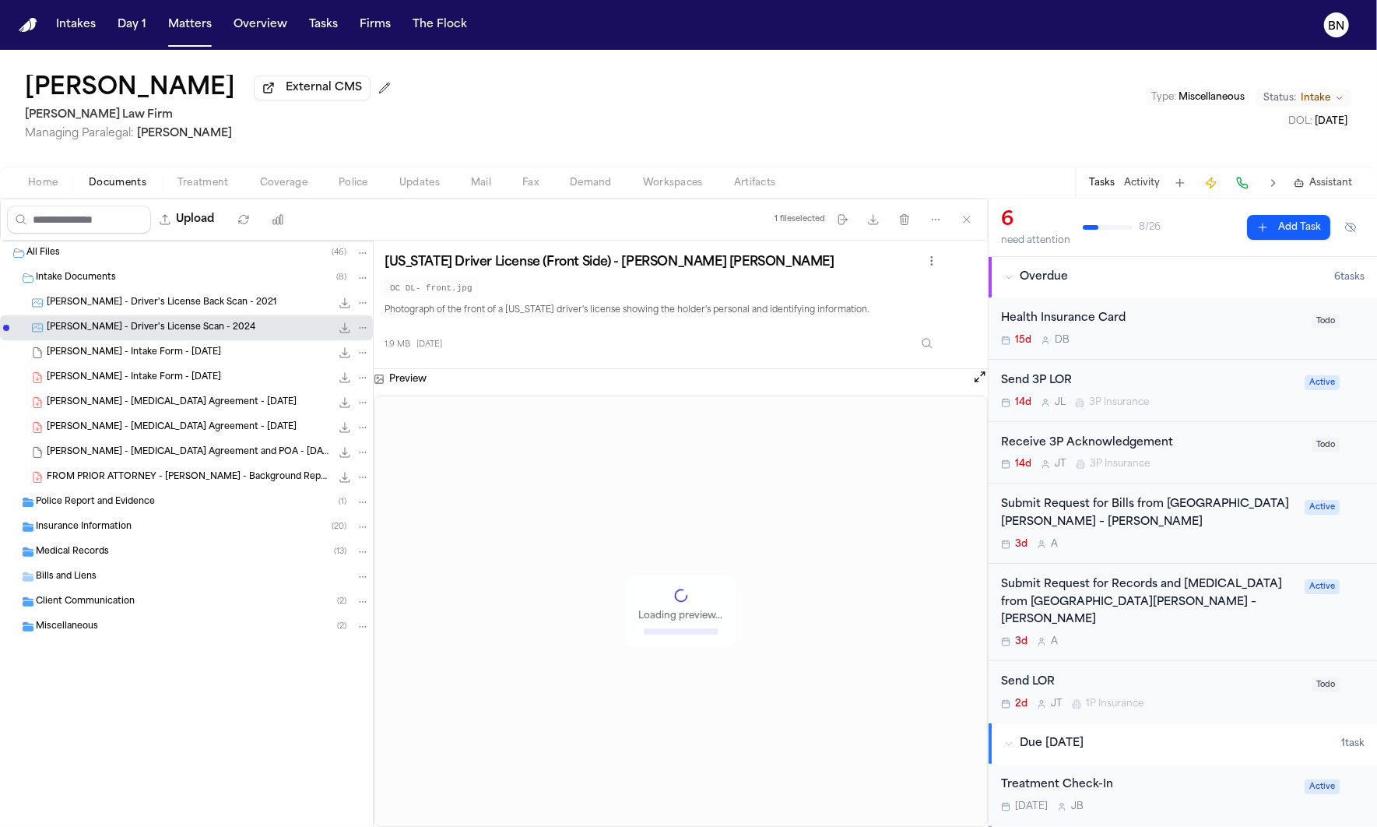
click at [186, 360] on div "C. Odom - Intake Form - 9.25.25 26.9 KB • PDFPDF" at bounding box center [208, 353] width 323 height 16
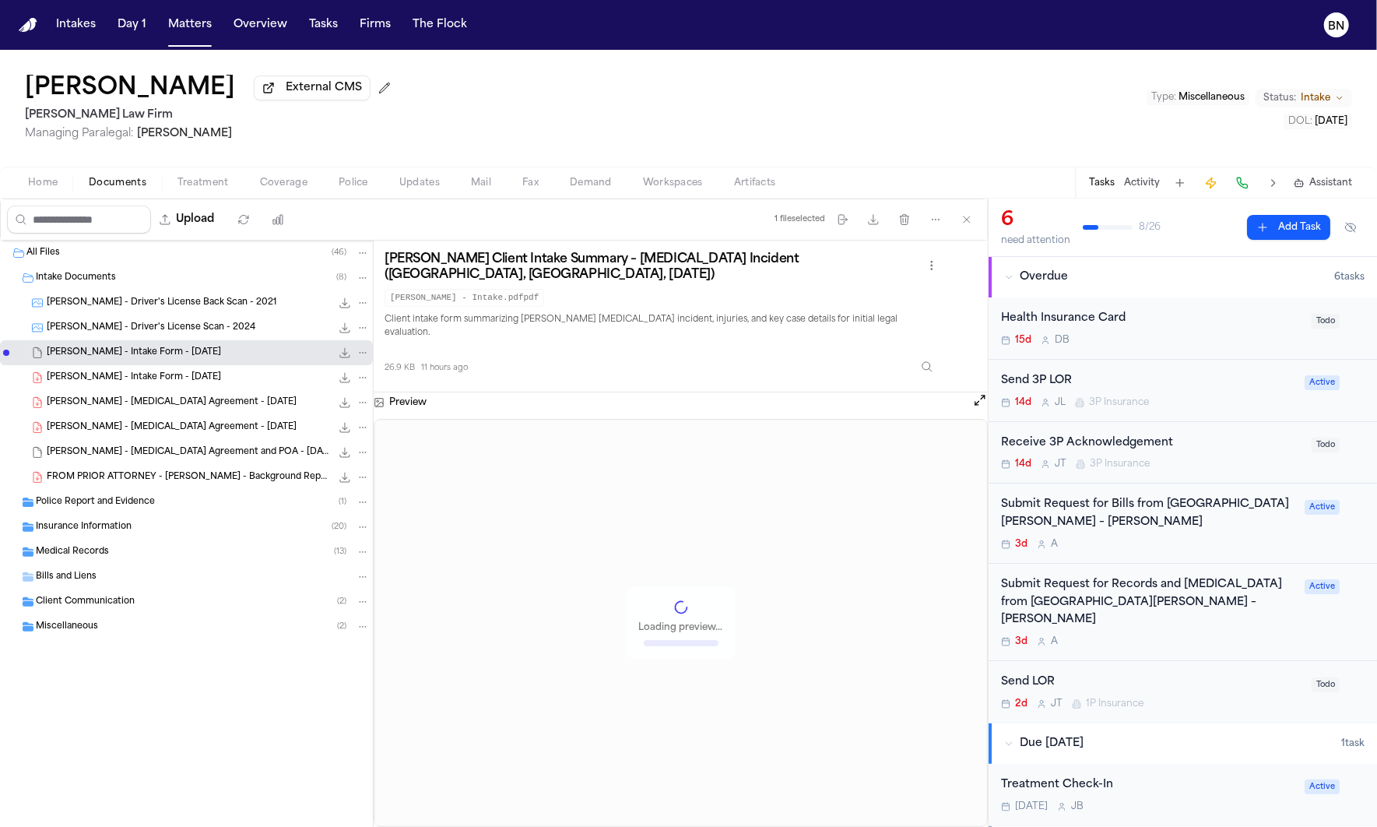
click at [156, 509] on div "Police Report and Evidence ( 1 )" at bounding box center [203, 502] width 334 height 14
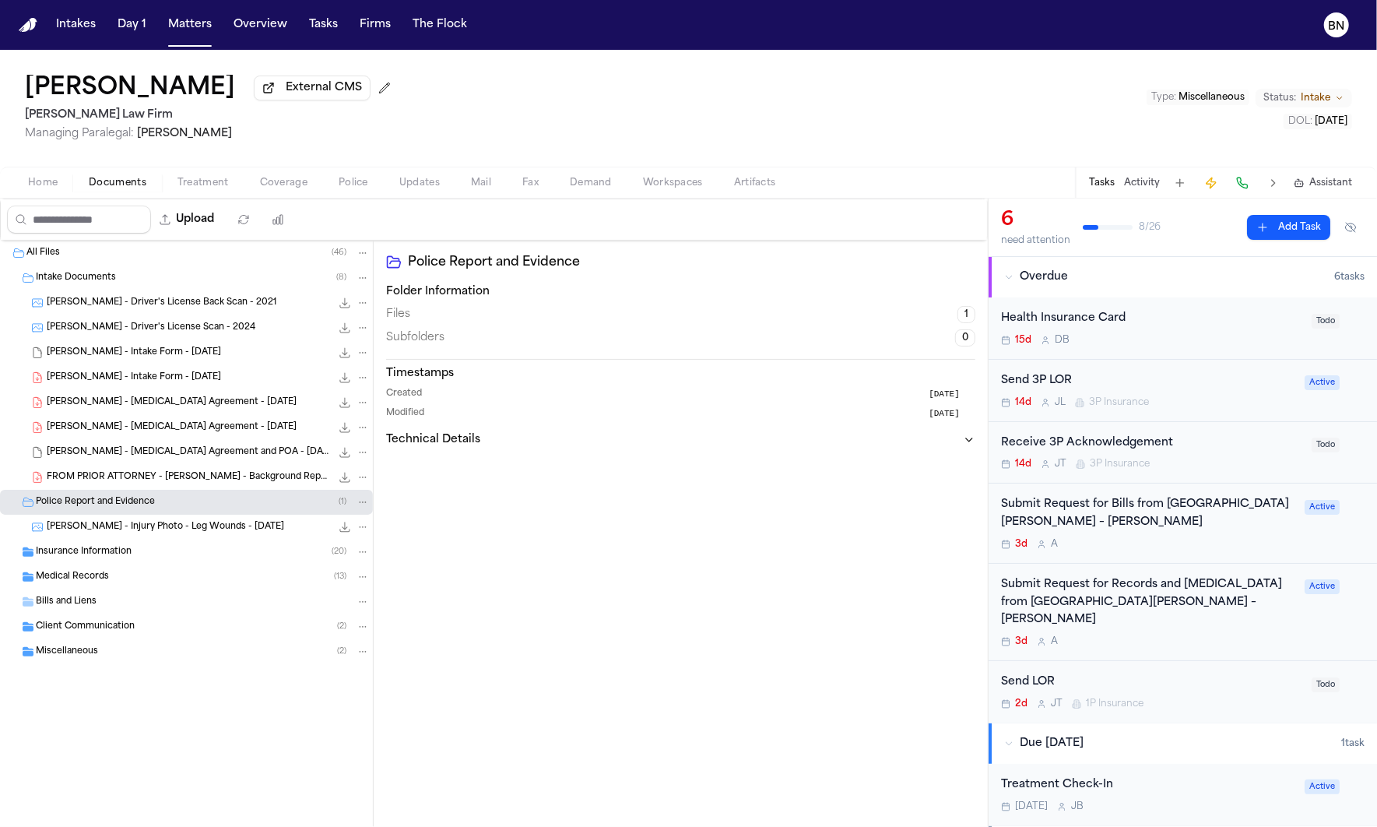
click at [160, 534] on span "[PERSON_NAME] - Injury Photo - Leg Wounds - [DATE]" at bounding box center [165, 527] width 237 height 13
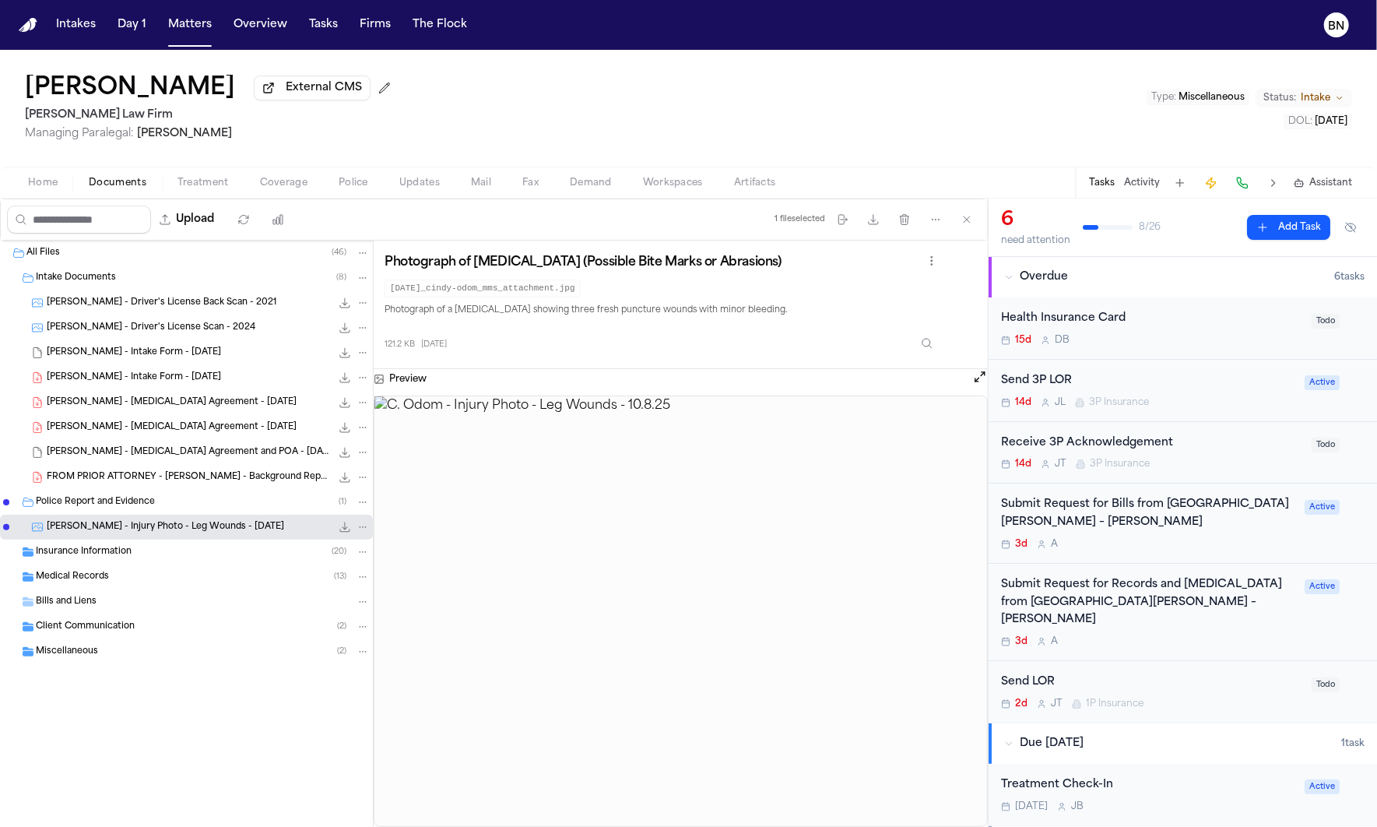
click at [191, 584] on div "Medical Records ( 13 )" at bounding box center [203, 577] width 334 height 14
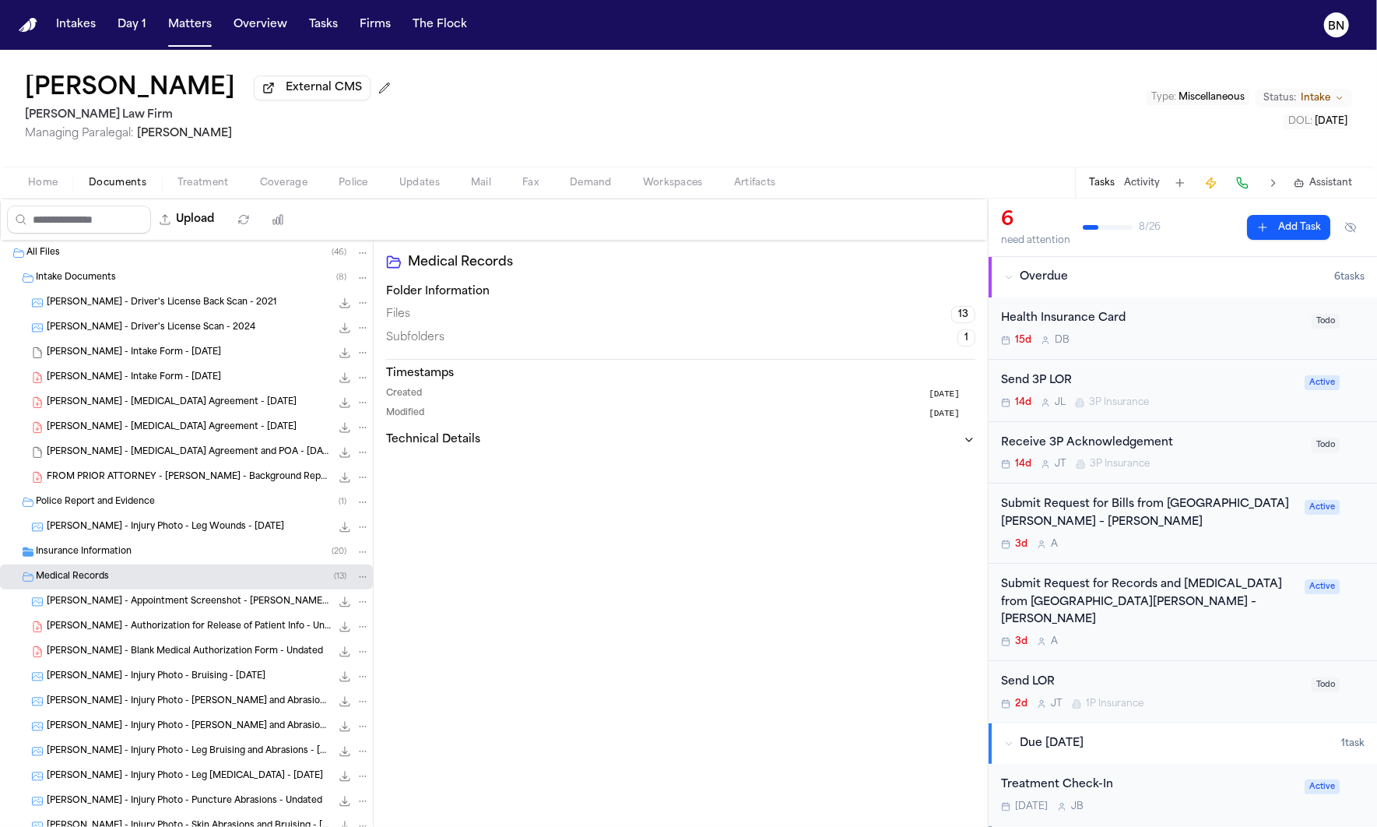
click at [194, 559] on div "Insurance Information ( 20 )" at bounding box center [203, 552] width 334 height 14
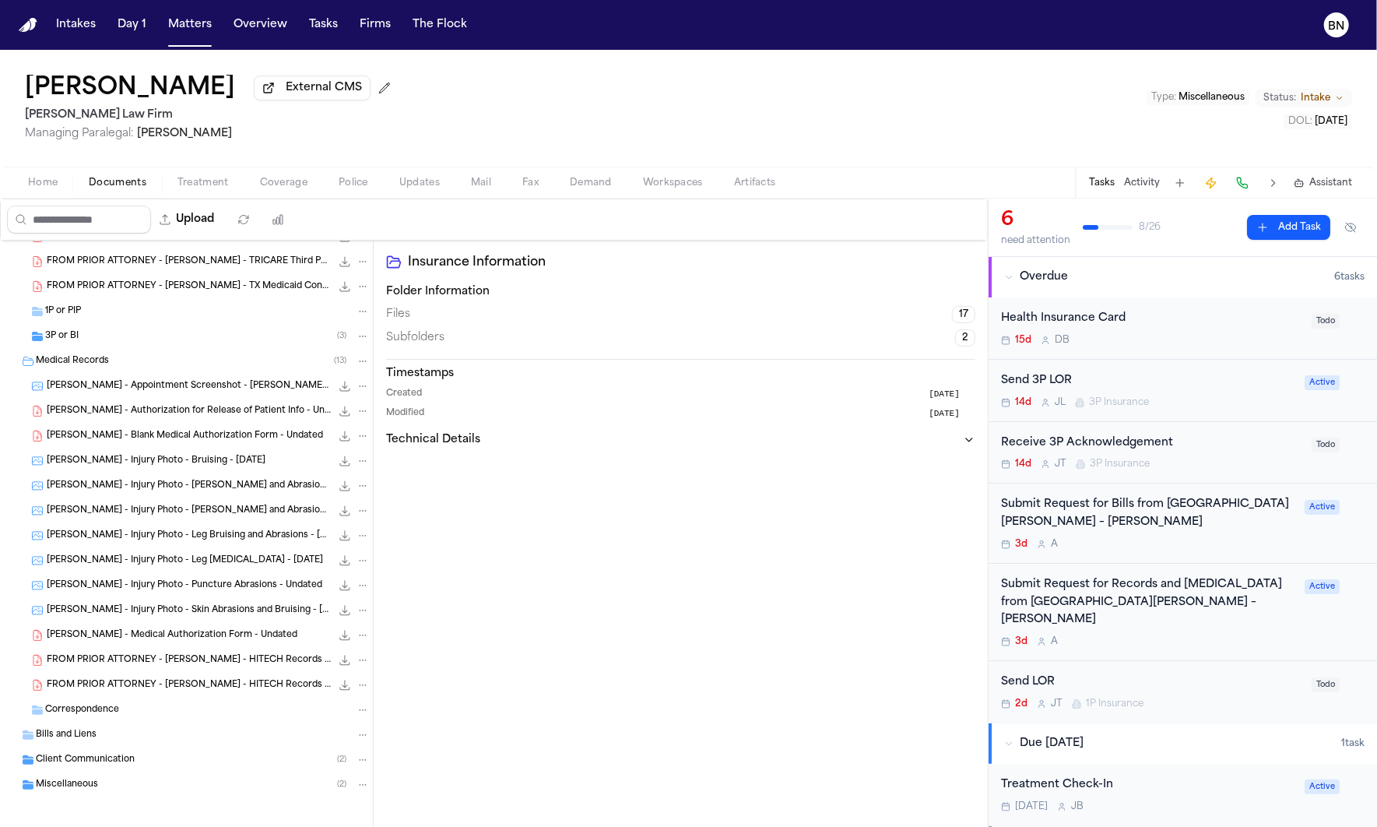
scroll to position [698, 0]
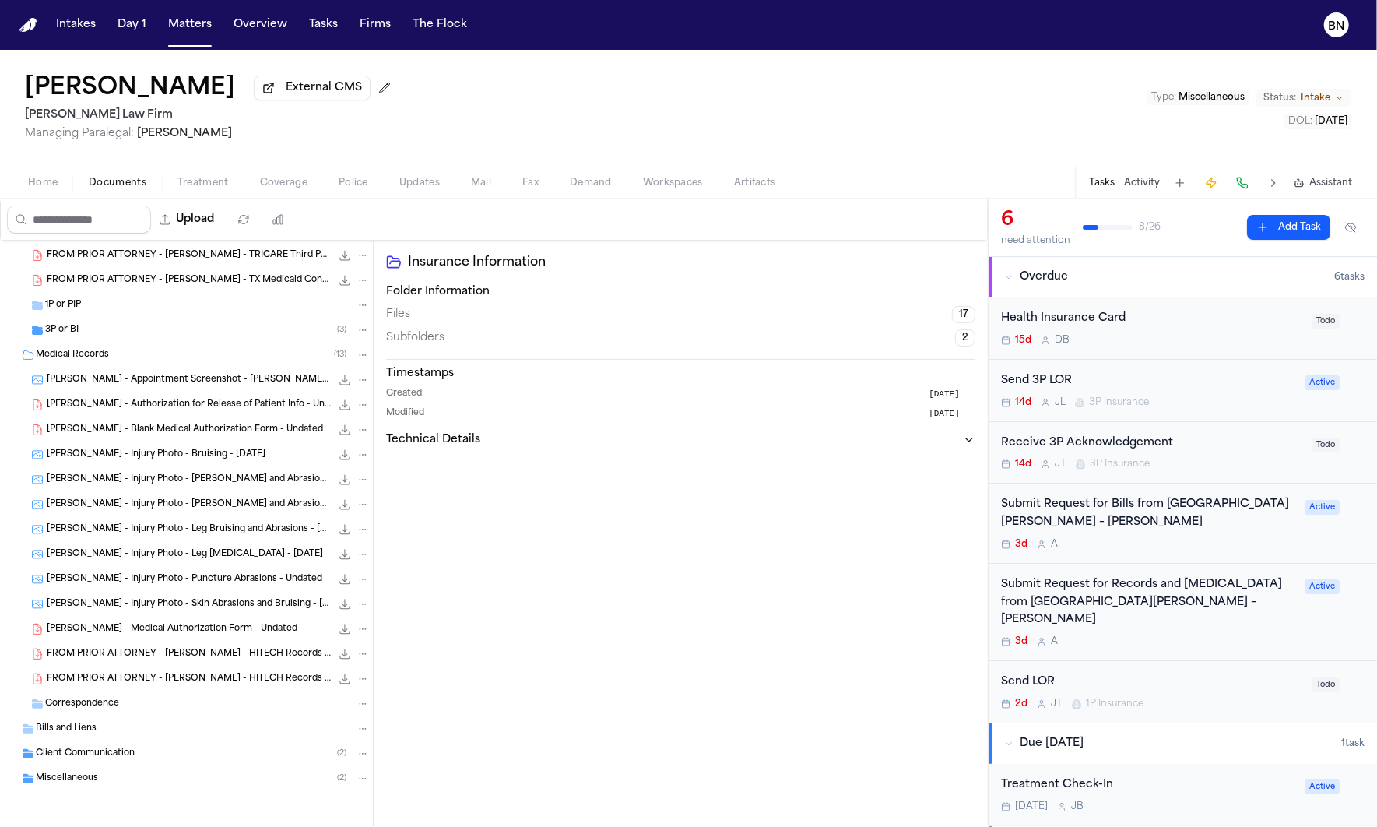
click at [118, 785] on div "Miscellaneous ( 2 )" at bounding box center [203, 778] width 334 height 14
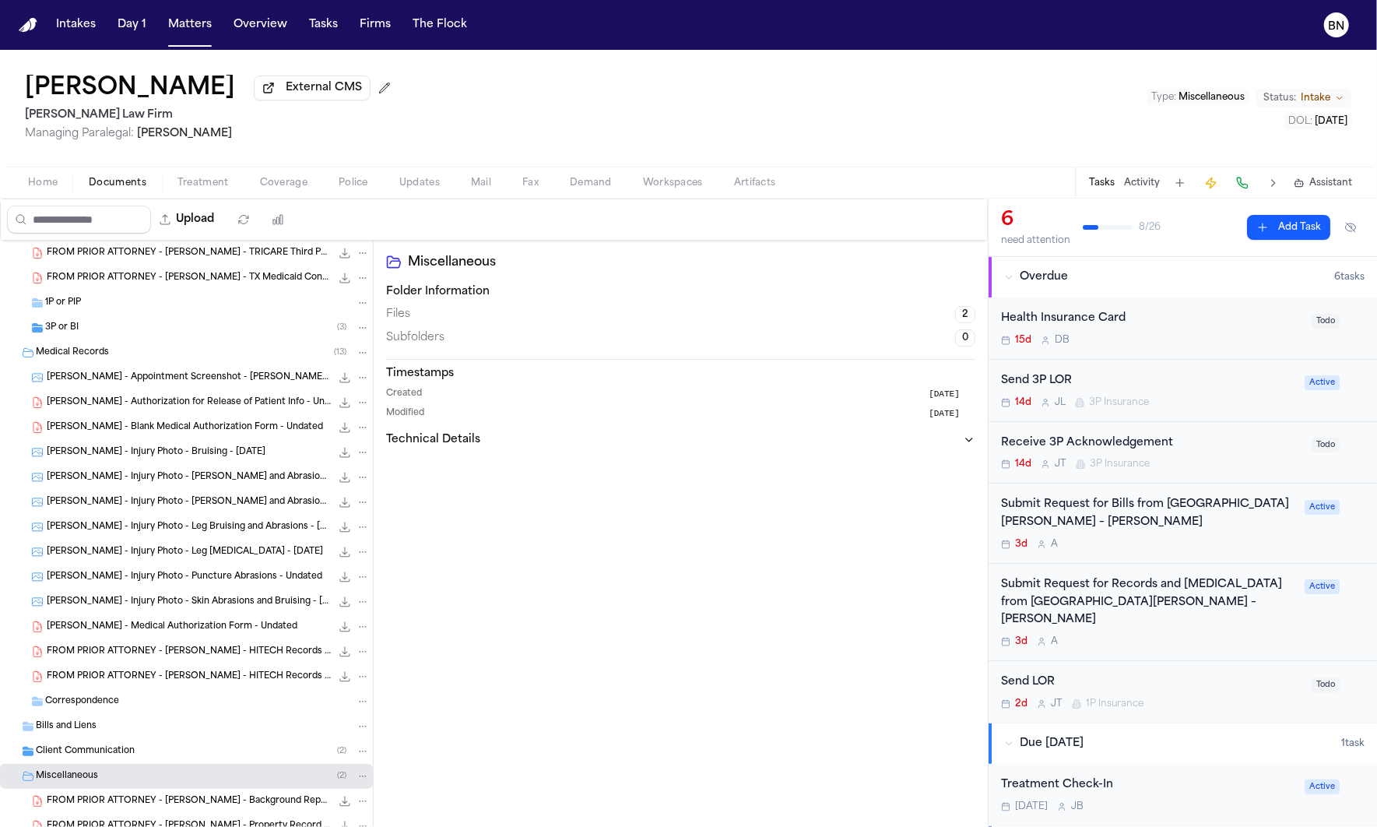
click at [121, 764] on div "Client Communication ( 2 )" at bounding box center [186, 751] width 373 height 25
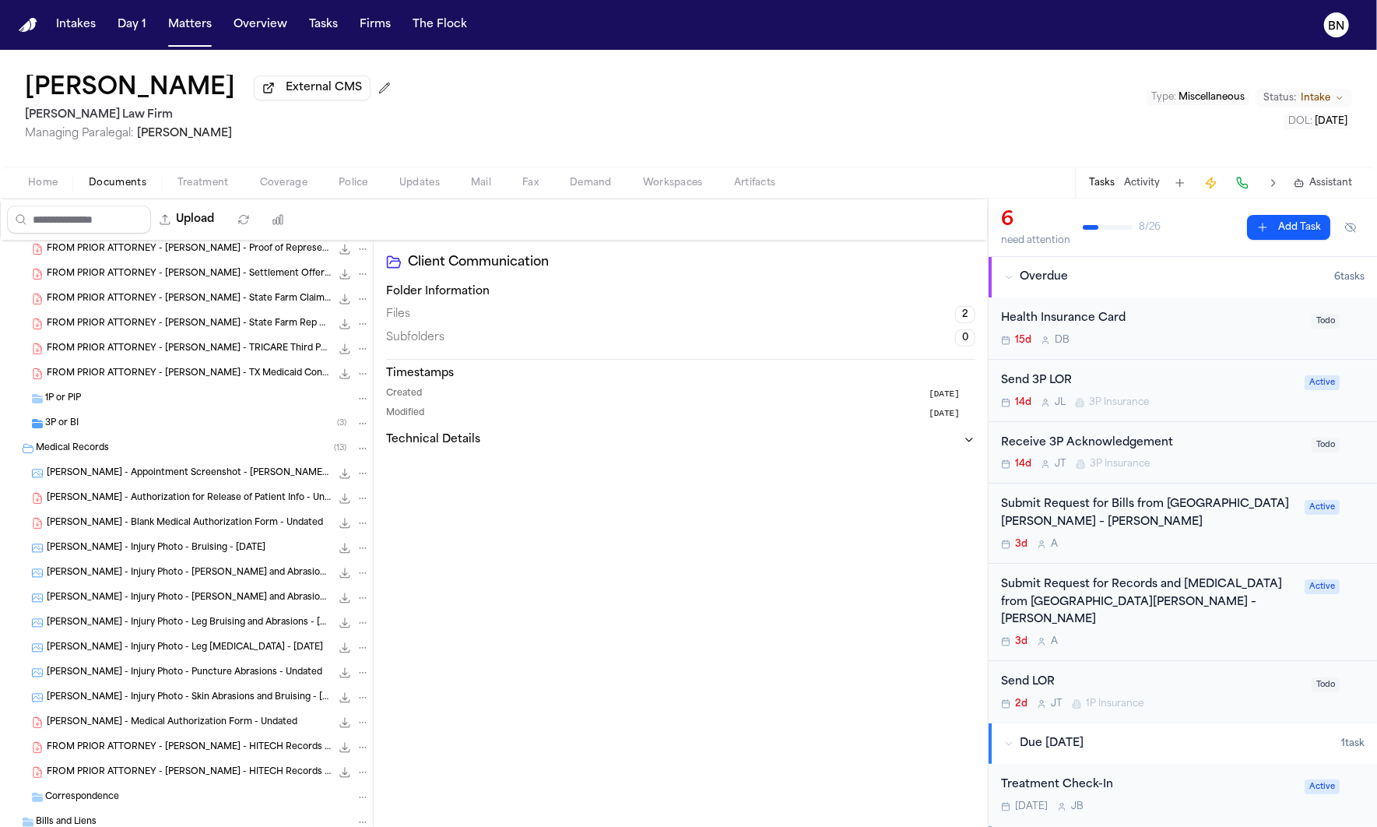
scroll to position [598, 0]
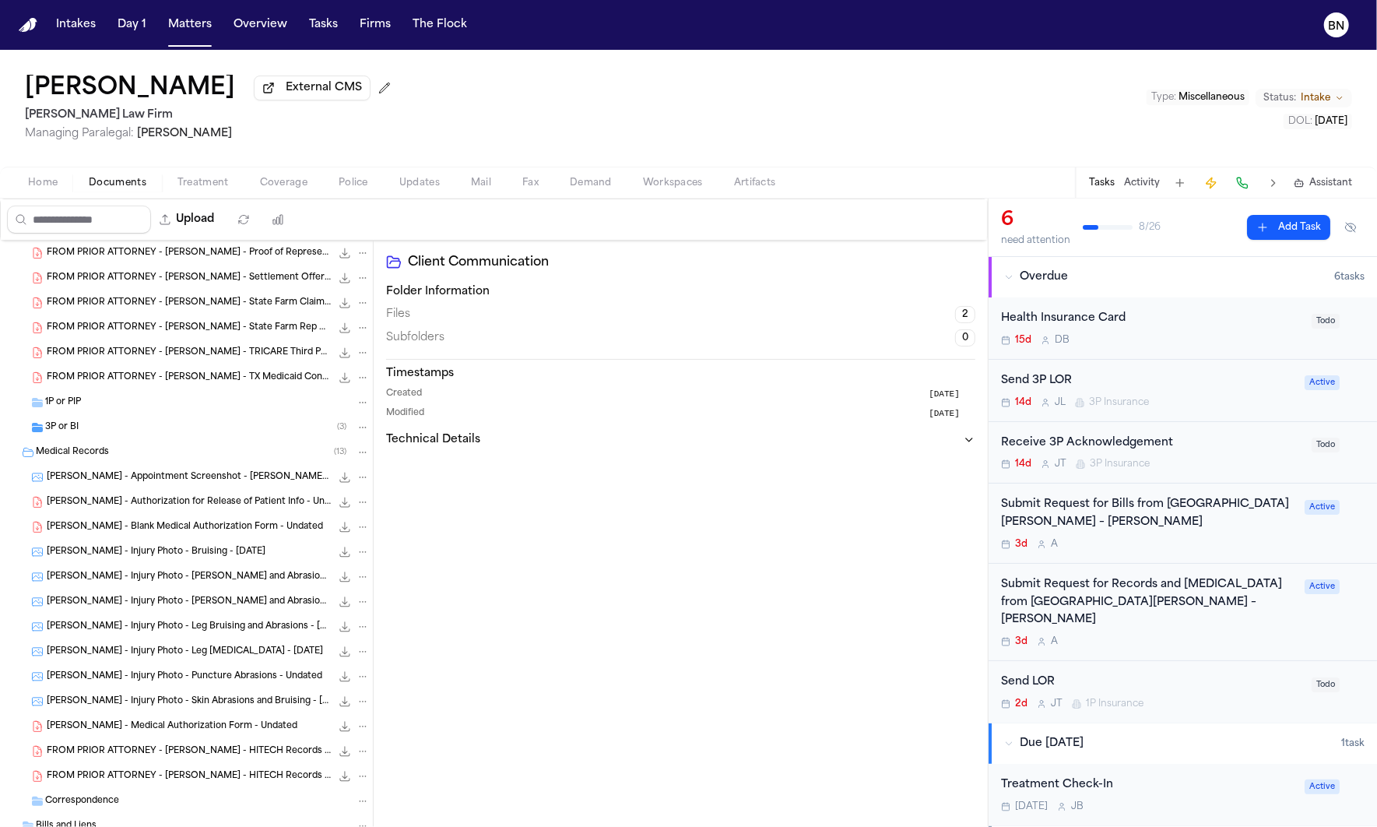
click at [419, 185] on span "Updates" at bounding box center [419, 183] width 40 height 12
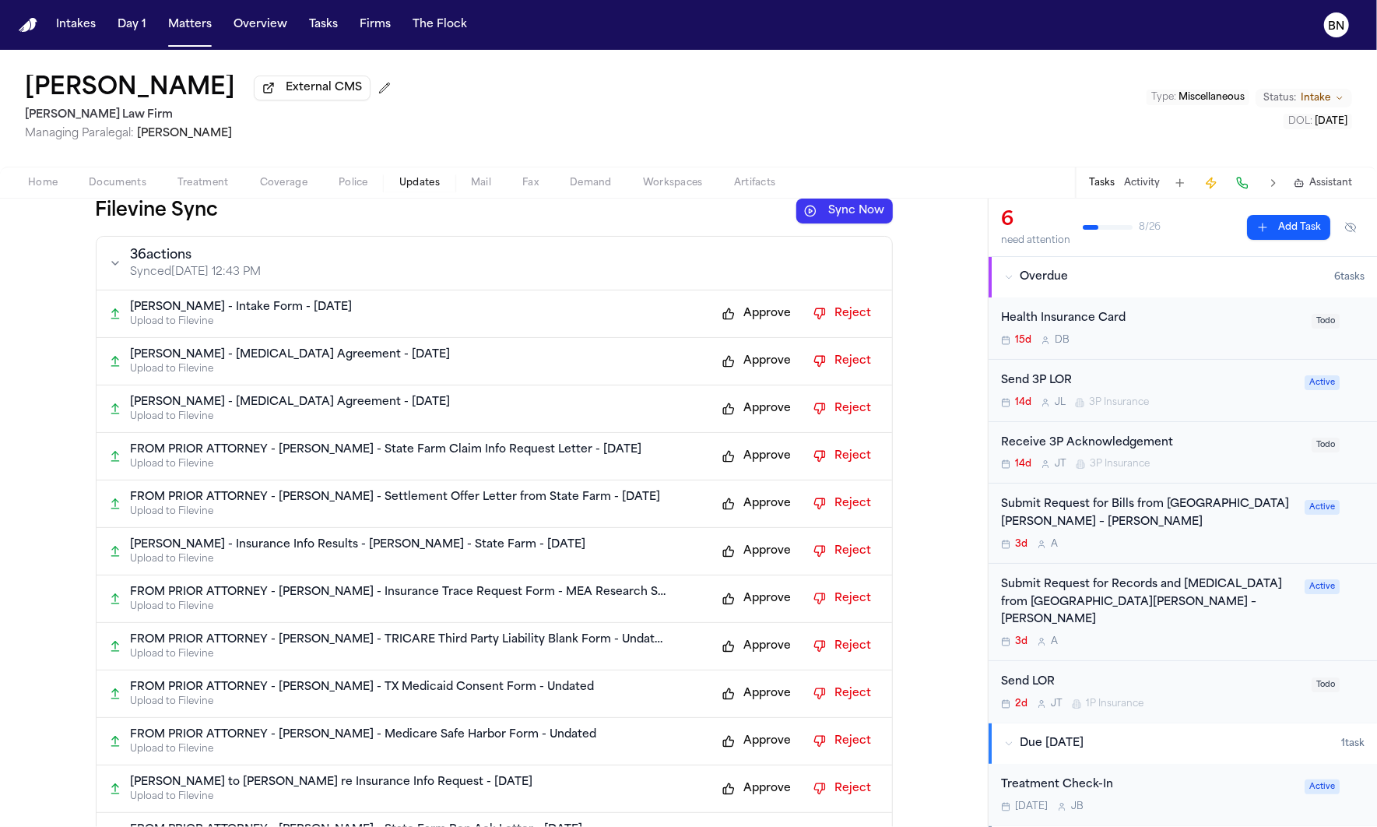
click at [814, 209] on button "Sync Now" at bounding box center [844, 211] width 97 height 25
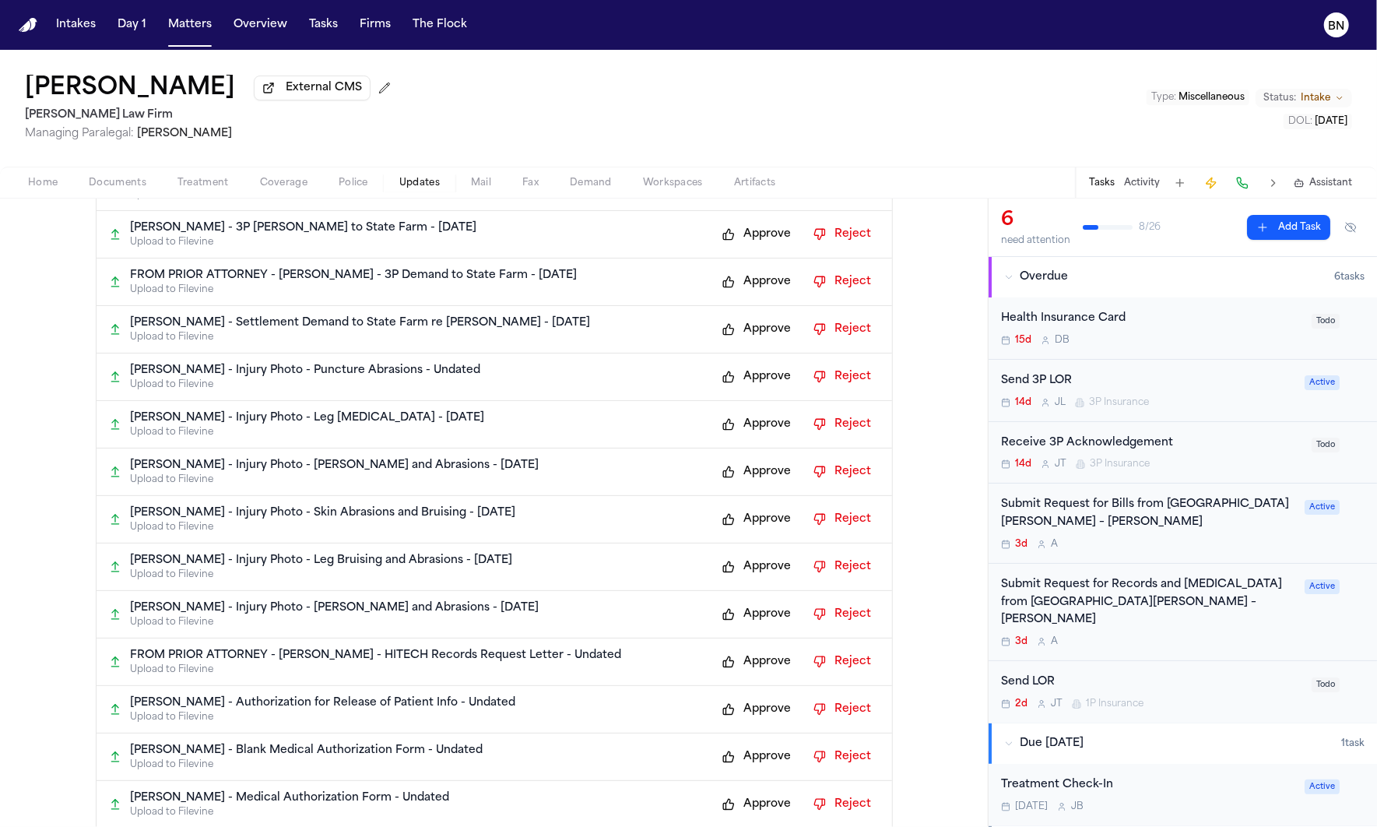
scroll to position [777, 0]
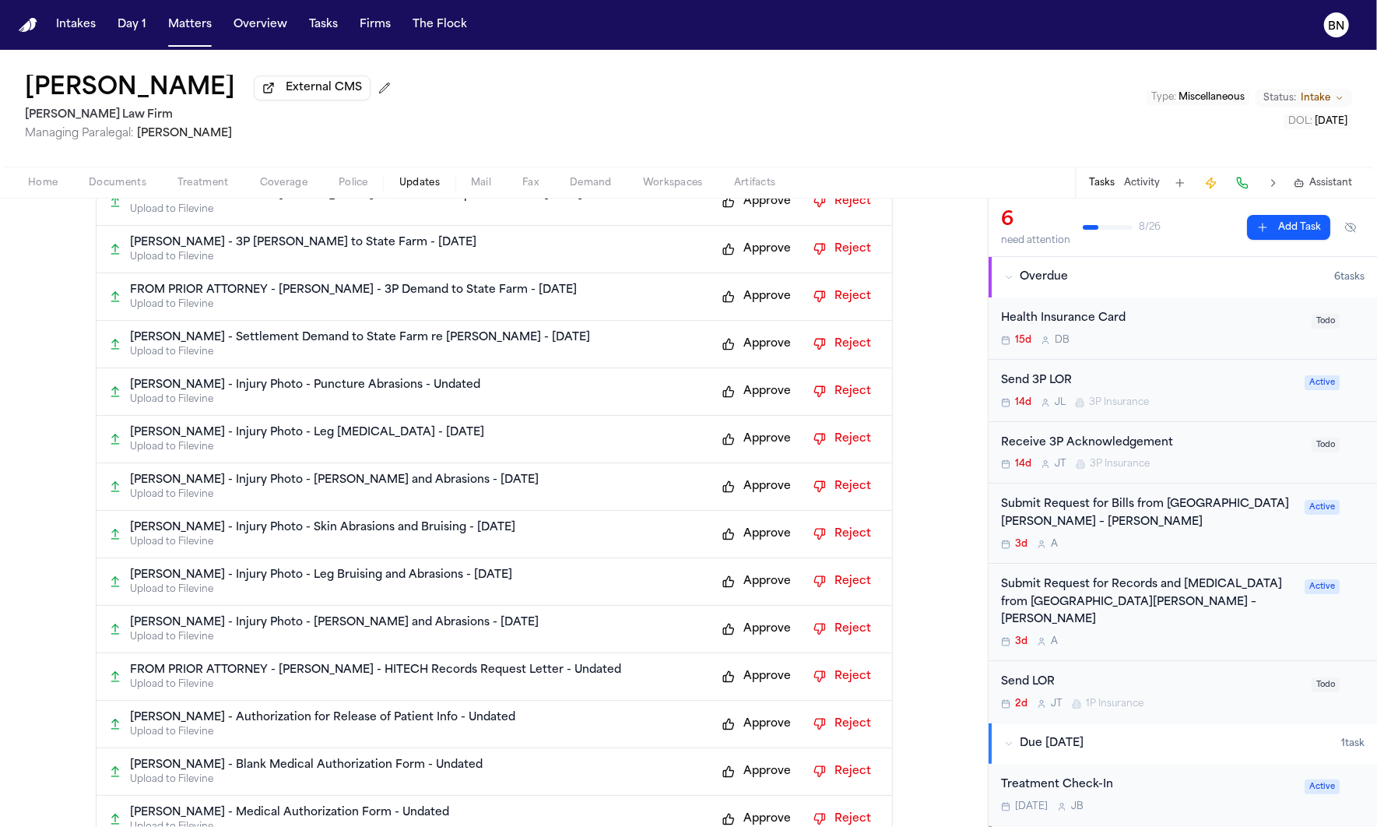
click at [343, 441] on p "C. Odom - Injury Photo - Leg Lacerations - 10.8.25" at bounding box center [308, 433] width 354 height 16
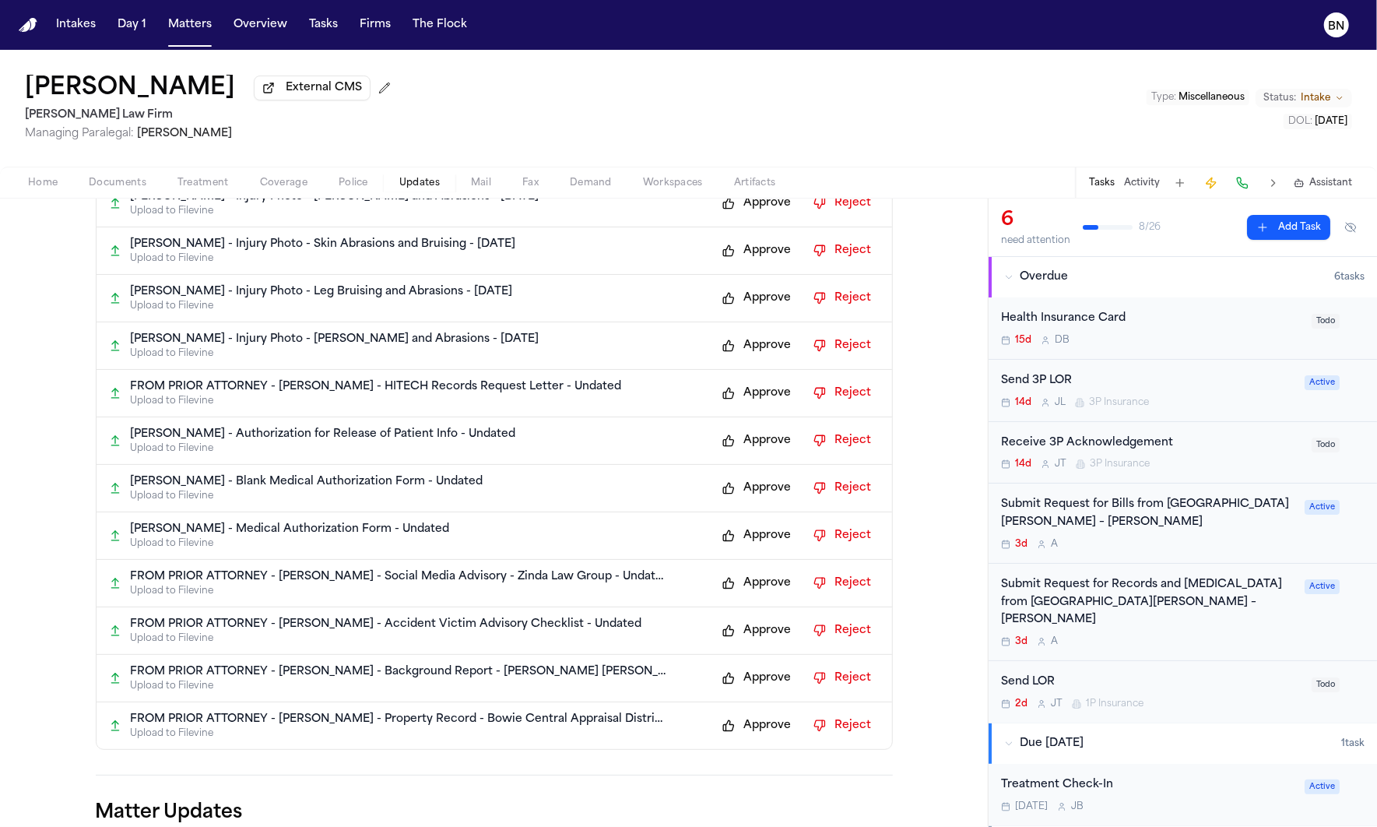
scroll to position [1060, 0]
click at [109, 353] on icon at bounding box center [115, 346] width 12 height 12
click at [290, 348] on p "C. Odom - Injury Photo - Bruising and Abrasions - 10.8.25" at bounding box center [335, 340] width 409 height 16
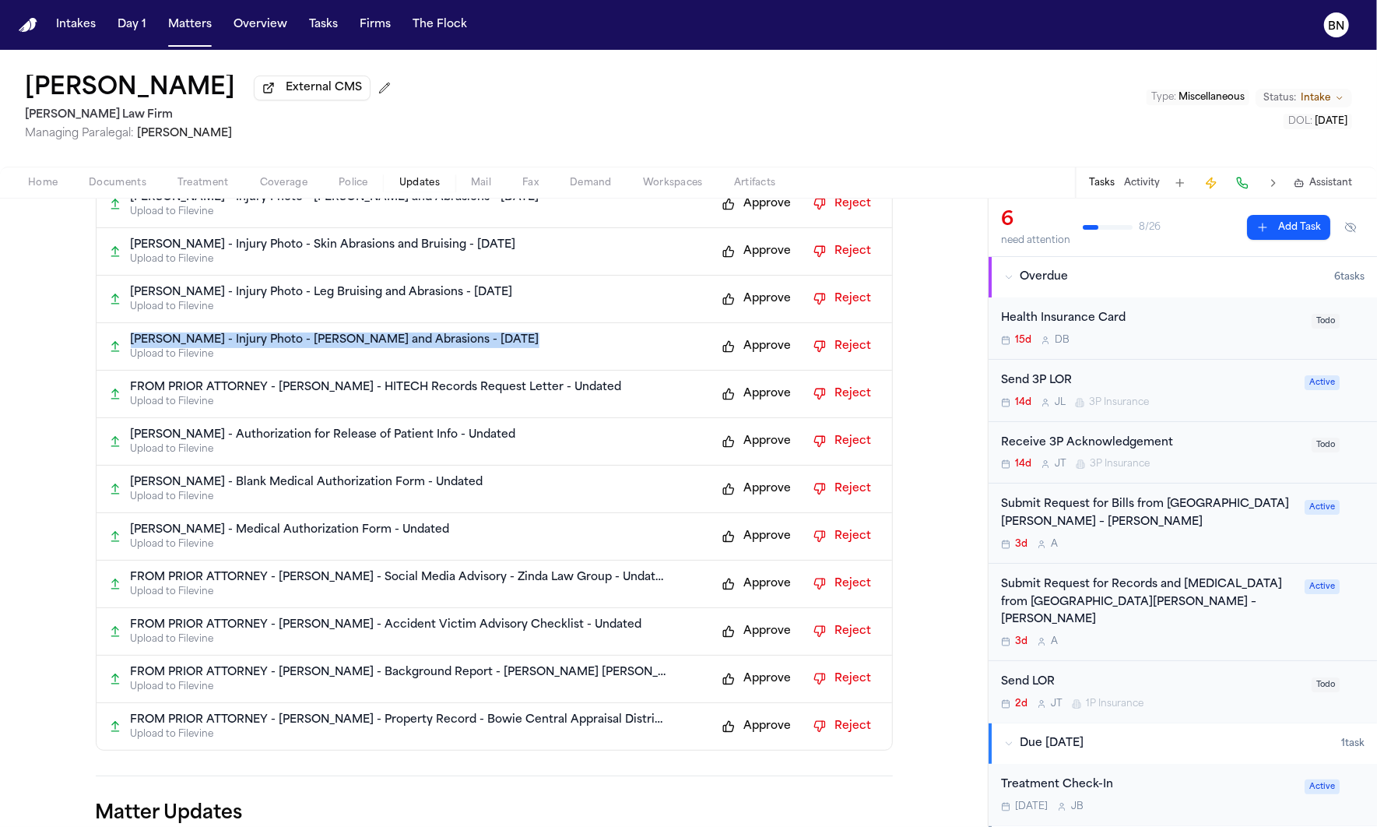
copy p "C. Odom - Injury Photo - Bruising and Abrasions - 10.8.25"
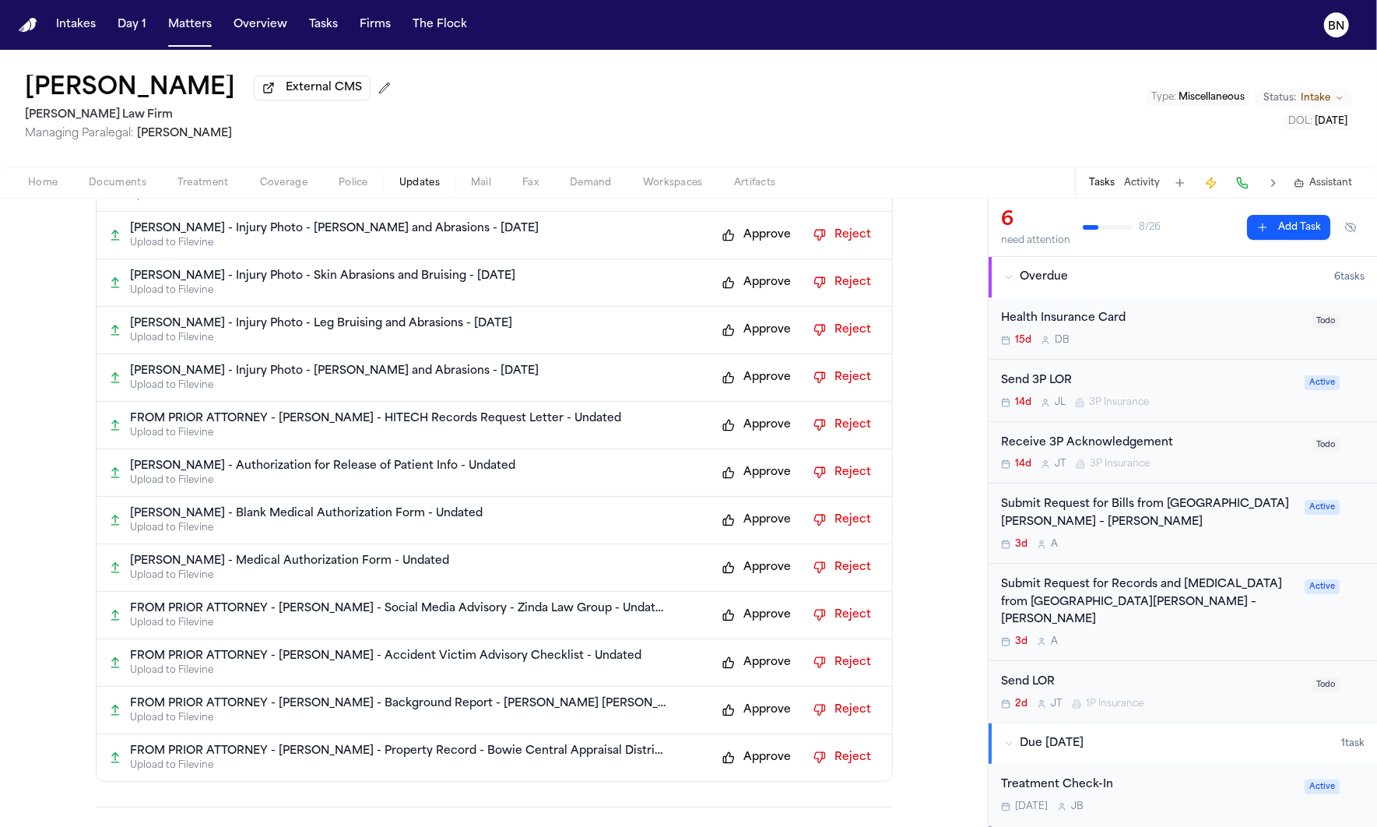
scroll to position [1028, 0]
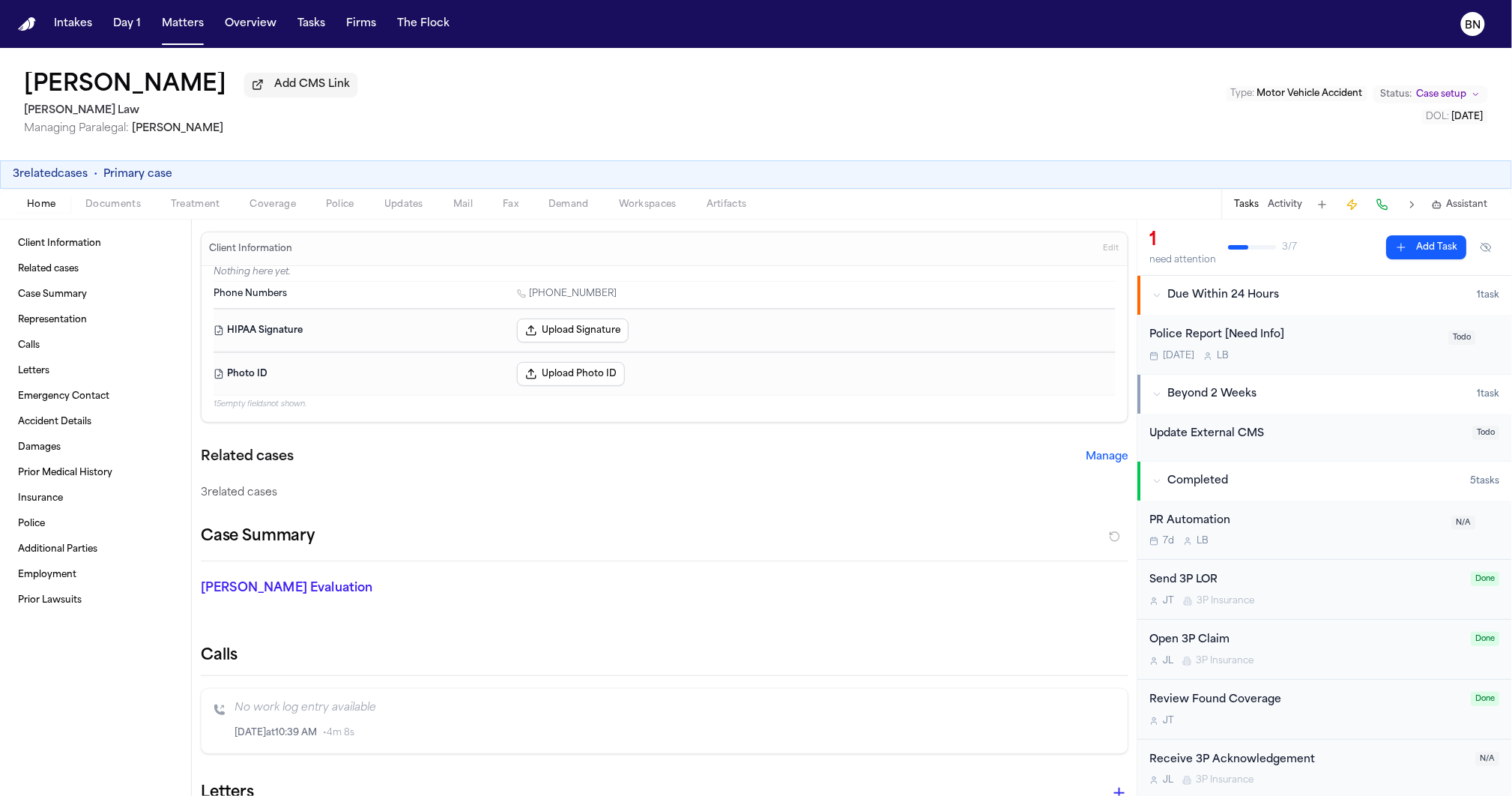
drag, startPoint x: 657, startPoint y: 51, endPoint x: 649, endPoint y: 52, distance: 8.1
click at [647, 52] on div "[PERSON_NAME] Add CMS Link [PERSON_NAME] Law Managing Paralegal: [PERSON_NAME] …" at bounding box center [756, 104] width 1512 height 113
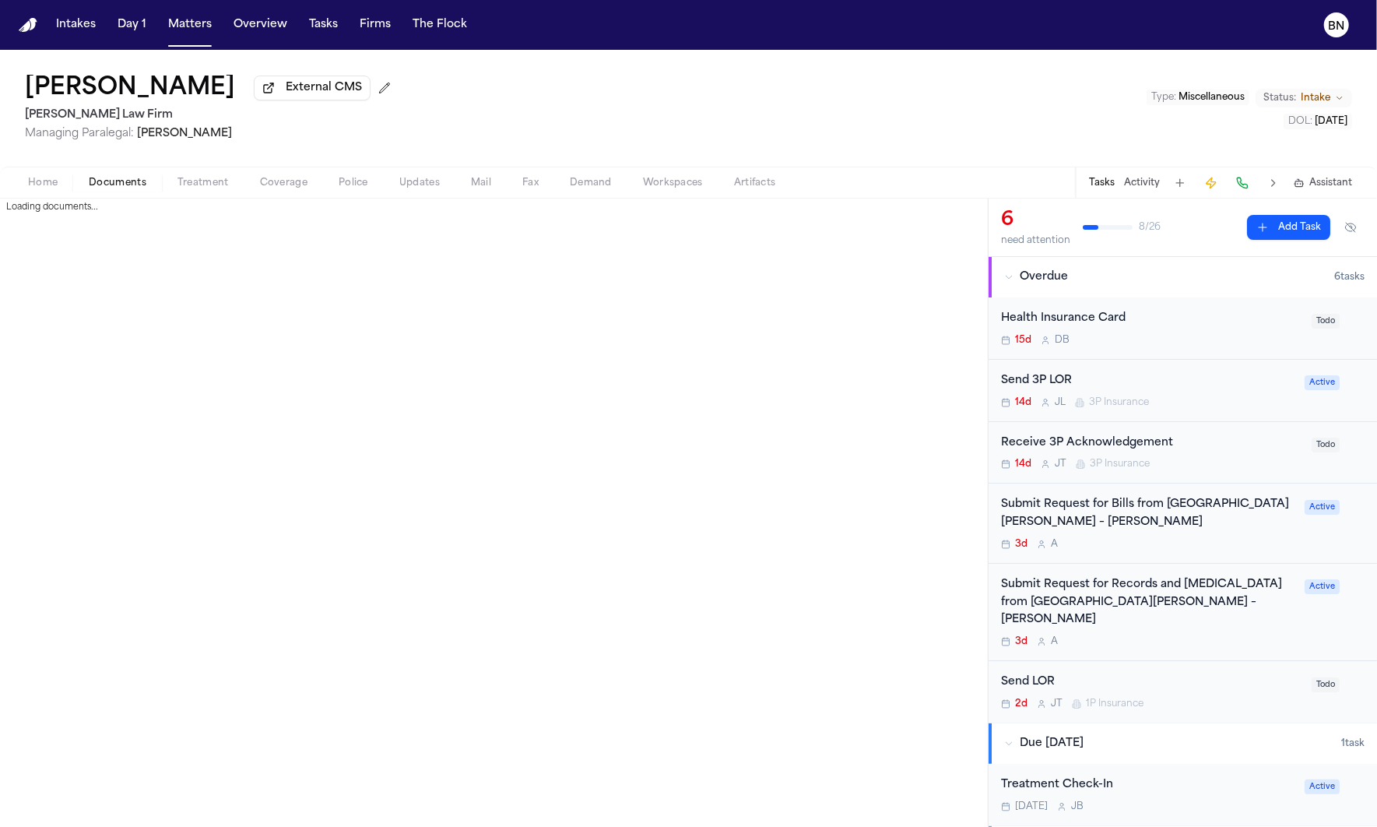
click at [110, 185] on span "Documents" at bounding box center [118, 183] width 58 height 12
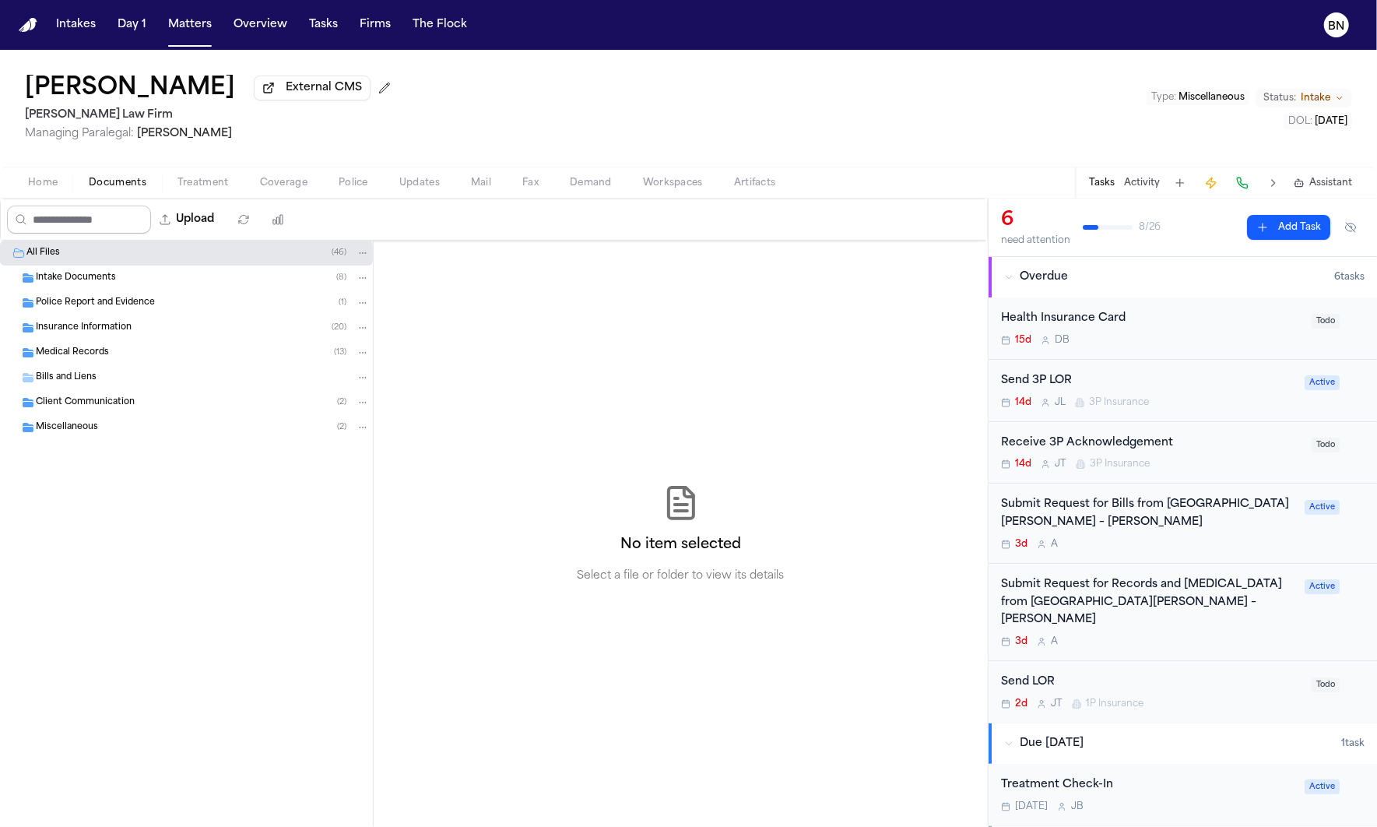
click at [116, 233] on input "Search files" at bounding box center [79, 220] width 144 height 28
paste input "**********"
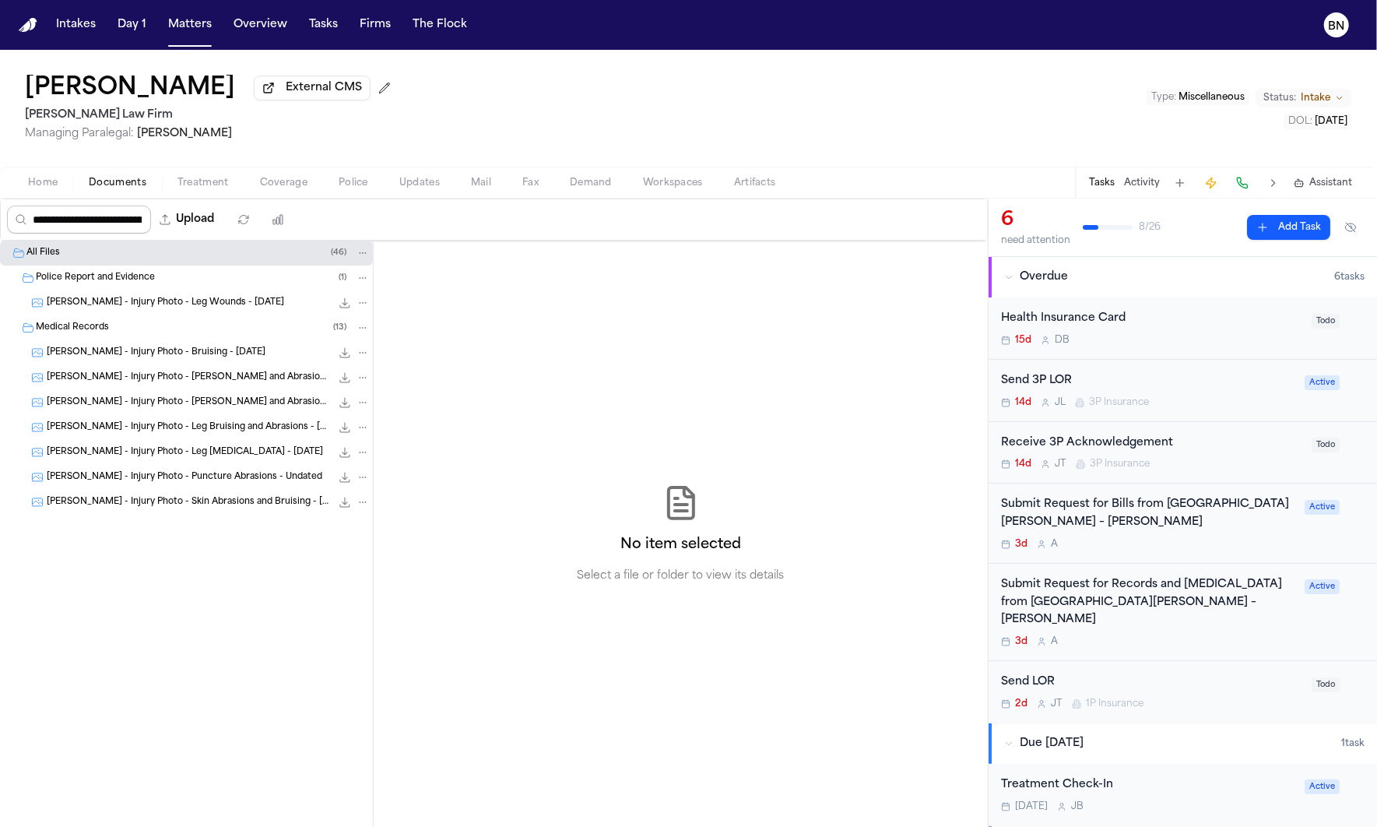
scroll to position [0, 181]
type input "**********"
click at [170, 385] on span "[PERSON_NAME] - Injury Photo - [PERSON_NAME] and Abrasions - [DATE]" at bounding box center [189, 377] width 284 height 13
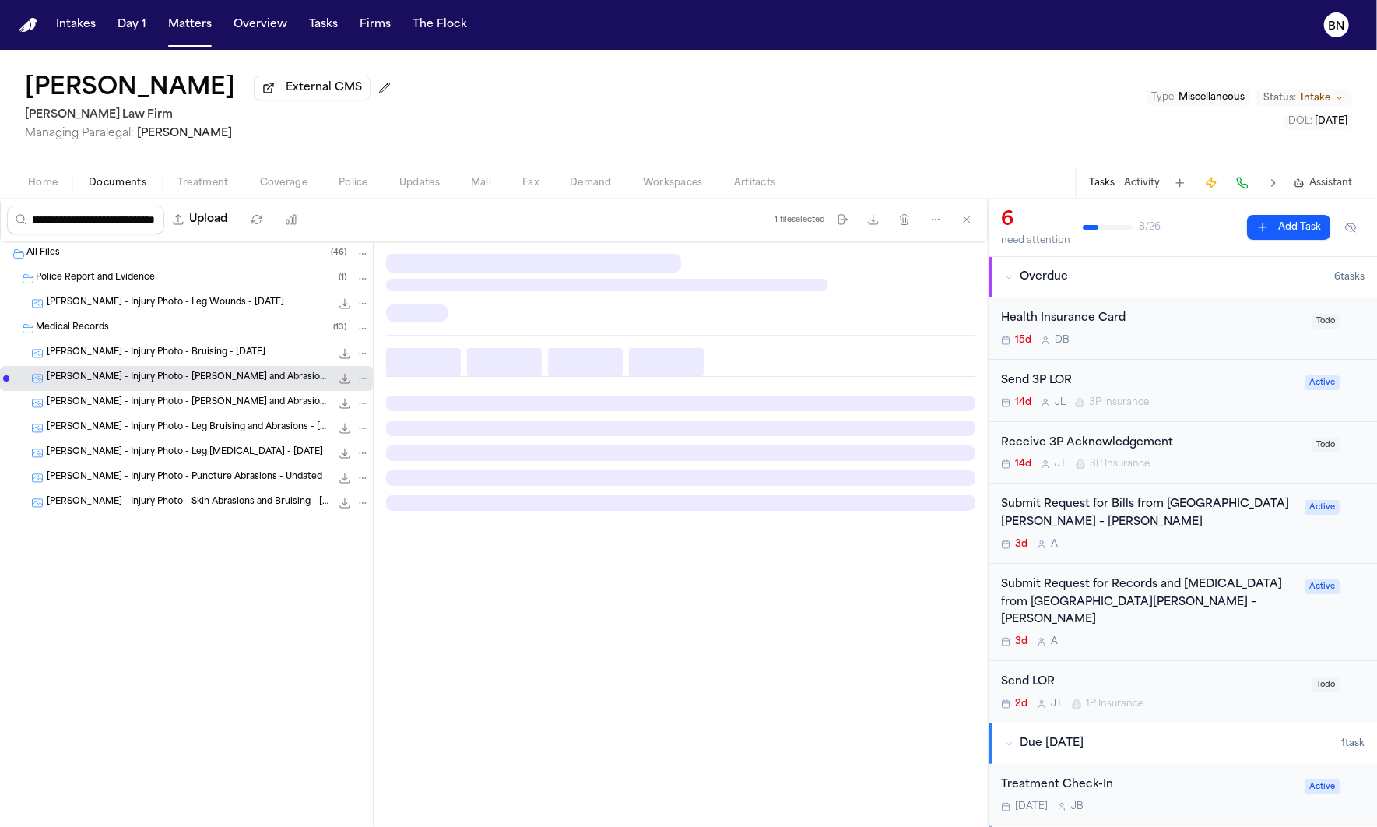
scroll to position [0, 0]
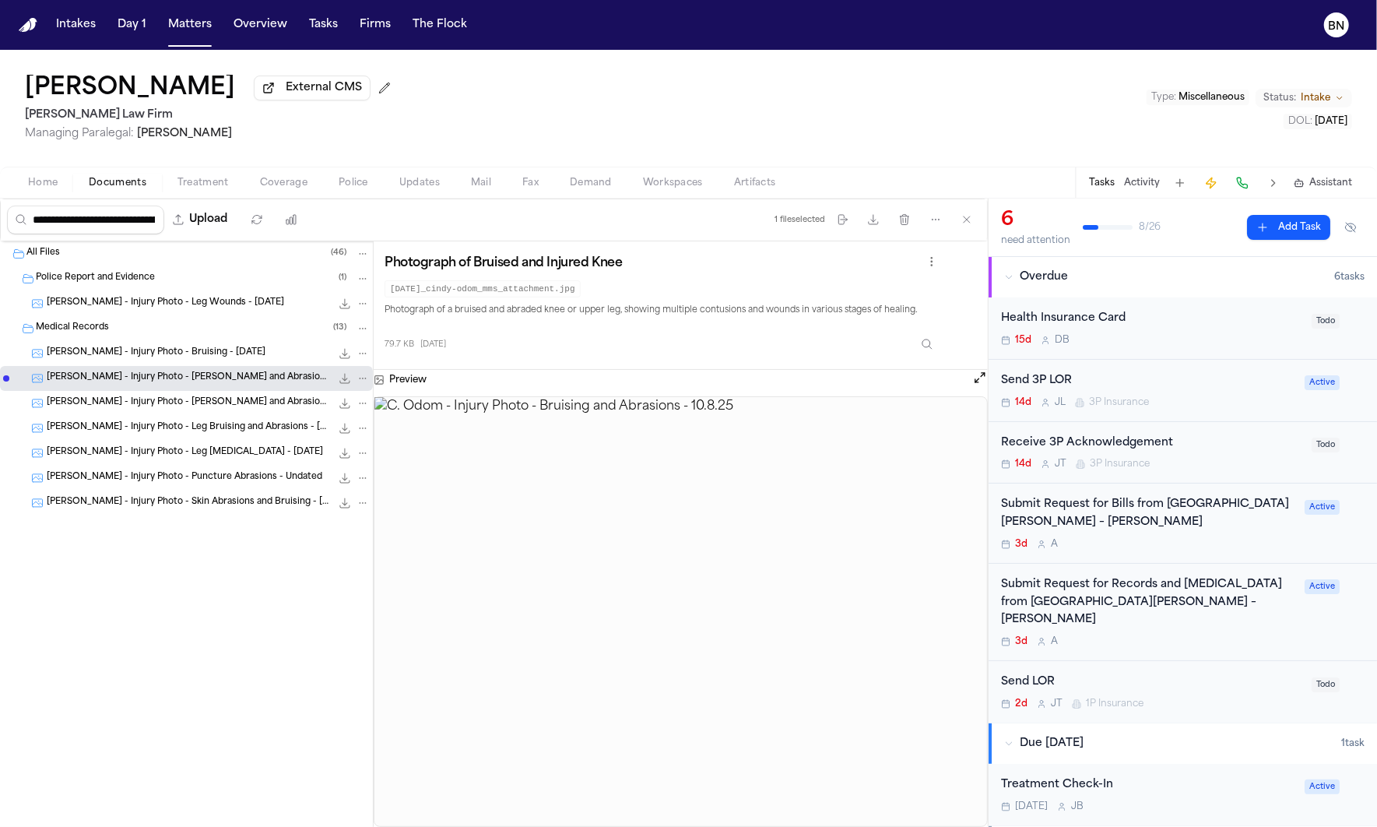
click at [173, 401] on span "C. Odom - Injury Photo - Bruising and Abrasions - 10.8.25" at bounding box center [189, 402] width 284 height 13
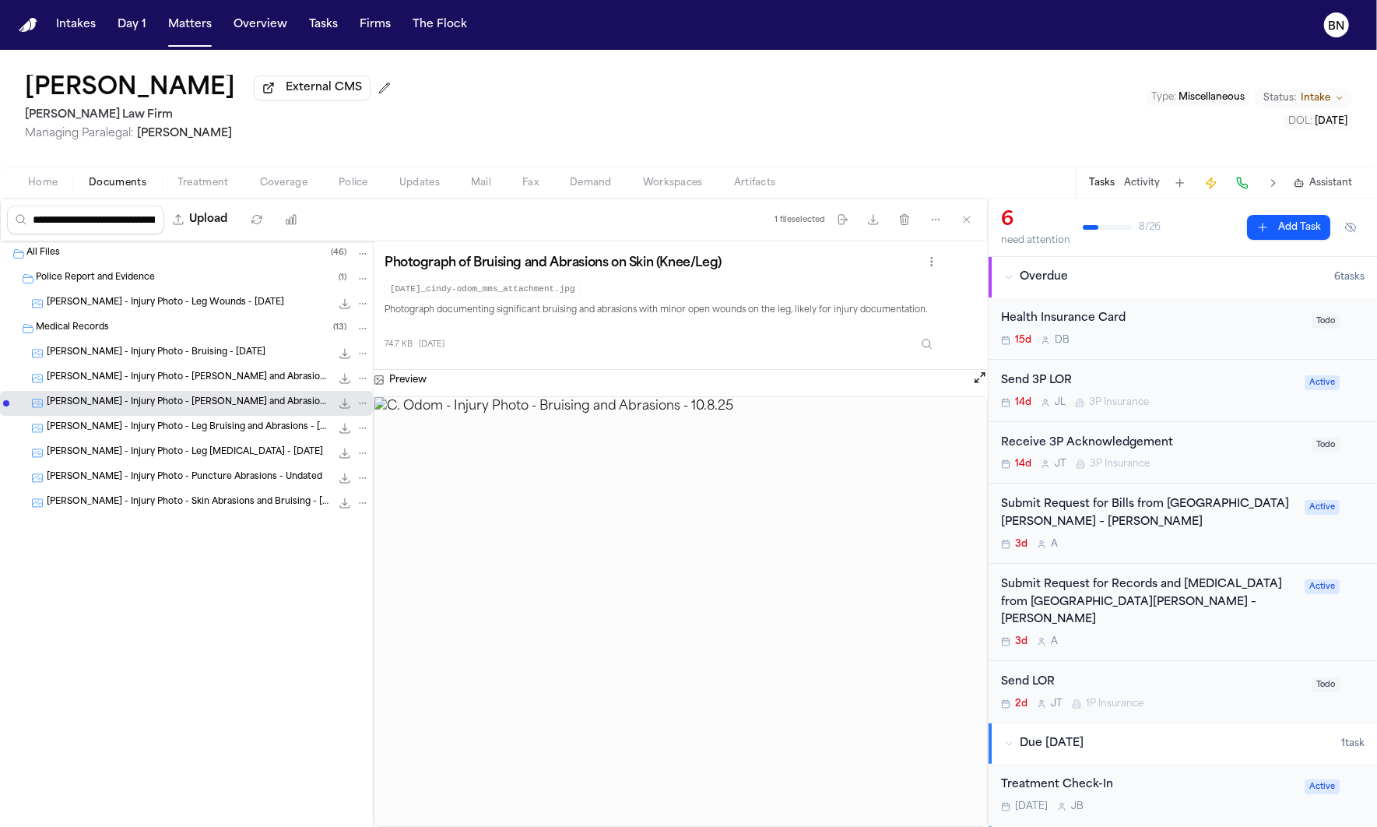
click at [249, 425] on span "C. Odom - Injury Photo - Leg Bruising and Abrasions - 10.8.25" at bounding box center [189, 427] width 284 height 13
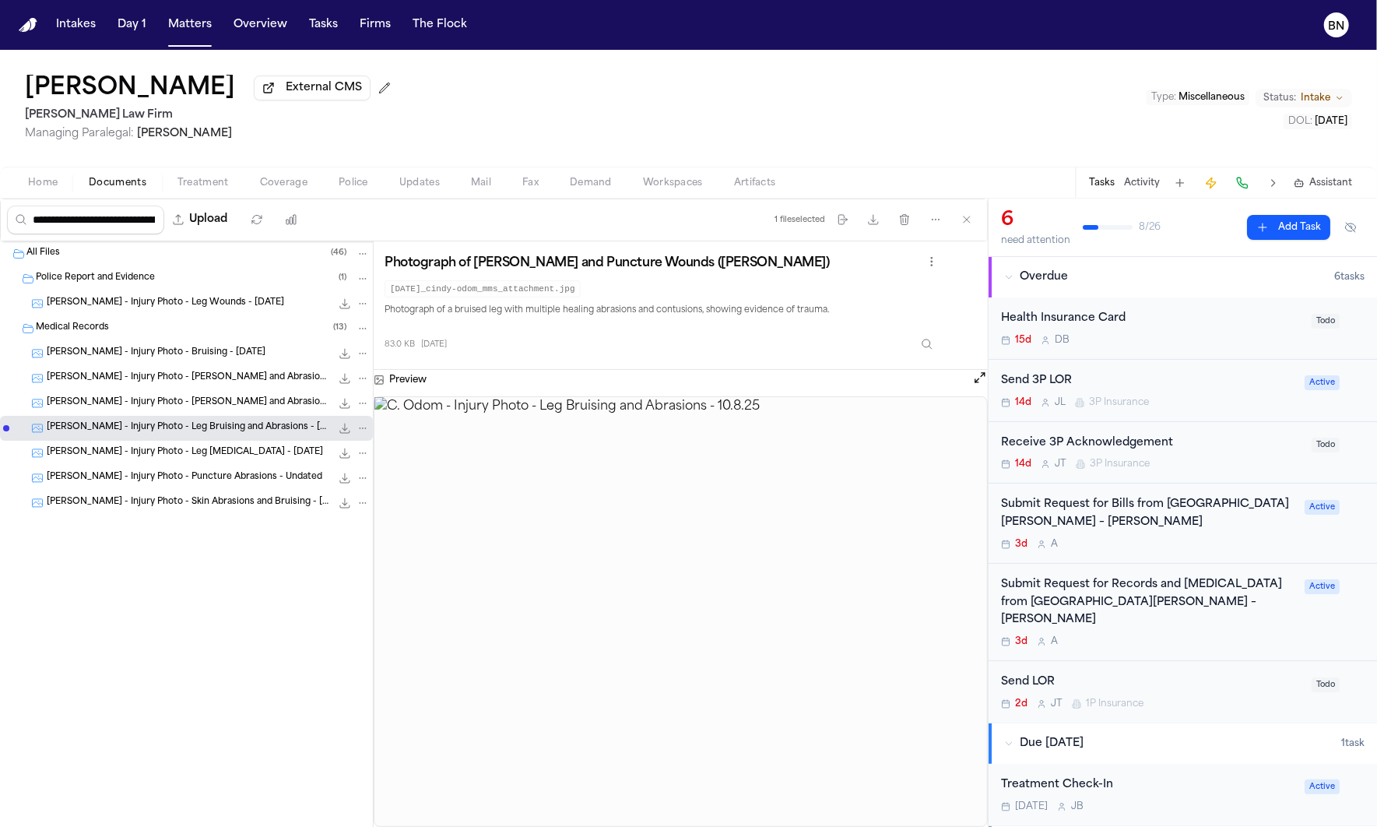
click at [234, 458] on span "C. Odom - Injury Photo - Leg Lacerations - 10.8.25" at bounding box center [185, 452] width 276 height 13
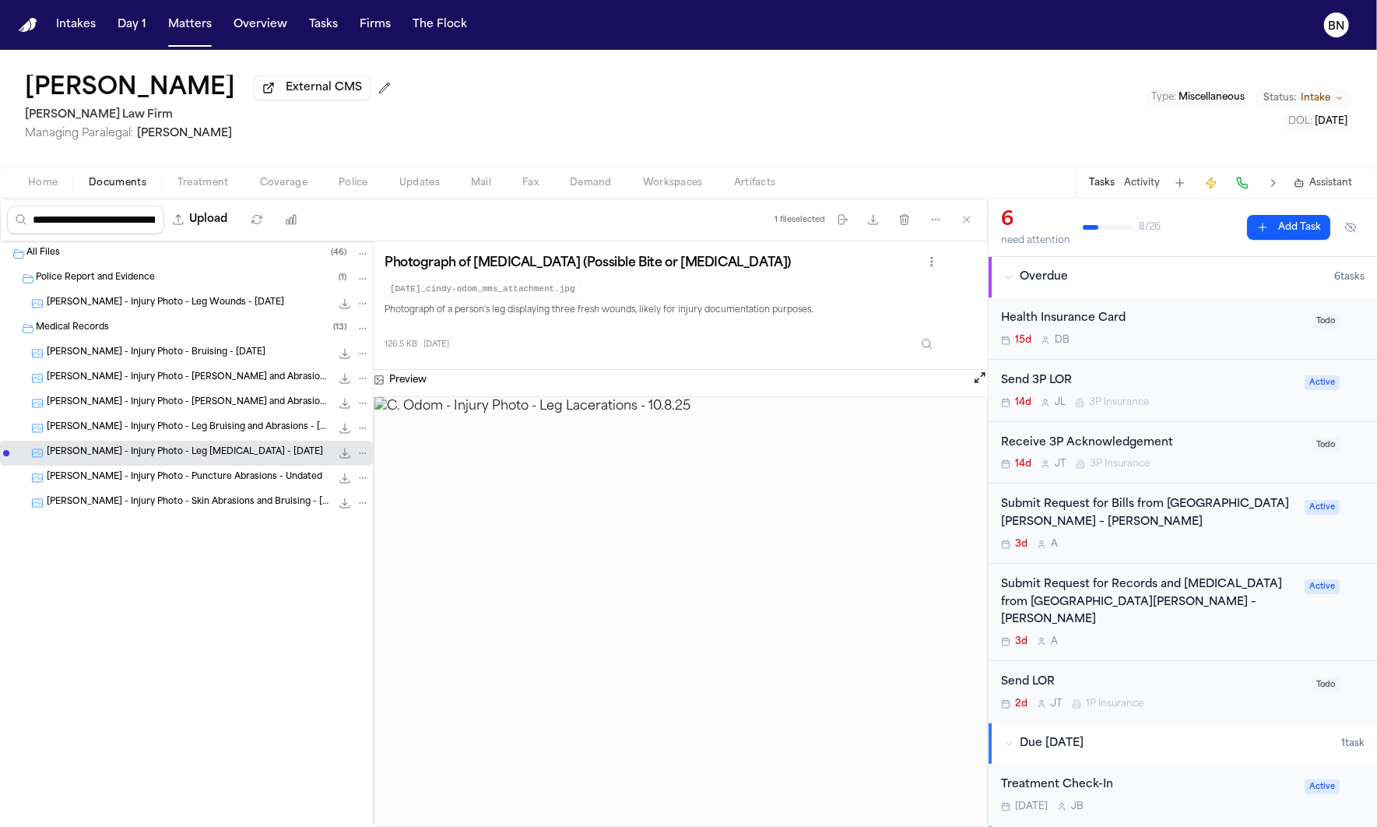
click at [235, 433] on span "C. Odom - Injury Photo - Leg Bruising and Abrasions - 10.8.25" at bounding box center [189, 427] width 284 height 13
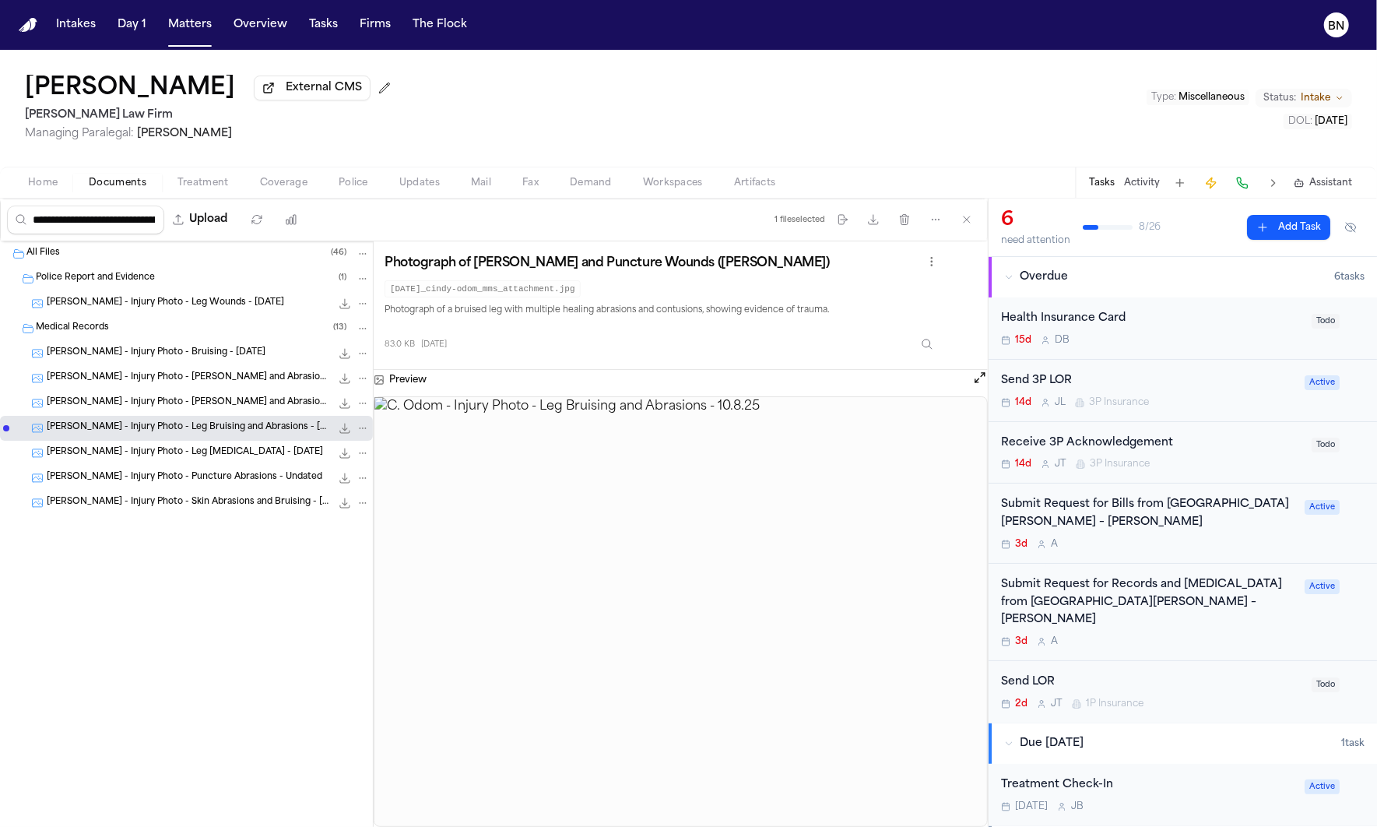
click at [234, 420] on div "C. Odom - Injury Photo - Leg Bruising and Abrasions - 10.8.25 83.0 KB • JPG" at bounding box center [186, 428] width 373 height 25
click at [234, 411] on div "C. Odom - Injury Photo - Bruising and Abrasions - 10.8.25 74.7 KB • JPG" at bounding box center [208, 403] width 323 height 16
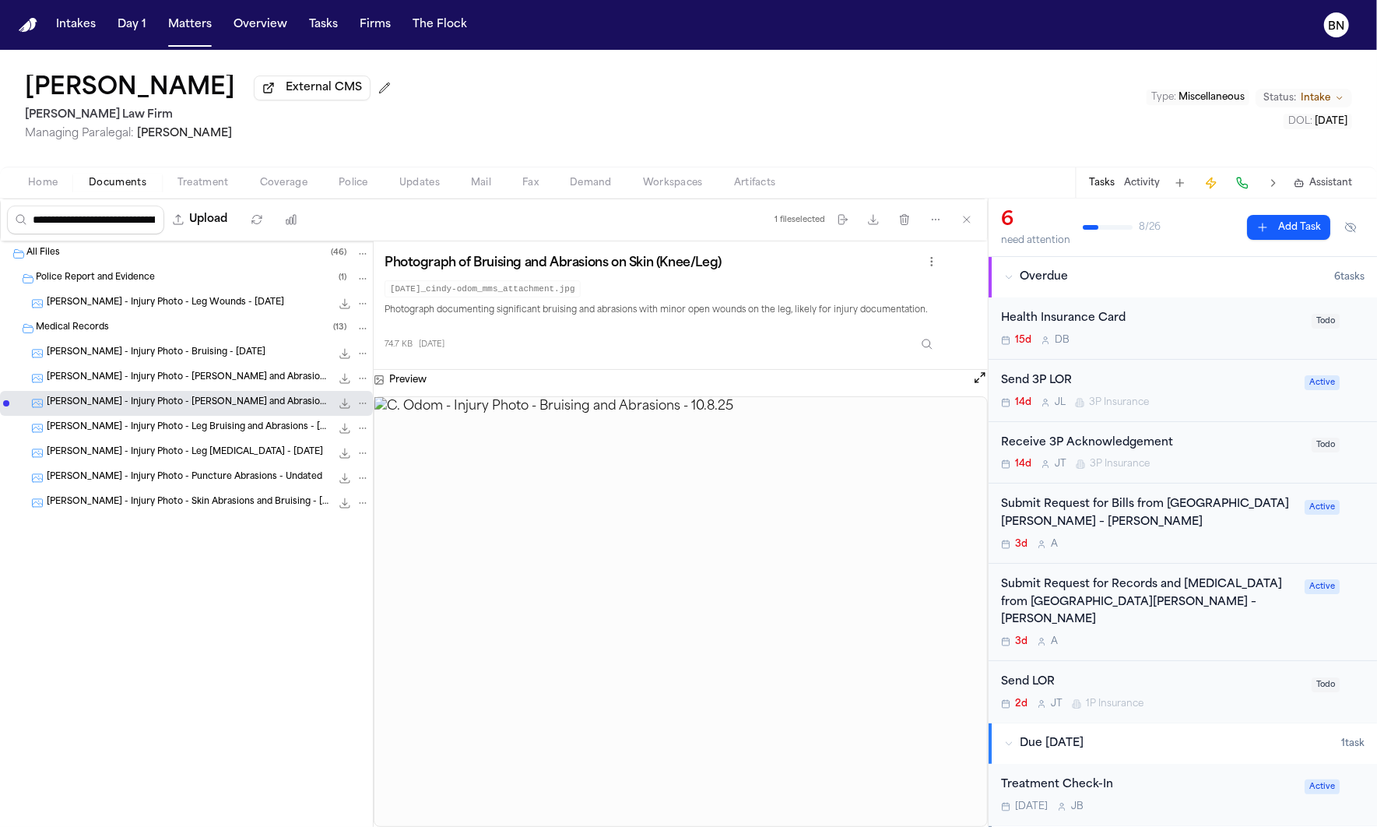
click at [230, 383] on span "C. Odom - Injury Photo - Bruising and Abrasions - 10.8.25" at bounding box center [189, 377] width 284 height 13
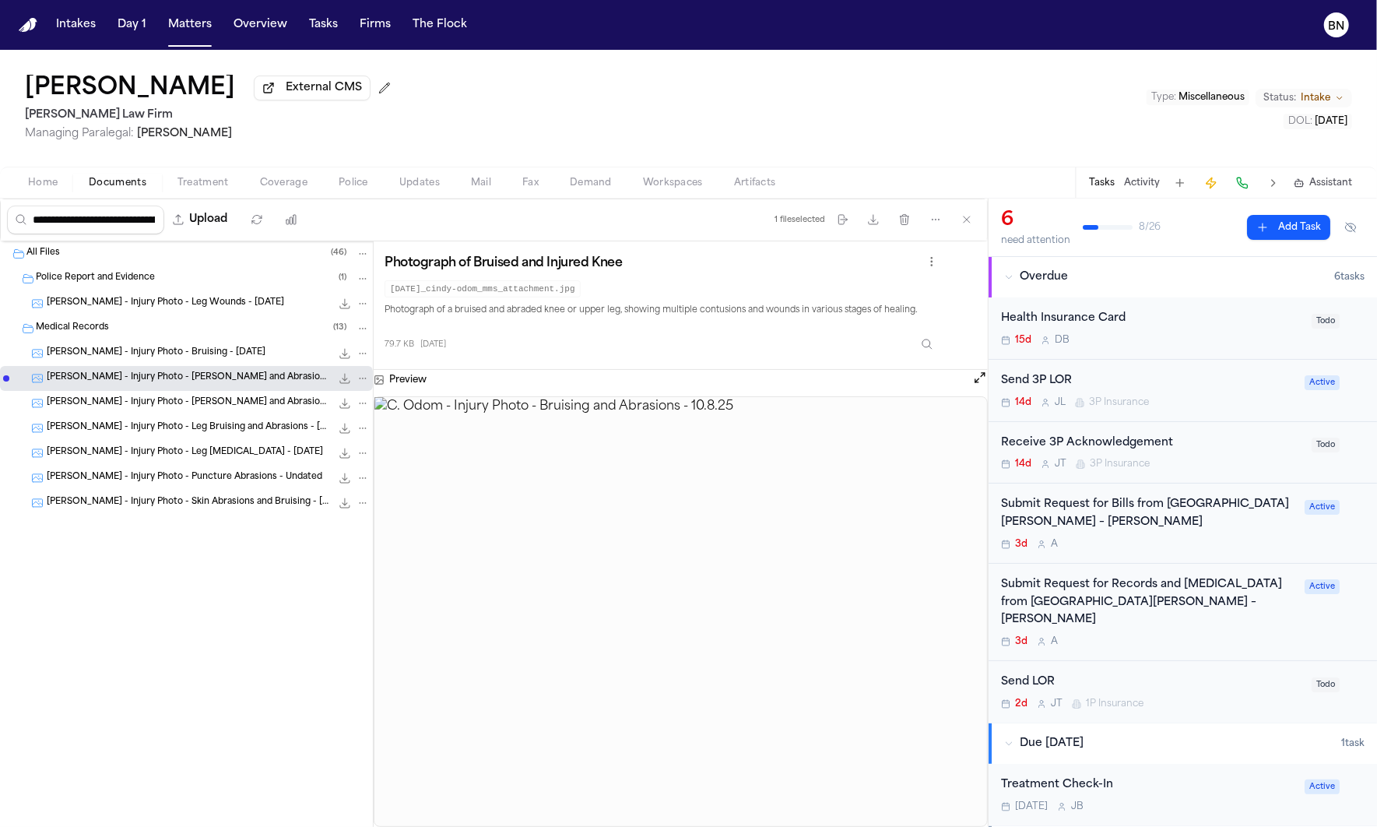
click at [214, 353] on span "C. Odom - Injury Photo - Bruising - 10.8.25" at bounding box center [156, 352] width 219 height 13
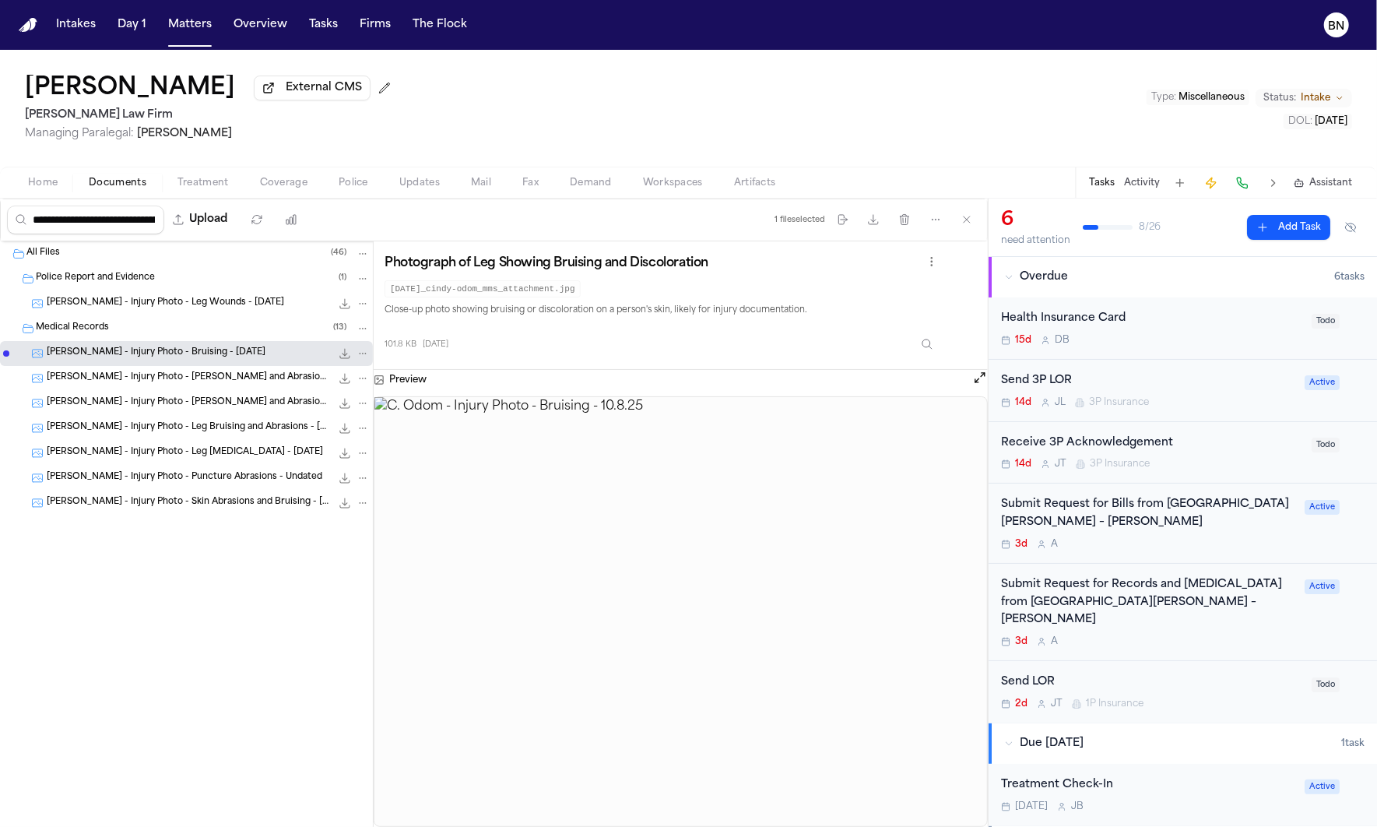
click at [213, 385] on span "C. Odom - Injury Photo - Bruising and Abrasions - 10.8.25" at bounding box center [189, 377] width 284 height 13
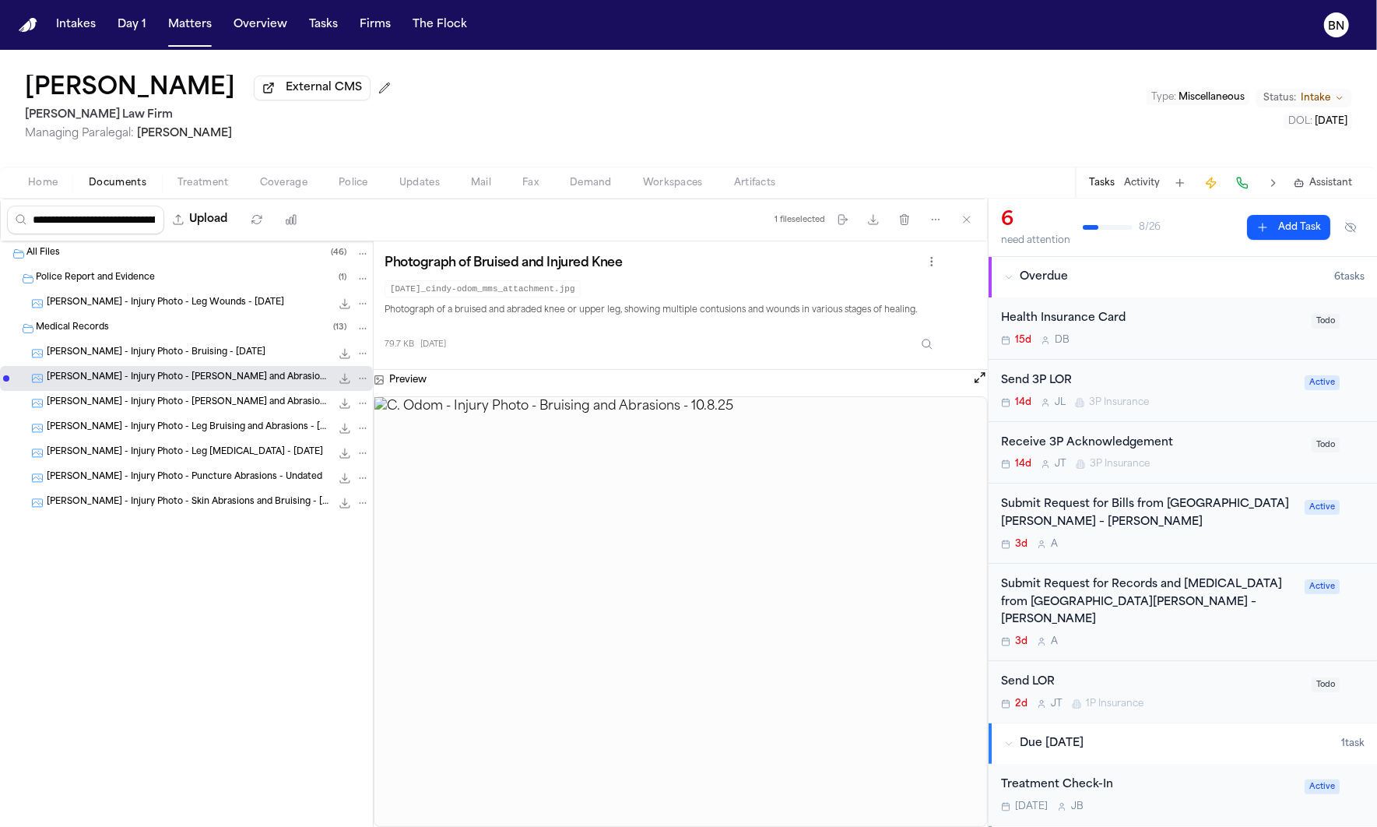
click at [213, 402] on span "C. Odom - Injury Photo - Bruising and Abrasions - 10.8.25" at bounding box center [189, 402] width 284 height 13
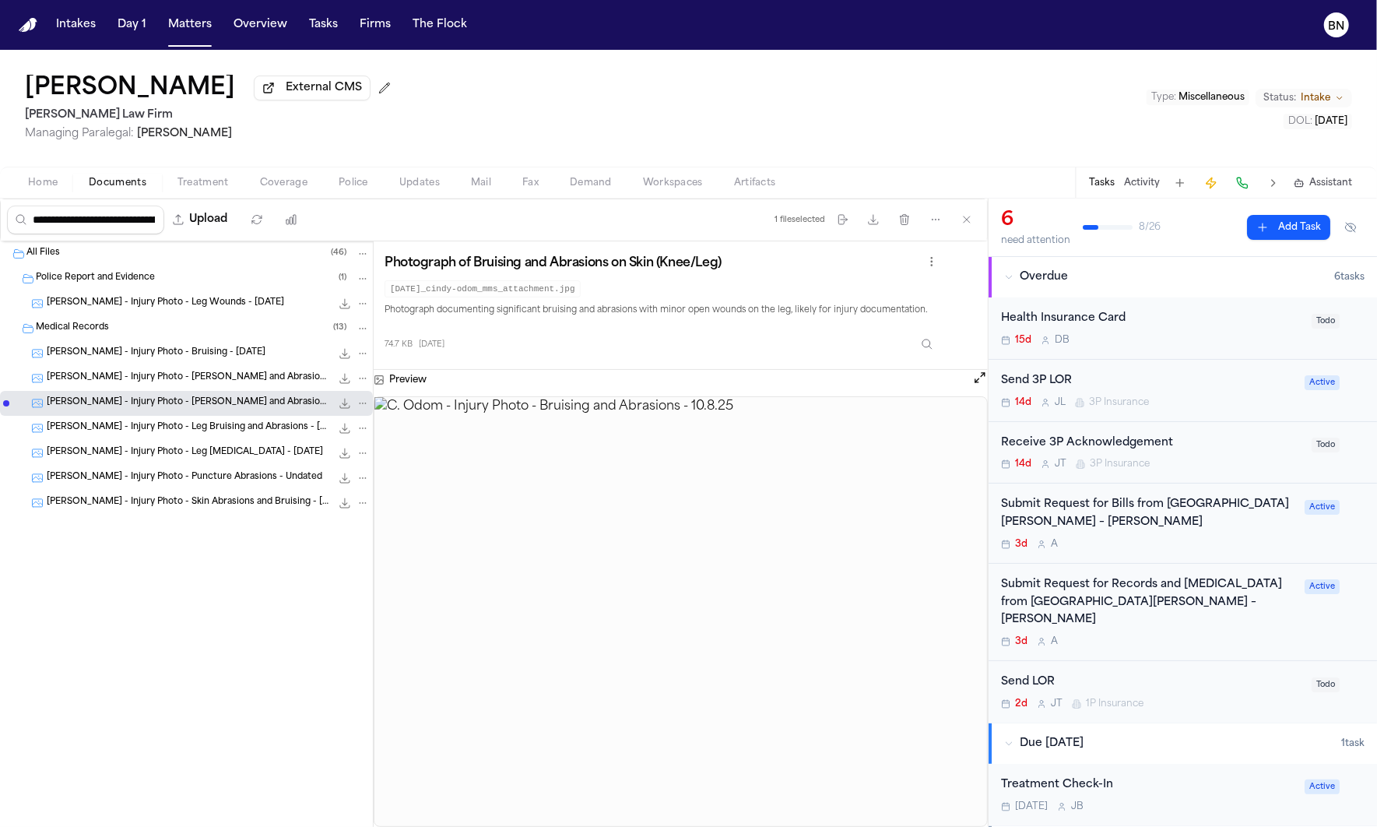
click at [167, 310] on span "C. Odom - Injury Photo - Leg Wounds - 10.8.25" at bounding box center [165, 303] width 237 height 13
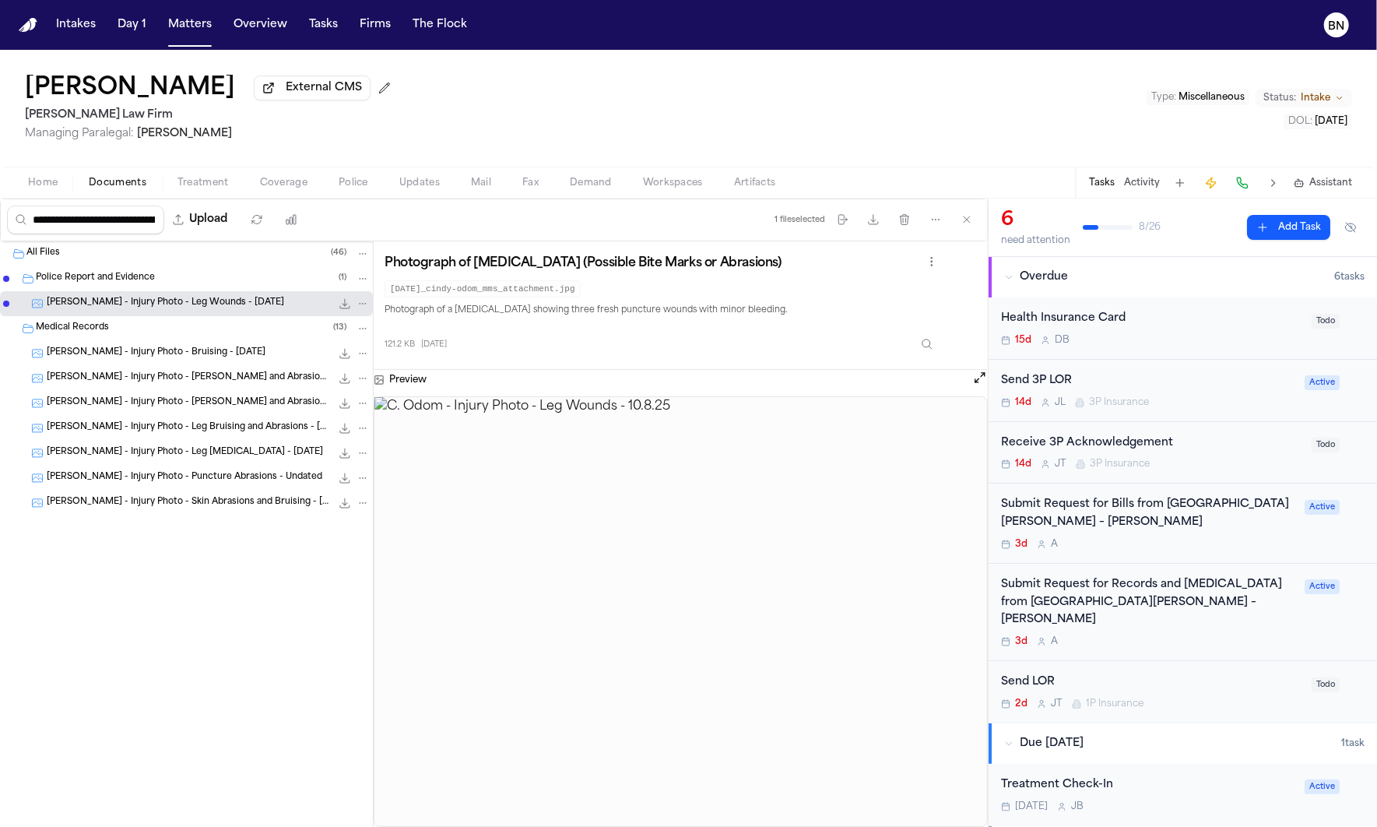
click at [168, 395] on div "C. Odom - Injury Photo - Bruising and Abrasions - 10.8.25 74.7 KB • JPG" at bounding box center [186, 403] width 373 height 25
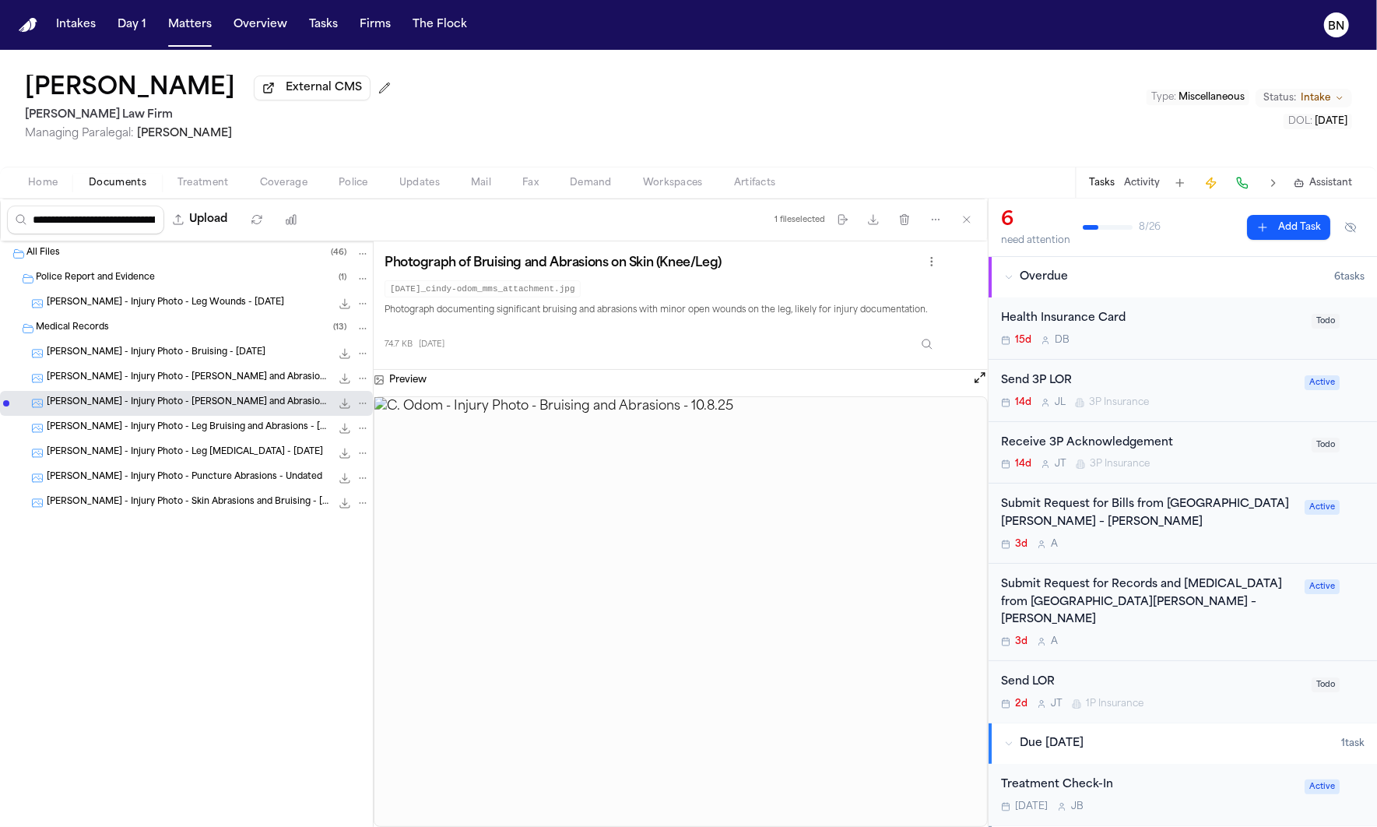
click at [416, 188] on span "Updates" at bounding box center [419, 183] width 40 height 12
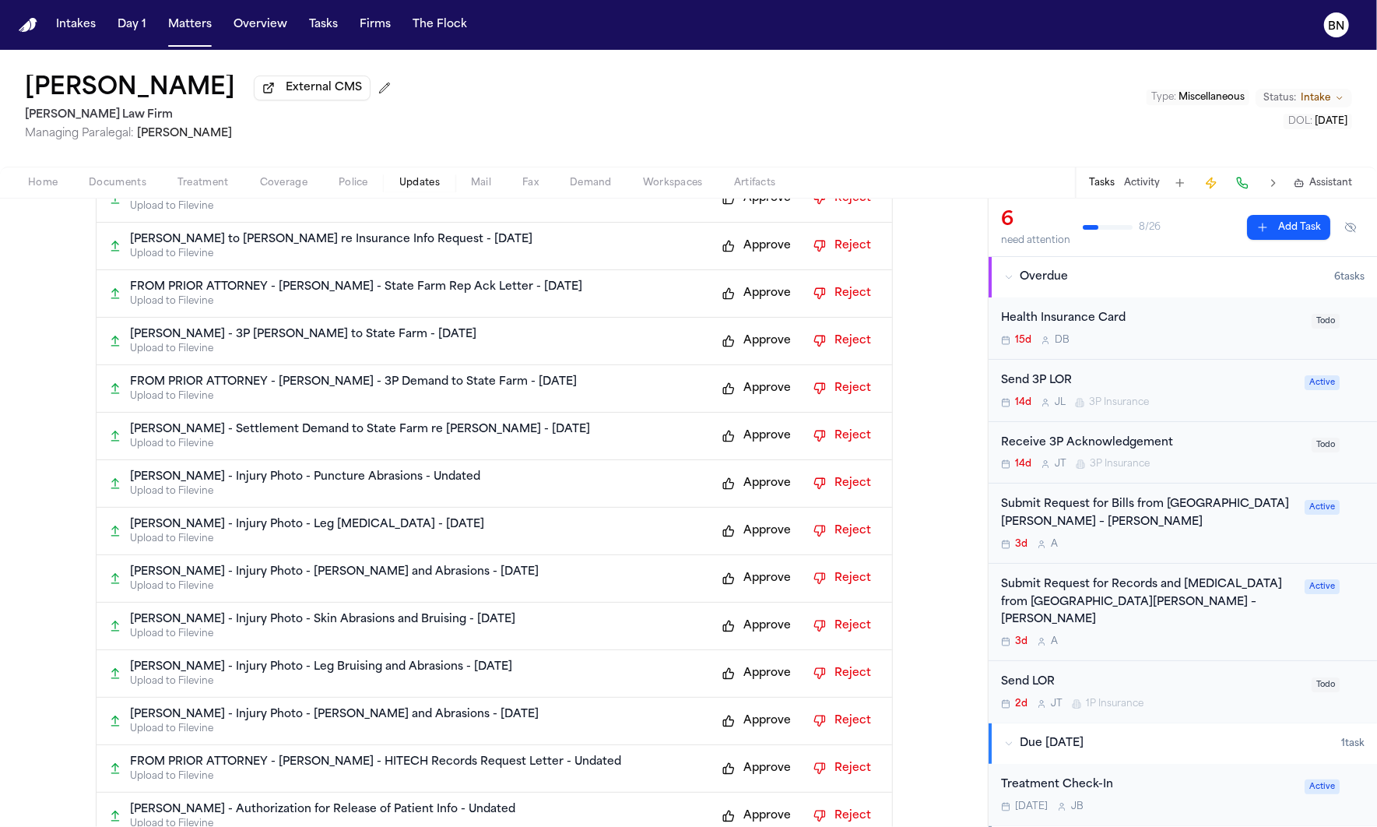
scroll to position [1397, 0]
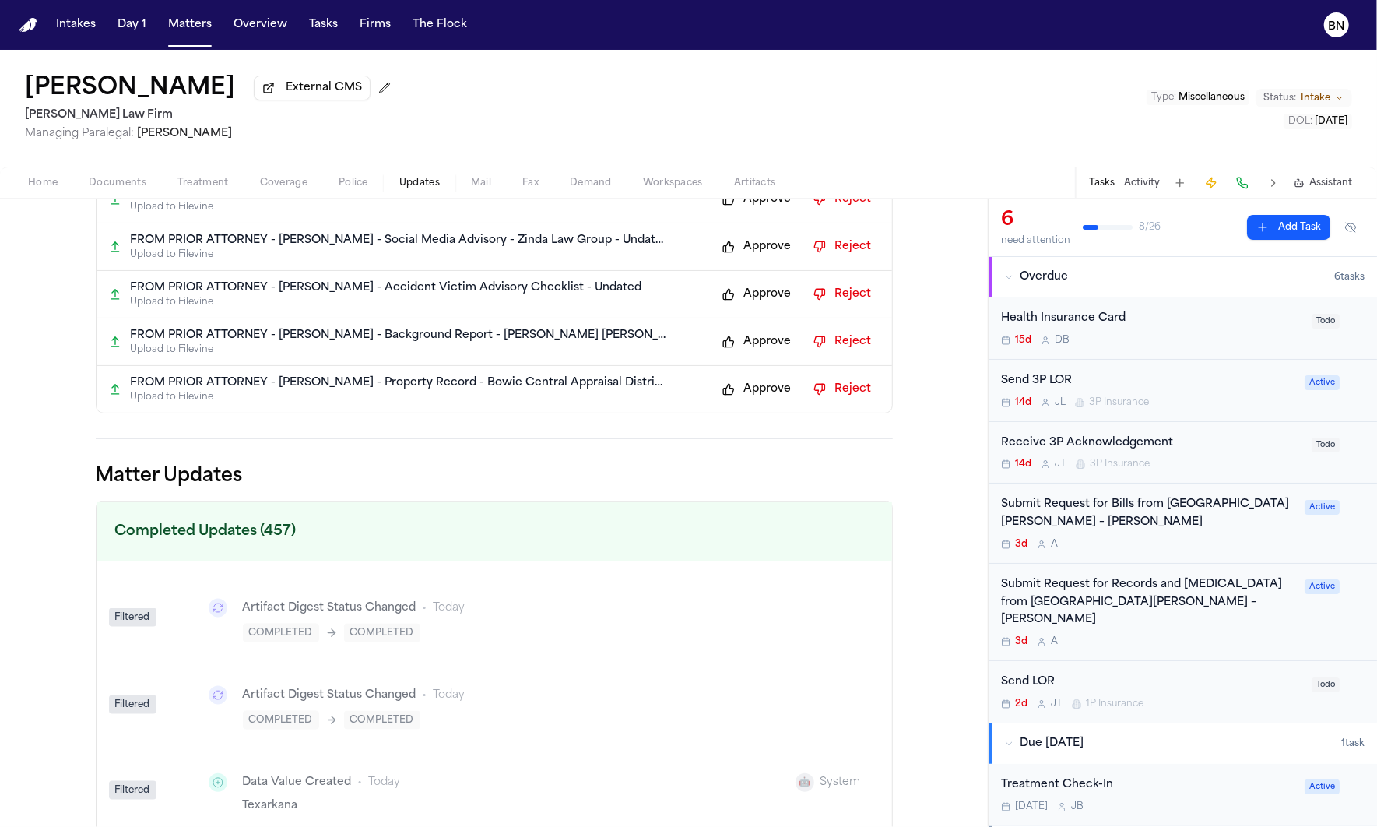
click at [80, 431] on div "Filevine Sync Sync Now 32 action s Synced Oct 10, 12:53 PM FROM PRIOR ATTORNEY …" at bounding box center [494, 513] width 988 height 628
click at [135, 184] on span "Documents" at bounding box center [118, 183] width 58 height 12
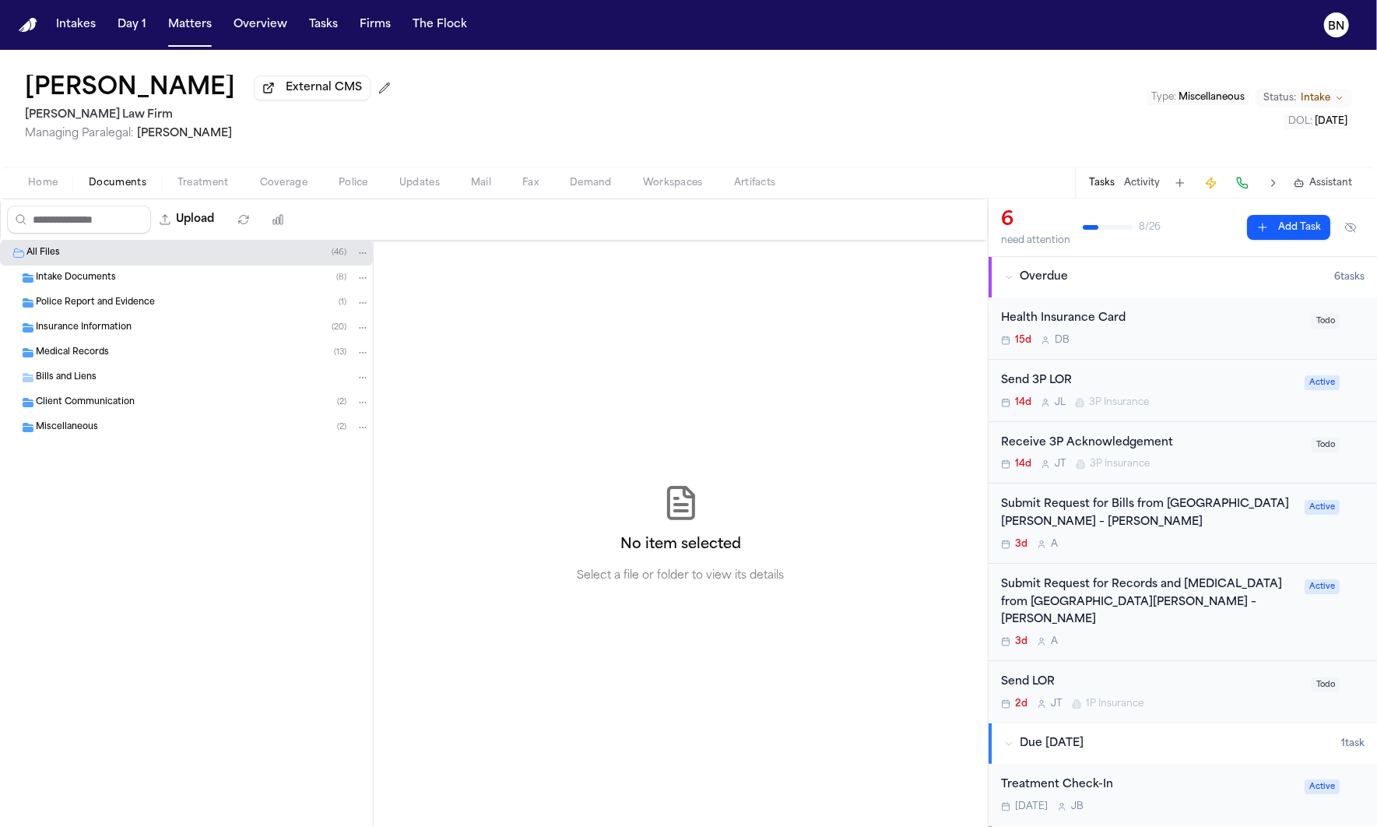
click at [163, 314] on div "Police Report and Evidence ( 1 )" at bounding box center [186, 302] width 373 height 25
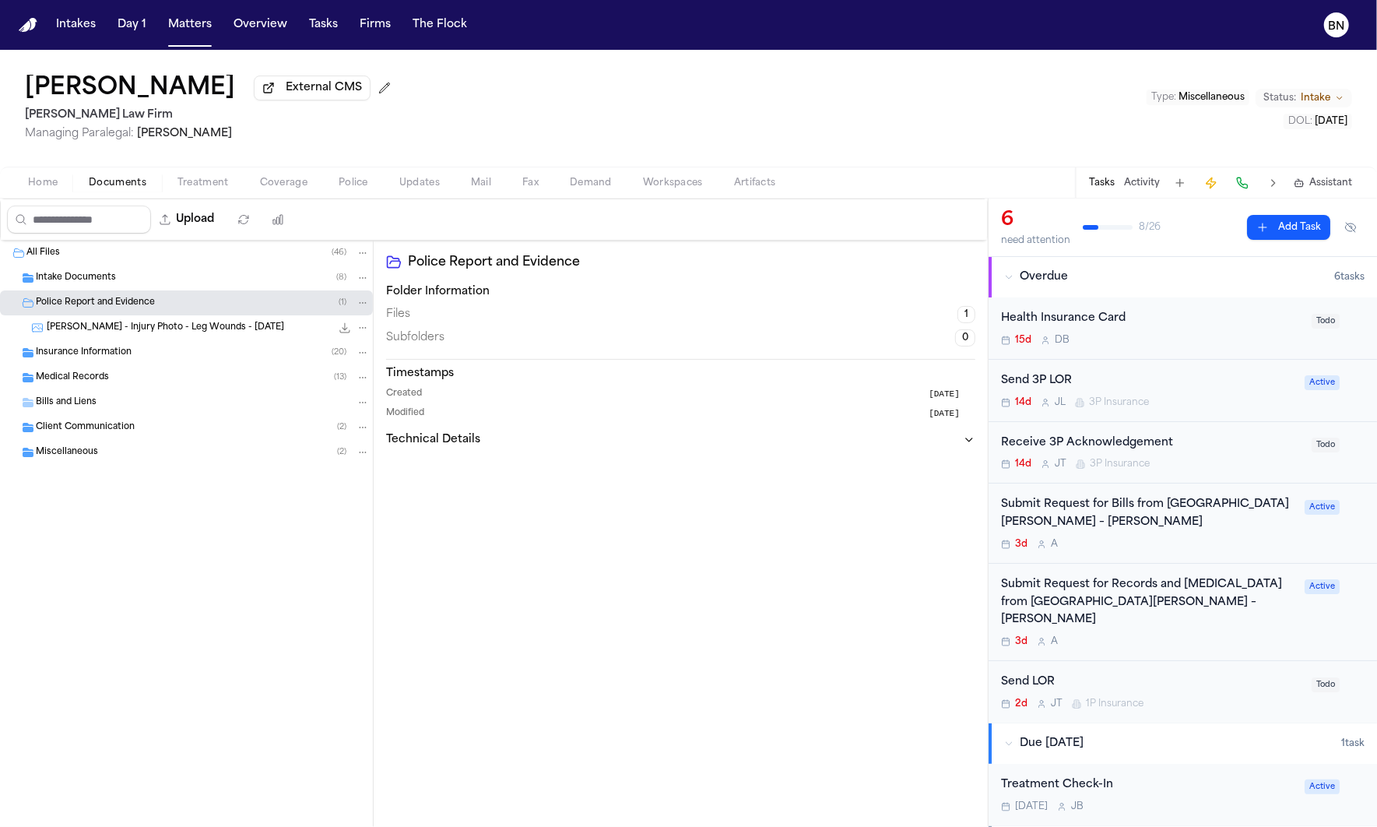
click at [161, 353] on div "Insurance Information ( 20 )" at bounding box center [203, 353] width 334 height 14
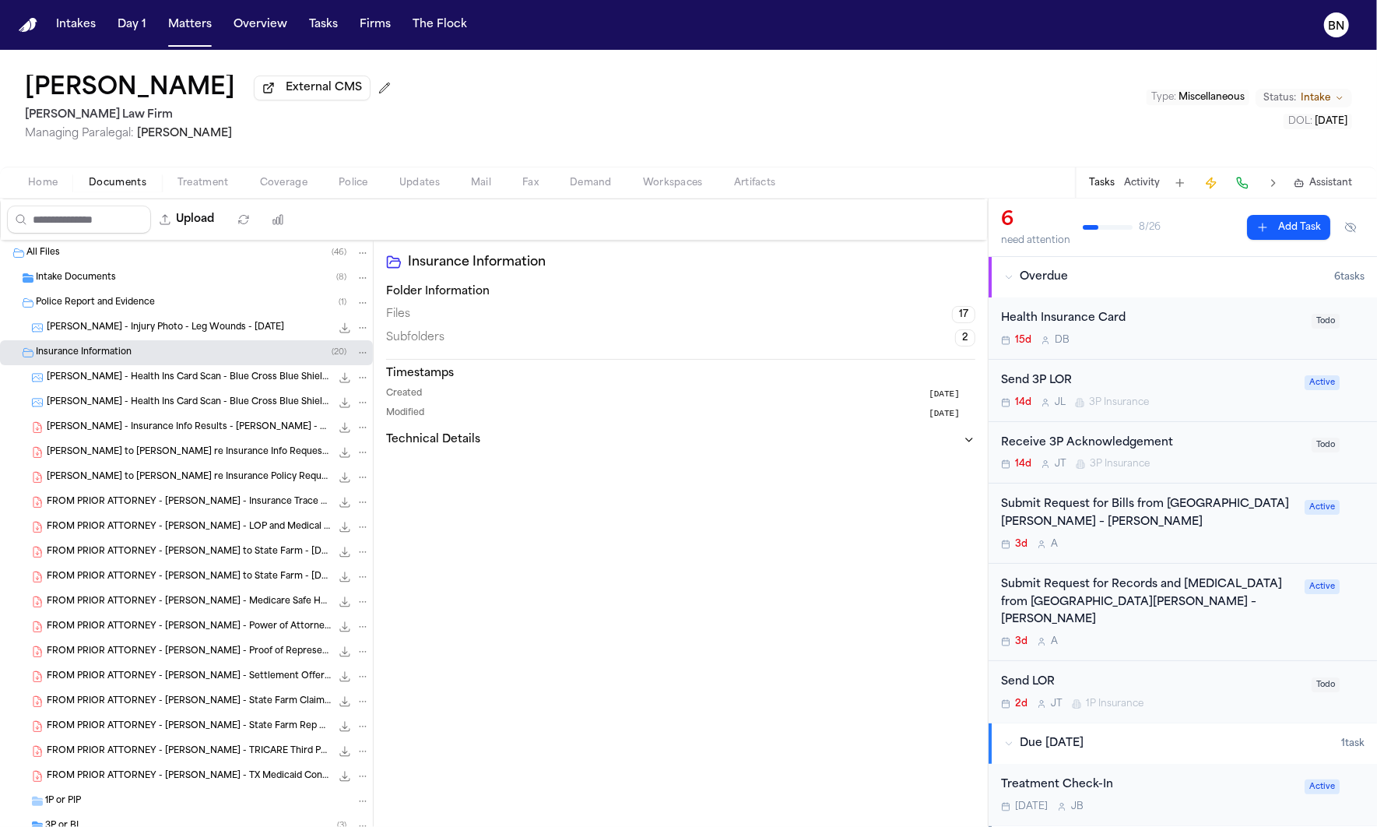
click at [471, 557] on div "Insurance Information Folder Information Files 17 Subfolders 2 Timestamps Creat…" at bounding box center [681, 555] width 614 height 628
click at [1140, 613] on div "Submit Request for Records and [MEDICAL_DATA] from [GEOGRAPHIC_DATA][PERSON_NAM…" at bounding box center [1148, 602] width 294 height 53
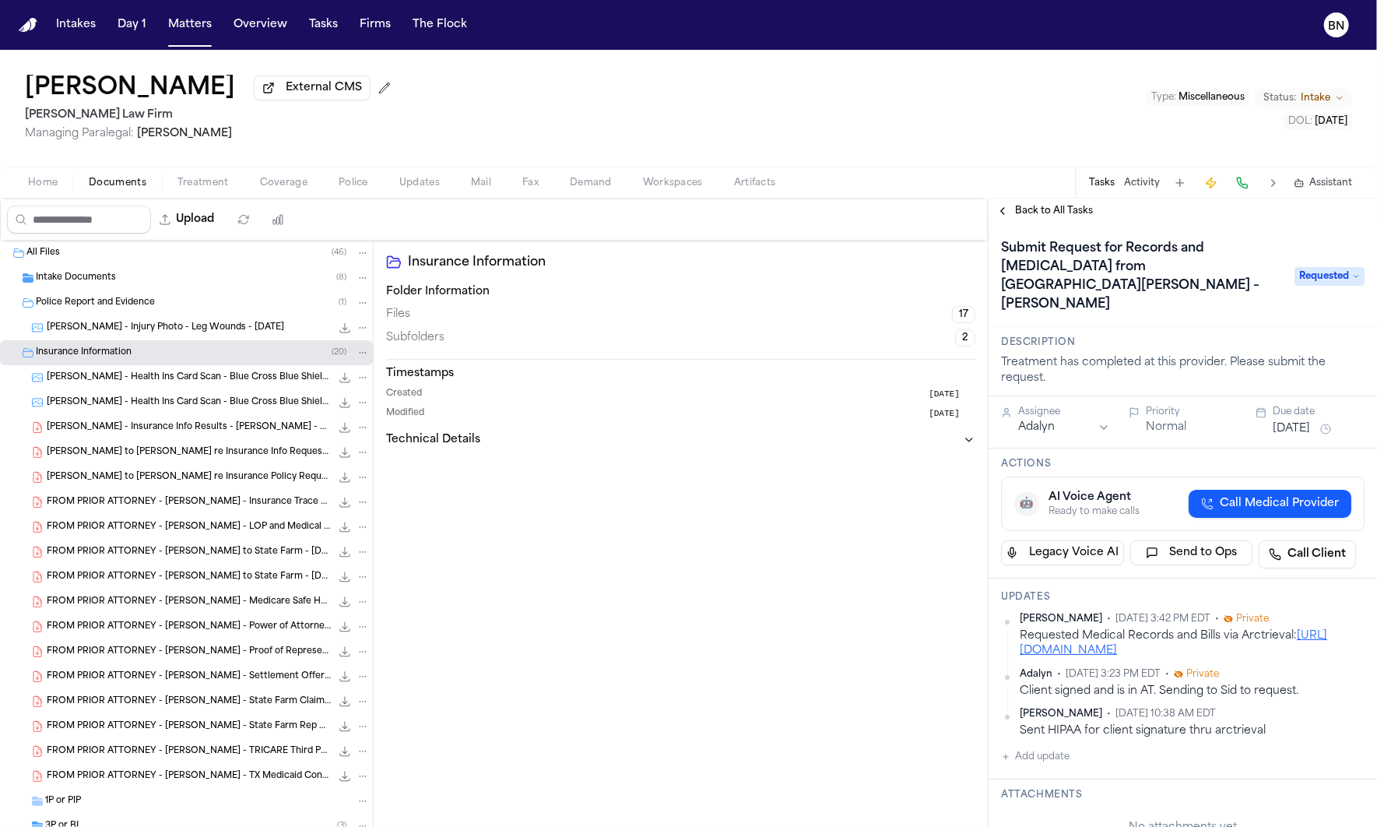
click at [1229, 628] on div "Requested Medical Records and Bills via Arctrieval: https://legal.arctrieval.co…" at bounding box center [1192, 643] width 345 height 30
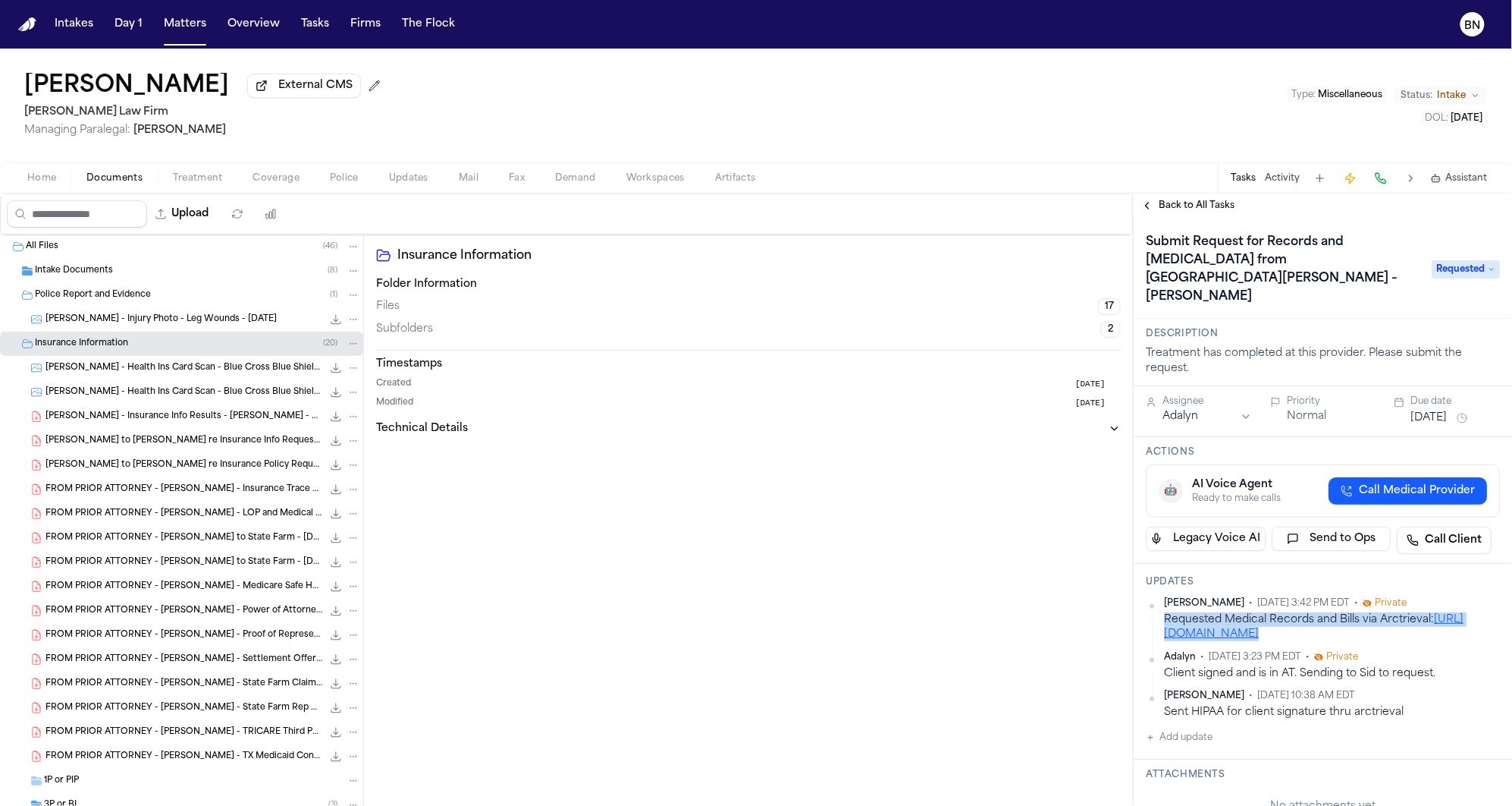
click at [1224, 612] on div "Requested Medical Records and Bills via Arctrieval: https://legal.arctrieval.co…" at bounding box center [1332, 627] width 336 height 29
click at [1133, 557] on div "**********" at bounding box center [1322, 500] width 379 height 612
click at [889, 591] on div "Insurance Information Folder Information Files 17 Subfolders 2 Timestamps Creat…" at bounding box center [748, 541] width 769 height 612
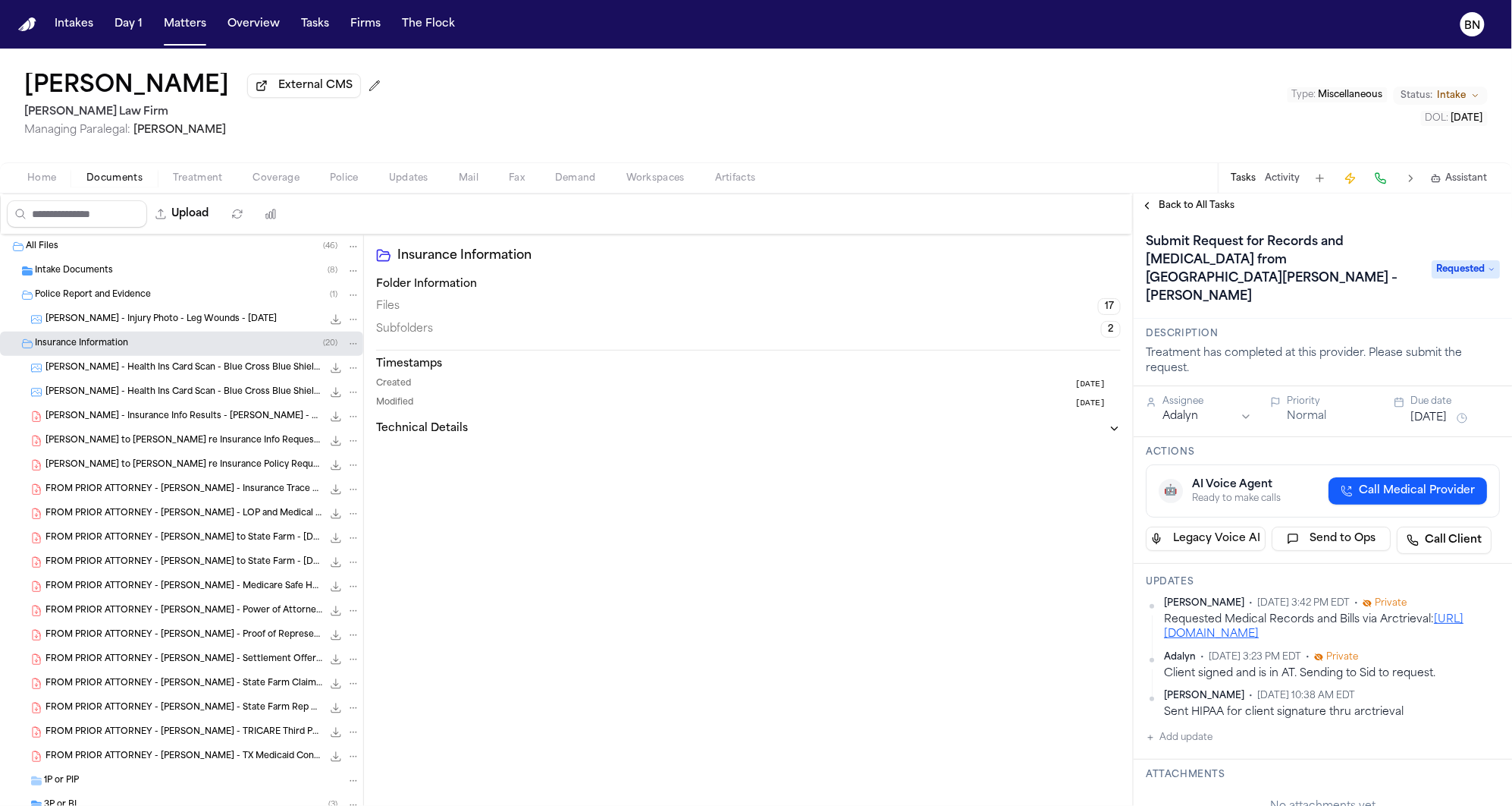
click at [1210, 209] on span "Back to All Tasks" at bounding box center [1197, 206] width 76 height 12
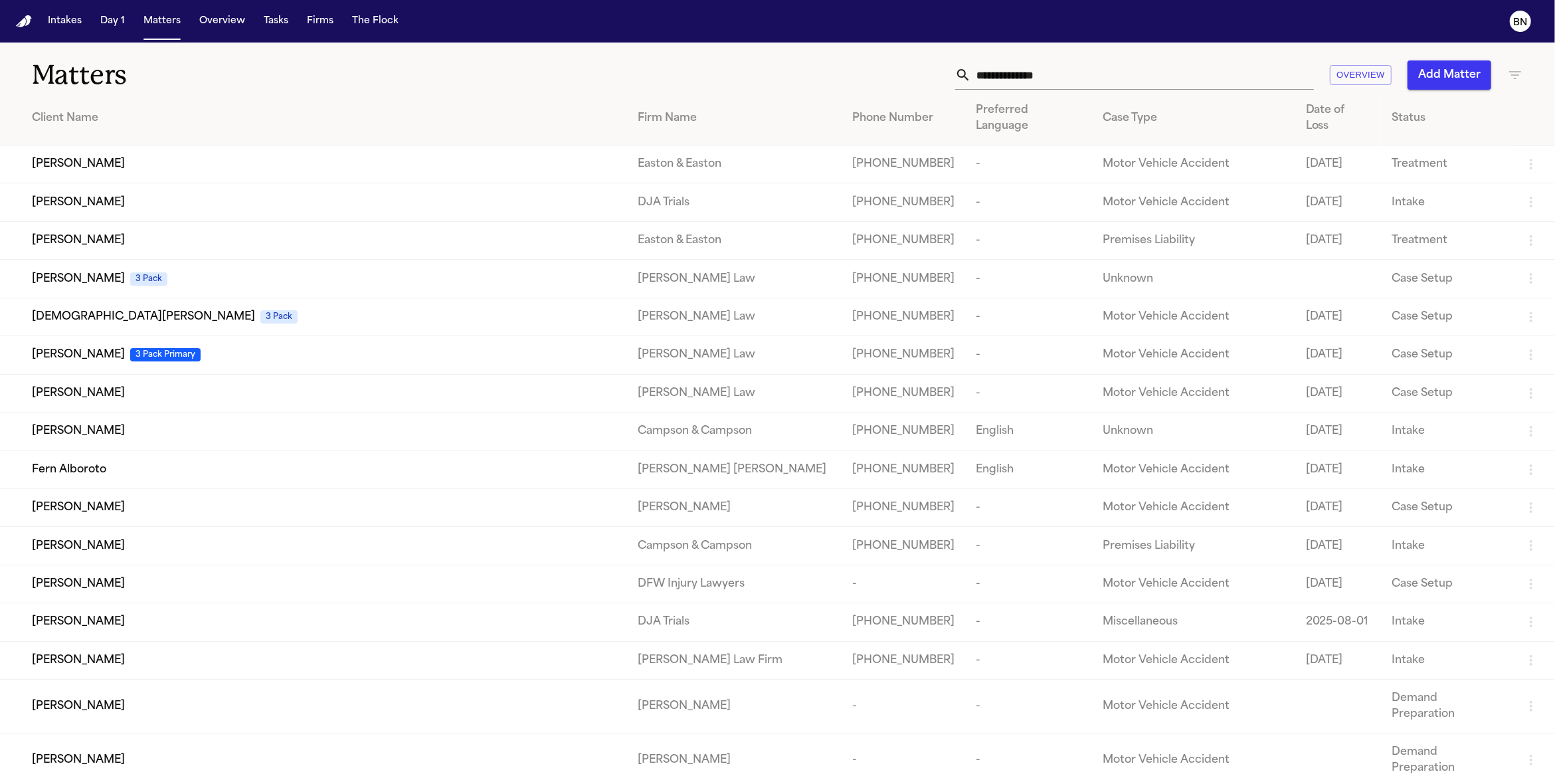
click at [321, 37] on nav "Intakes Day 1 Matters Overview Tasks Firms The Flock BN" at bounding box center [778, 21] width 1555 height 43
click at [317, 28] on button "Firms" at bounding box center [320, 21] width 38 height 24
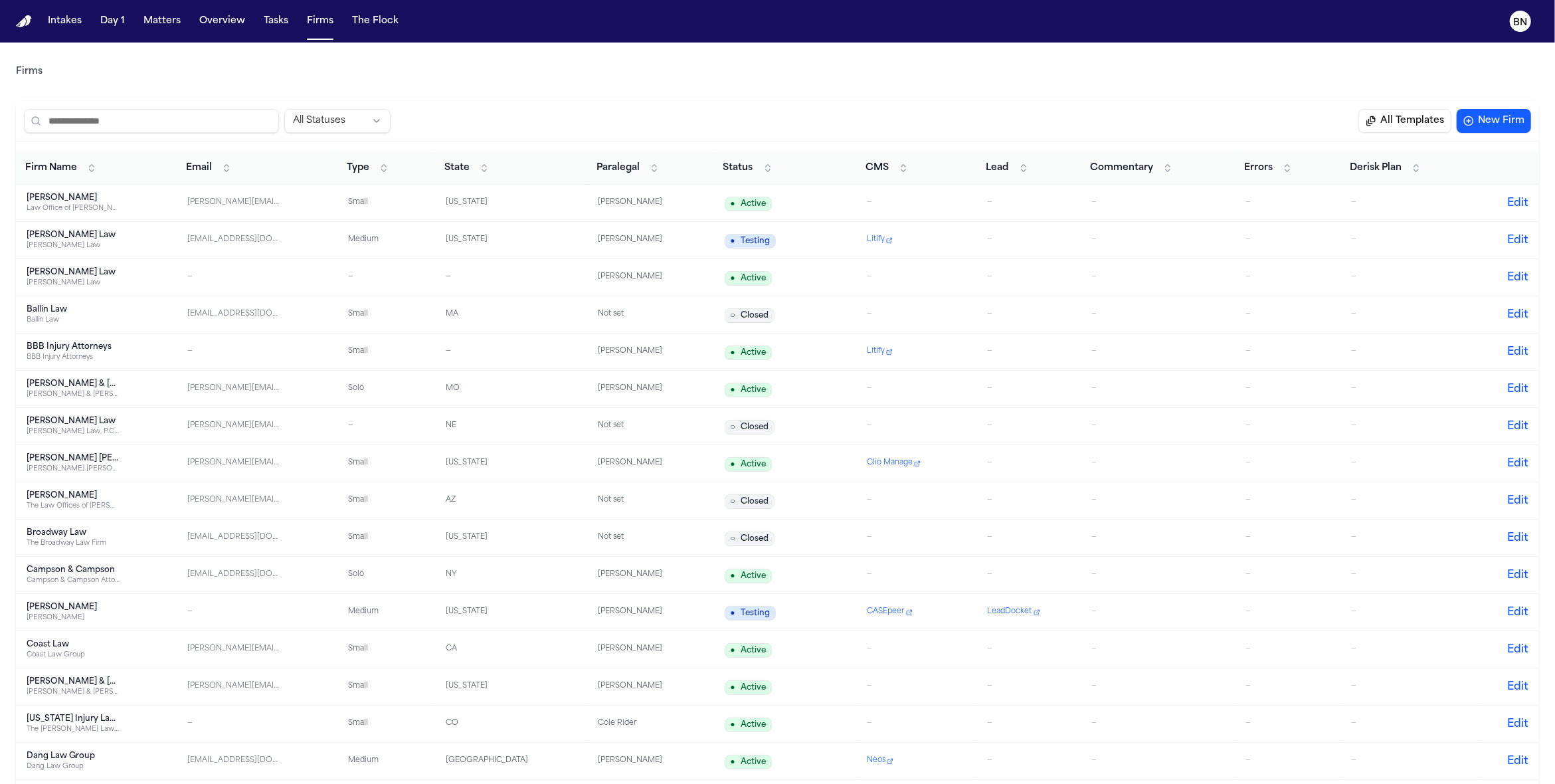
click at [626, 177] on button "Paralegal" at bounding box center [628, 168] width 77 height 21
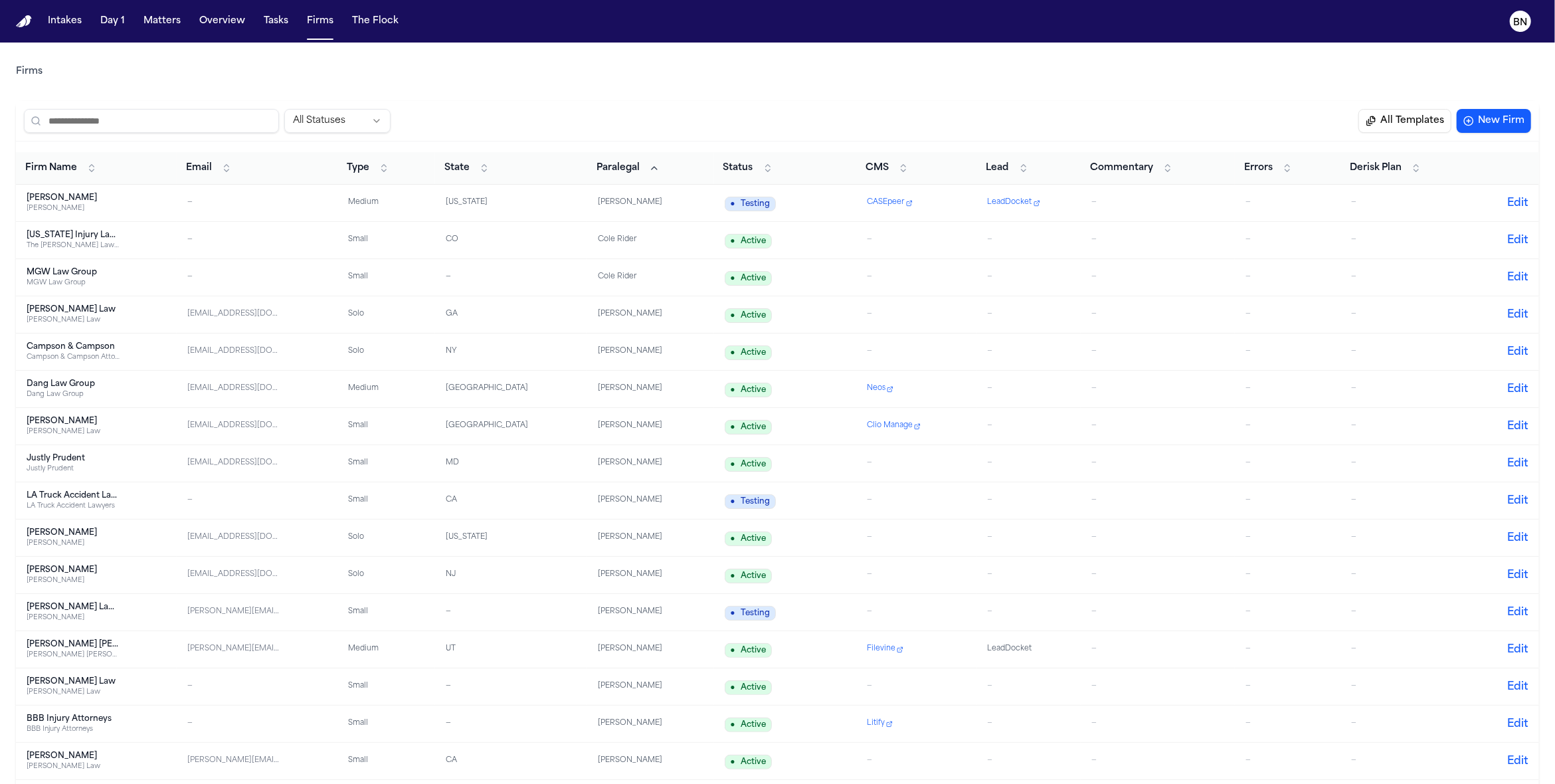
click at [73, 161] on span "Firm Name" at bounding box center [51, 168] width 52 height 14
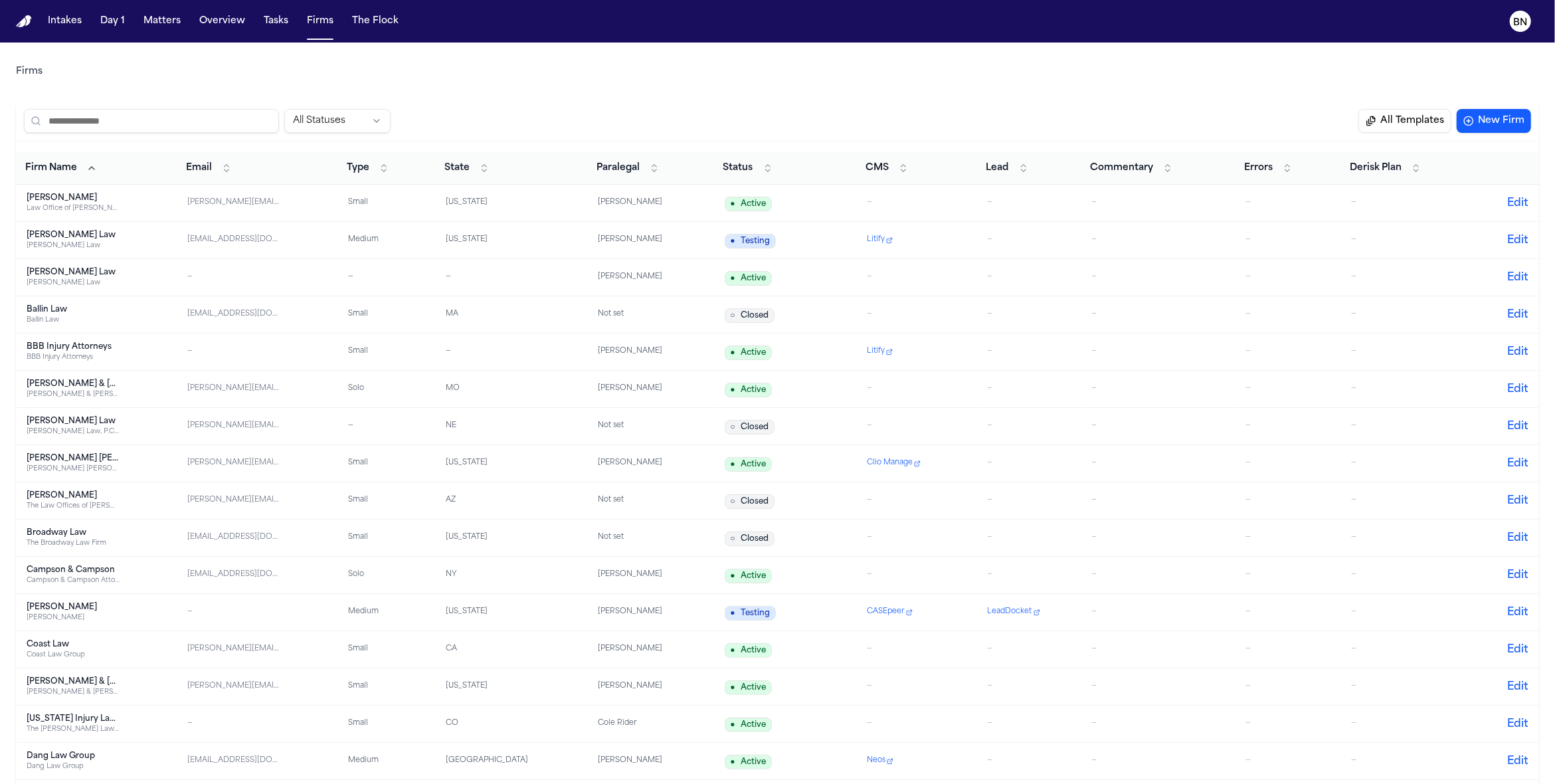
click at [624, 166] on span "Paralegal" at bounding box center [618, 168] width 44 height 14
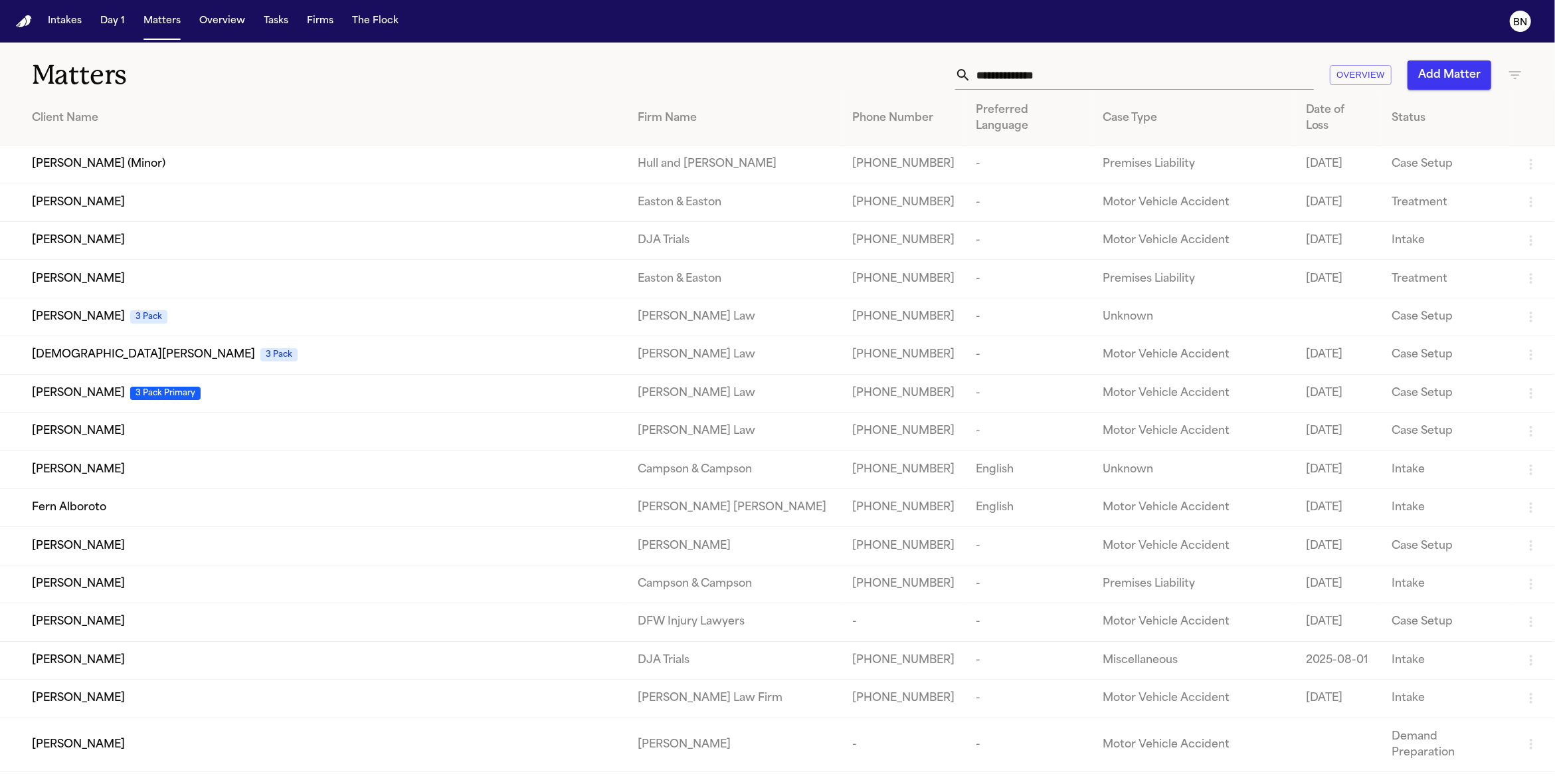
click at [1040, 74] on input "text" at bounding box center [1143, 75] width 343 height 29
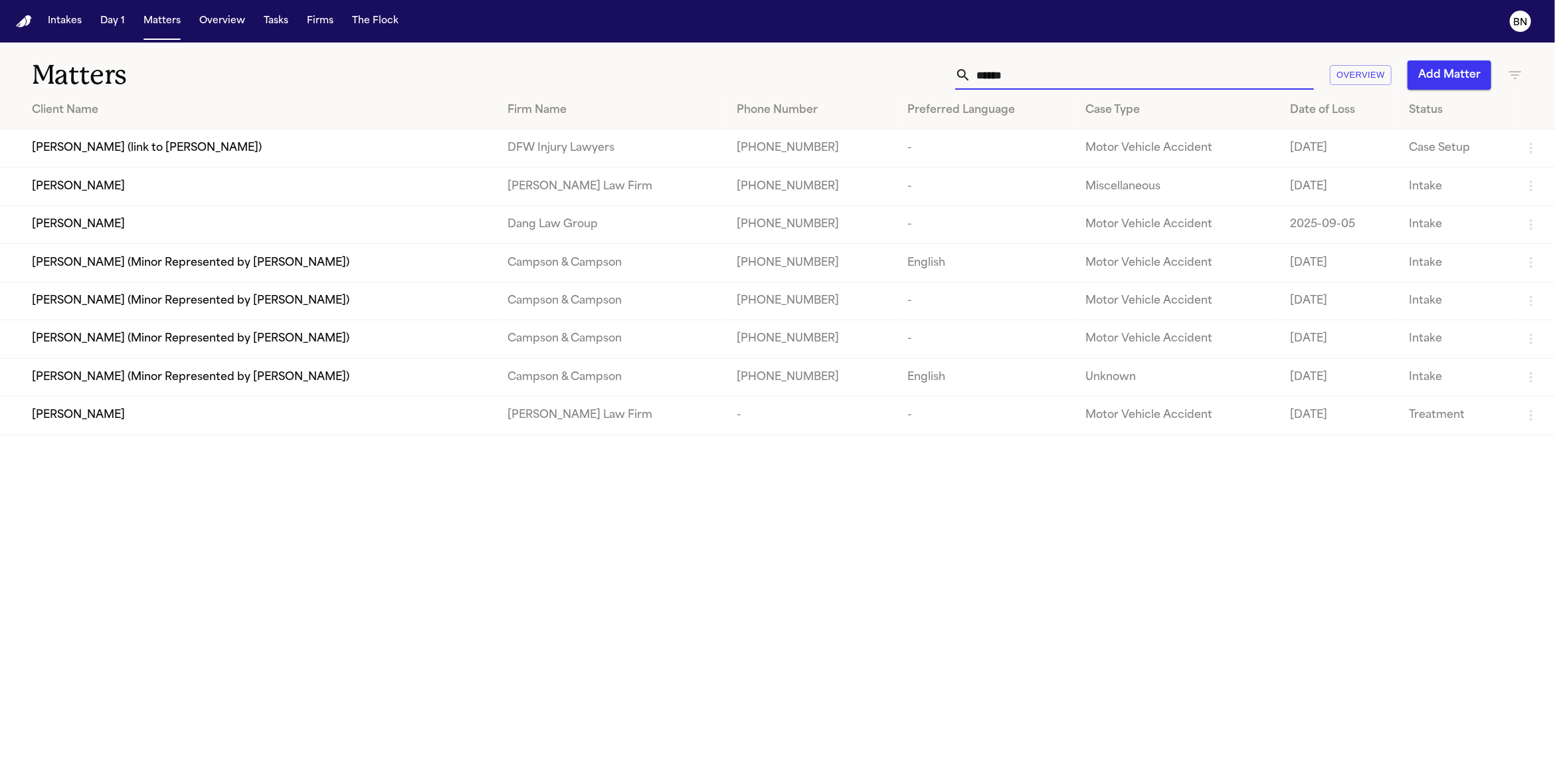
type input "*****"
click at [214, 203] on td "[PERSON_NAME]" at bounding box center [248, 186] width 497 height 38
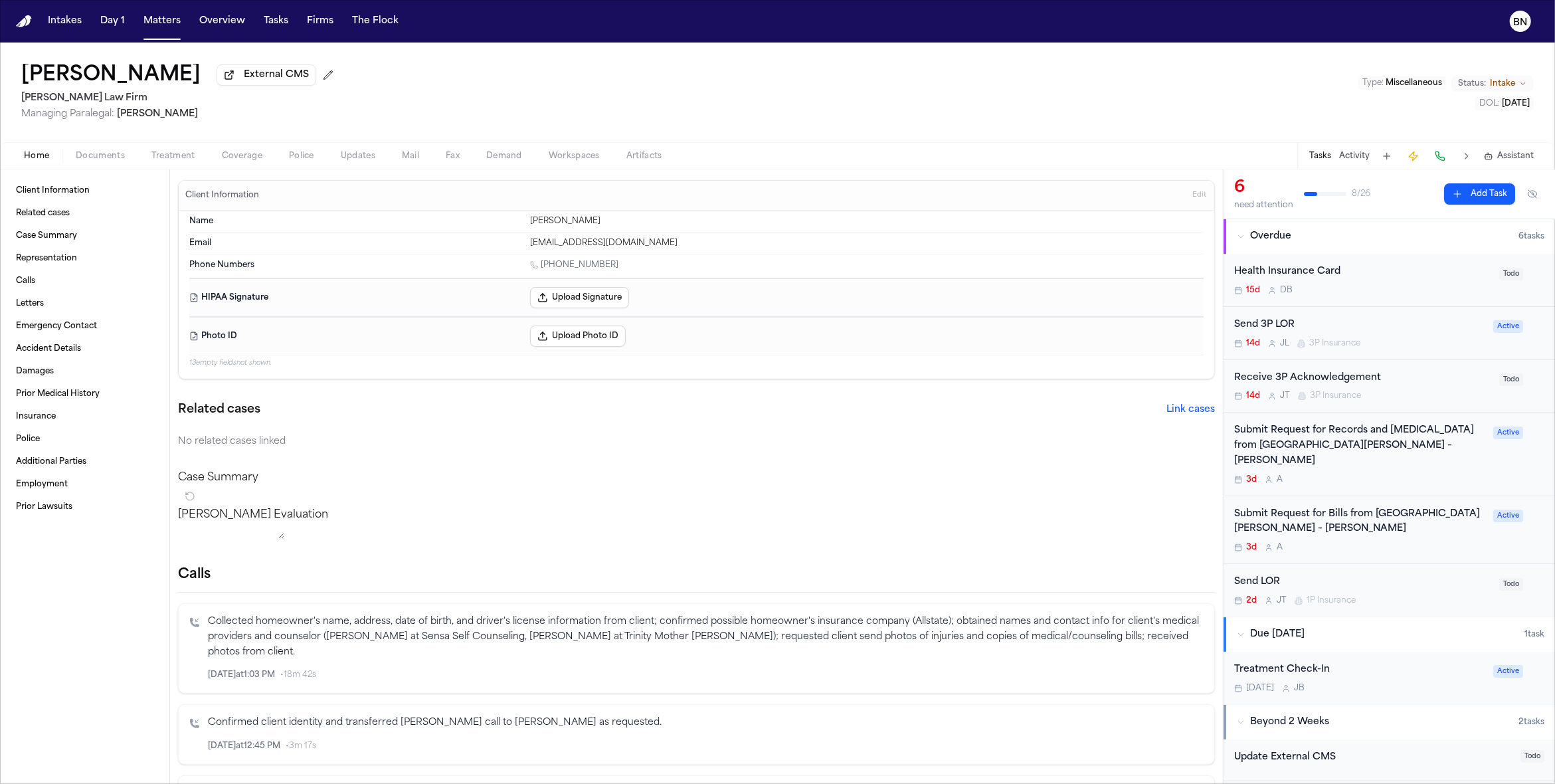
click at [366, 158] on span "Updates" at bounding box center [358, 156] width 34 height 10
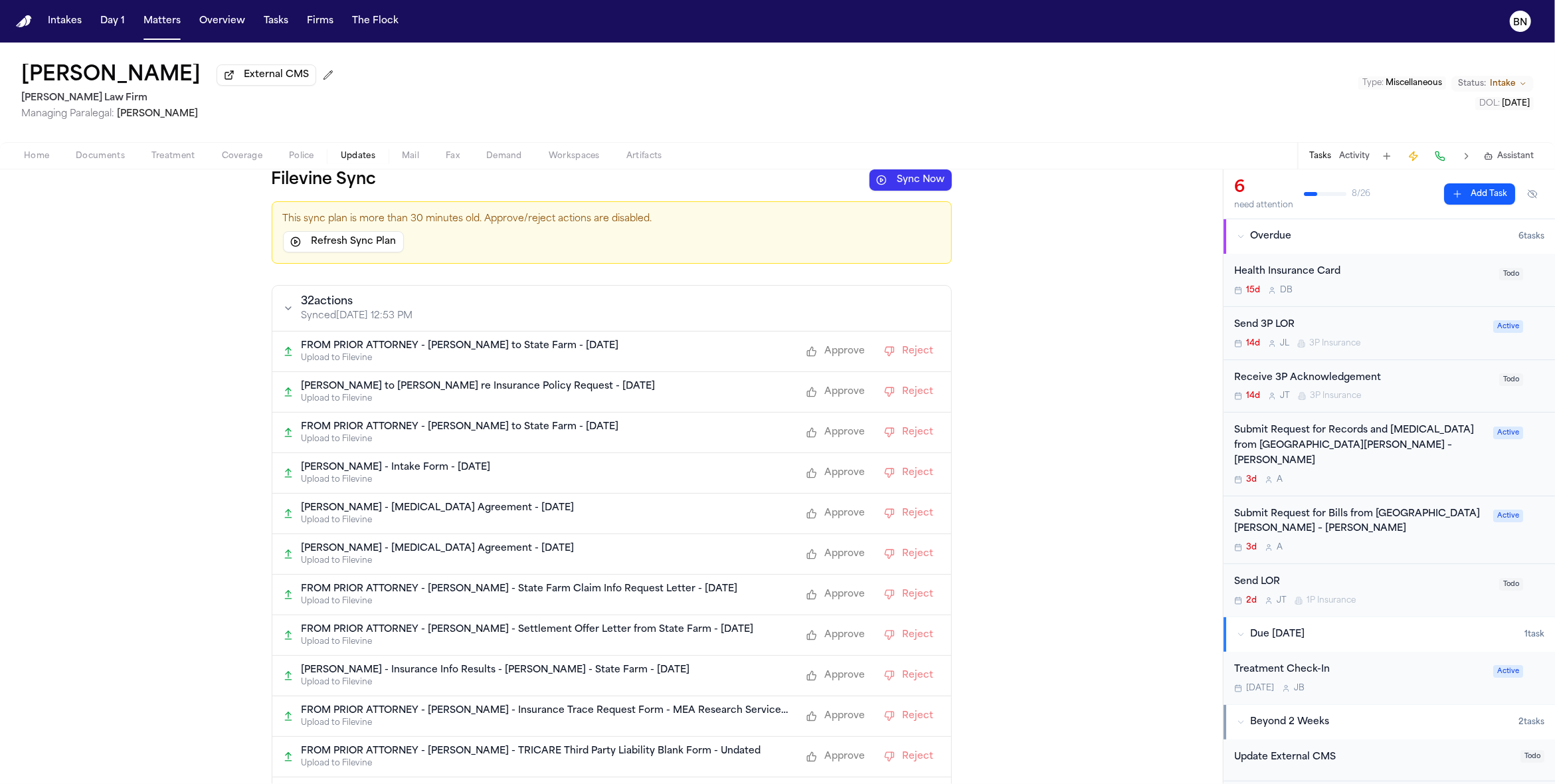
click at [375, 220] on p "This sync plan is more than 30 minutes old. Approve/reject actions are disabled." at bounding box center [612, 219] width 658 height 14
click at [484, 241] on div "This sync plan is more than 30 minutes old. Approve/reject actions are disabled…" at bounding box center [611, 232] width 680 height 62
click at [889, 184] on button "Sync Now" at bounding box center [911, 180] width 83 height 21
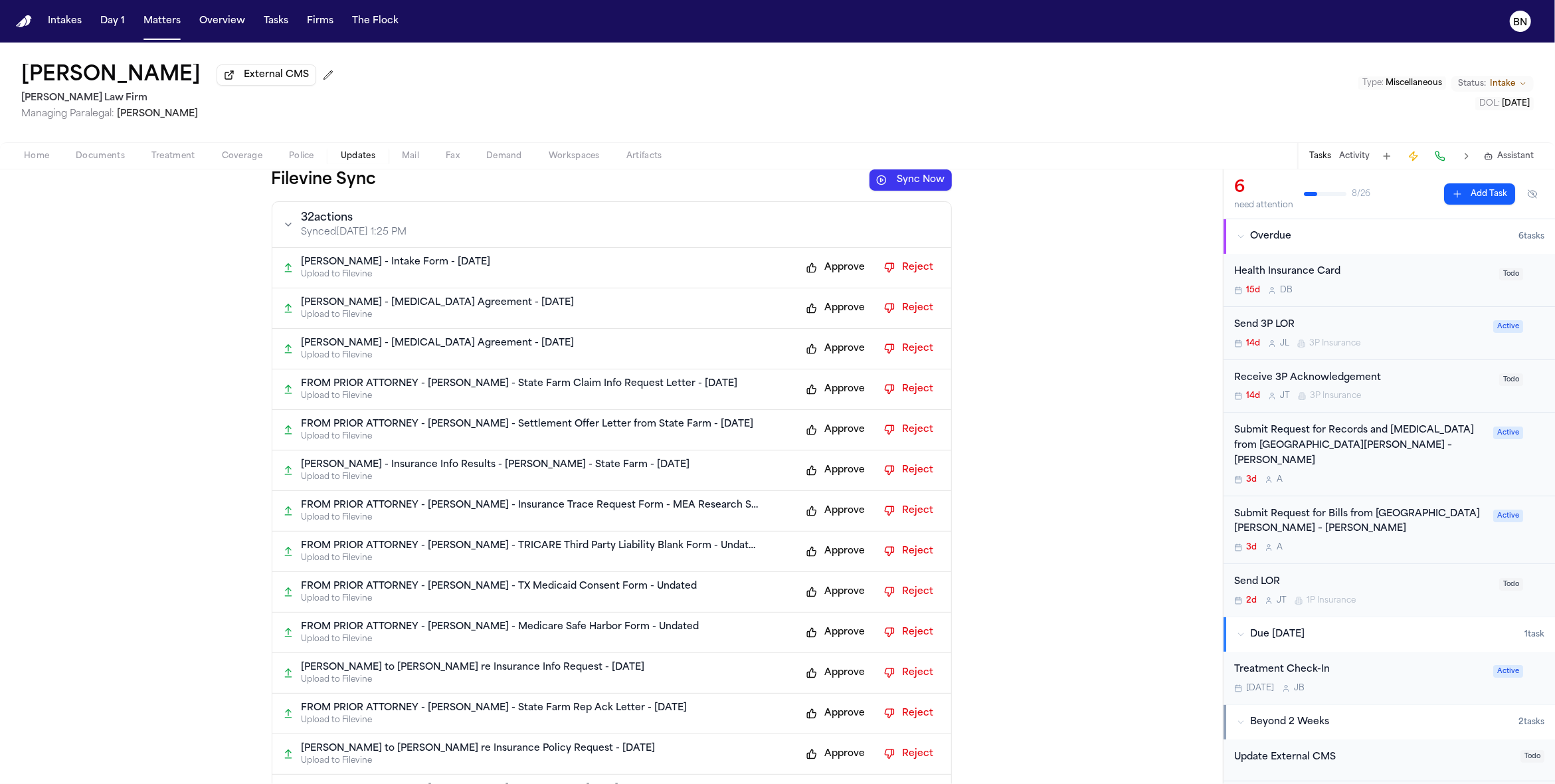
click at [812, 268] on button "Approve" at bounding box center [836, 267] width 73 height 21
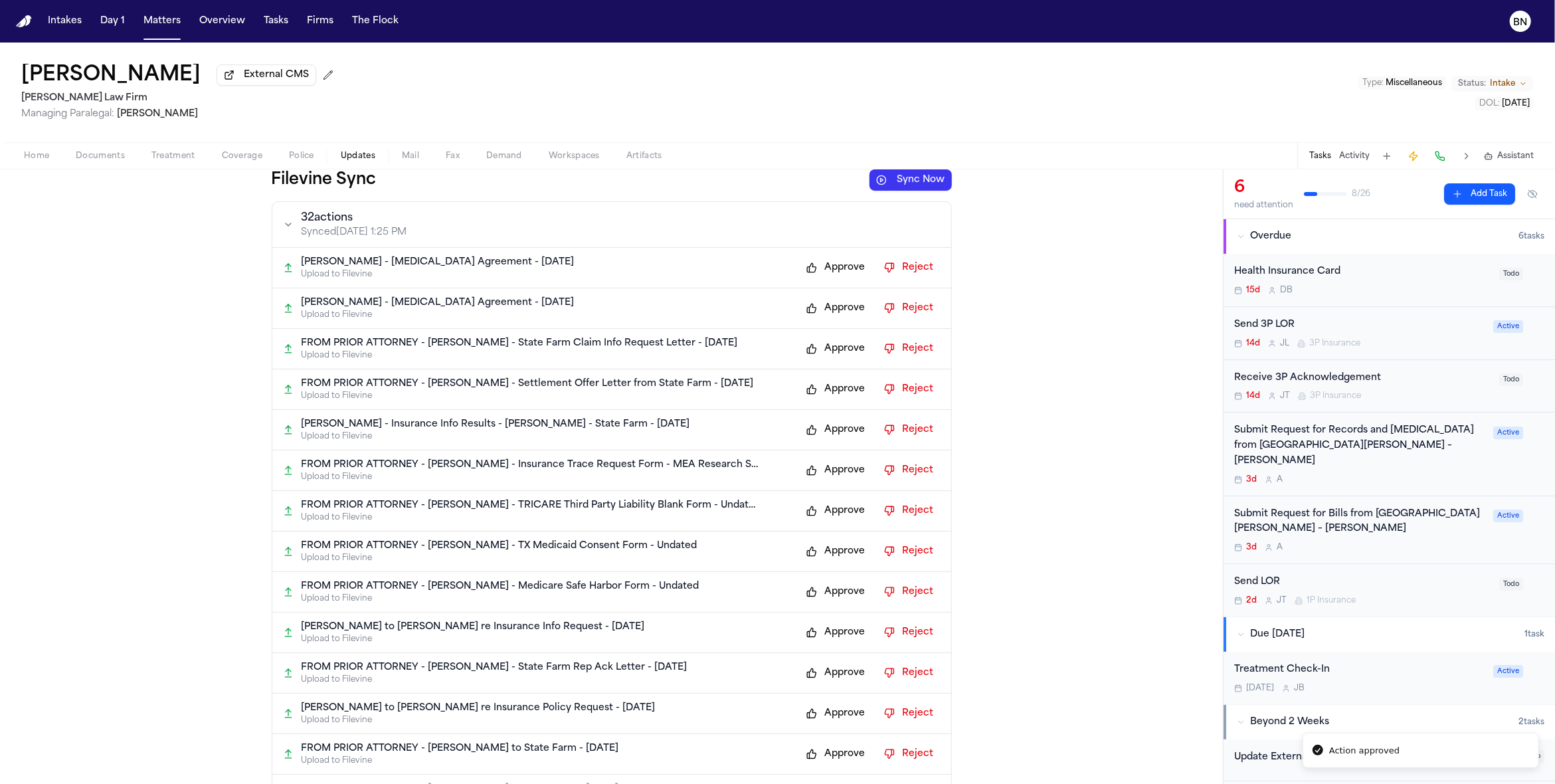
click at [818, 313] on button "Approve" at bounding box center [836, 308] width 73 height 21
click at [823, 277] on button "Approve" at bounding box center [836, 267] width 73 height 21
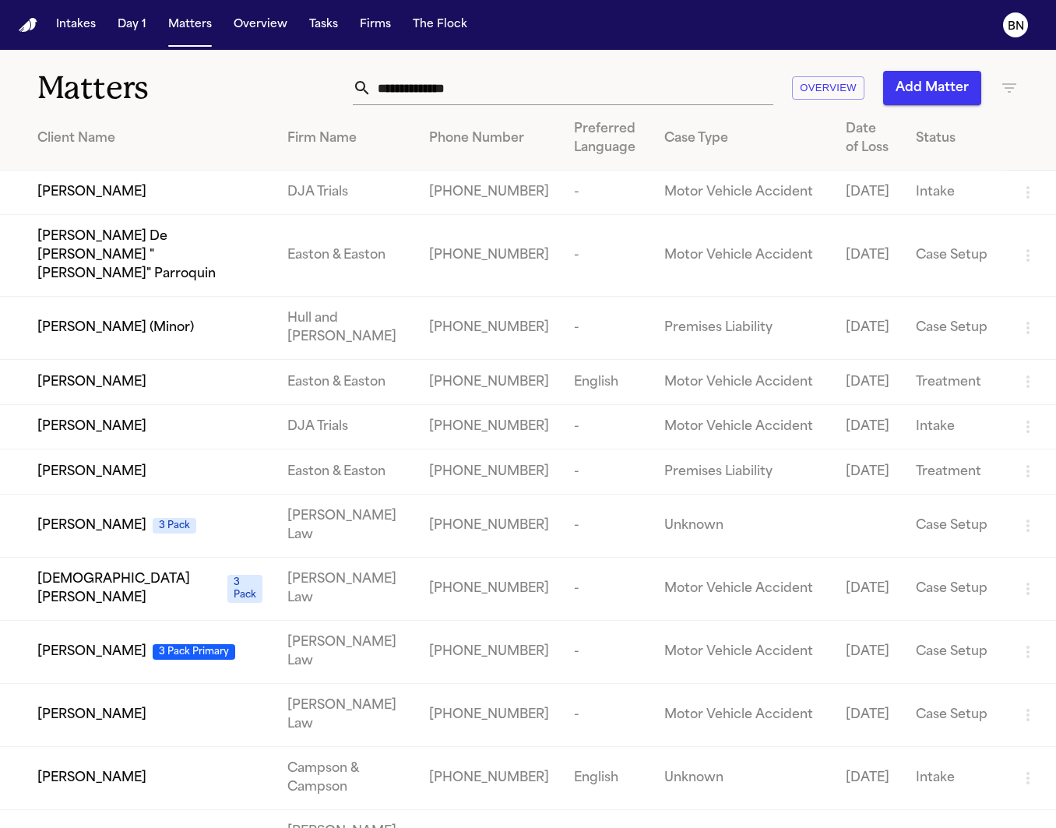
click at [584, 121] on th "Preferred Language" at bounding box center [606, 138] width 90 height 63
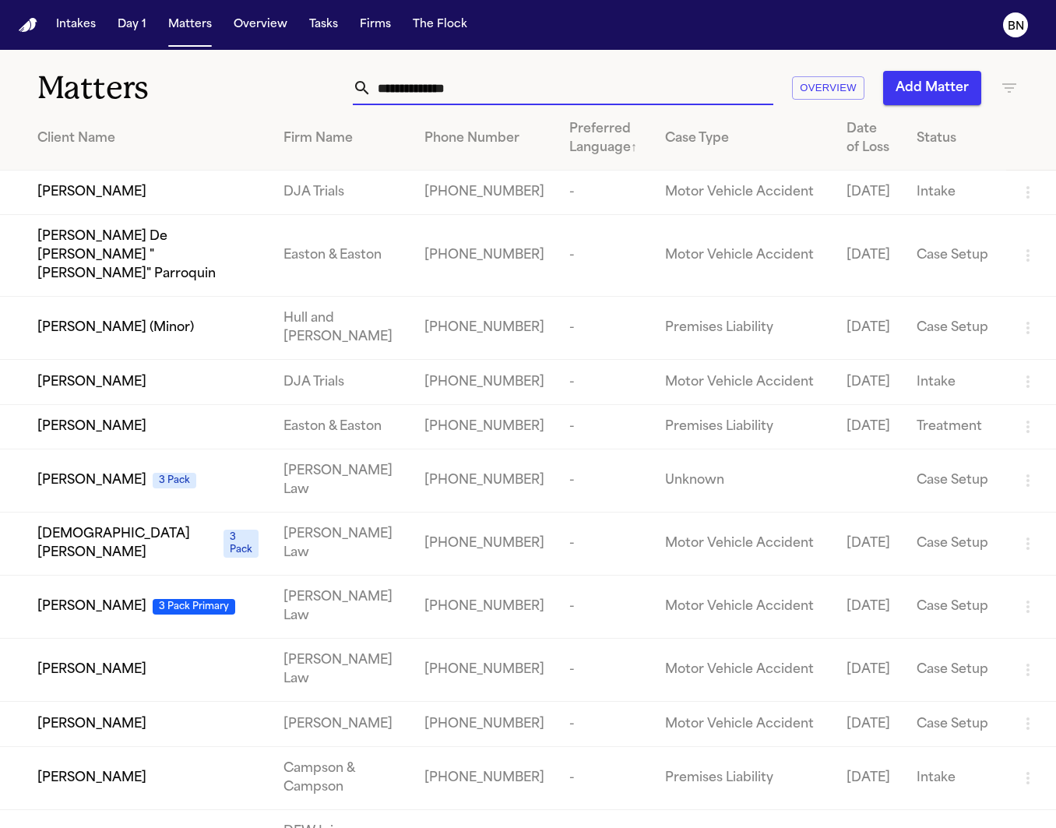
click at [590, 85] on input "text" at bounding box center [572, 88] width 402 height 34
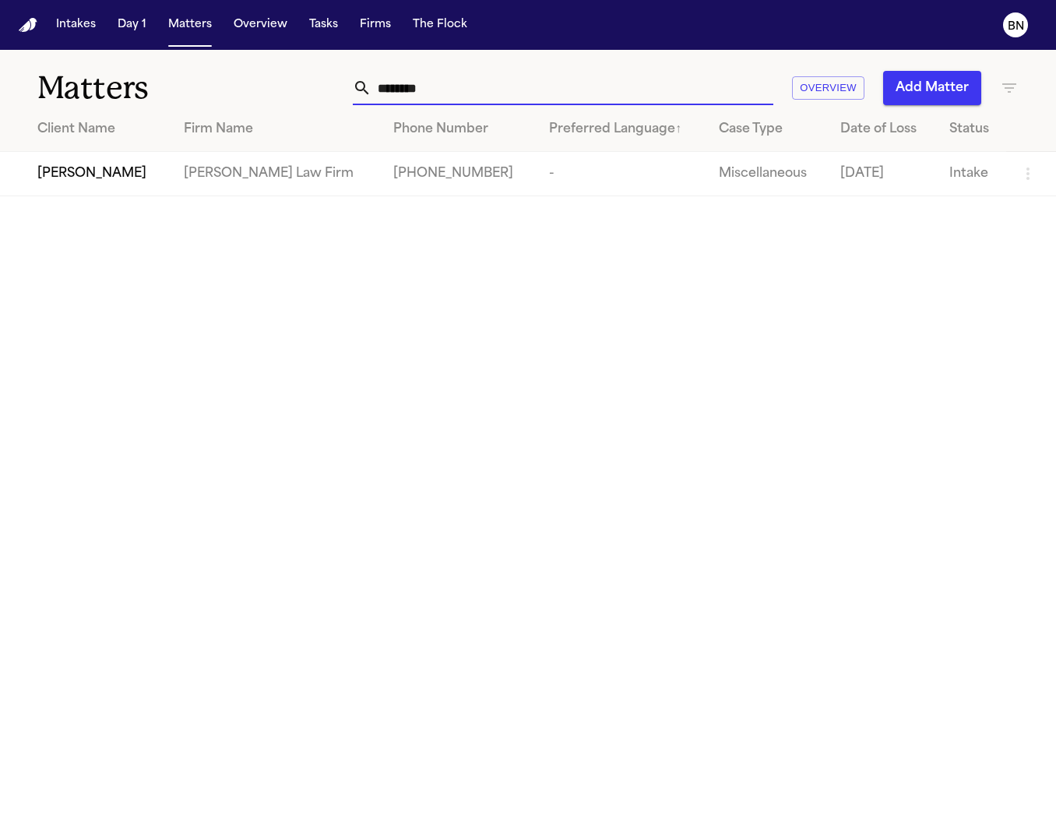
type input "********"
click at [143, 182] on div "[PERSON_NAME]" at bounding box center [97, 173] width 121 height 19
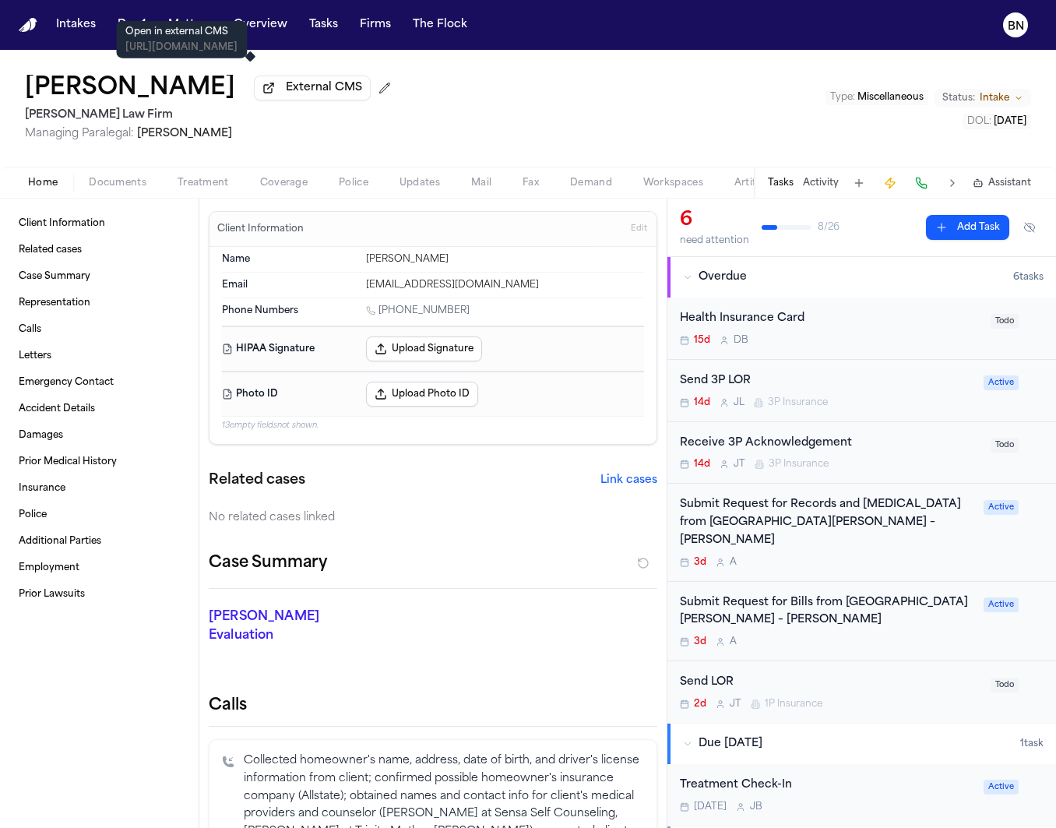
click at [280, 84] on button "External CMS" at bounding box center [312, 88] width 117 height 25
click at [515, 100] on div "[PERSON_NAME] External CMS [PERSON_NAME] Law Firm Managing Paralegal: [PERSON_N…" at bounding box center [528, 108] width 1056 height 117
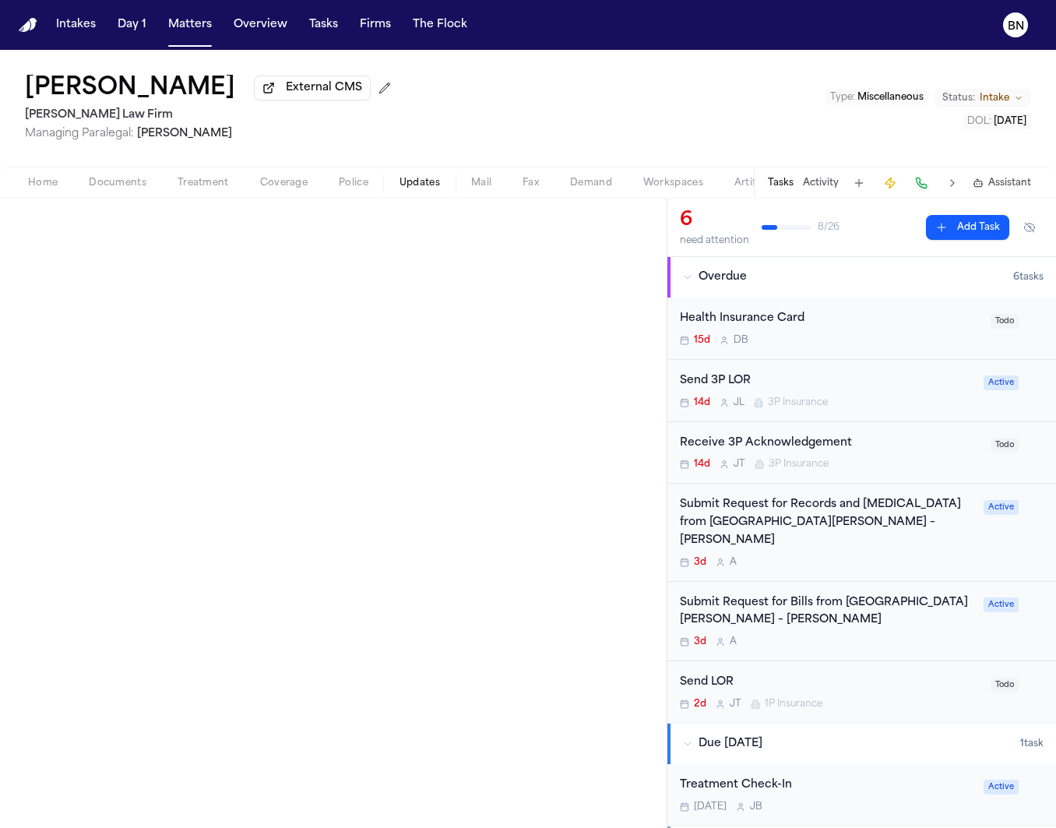
click at [423, 188] on span "Updates" at bounding box center [419, 183] width 40 height 12
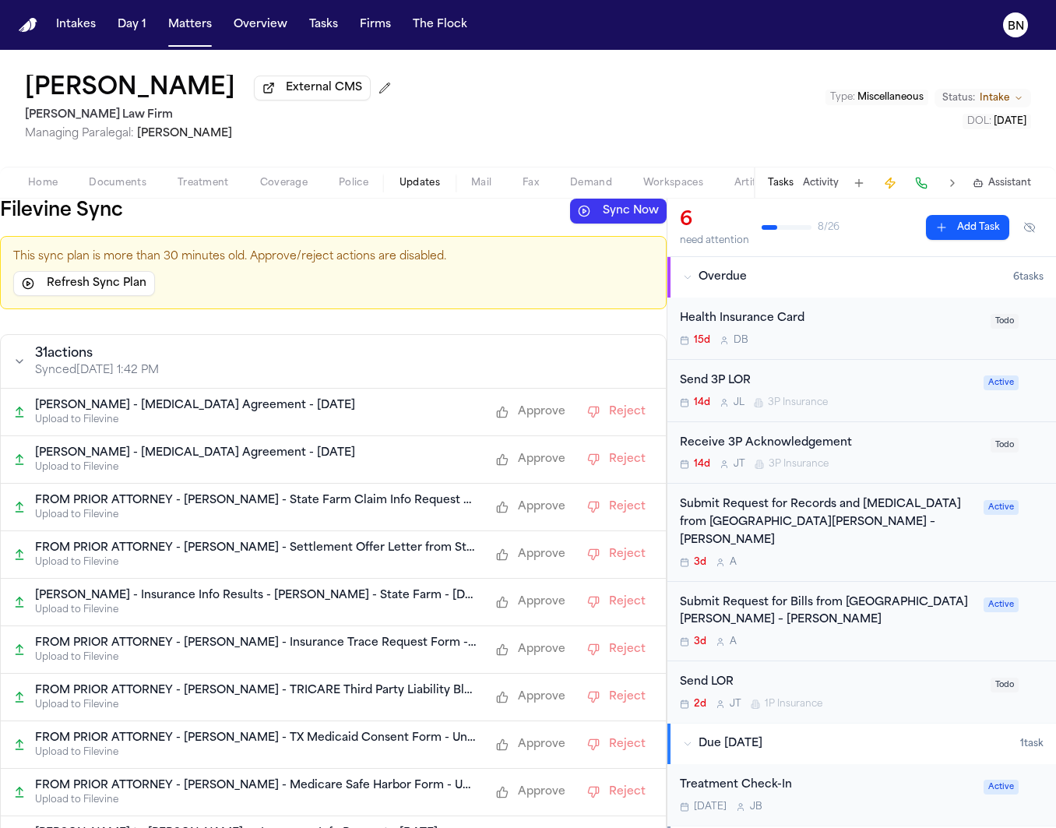
click at [578, 207] on button "Sync Now" at bounding box center [618, 211] width 97 height 25
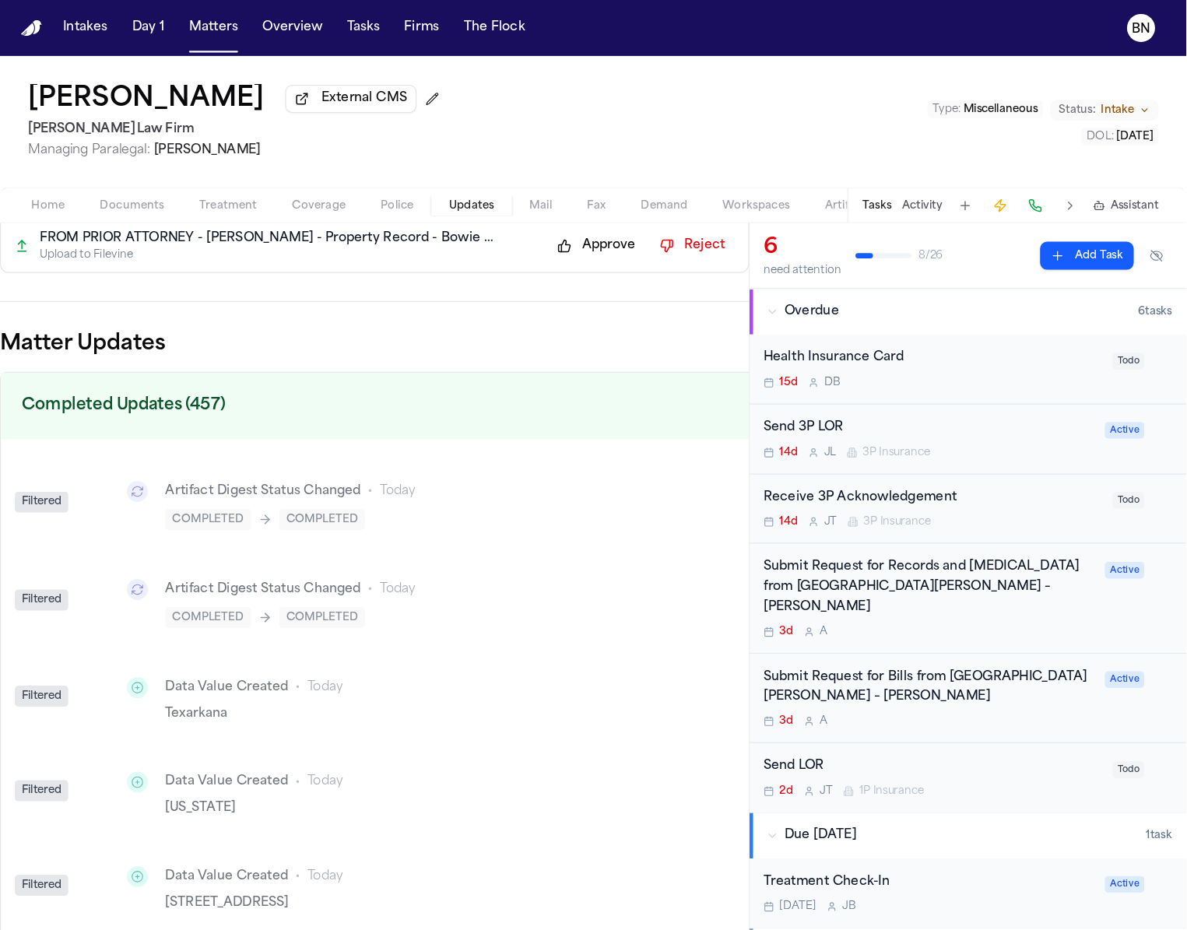
scroll to position [1492, 0]
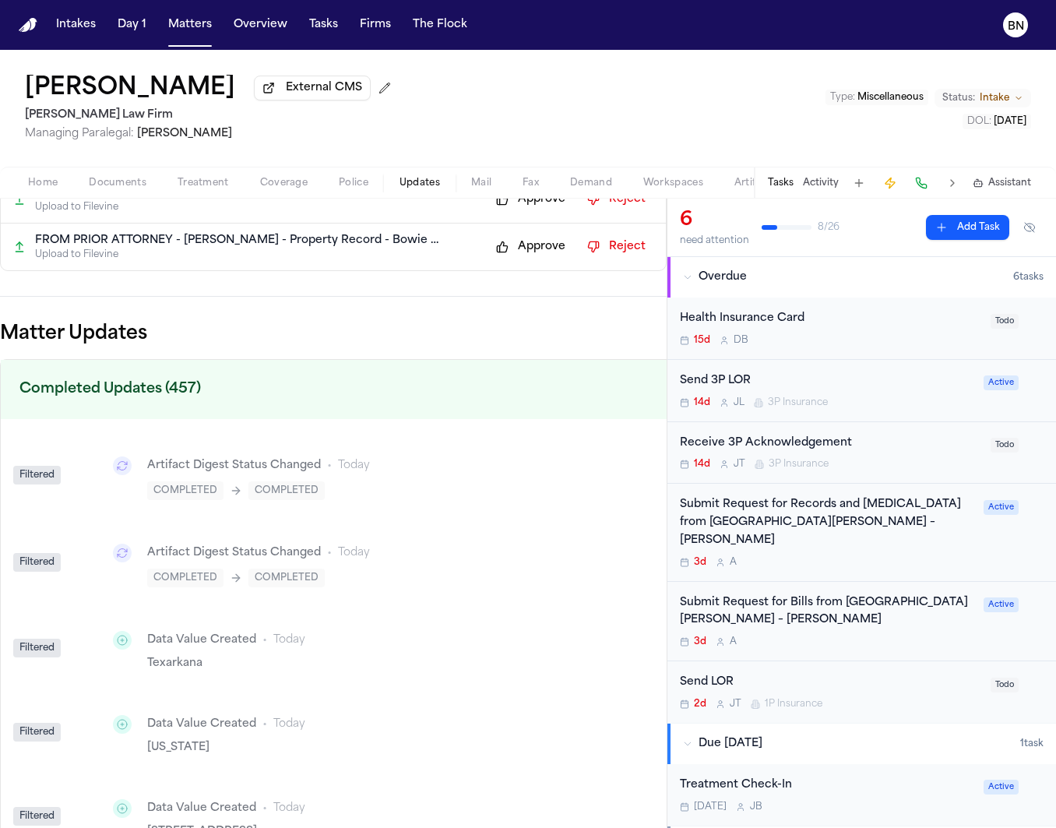
click at [540, 96] on div "[PERSON_NAME] External CMS [PERSON_NAME] Law Firm Managing Paralegal: [PERSON_N…" at bounding box center [528, 108] width 1056 height 117
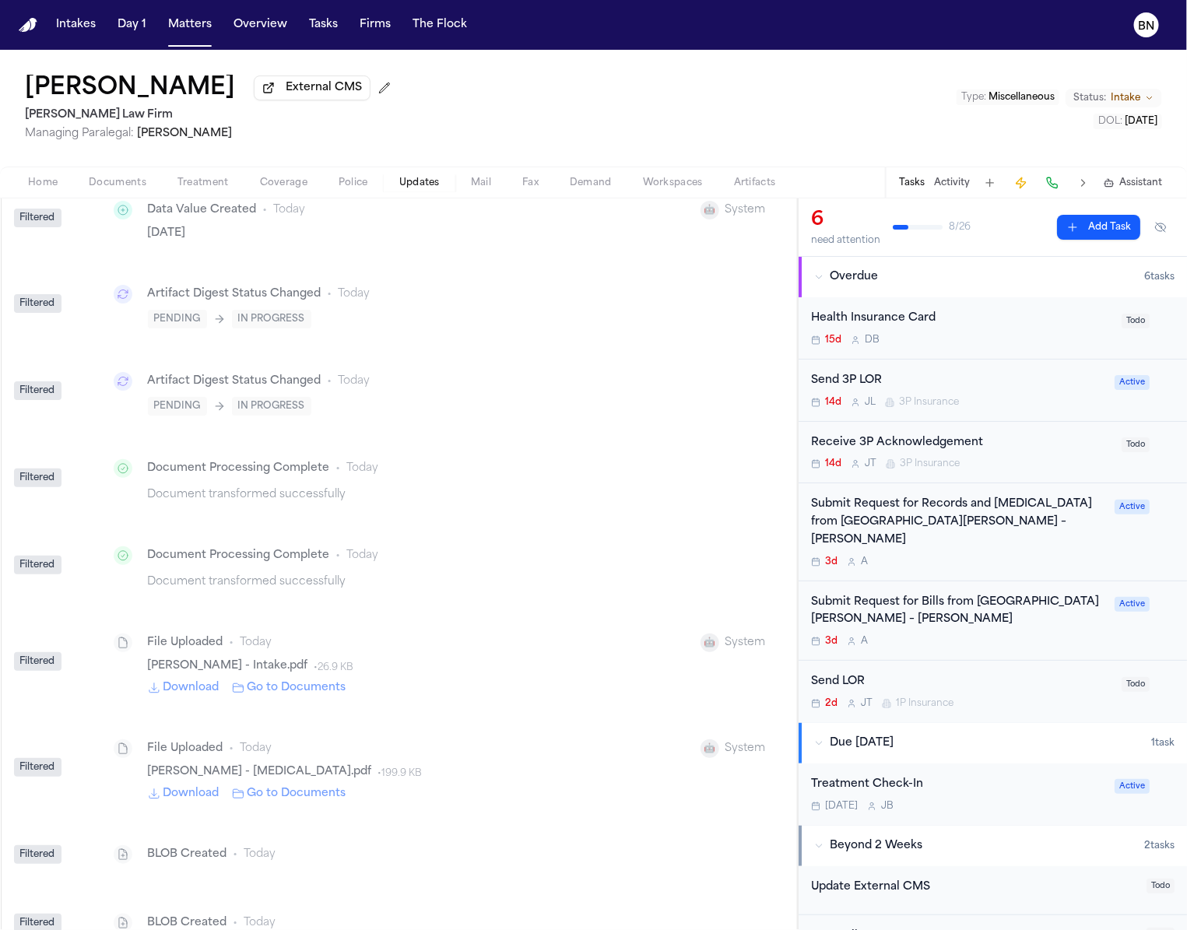
scroll to position [2437, 0]
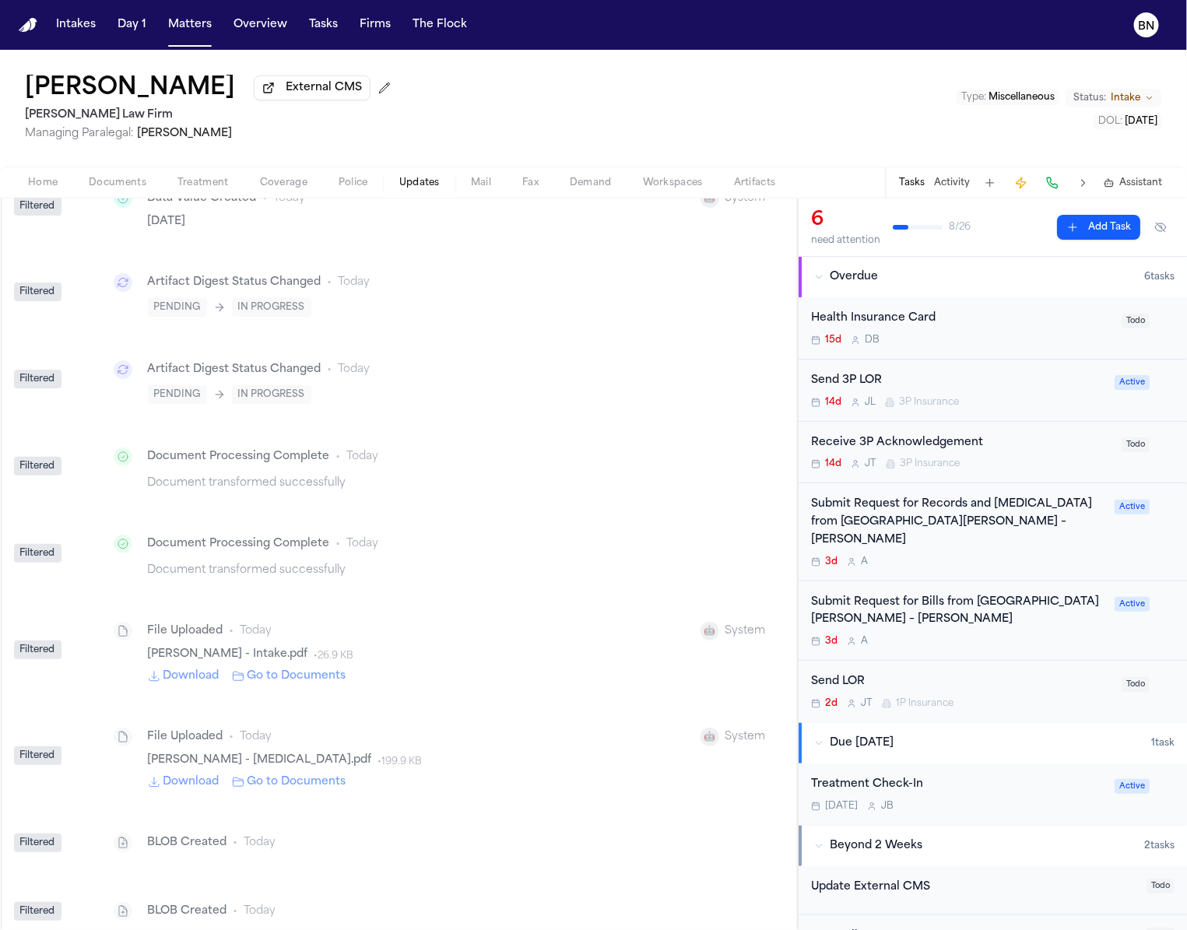
click at [378, 641] on div "File Uploaded • [DATE] 🤖 System" at bounding box center [436, 631] width 659 height 31
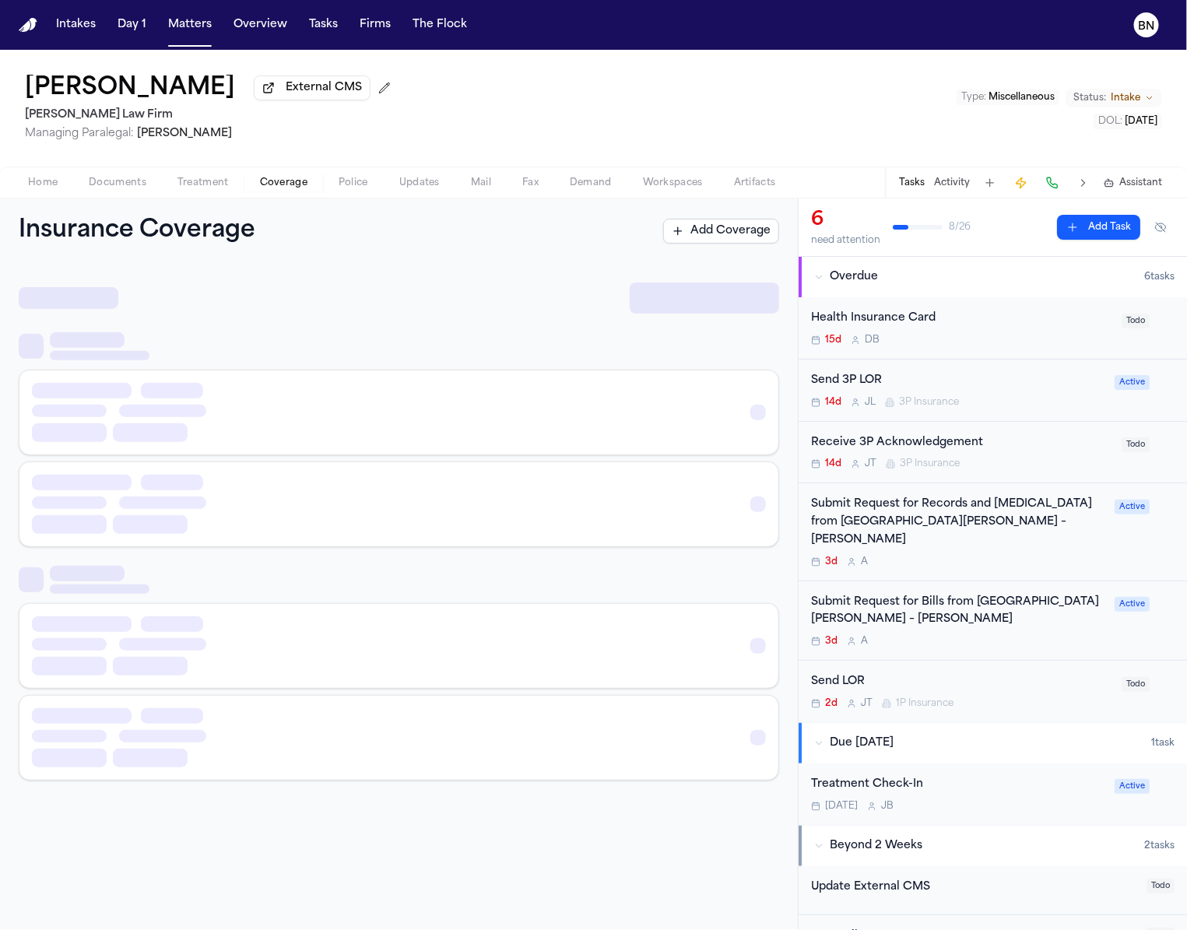
click at [278, 183] on span "Coverage" at bounding box center [283, 183] width 47 height 12
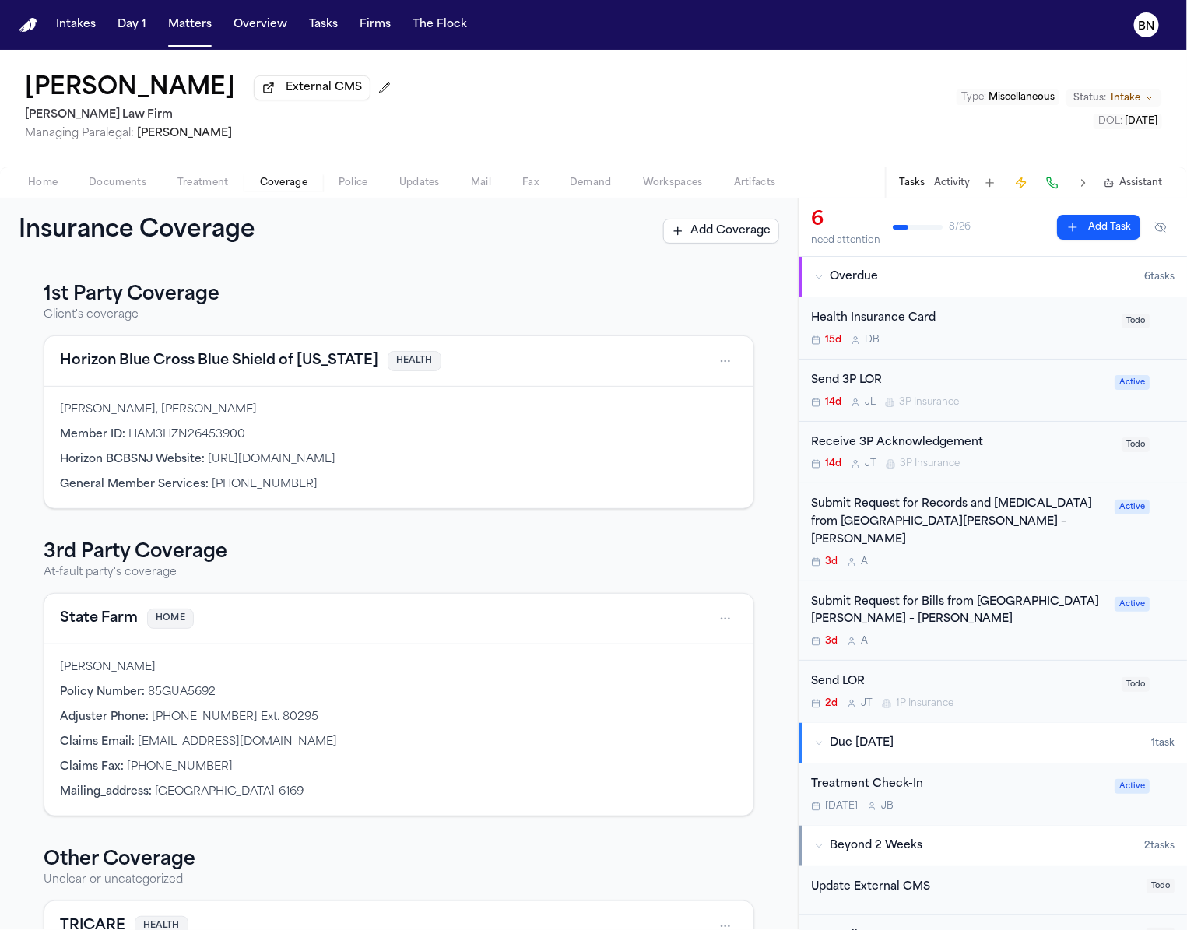
click at [269, 189] on span "Coverage" at bounding box center [283, 183] width 47 height 12
click at [174, 192] on span "button" at bounding box center [203, 192] width 70 height 2
